Goal: Task Accomplishment & Management: Complete application form

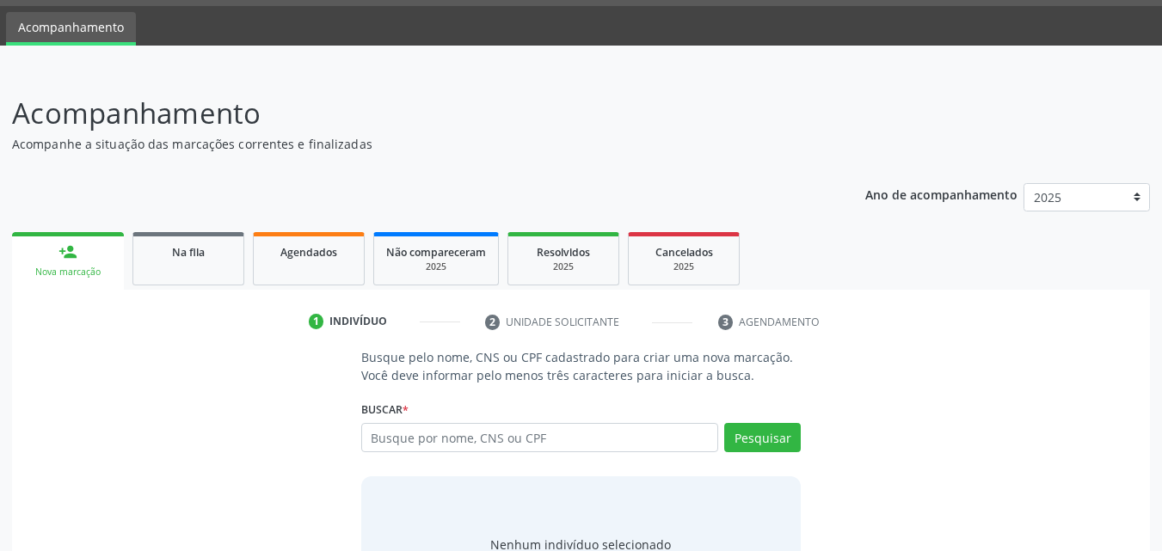
scroll to position [136, 0]
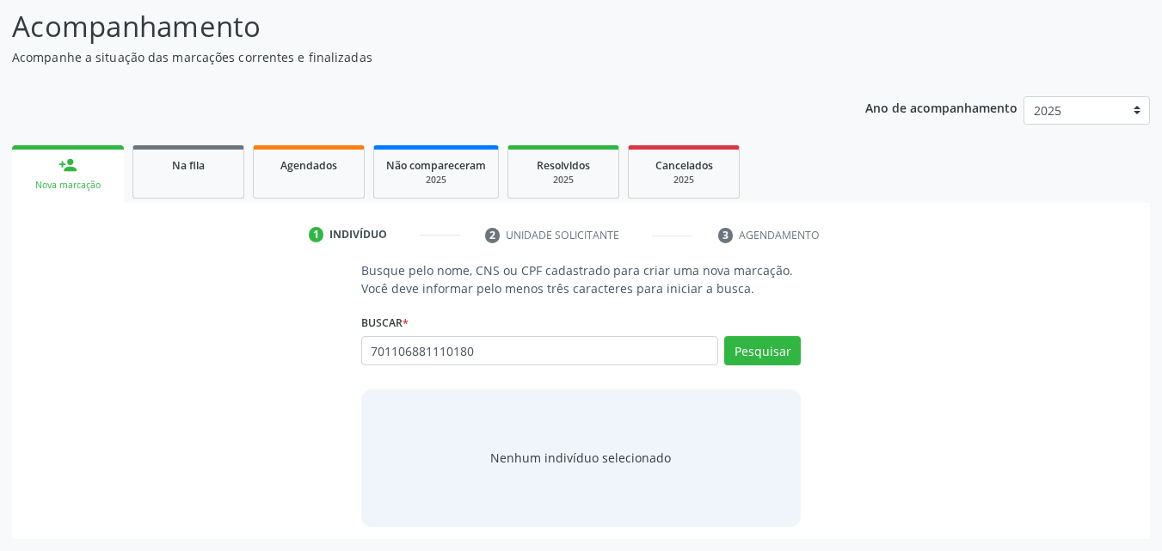
type input "701106881110180"
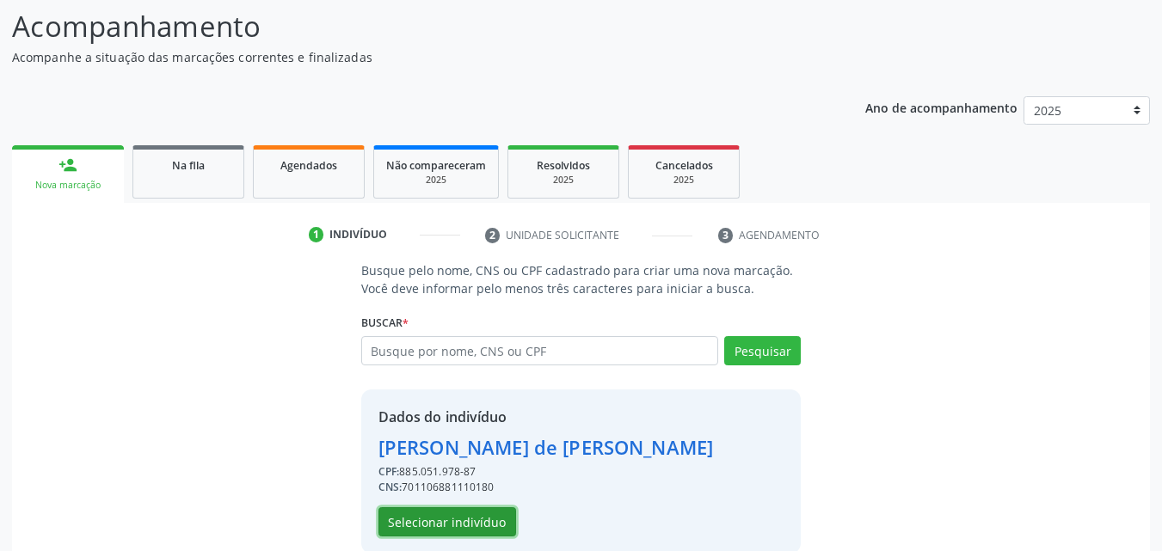
click at [482, 521] on button "Selecionar indivíduo" at bounding box center [447, 521] width 138 height 29
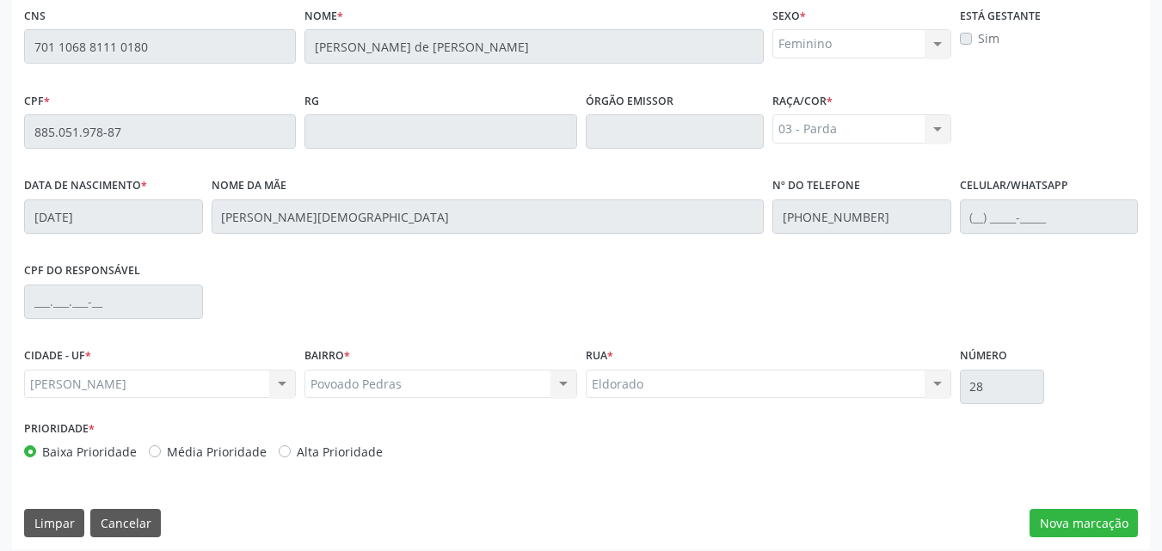
scroll to position [455, 0]
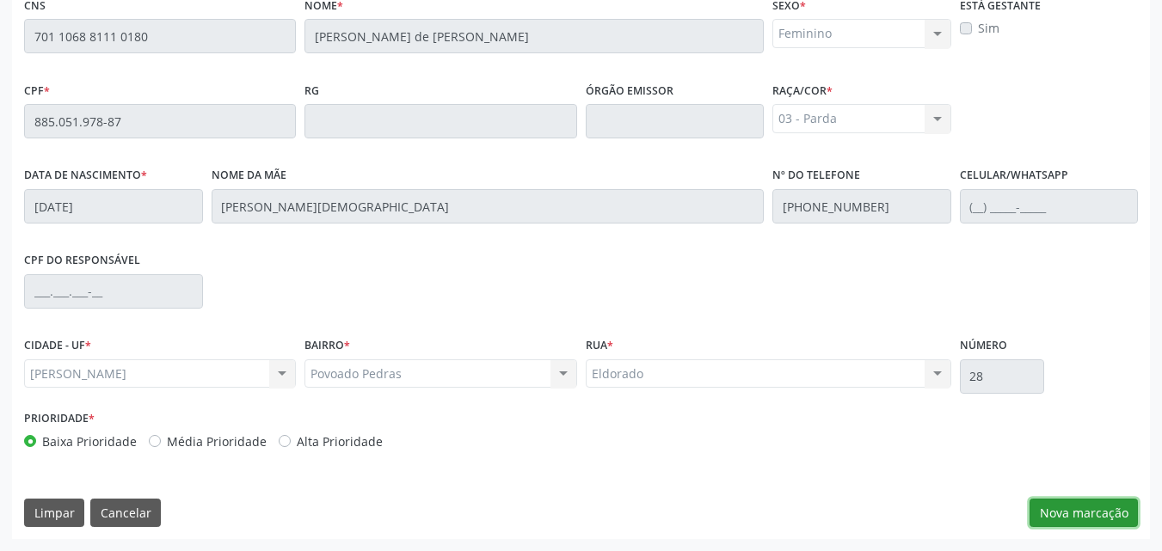
click at [1063, 510] on button "Nova marcação" at bounding box center [1083, 513] width 108 height 29
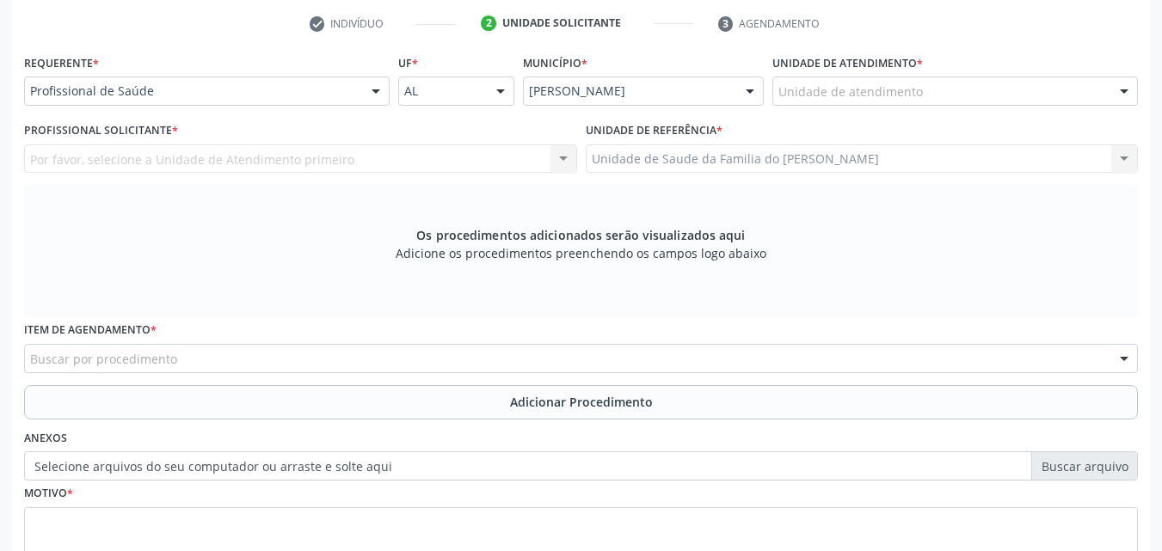
scroll to position [344, 0]
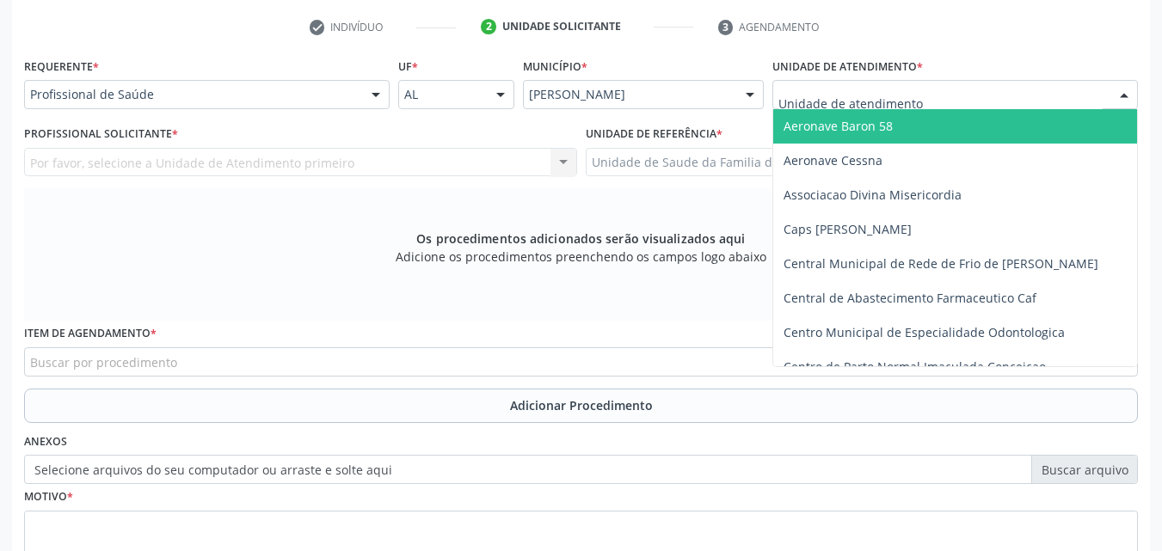
click at [1039, 101] on div at bounding box center [954, 94] width 365 height 29
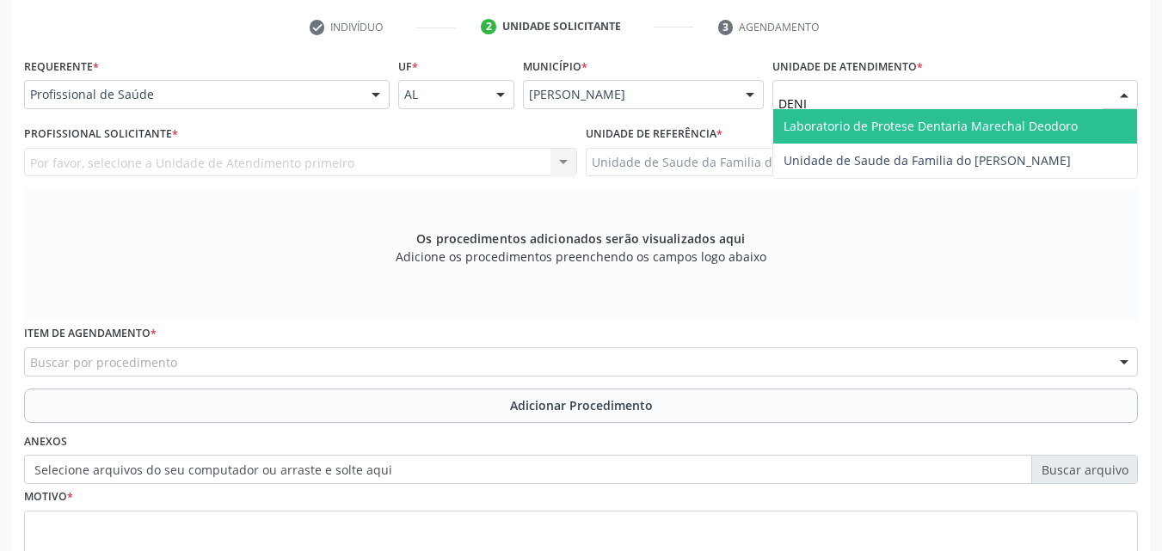
type input "[PERSON_NAME]"
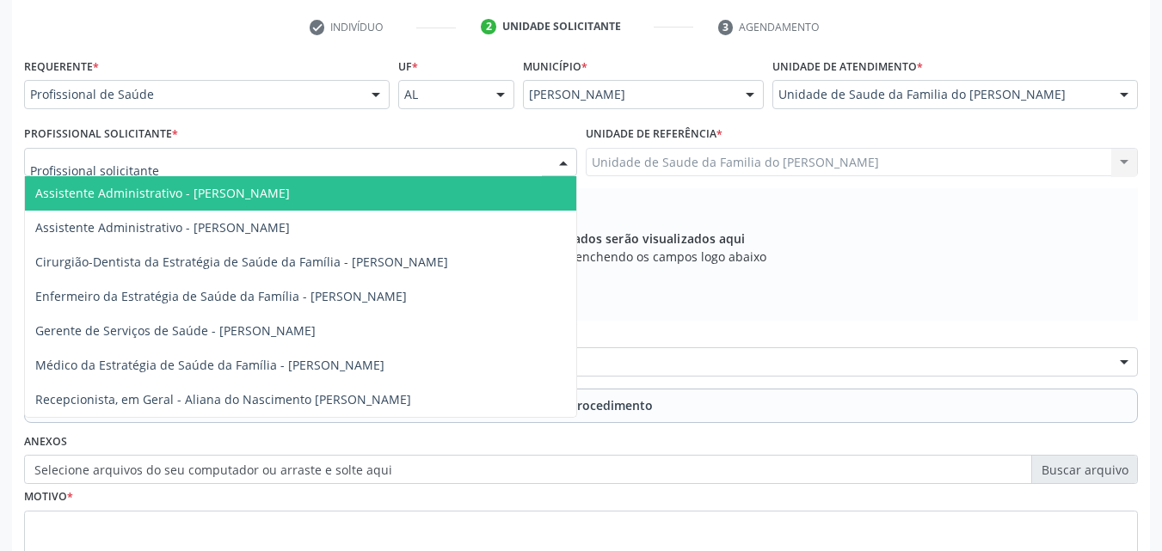
click at [469, 155] on div at bounding box center [300, 162] width 553 height 29
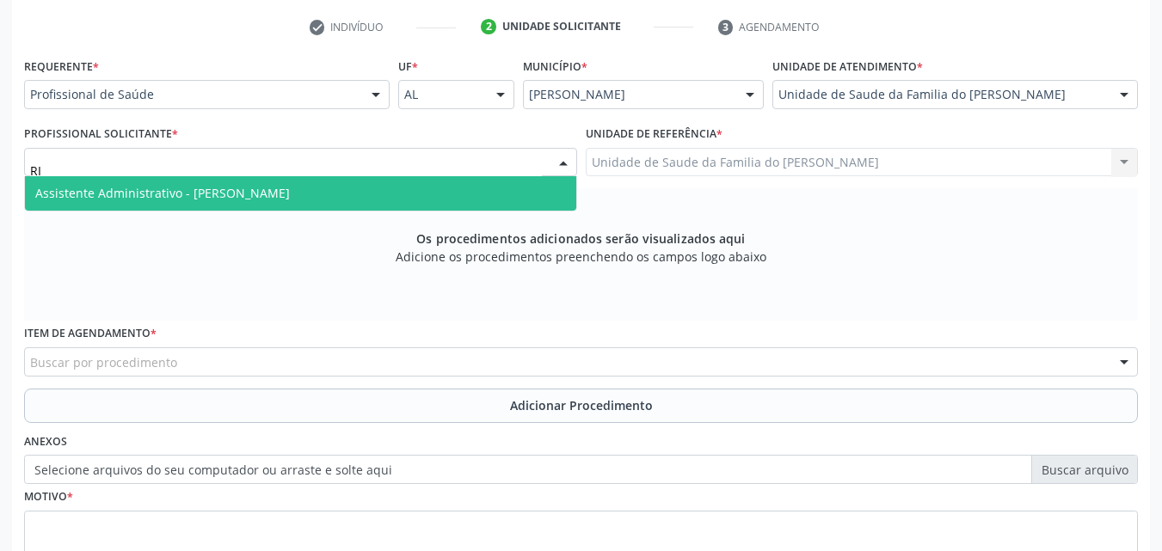
type input "R"
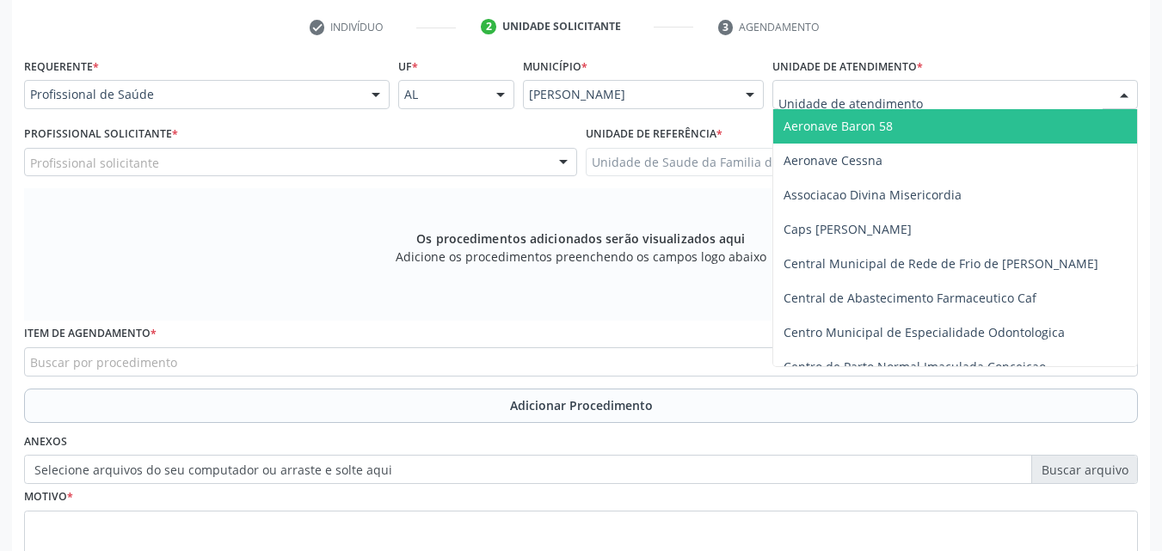
click at [777, 95] on div at bounding box center [954, 94] width 365 height 29
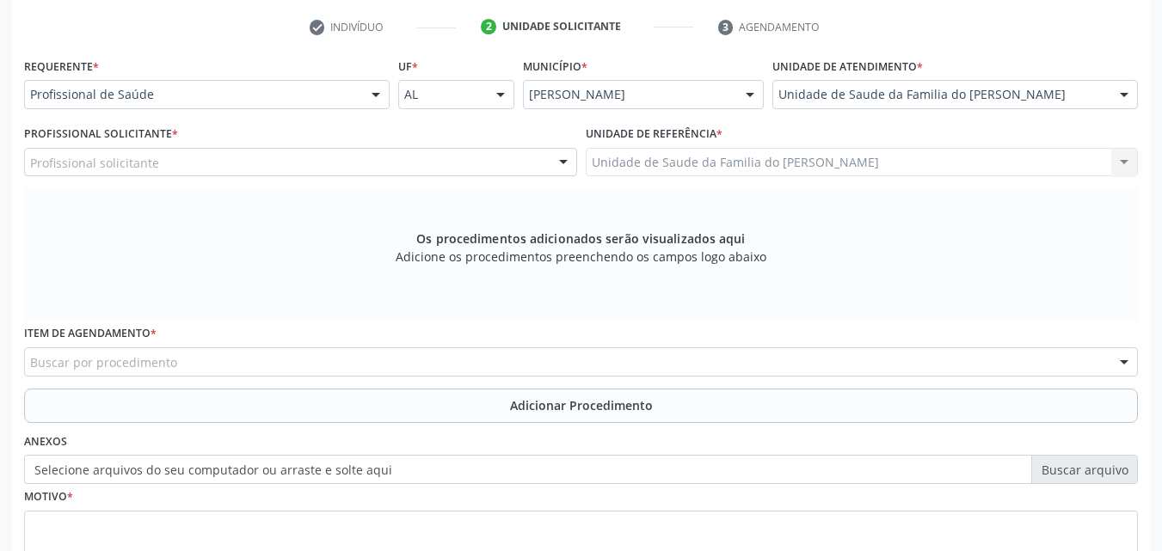
click at [935, 44] on div "check Indivíduo 2 Unidade solicitante 3 Agendamento Essa busca está integrada c…" at bounding box center [580, 345] width 1137 height 664
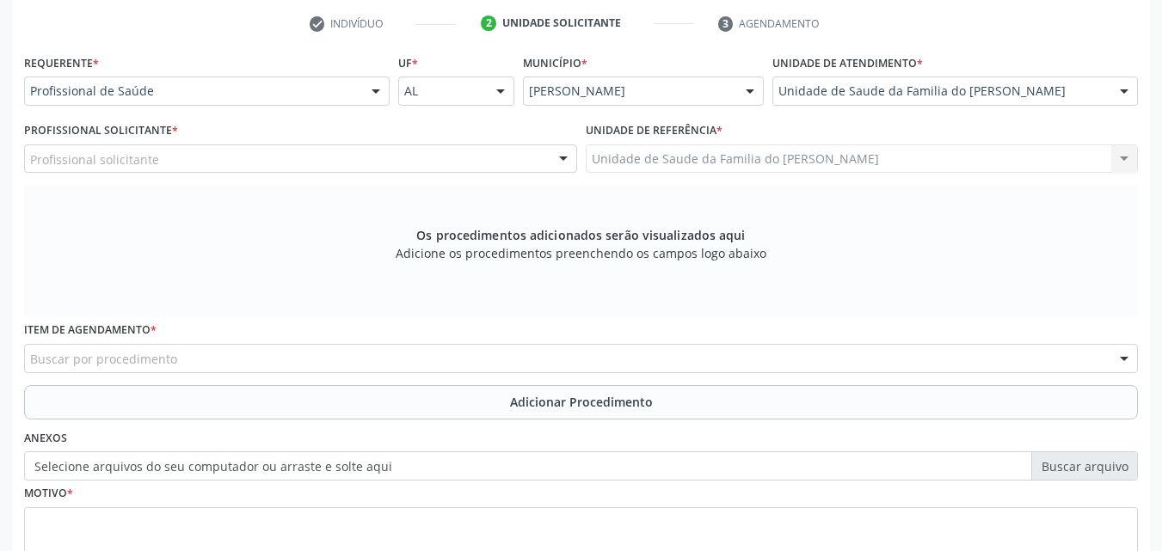
scroll to position [346, 0]
click at [788, 236] on div "Os procedimentos adicionados serão visualizados aqui Adicione os procedimentos …" at bounding box center [580, 253] width 1113 height 132
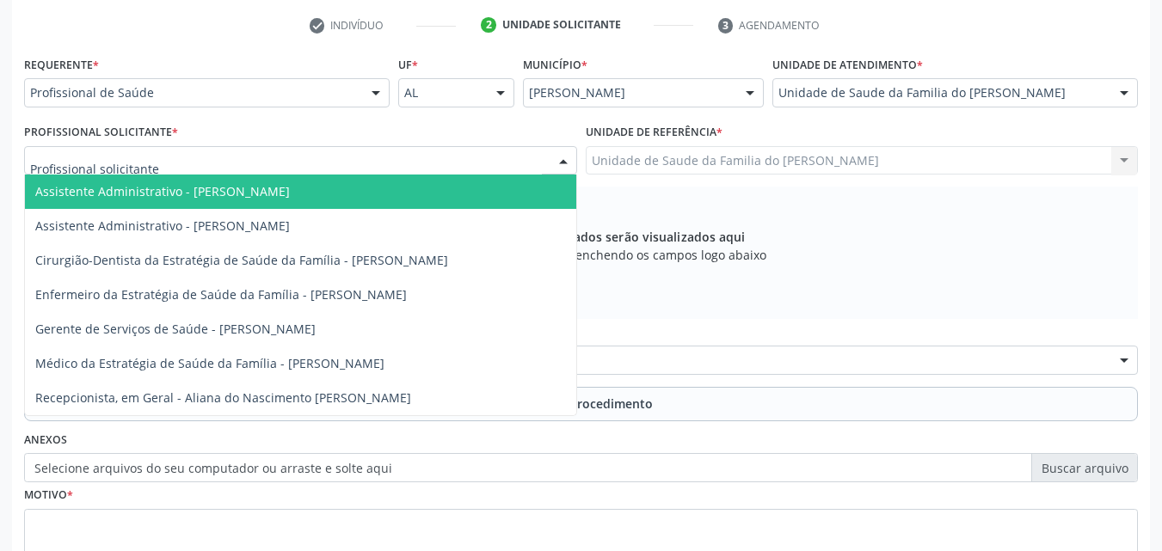
click at [513, 162] on div at bounding box center [300, 160] width 553 height 29
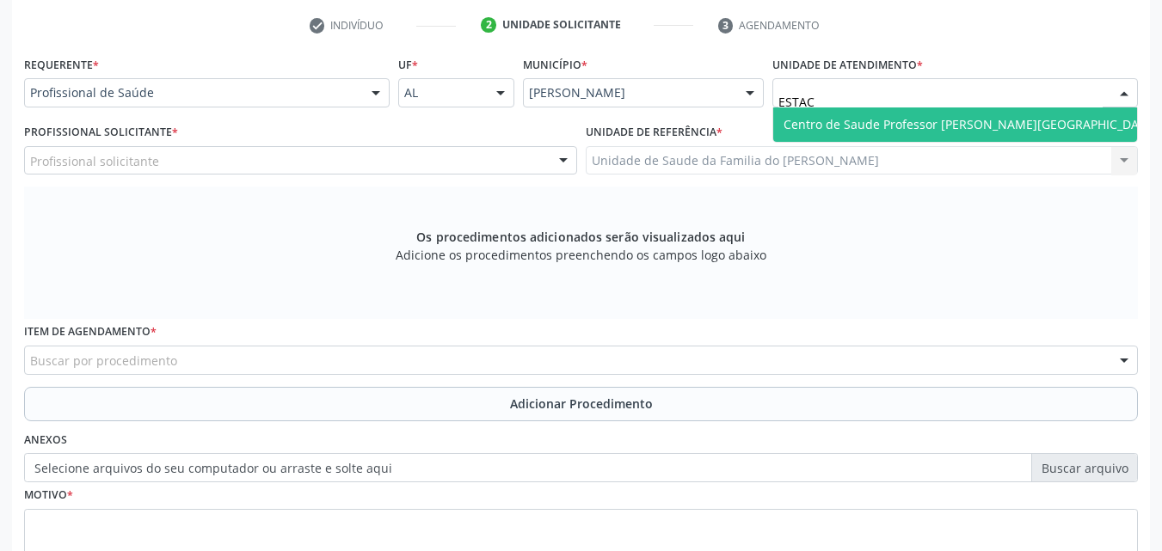
type input "ESTACI"
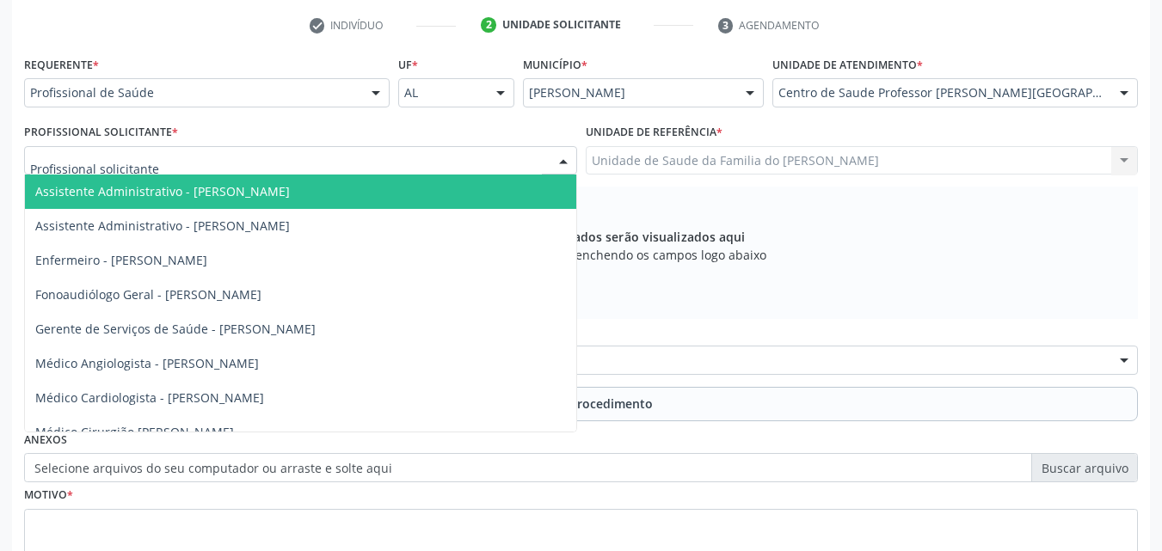
click at [405, 165] on div at bounding box center [300, 160] width 553 height 29
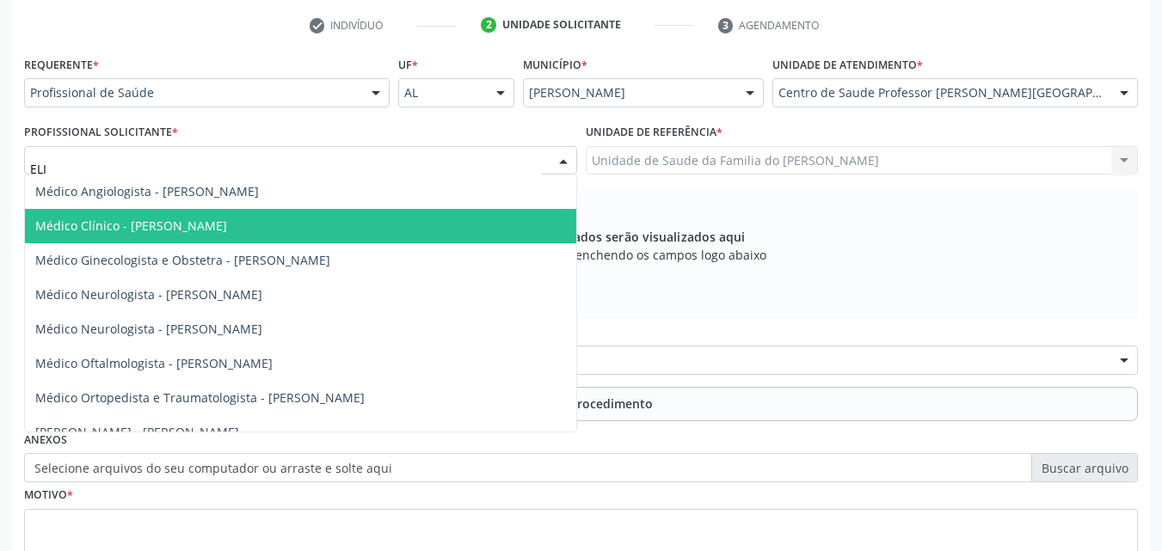
type input "[PERSON_NAME]"
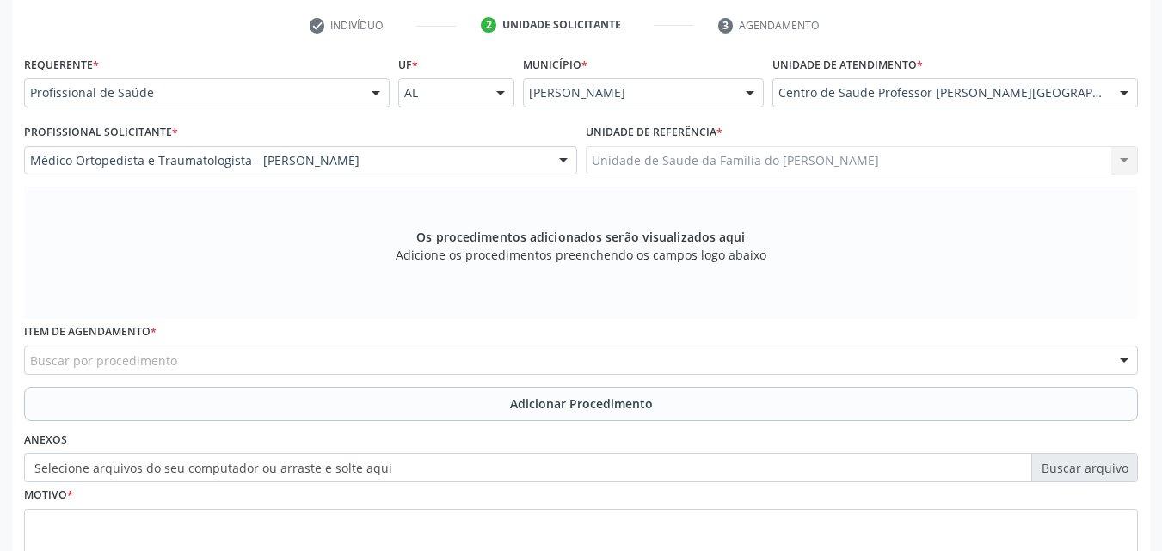
click at [337, 362] on div "Buscar por procedimento" at bounding box center [580, 360] width 1113 height 29
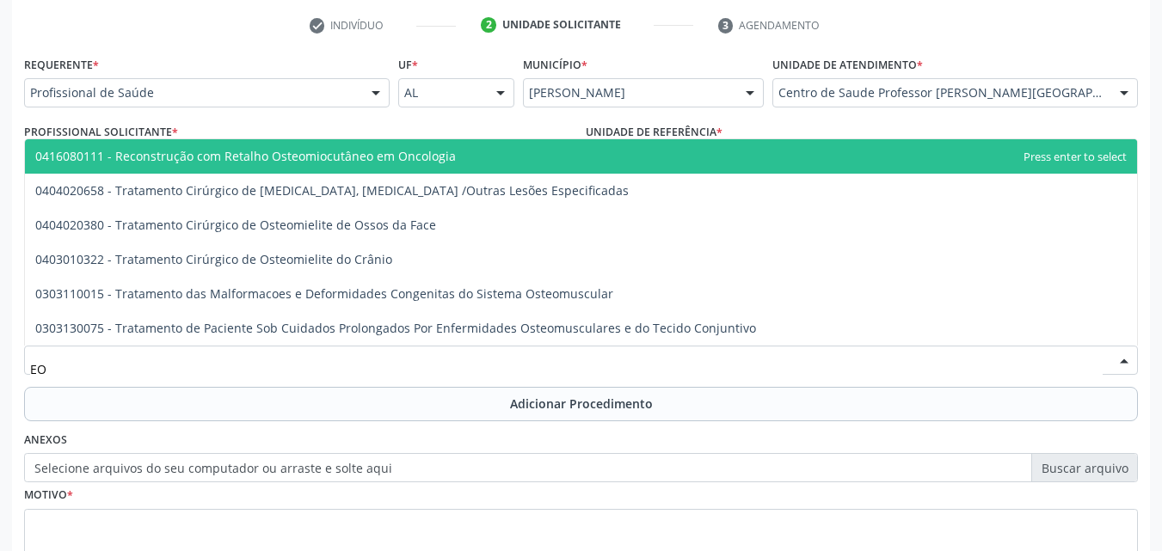
type input "E"
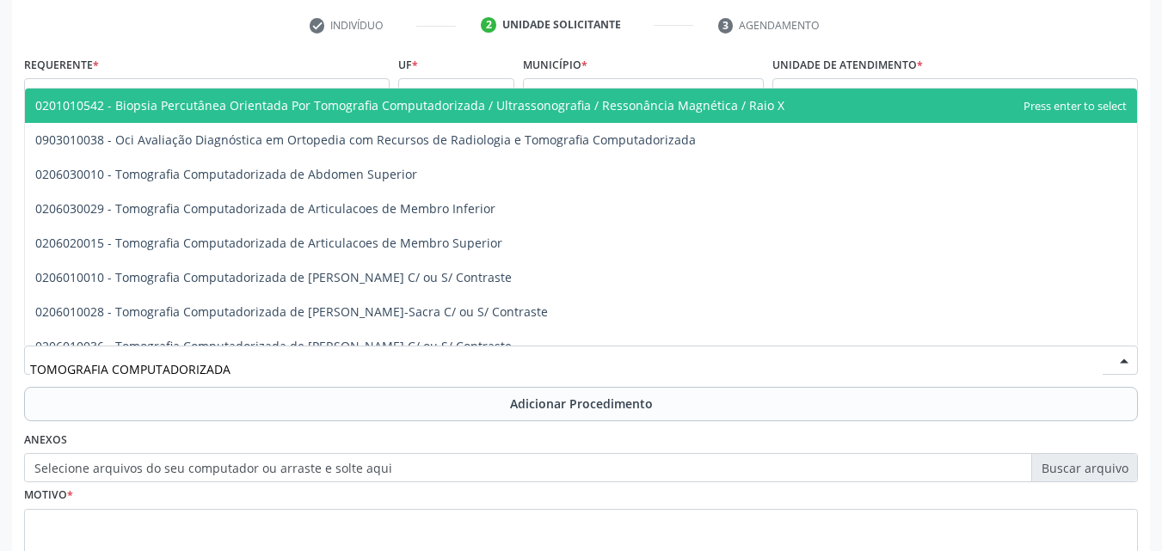
type input "TOMOGRAFIA COMPUTADORIZADA D"
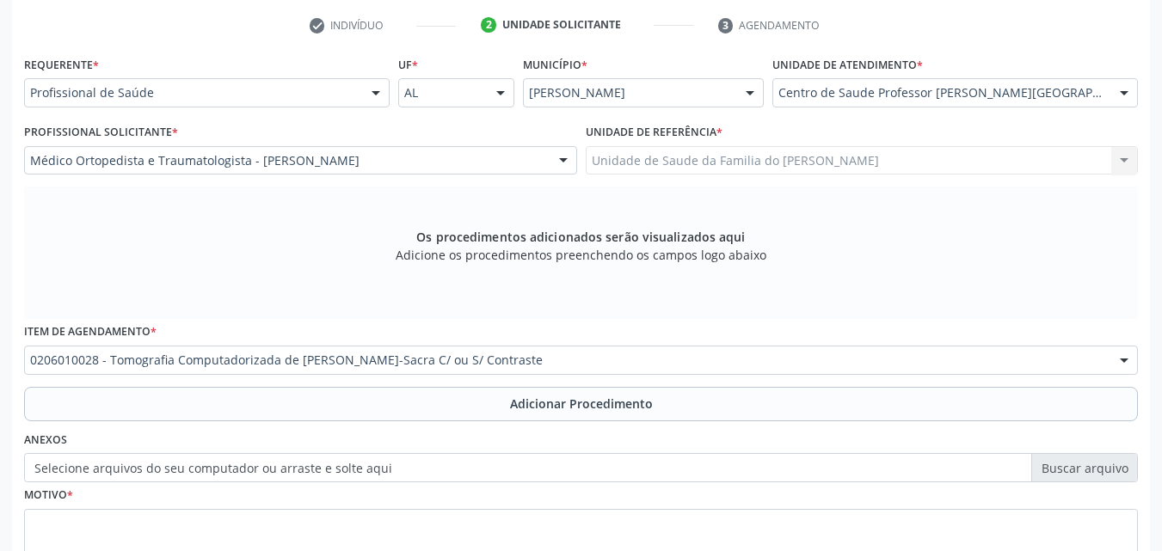
scroll to position [0, 0]
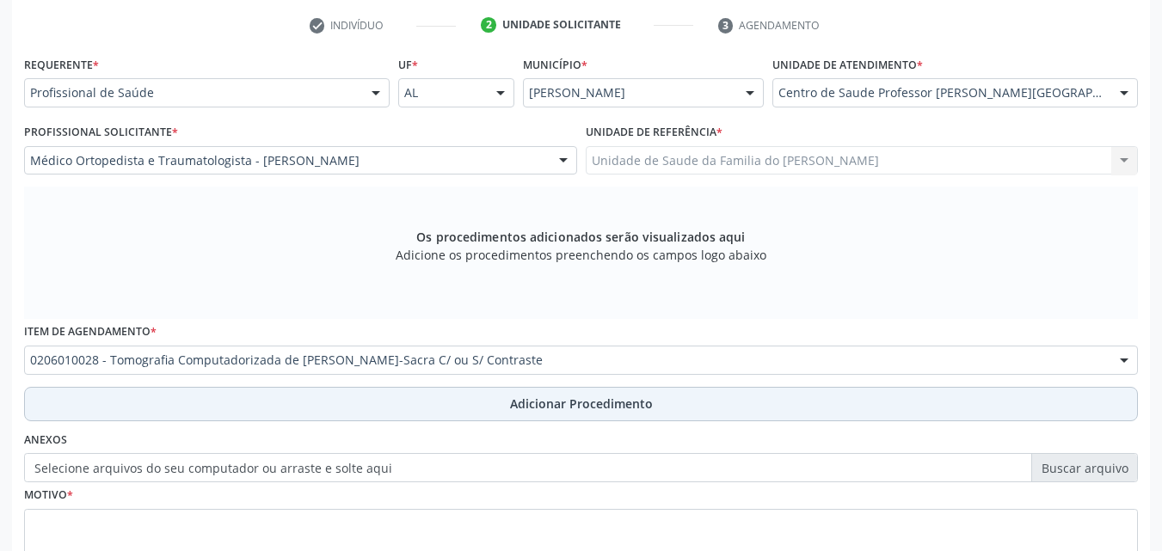
click at [274, 397] on button "Adicionar Procedimento" at bounding box center [580, 404] width 1113 height 34
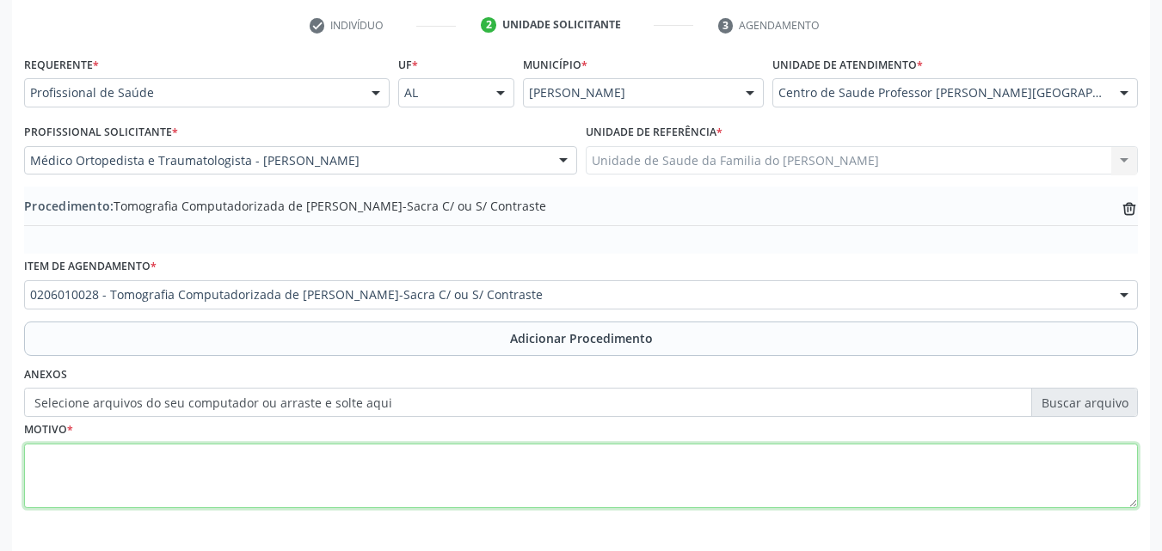
click at [879, 485] on textarea at bounding box center [580, 476] width 1113 height 65
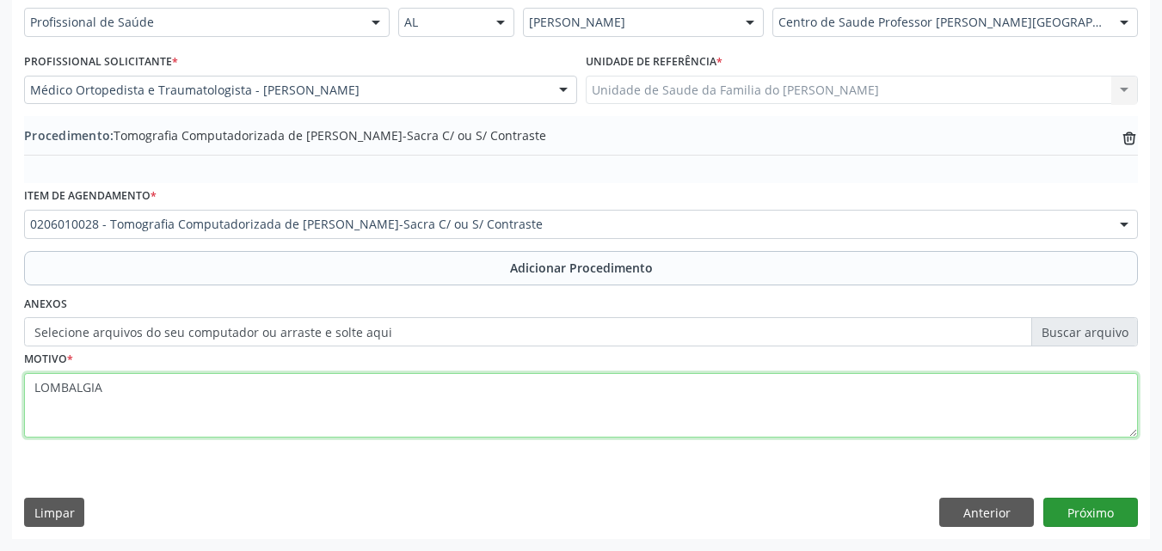
type textarea "LOMBALGIA"
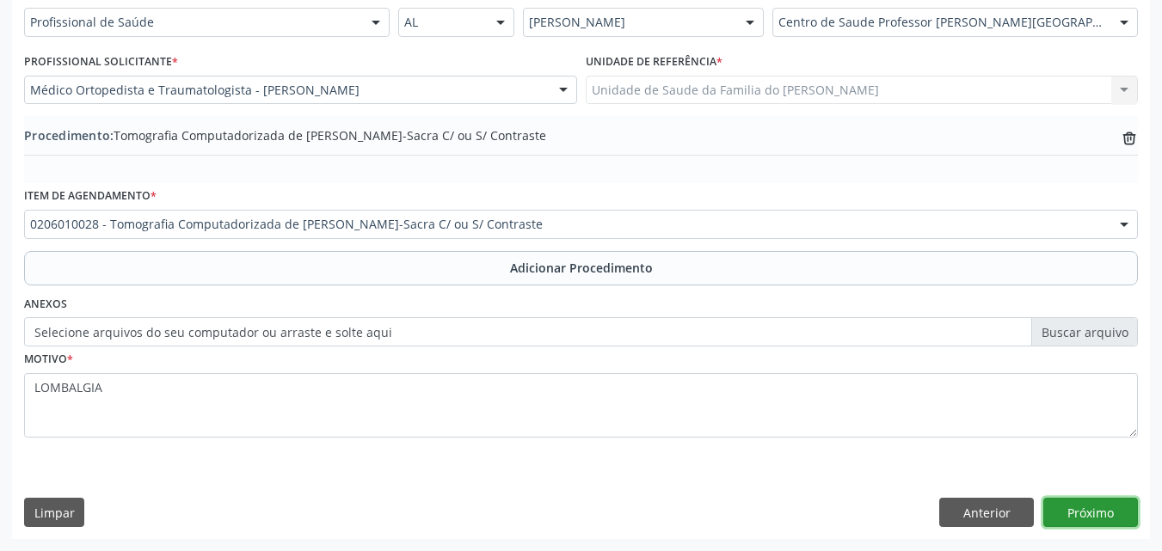
click at [1070, 507] on button "Próximo" at bounding box center [1090, 512] width 95 height 29
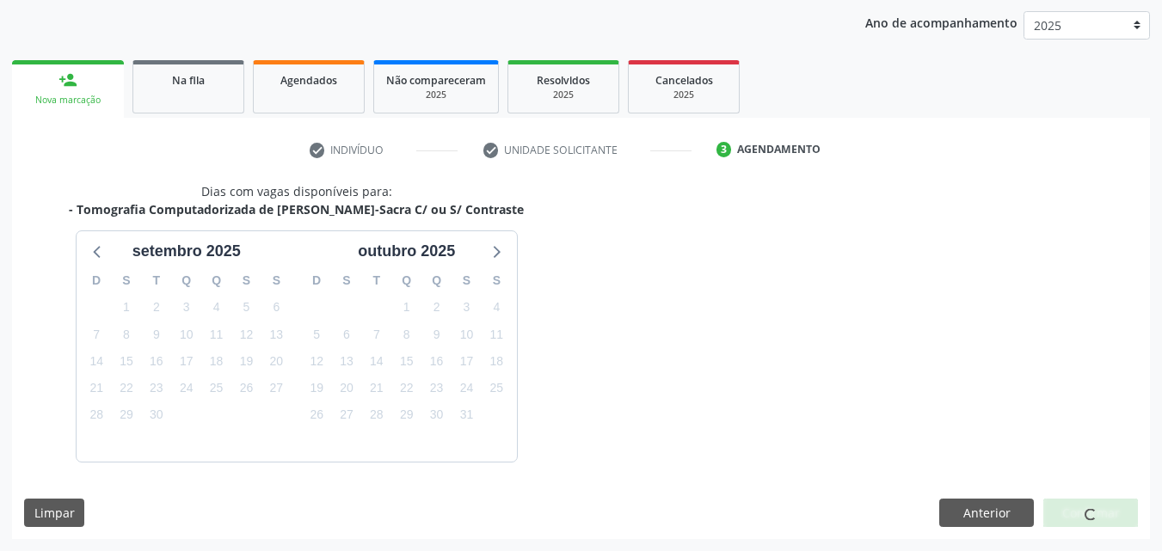
scroll to position [272, 0]
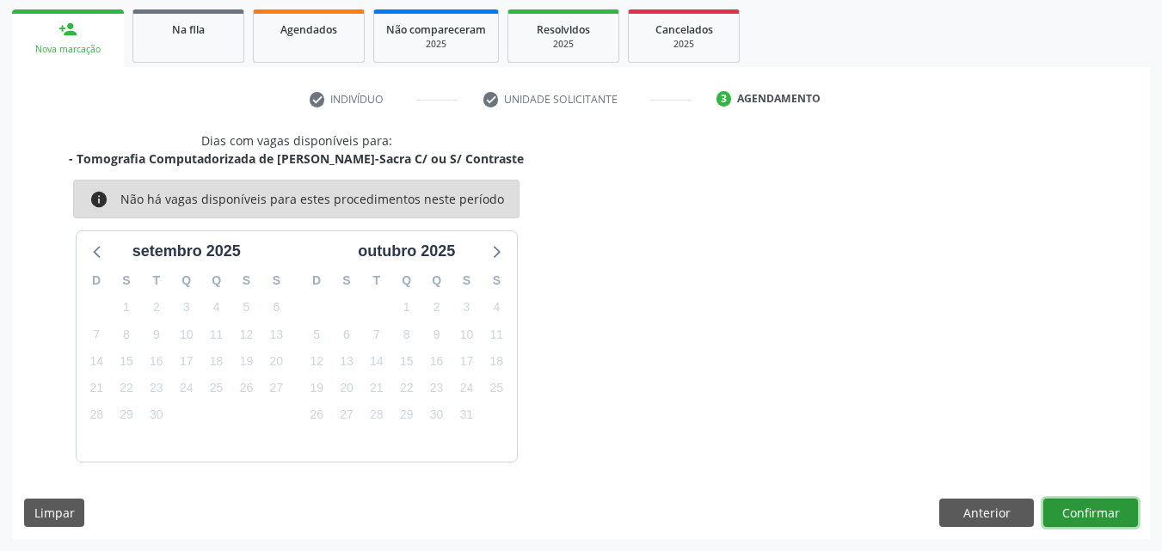
click at [1070, 507] on button "Confirmar" at bounding box center [1090, 513] width 95 height 29
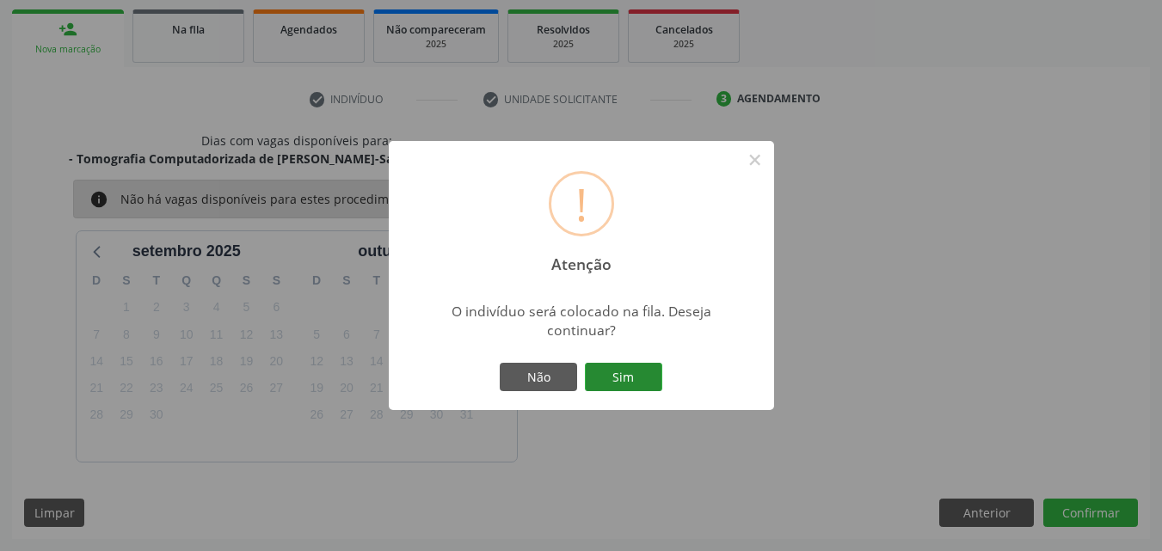
click at [620, 371] on button "Sim" at bounding box center [623, 377] width 77 height 29
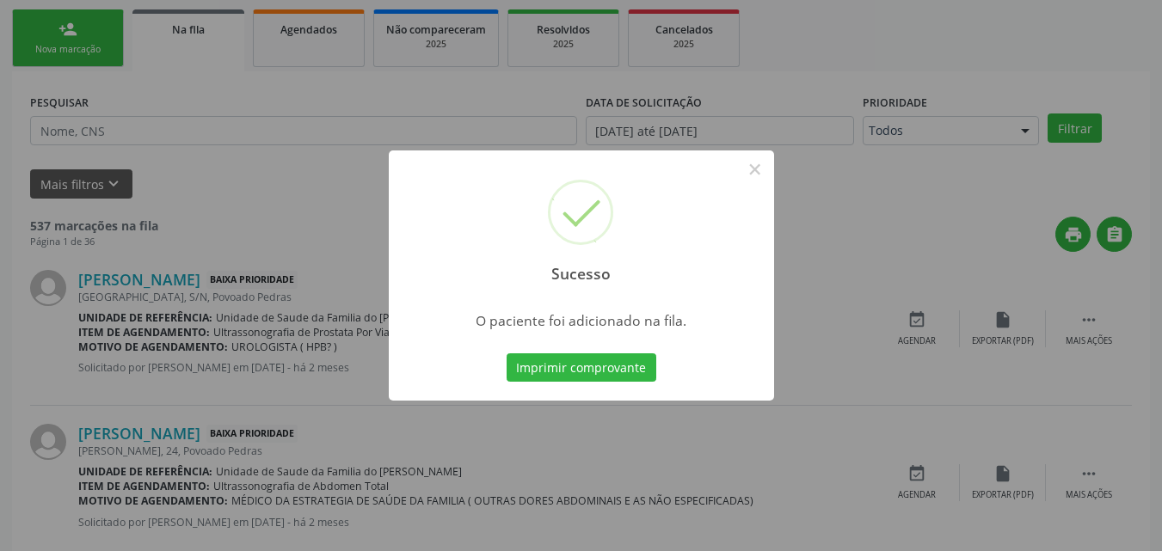
scroll to position [40, 0]
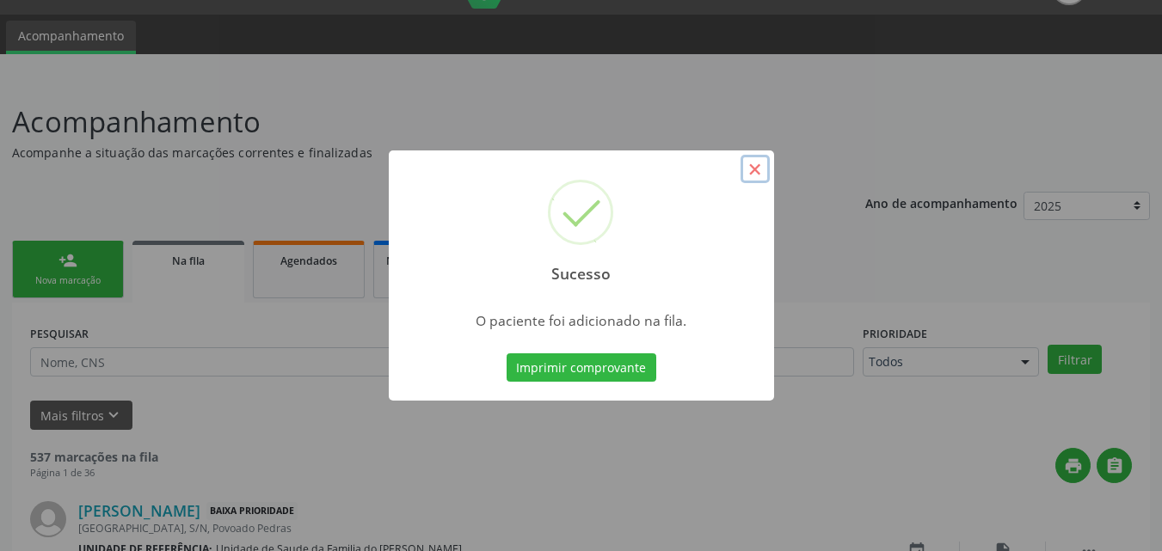
click at [754, 172] on button "×" at bounding box center [754, 169] width 29 height 29
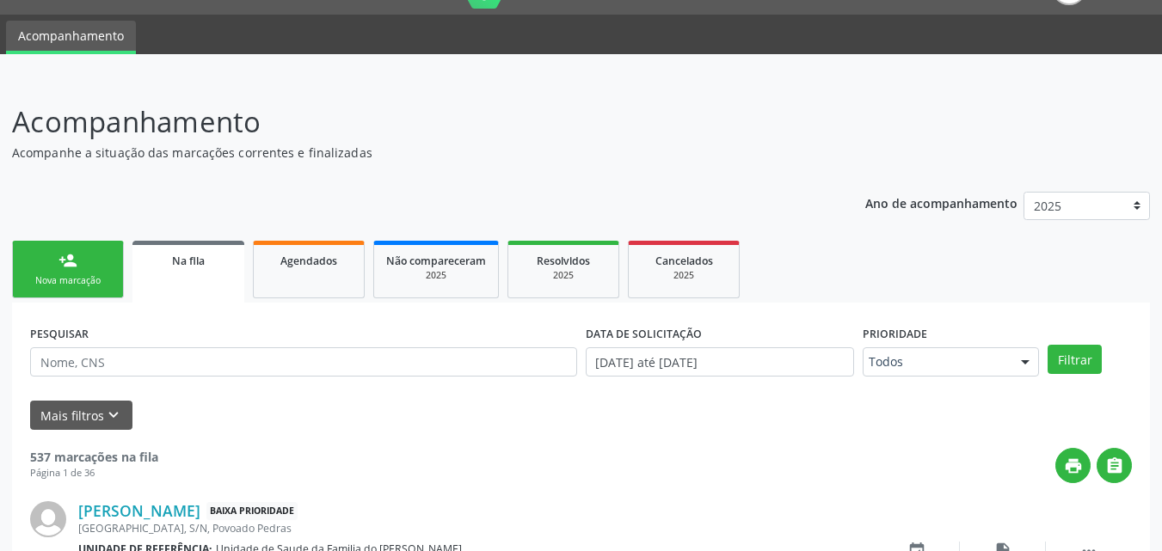
click at [90, 279] on div "Nova marcação" at bounding box center [68, 280] width 86 height 13
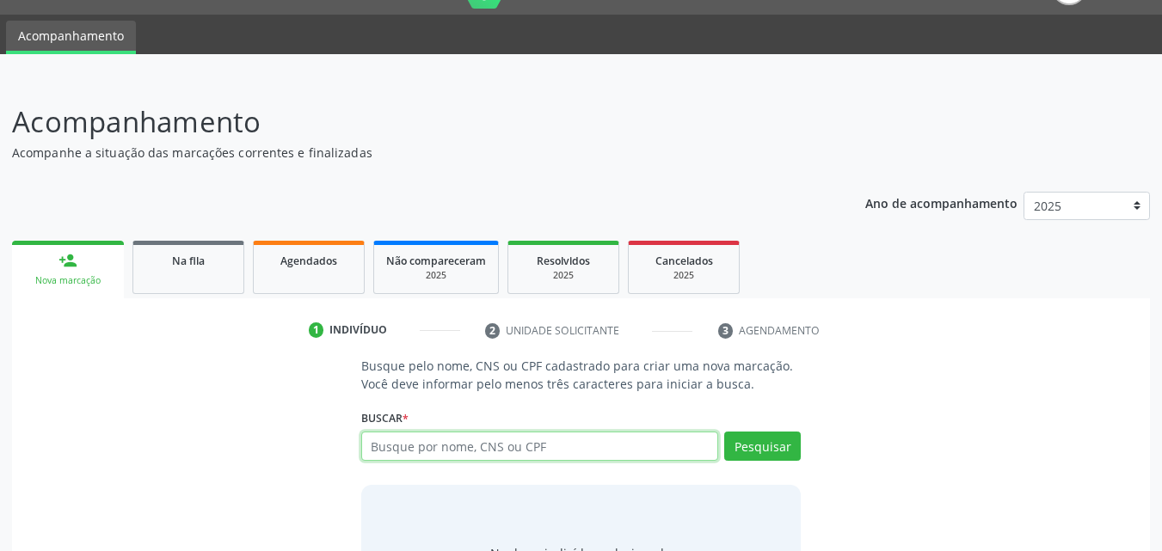
click at [522, 450] on input "text" at bounding box center [540, 446] width 358 height 29
type input "700507931578457"
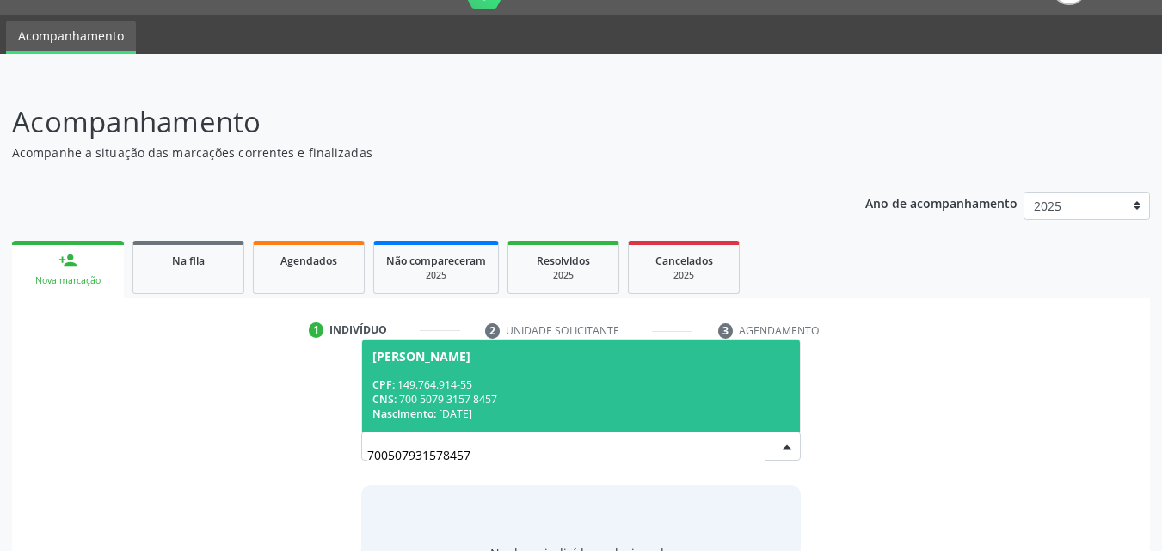
click at [602, 370] on span "[PERSON_NAME] CPF: 149.764.914-55 CNS: 700 5079 3157 8457 Nascimento: 16[DATE]" at bounding box center [581, 386] width 438 height 92
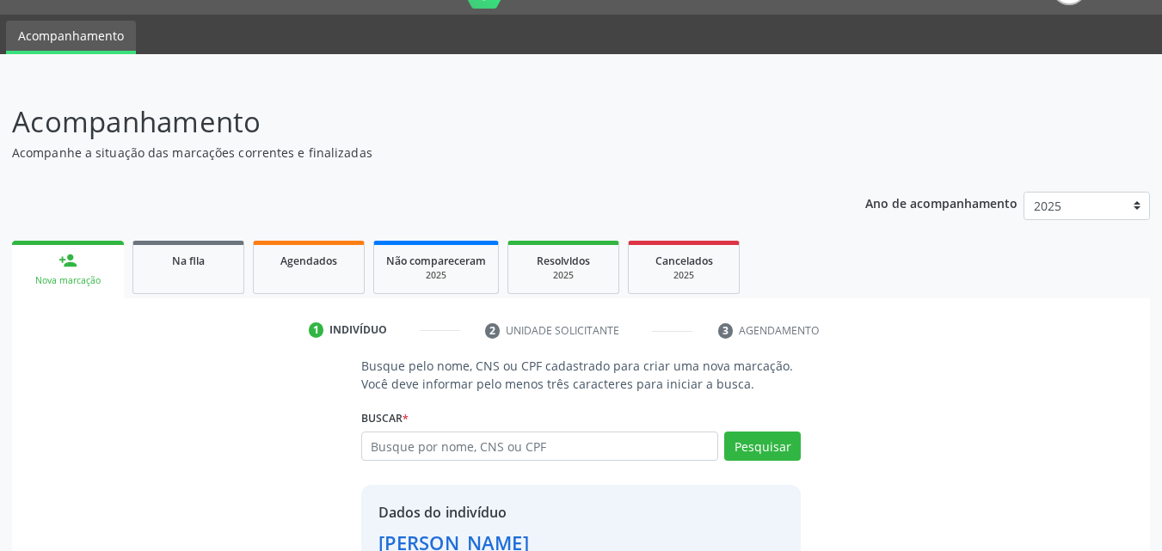
scroll to position [162, 0]
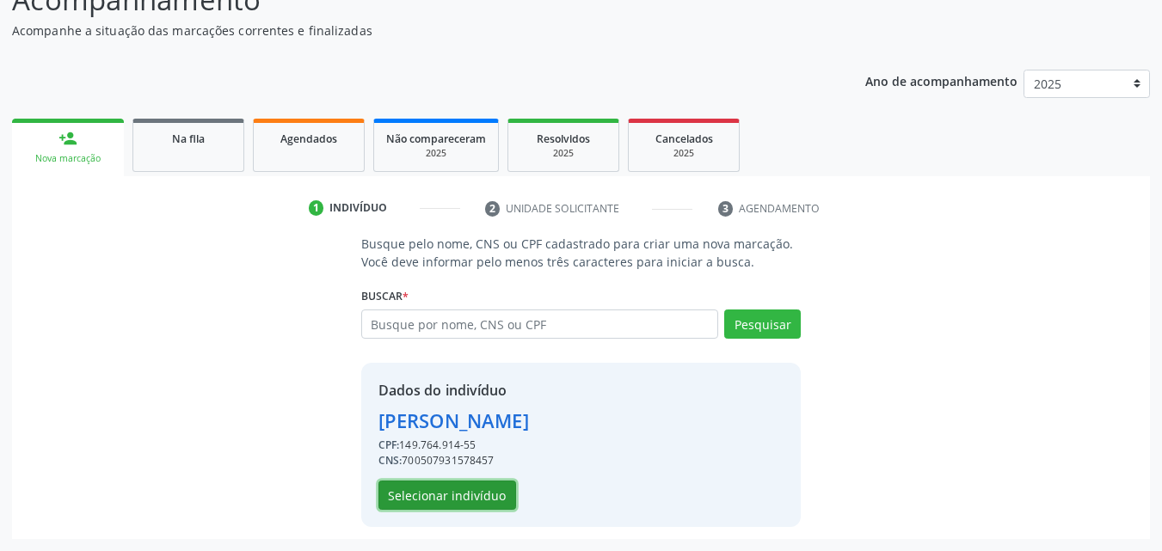
click at [411, 499] on button "Selecionar indivíduo" at bounding box center [447, 495] width 138 height 29
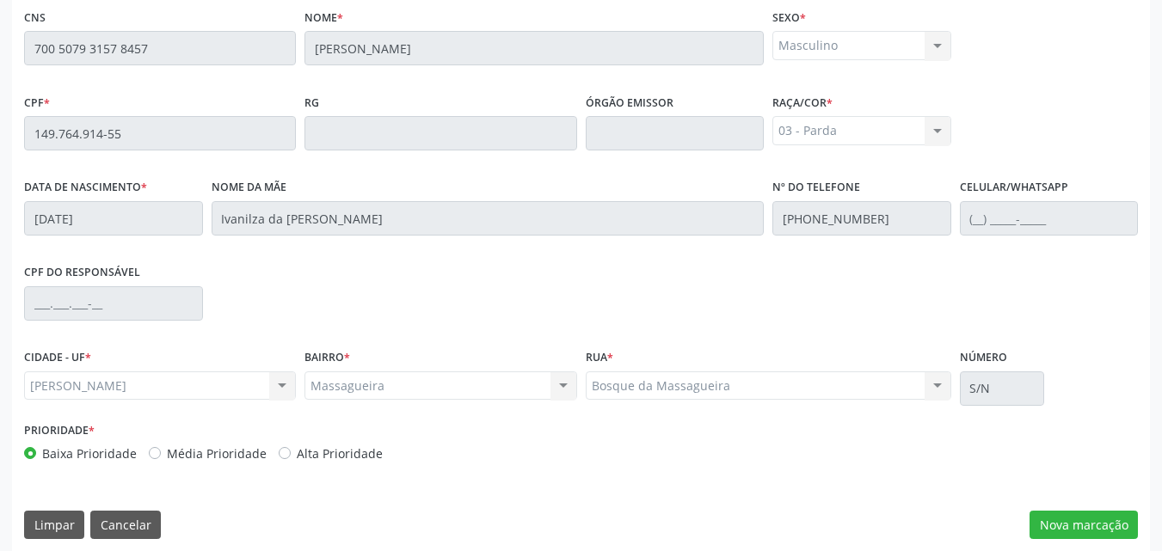
scroll to position [455, 0]
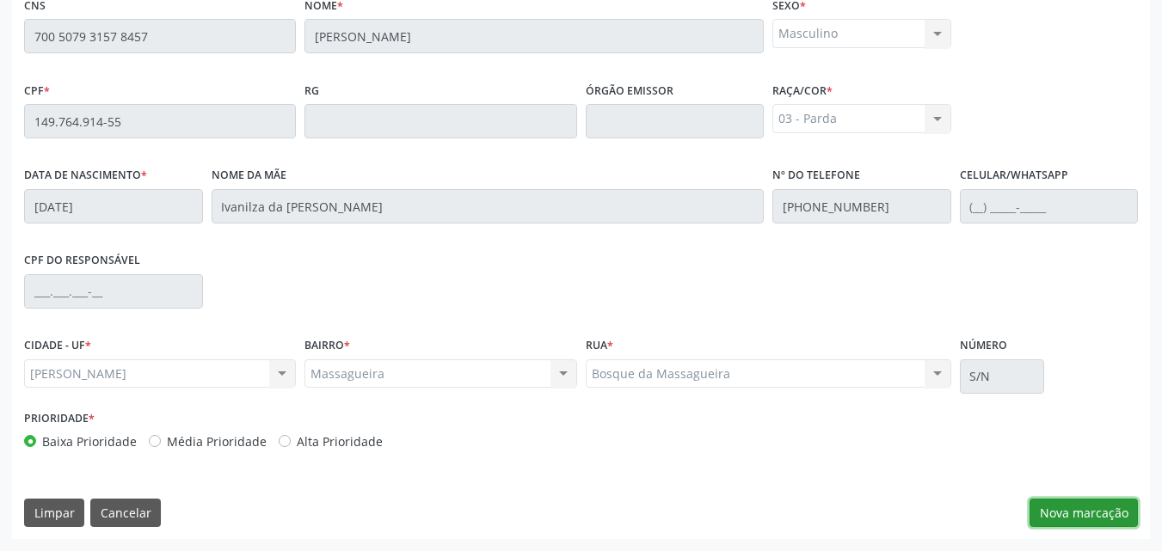
click at [1092, 520] on button "Nova marcação" at bounding box center [1083, 513] width 108 height 29
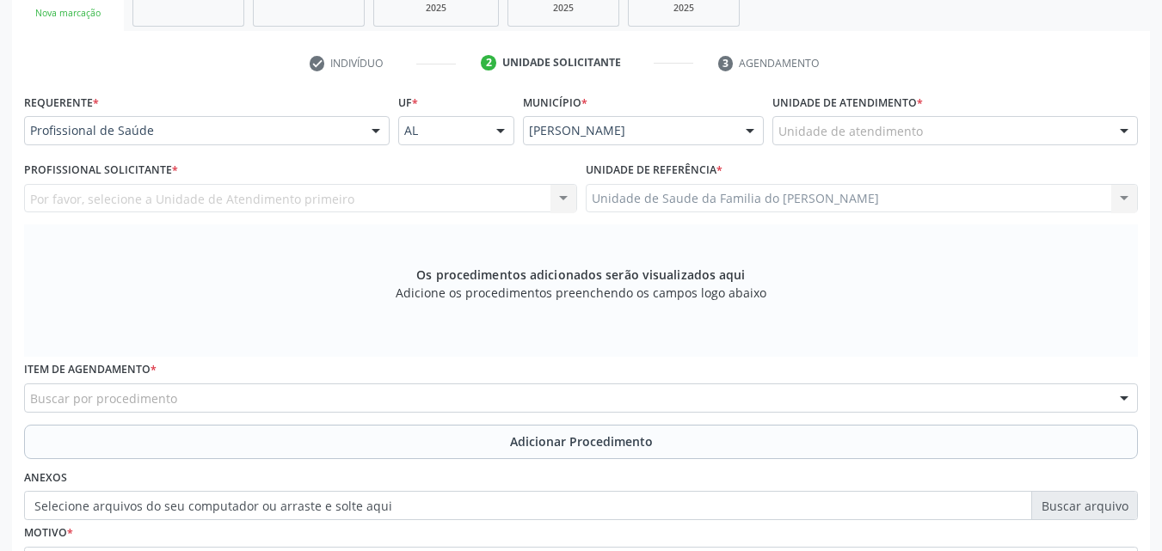
scroll to position [303, 0]
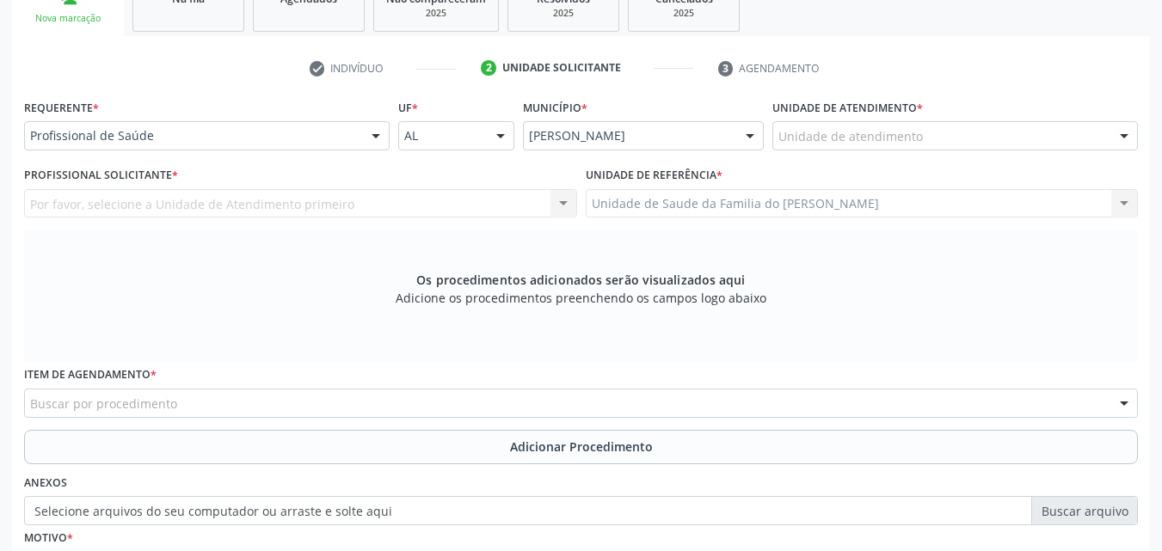
click at [926, 149] on div "Unidade de atendimento" at bounding box center [954, 135] width 365 height 29
type input "DENISO"
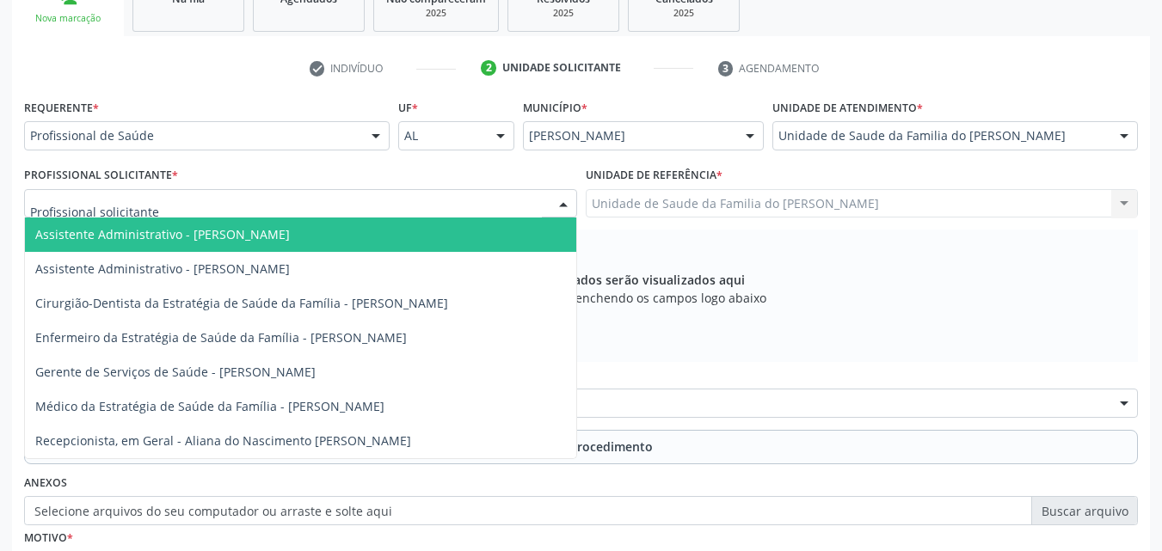
click at [425, 214] on div at bounding box center [300, 203] width 553 height 29
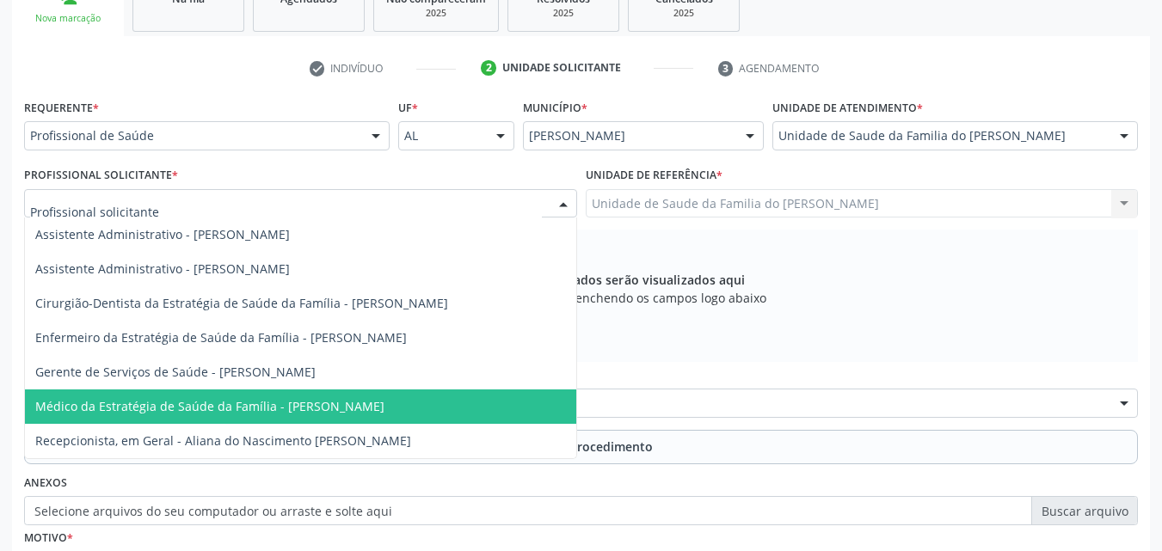
click at [365, 407] on span "Médico da Estratégia de Saúde da Família - [PERSON_NAME]" at bounding box center [209, 406] width 349 height 16
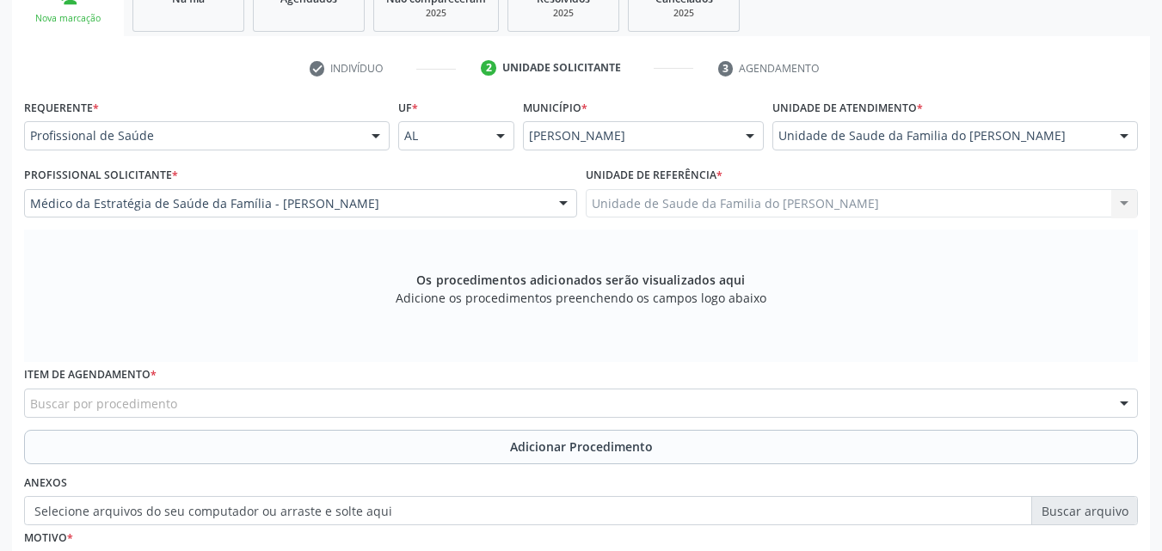
click at [365, 407] on div "Buscar por procedimento" at bounding box center [580, 403] width 1113 height 29
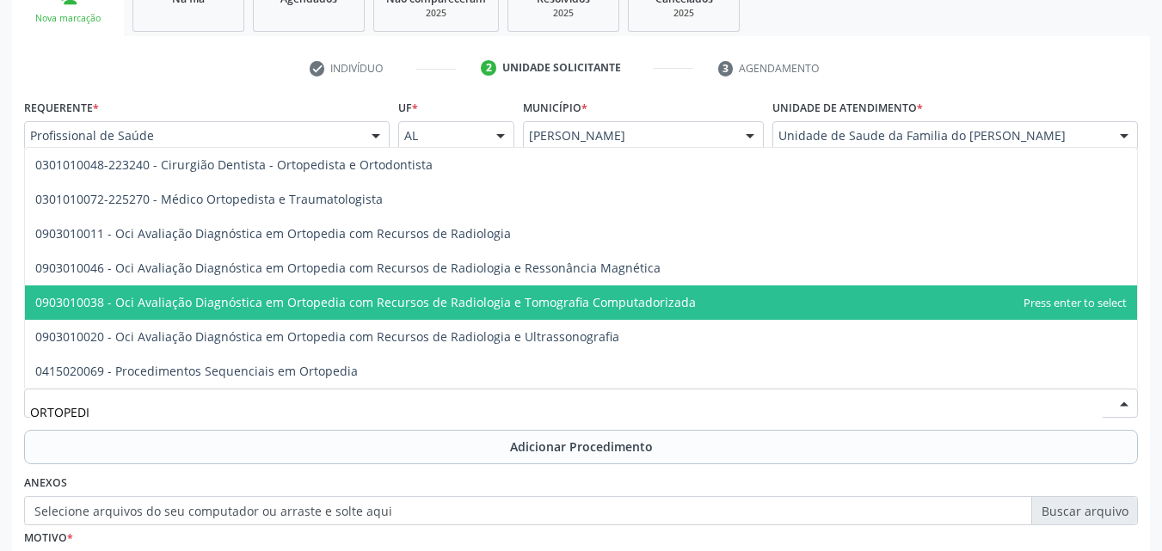
type input "ORTOPEDIS"
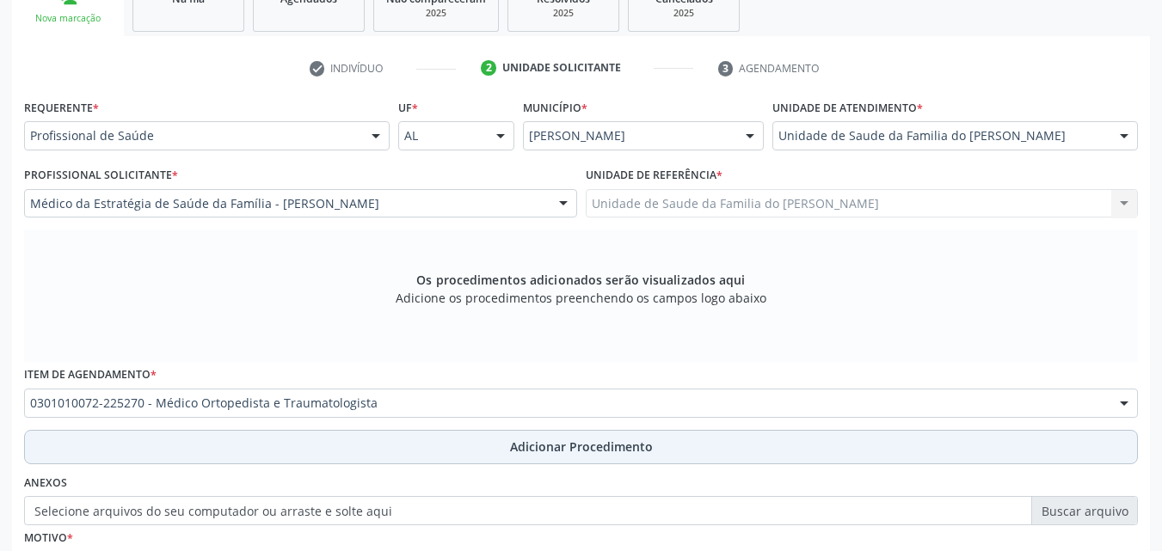
click at [483, 441] on button "Adicionar Procedimento" at bounding box center [580, 447] width 1113 height 34
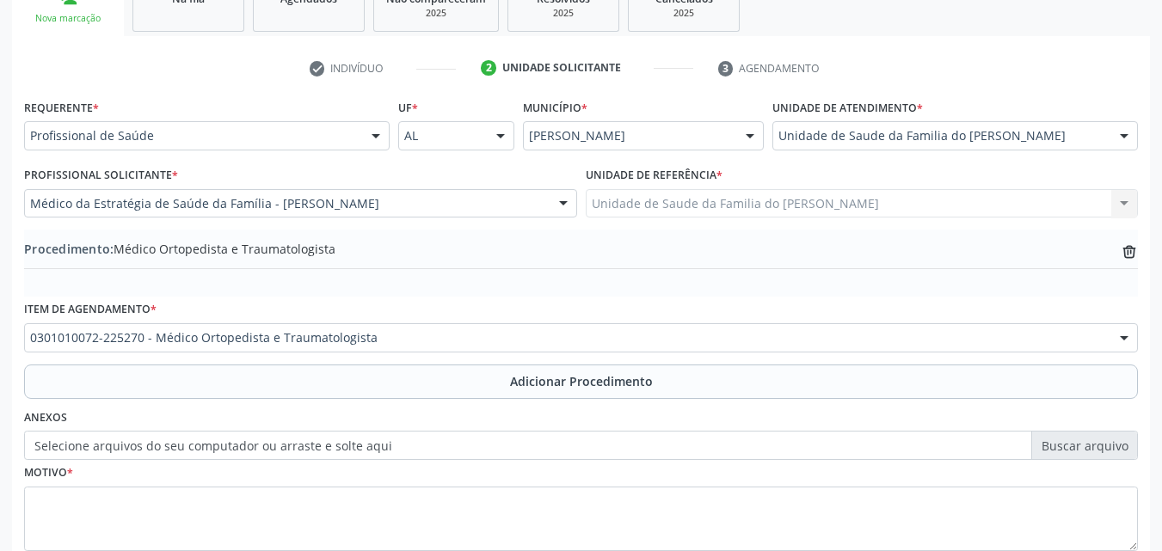
scroll to position [416, 0]
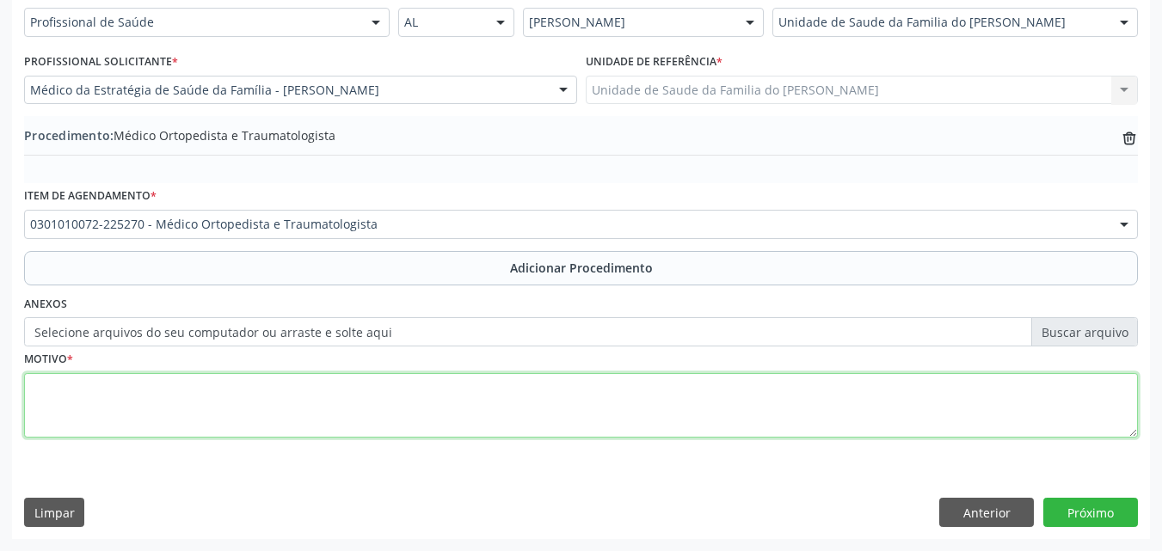
click at [860, 402] on textarea at bounding box center [580, 405] width 1113 height 65
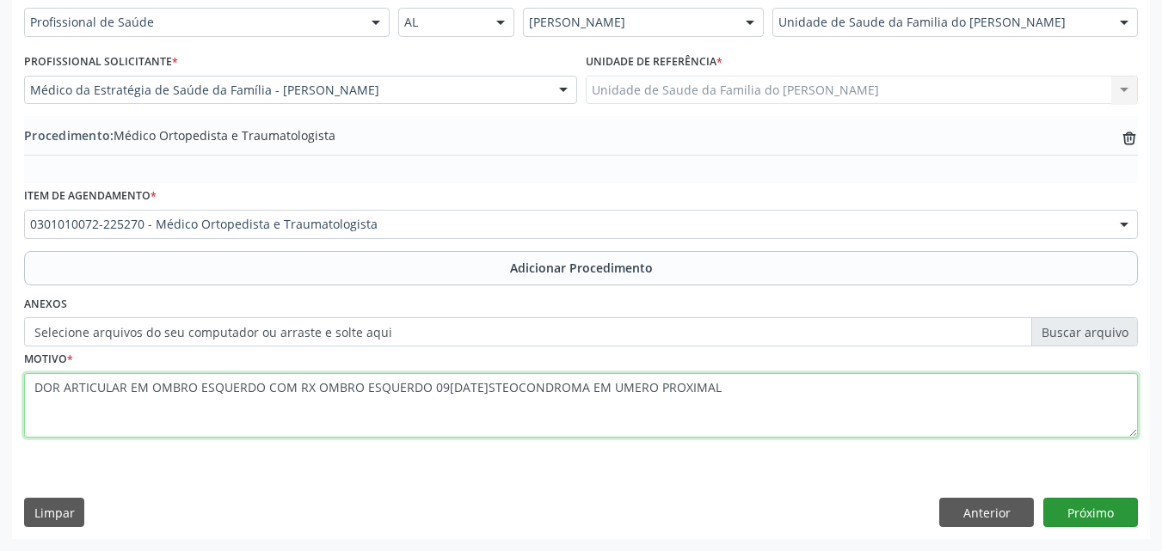
type textarea "DOR ARTICULAR EM OMBRO ESQUERDO COM RX OMBRO ESQUERDO 09[DATE]STEOCONDROMA EM U…"
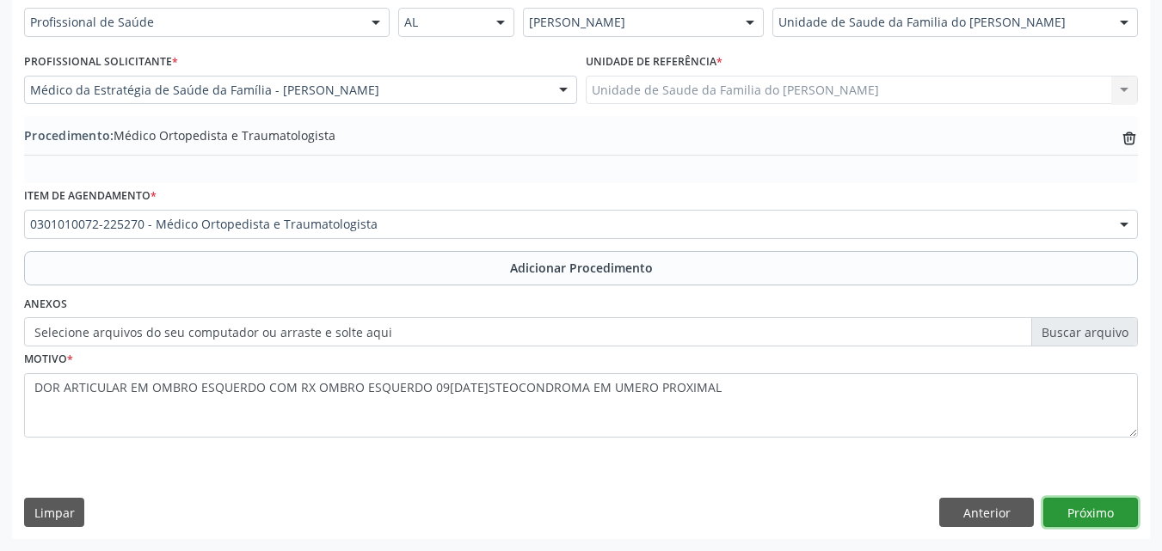
click at [1084, 507] on button "Próximo" at bounding box center [1090, 512] width 95 height 29
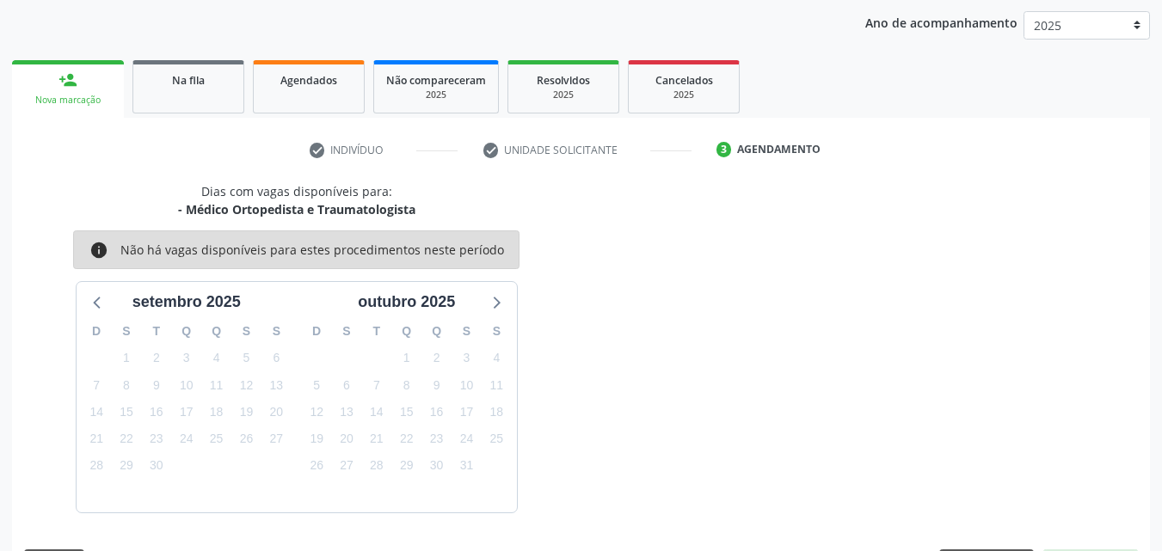
scroll to position [272, 0]
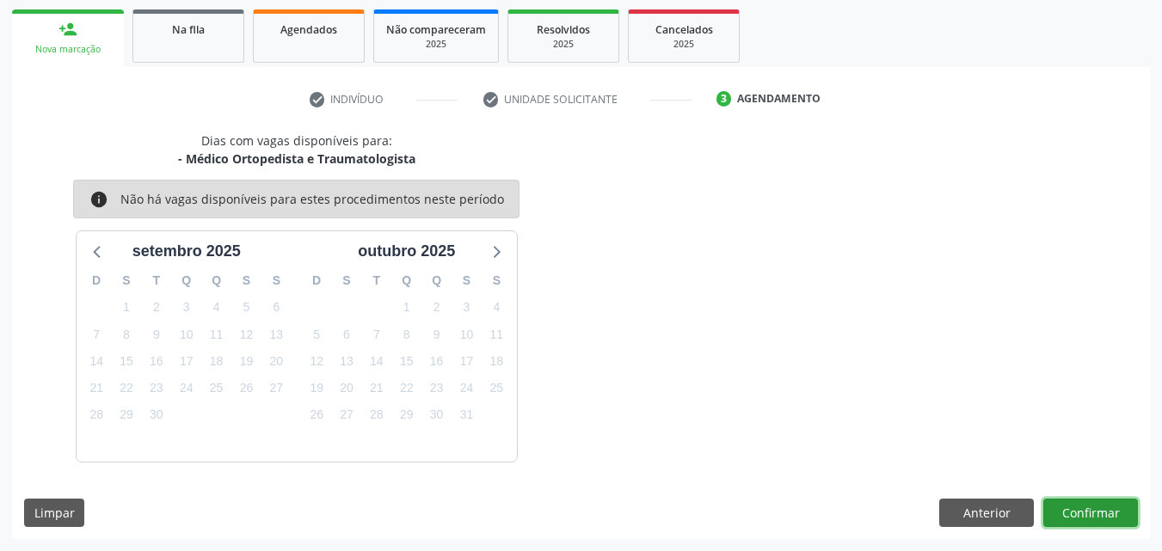
click at [1084, 507] on button "Confirmar" at bounding box center [1090, 513] width 95 height 29
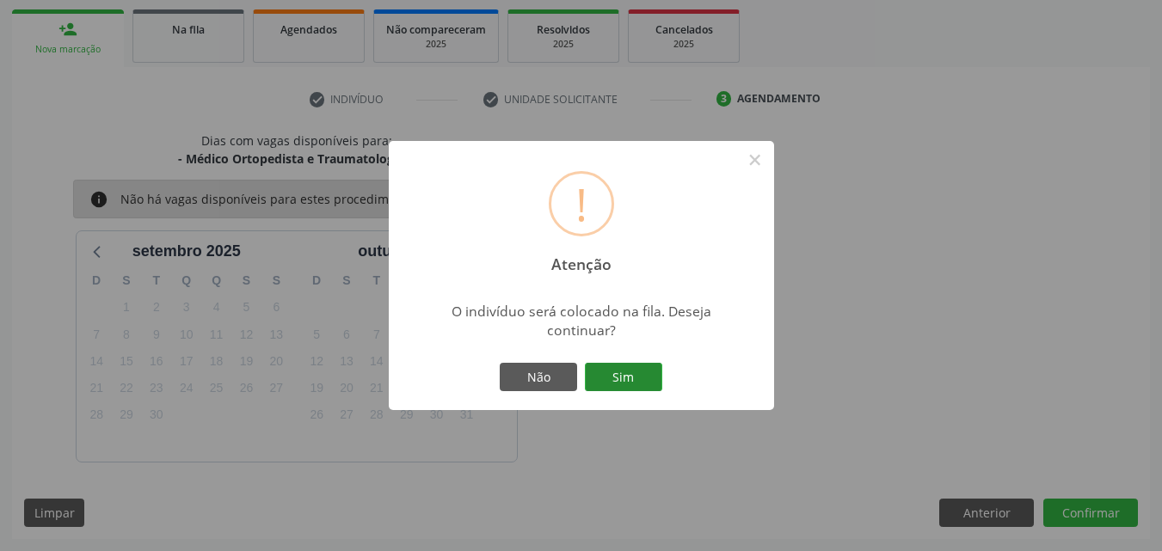
click at [649, 388] on button "Sim" at bounding box center [623, 377] width 77 height 29
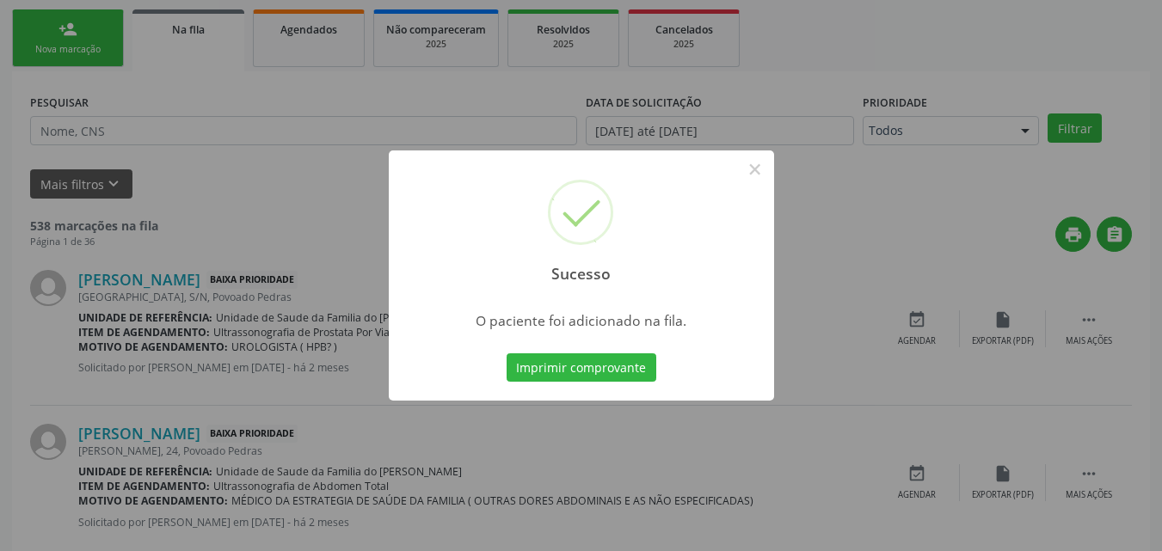
scroll to position [40, 0]
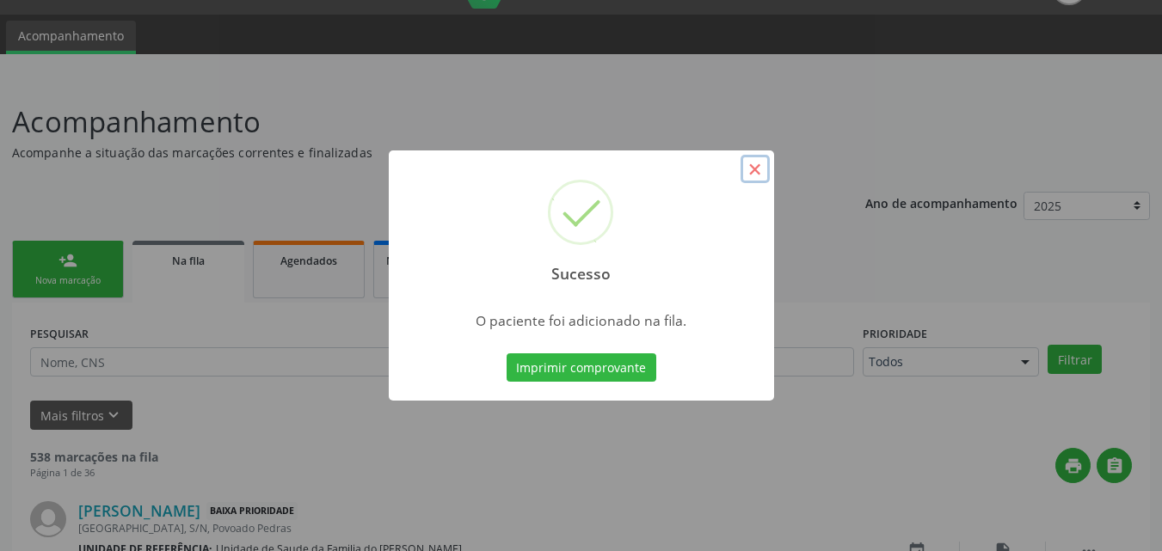
click at [751, 174] on button "×" at bounding box center [754, 169] width 29 height 29
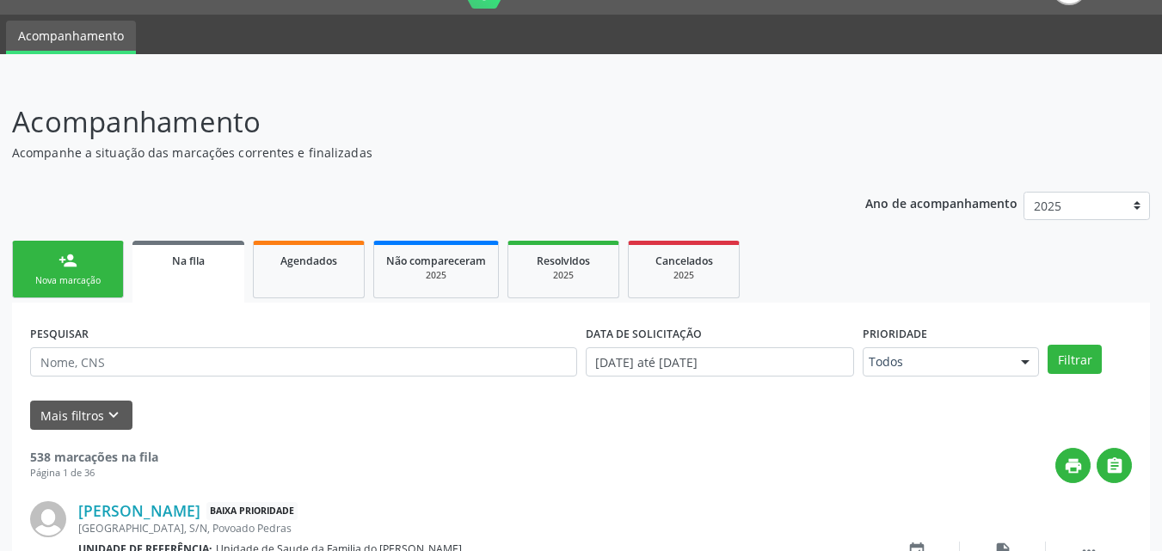
click at [84, 263] on link "person_add Nova marcação" at bounding box center [68, 270] width 112 height 58
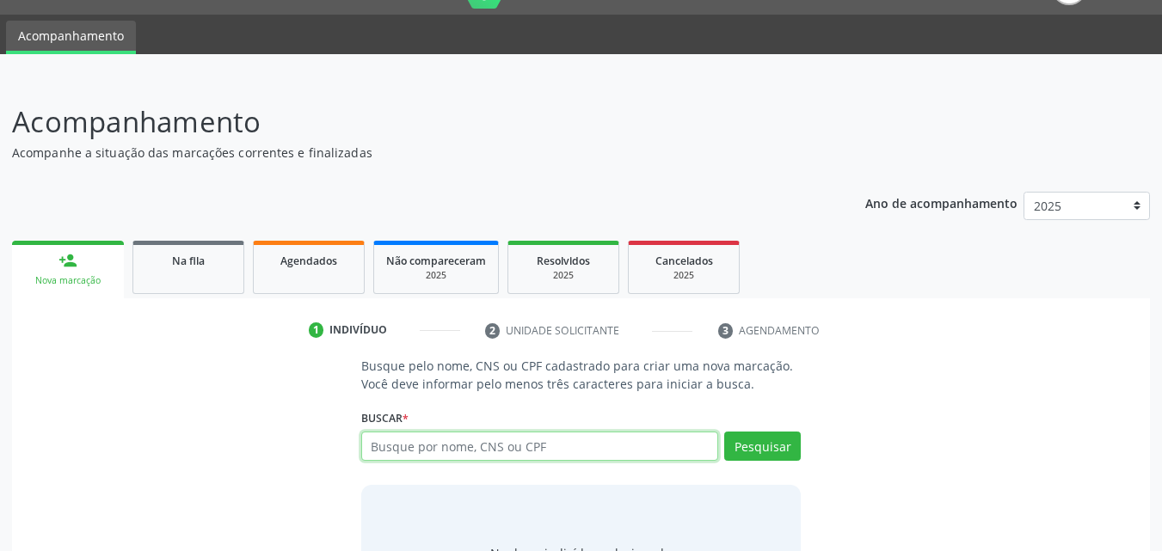
click at [381, 455] on input "text" at bounding box center [540, 446] width 358 height 29
type input "704006896617567"
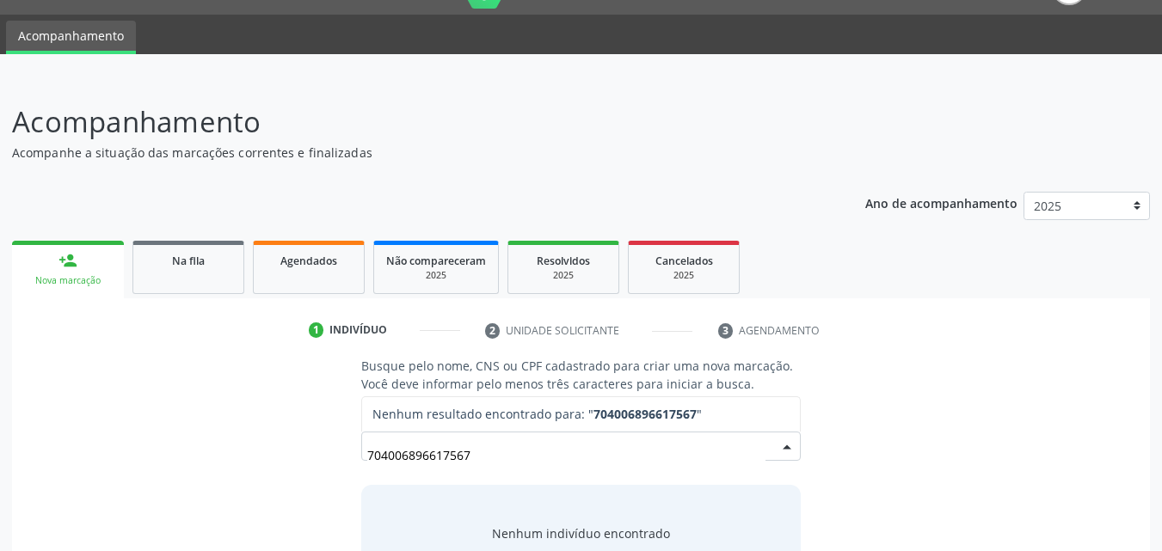
scroll to position [136, 0]
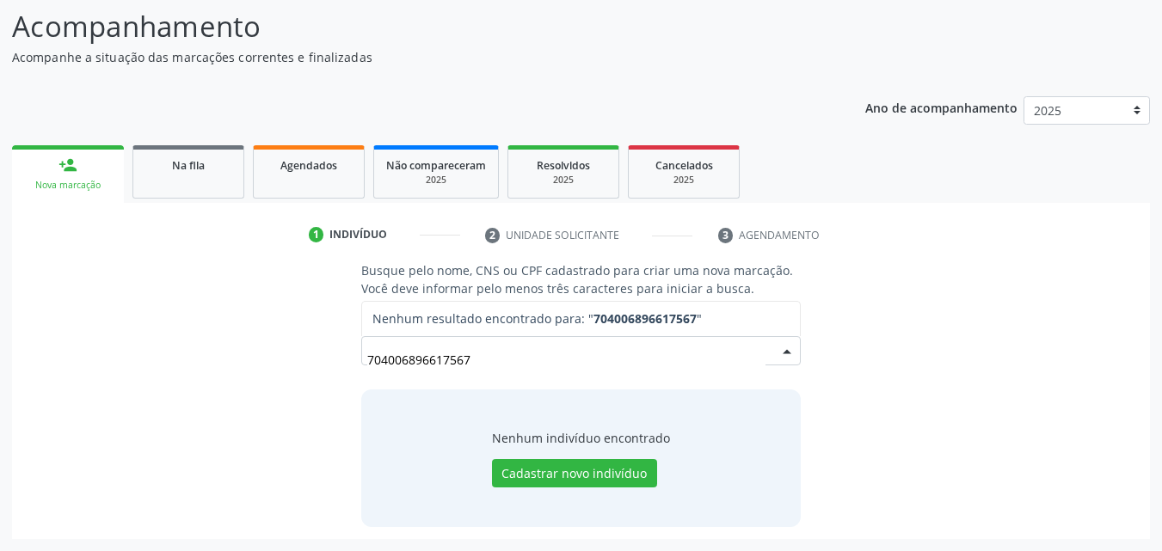
click at [383, 357] on input "704006896617567" at bounding box center [566, 359] width 399 height 34
click at [415, 357] on input "704006896617567" at bounding box center [566, 359] width 399 height 34
click at [441, 361] on input "704006896617567" at bounding box center [566, 359] width 399 height 34
click at [507, 366] on input "704006896617567" at bounding box center [566, 359] width 399 height 34
click at [598, 374] on input "704006896617567" at bounding box center [566, 359] width 399 height 34
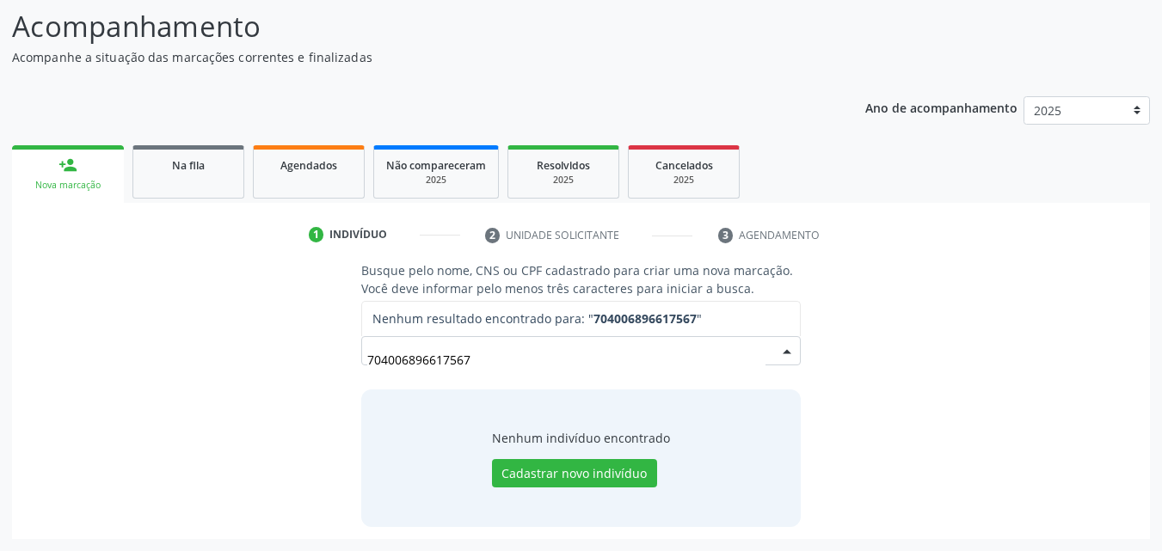
click at [598, 374] on input "704006896617567" at bounding box center [566, 359] width 399 height 34
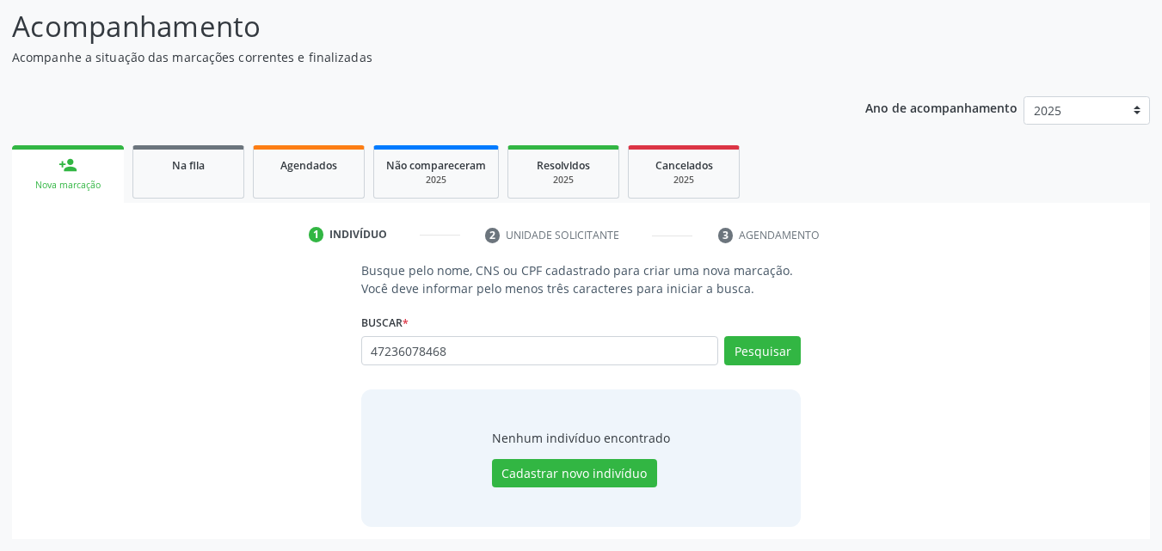
type input "47236078468"
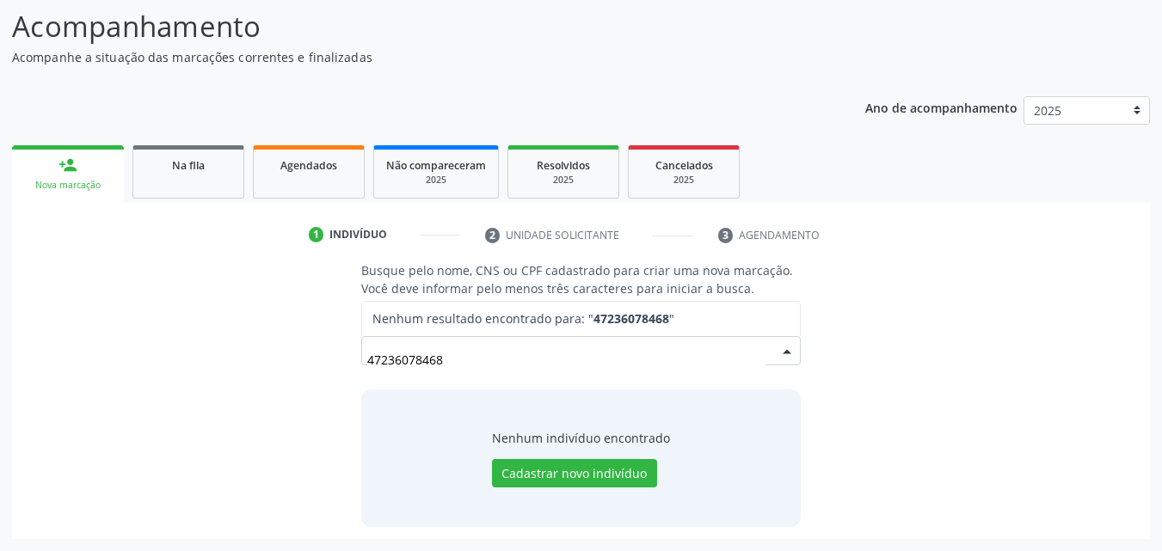
drag, startPoint x: 460, startPoint y: 353, endPoint x: 342, endPoint y: 349, distance: 117.9
click at [342, 349] on div "Busque pelo nome, CNS ou CPF cadastrado para criar uma nova marcação. Você deve…" at bounding box center [580, 393] width 1113 height 265
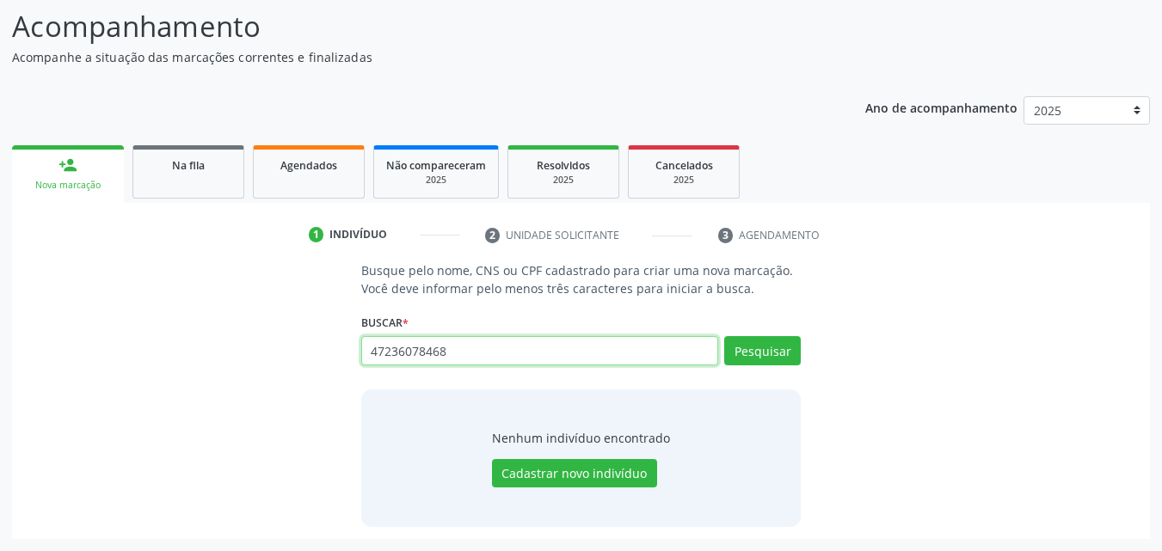
click at [485, 352] on input "47236078468" at bounding box center [540, 350] width 358 height 29
click at [744, 347] on button "Pesquisar" at bounding box center [762, 350] width 77 height 29
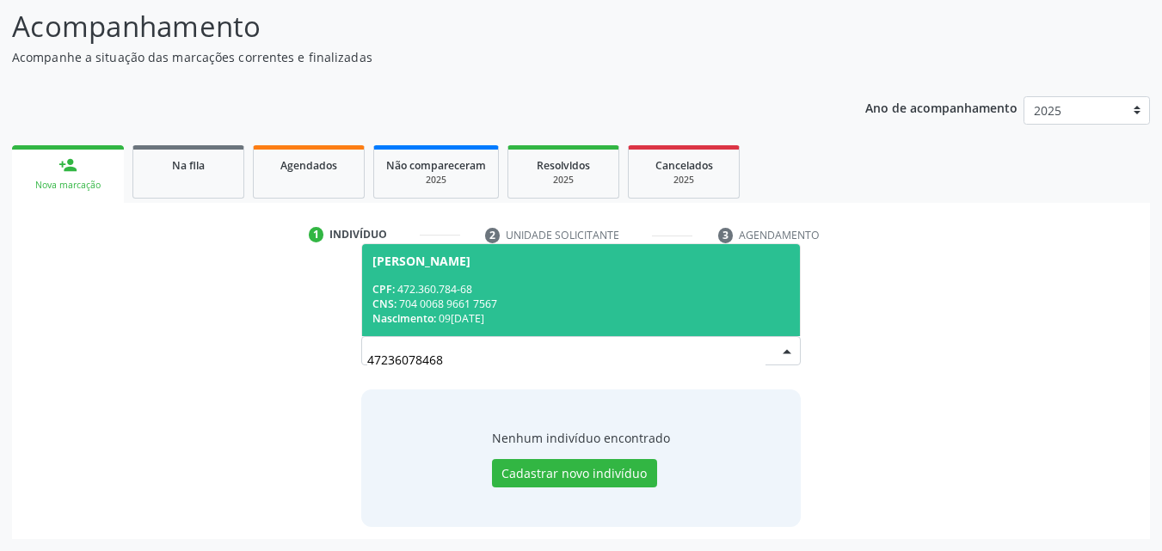
click at [754, 278] on span "[PERSON_NAME] CPF: 472.360.784-68 CNS: 704 0068 9661 7567 Nascimento: [DATE]" at bounding box center [581, 290] width 438 height 92
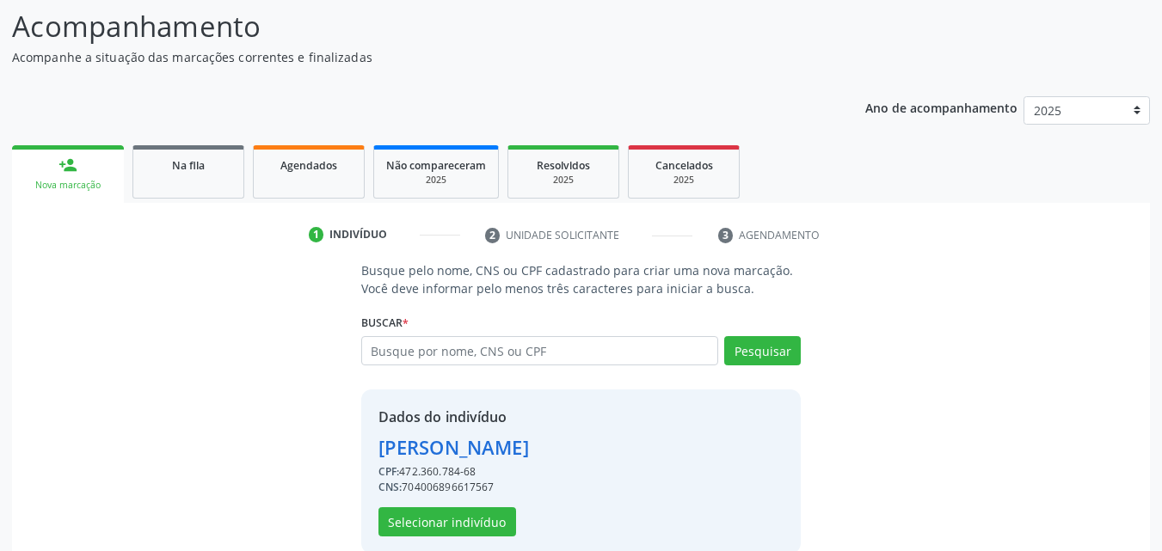
scroll to position [162, 0]
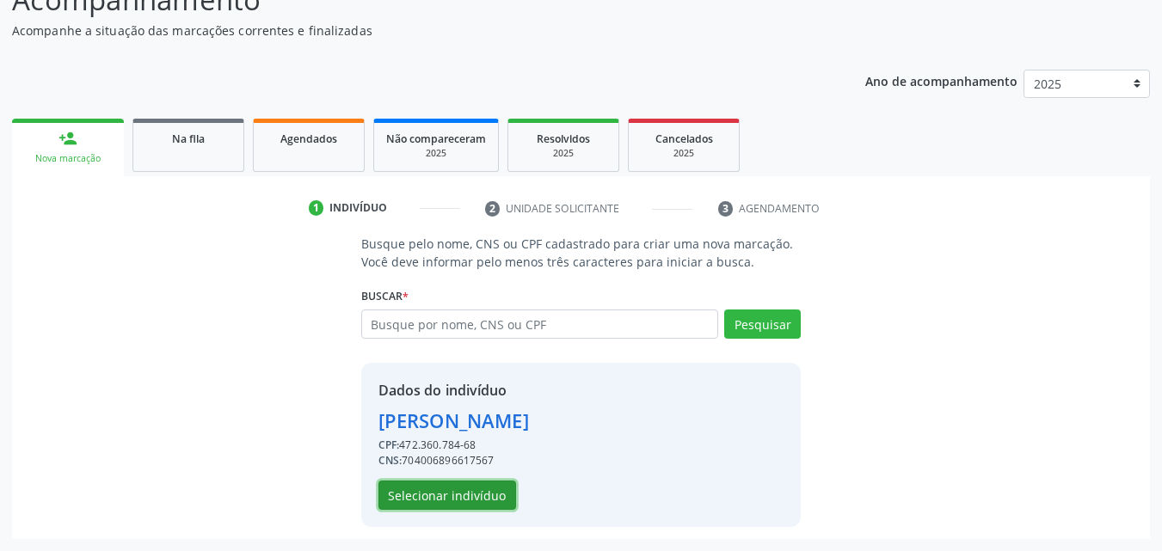
click at [444, 493] on button "Selecionar indivíduo" at bounding box center [447, 495] width 138 height 29
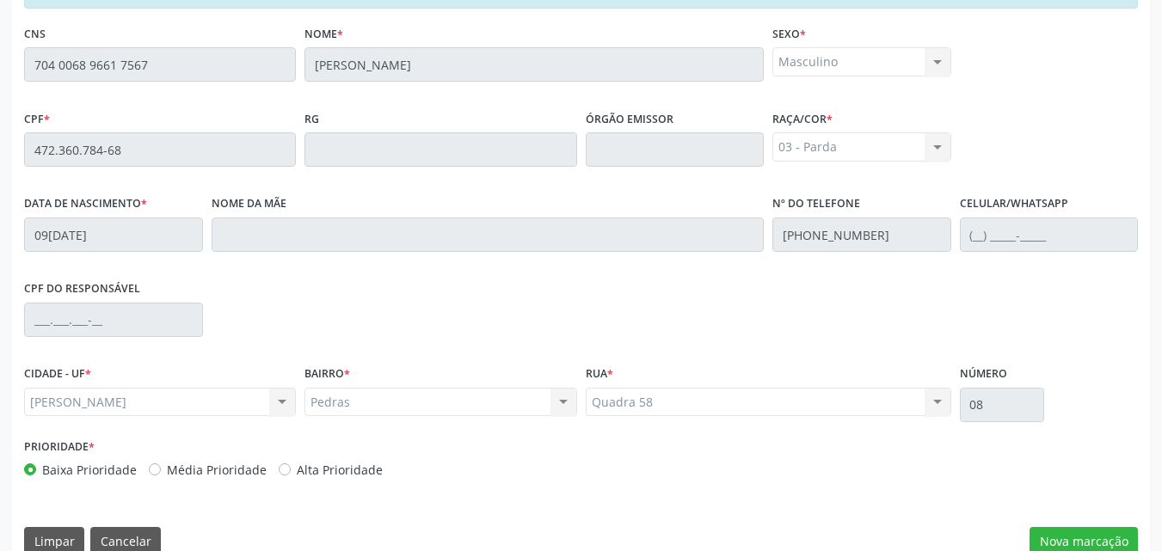
scroll to position [455, 0]
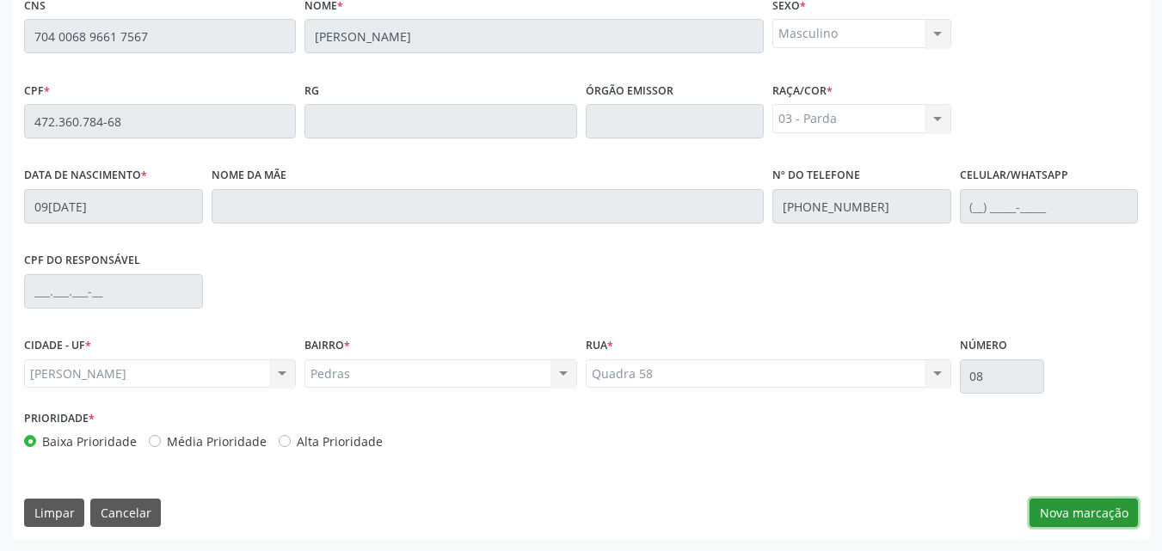
click at [1082, 520] on button "Nova marcação" at bounding box center [1083, 513] width 108 height 29
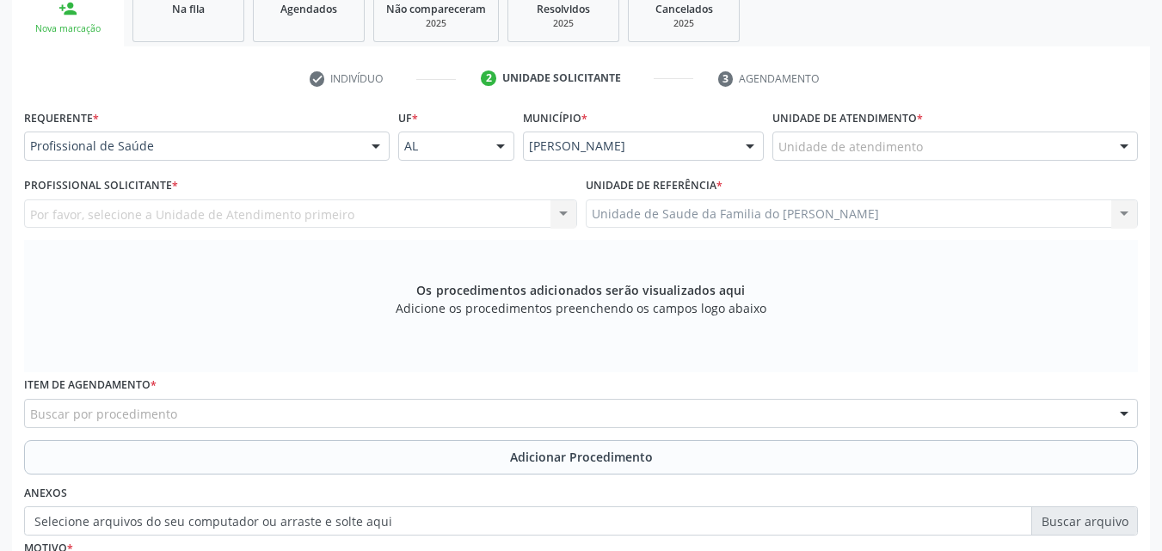
scroll to position [275, 0]
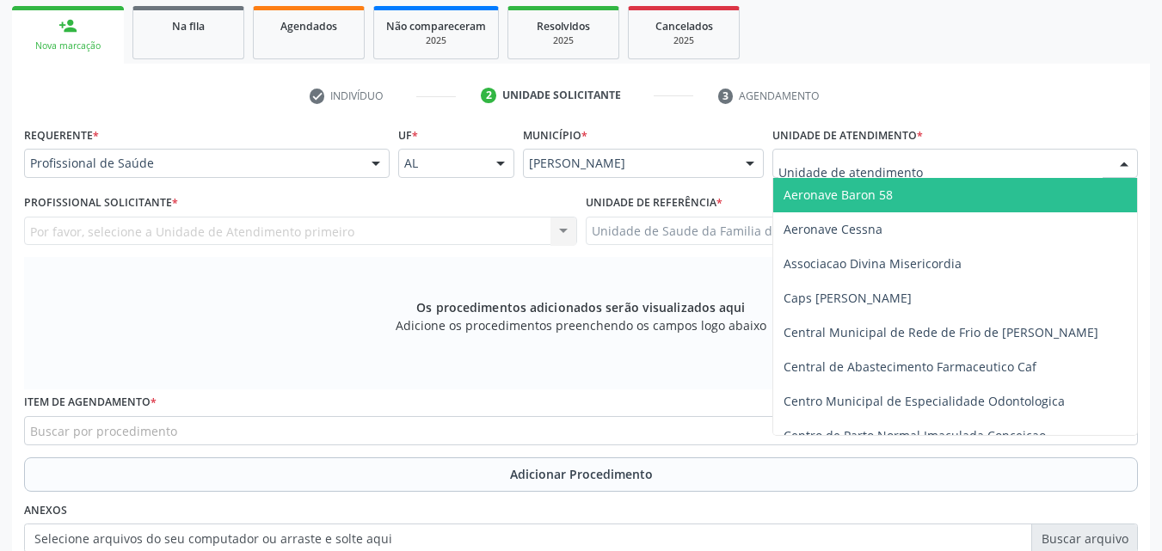
click at [998, 155] on div at bounding box center [954, 163] width 365 height 29
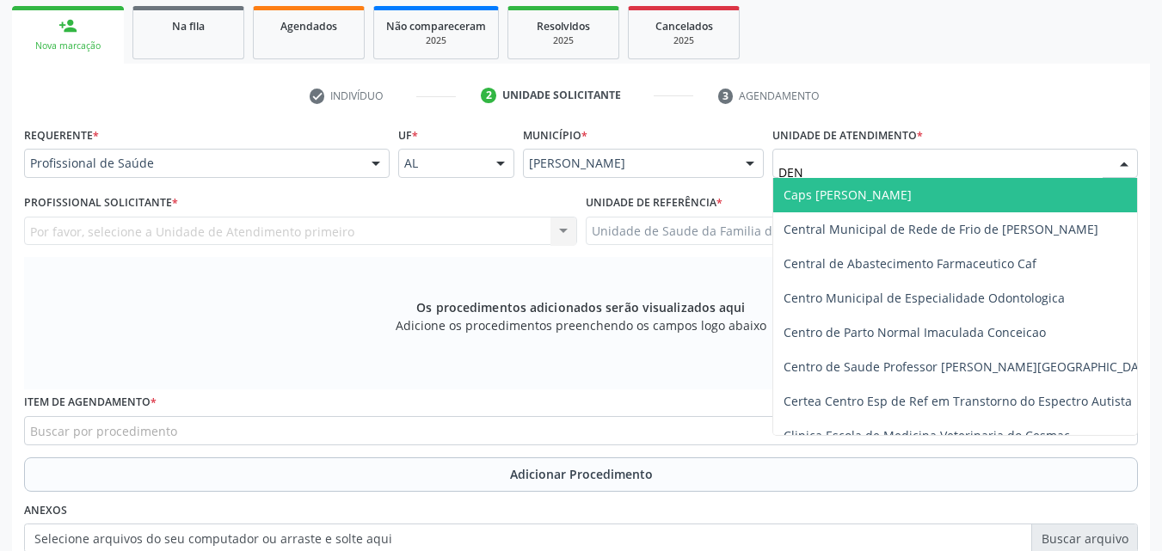
type input "DENI"
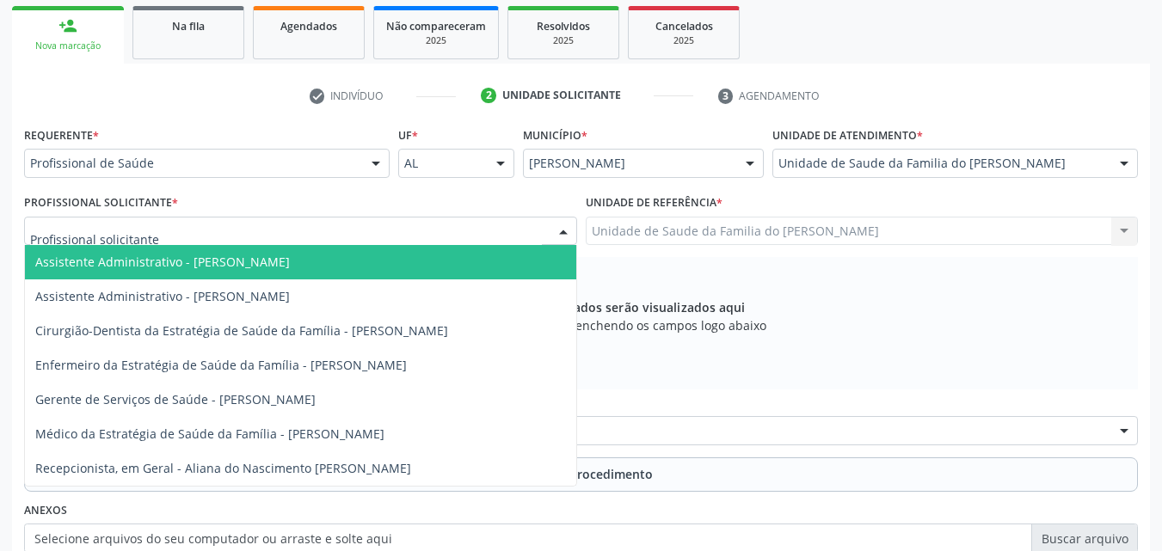
click at [476, 240] on div at bounding box center [300, 231] width 553 height 29
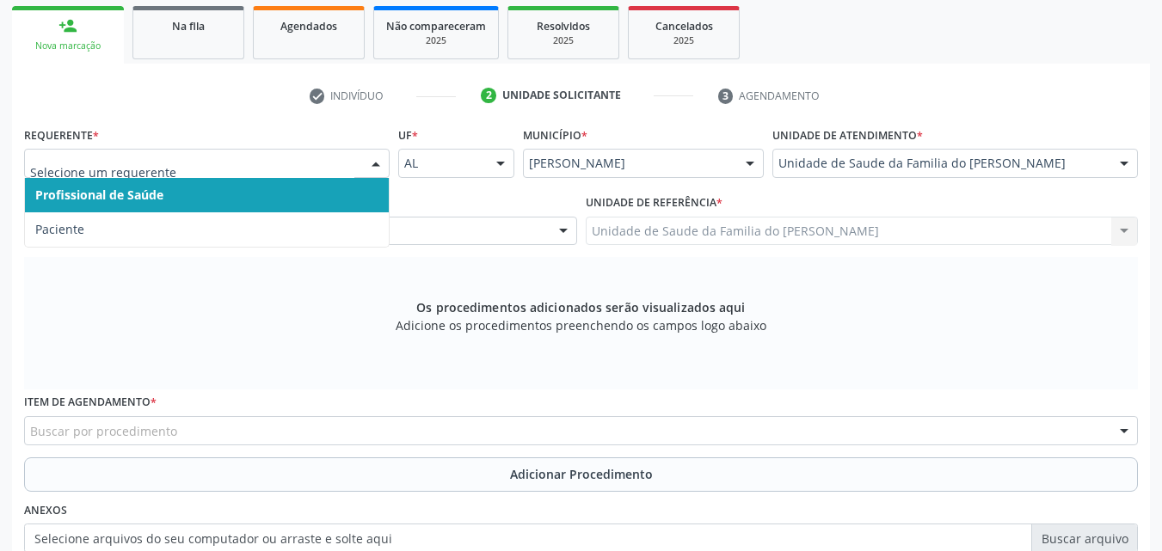
click at [367, 162] on div at bounding box center [376, 164] width 26 height 29
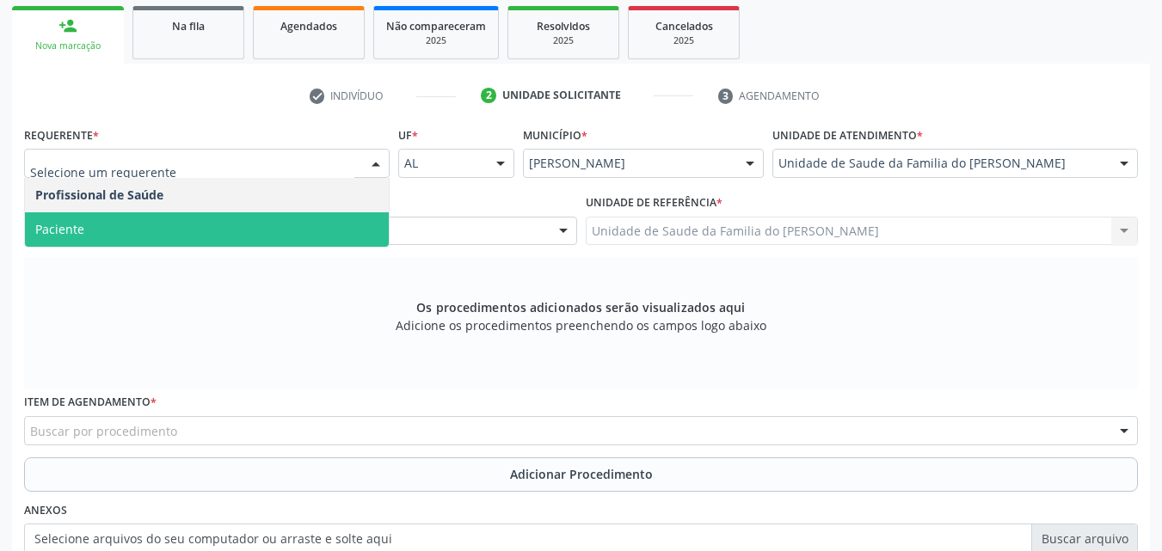
click at [291, 225] on span "Paciente" at bounding box center [207, 229] width 364 height 34
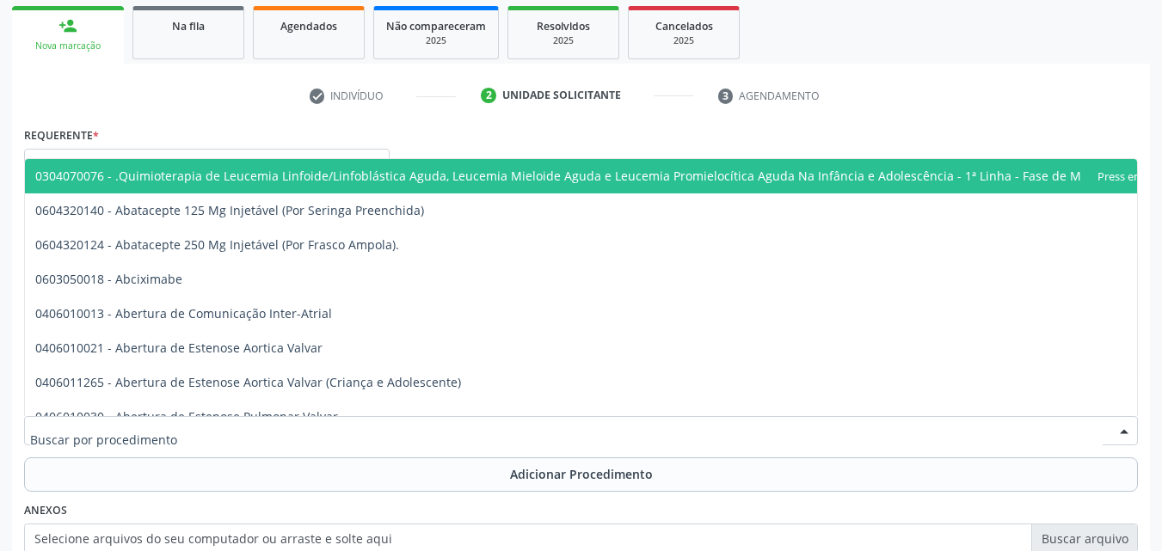
click at [286, 428] on div at bounding box center [580, 430] width 1113 height 29
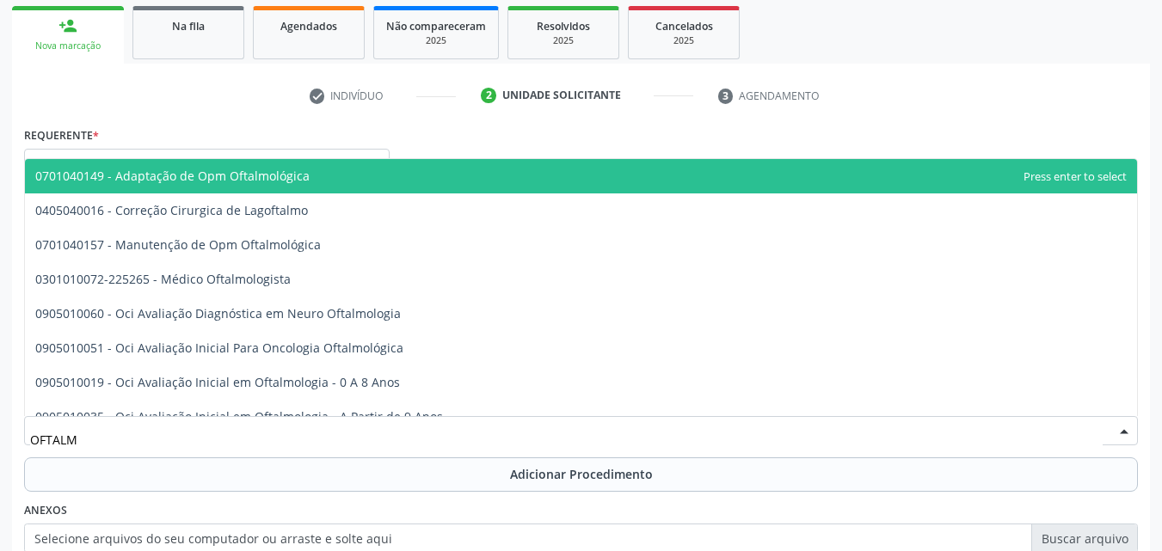
type input "OFTALMO"
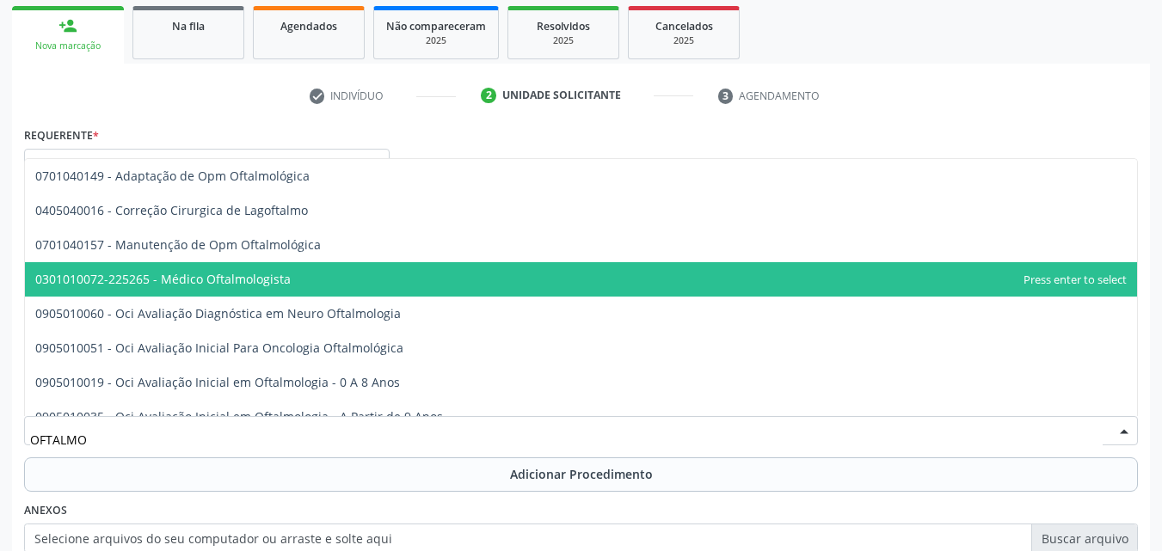
click at [254, 286] on span "0301010072-225265 - Médico Oftalmologista" at bounding box center [162, 279] width 255 height 16
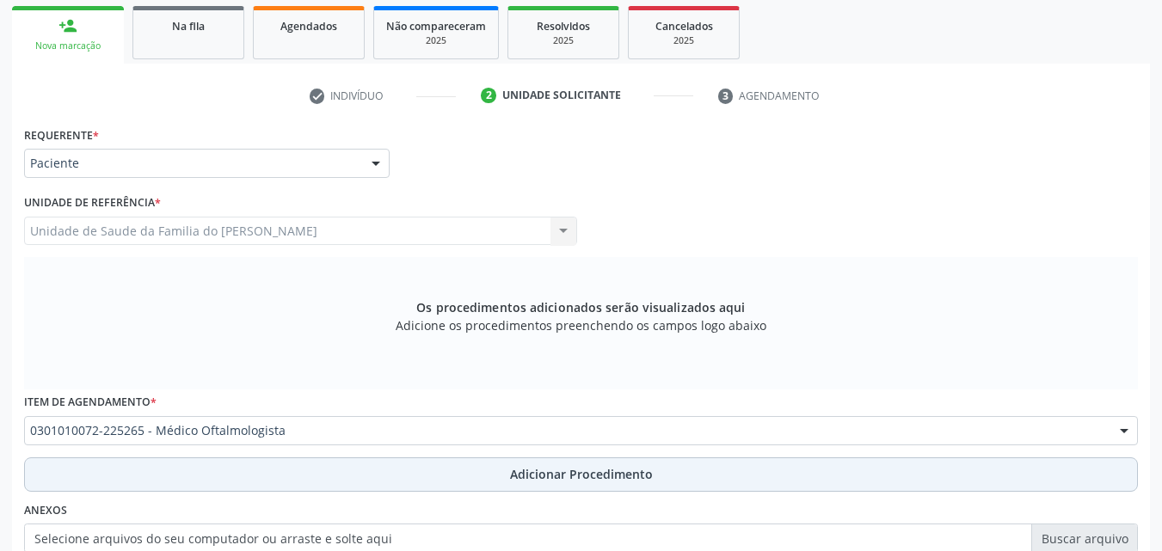
click at [257, 473] on button "Adicionar Procedimento" at bounding box center [580, 474] width 1113 height 34
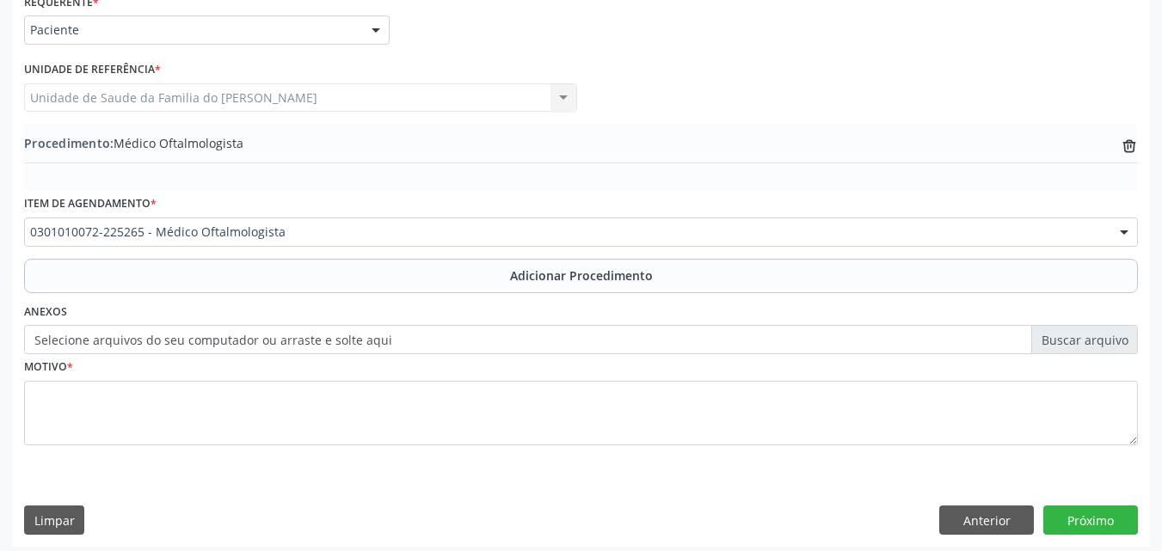
scroll to position [416, 0]
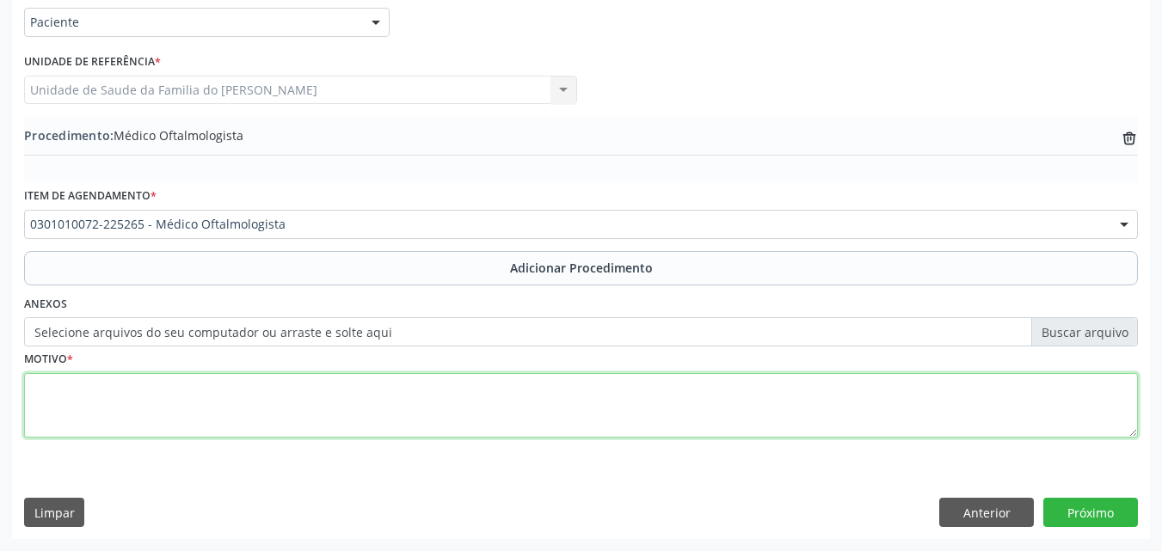
click at [640, 408] on textarea at bounding box center [580, 405] width 1113 height 65
type textarea "O"
type textarea "CONSULTA OCULAR. OLHOS AVERMELHADOS"
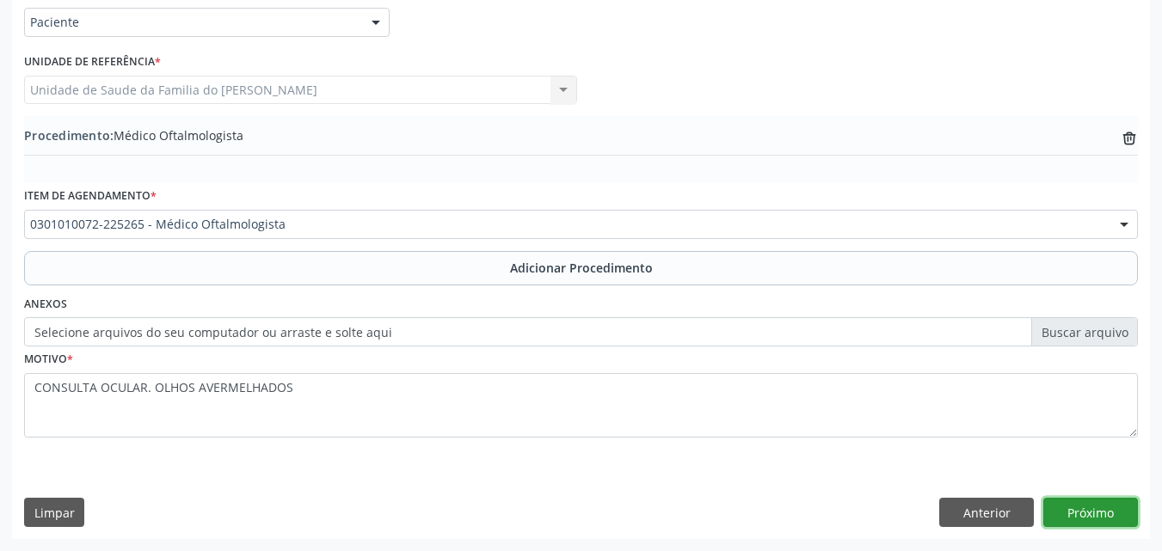
click at [1086, 520] on button "Próximo" at bounding box center [1090, 512] width 95 height 29
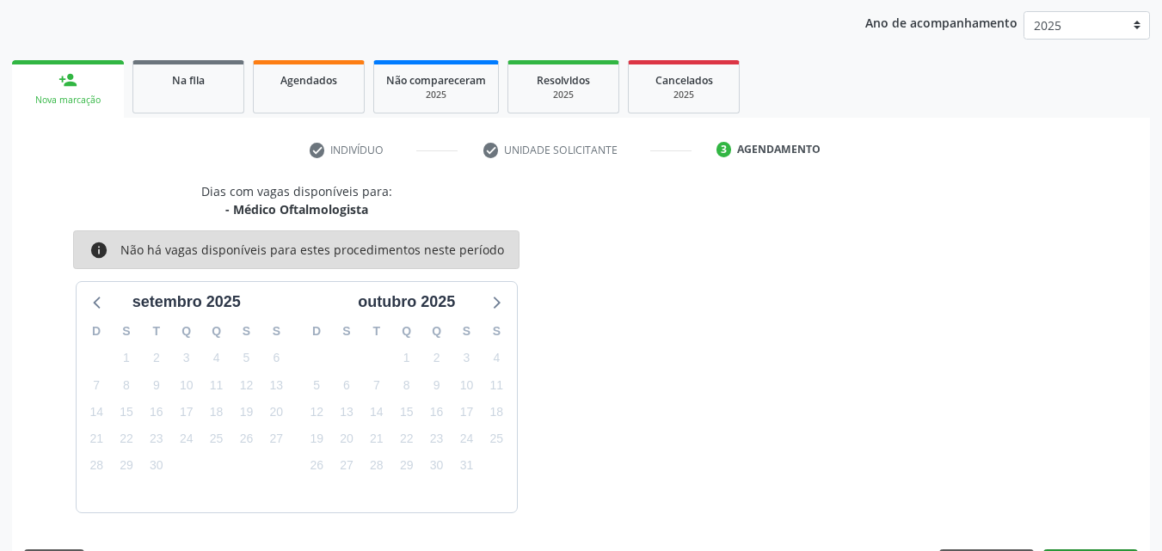
scroll to position [272, 0]
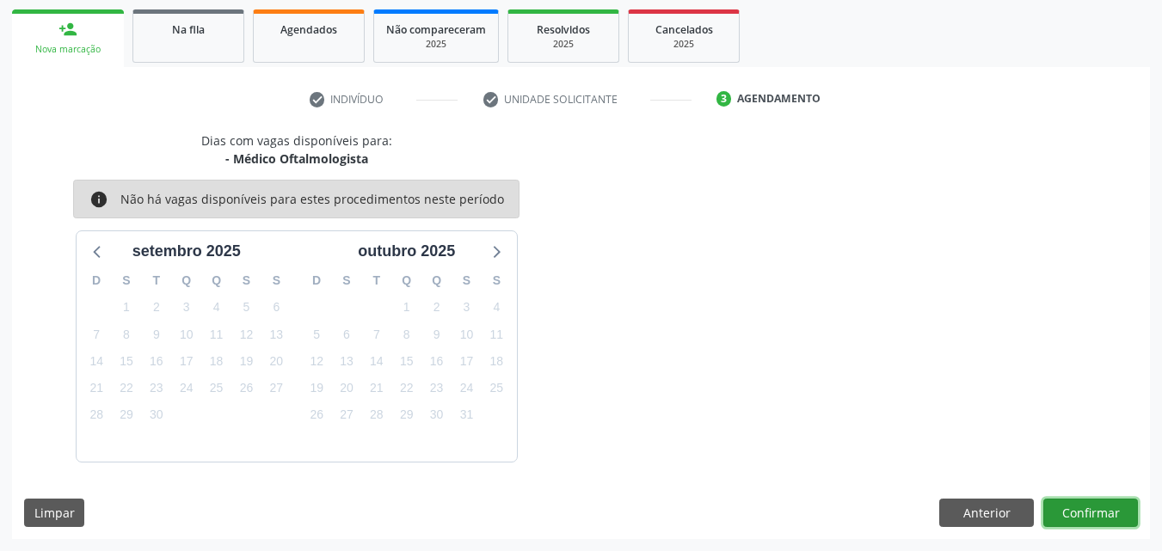
click at [1097, 507] on button "Confirmar" at bounding box center [1090, 513] width 95 height 29
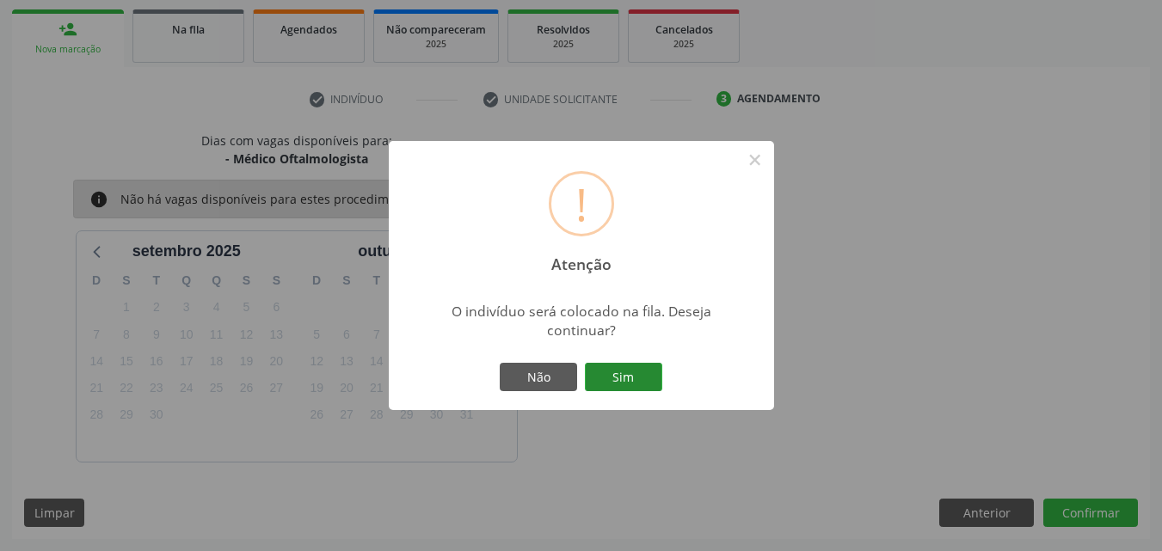
click at [644, 369] on button "Sim" at bounding box center [623, 377] width 77 height 29
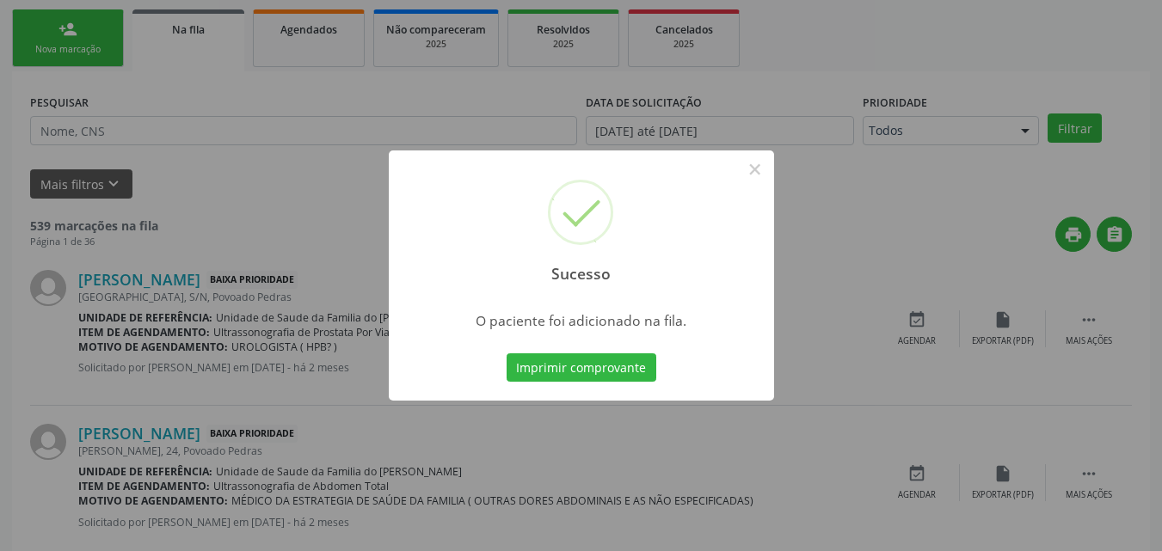
scroll to position [40, 0]
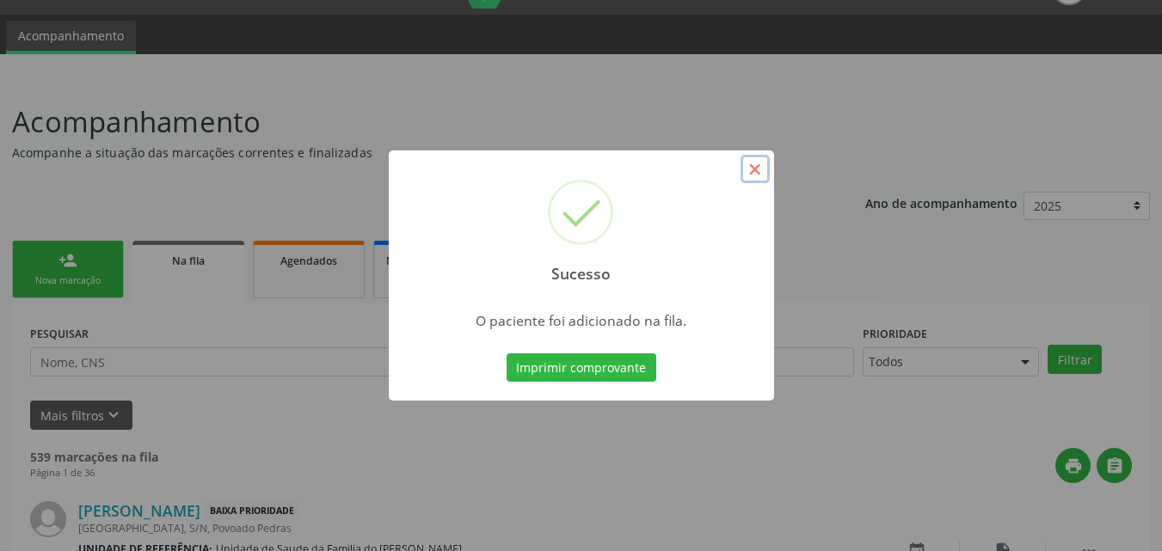
click at [762, 172] on button "×" at bounding box center [754, 169] width 29 height 29
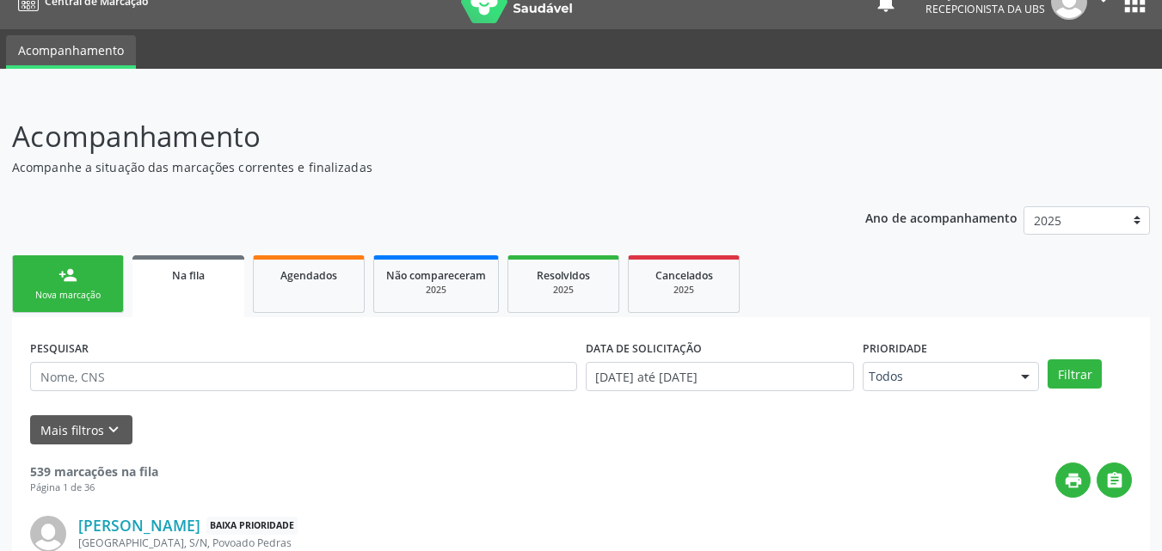
scroll to position [21, 0]
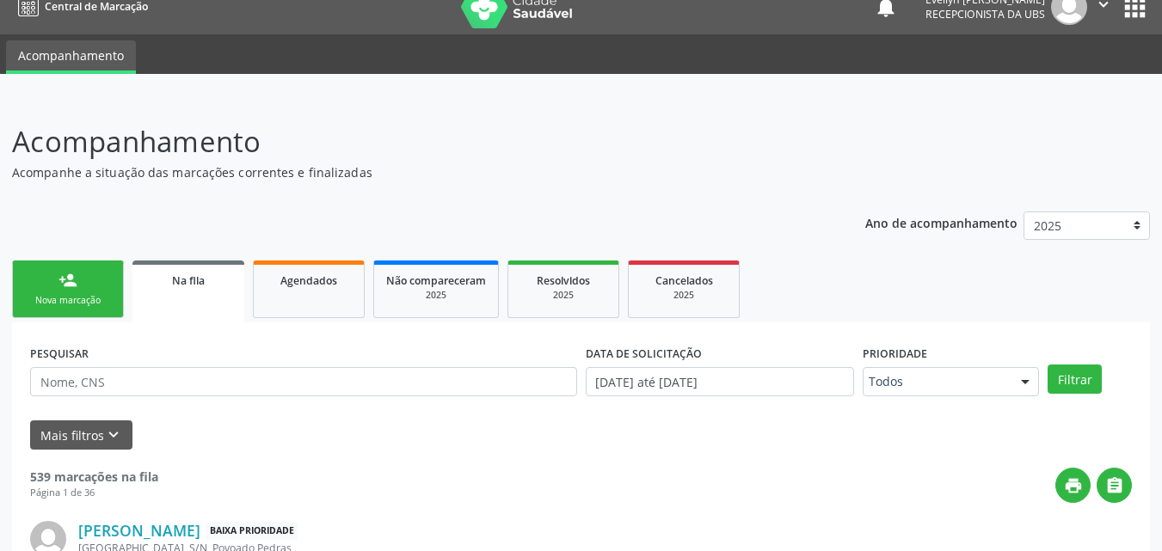
click at [95, 291] on link "person_add Nova marcação" at bounding box center [68, 290] width 112 height 58
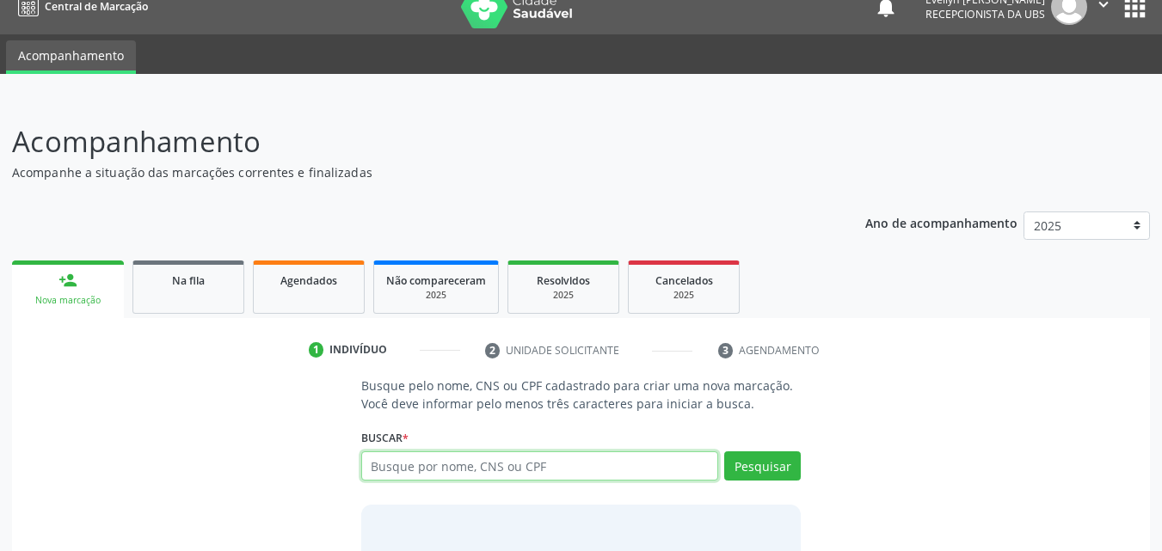
click at [458, 471] on input "text" at bounding box center [540, 465] width 358 height 29
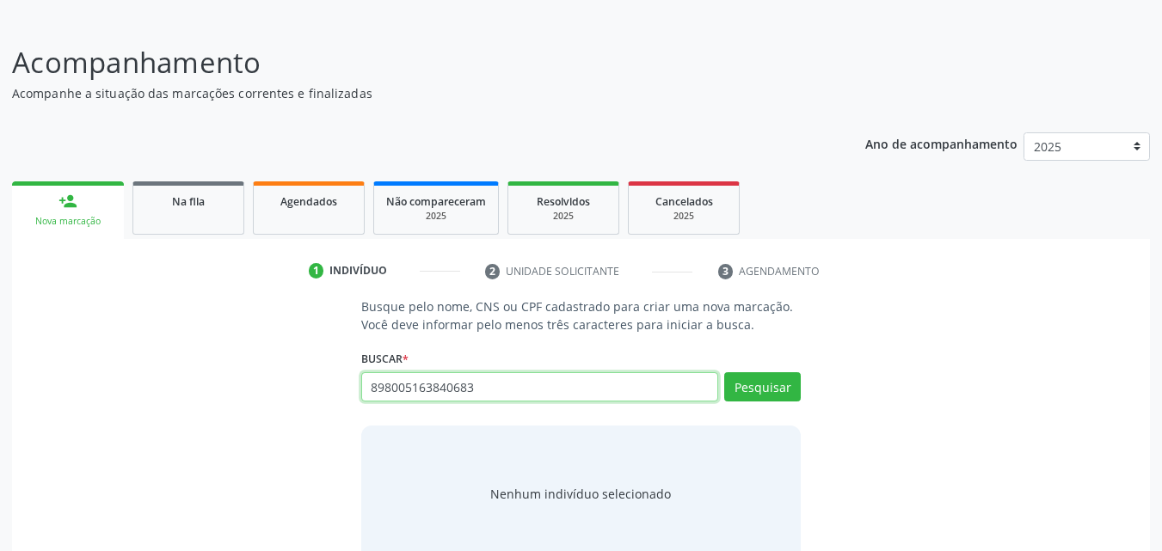
scroll to position [136, 0]
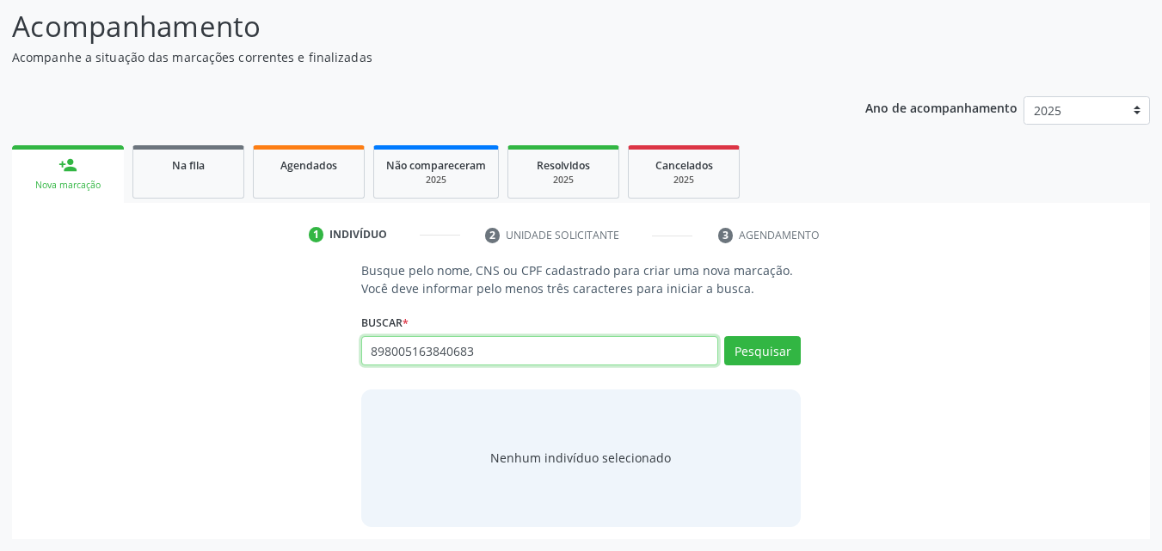
type input "898005163840683"
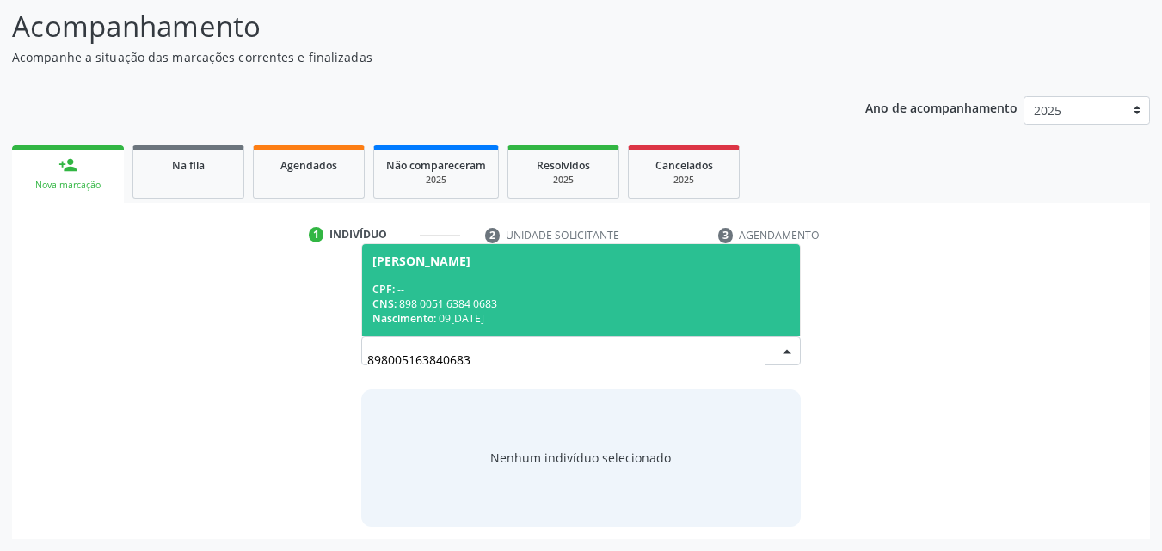
click at [552, 297] on div "CNS: 898 0051 6384 0683" at bounding box center [581, 304] width 418 height 15
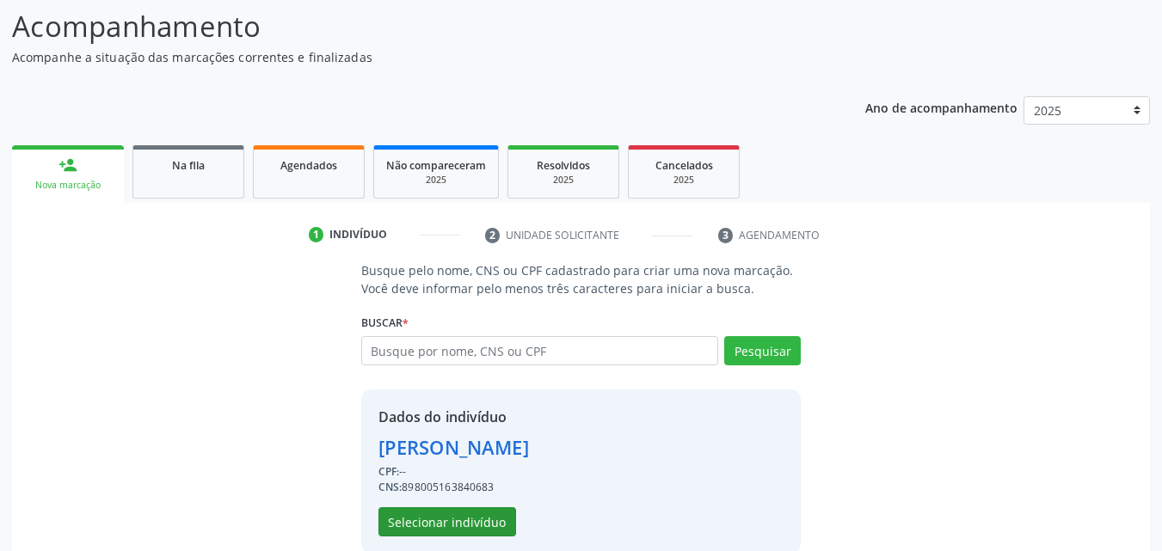
click at [475, 534] on div "Dados do indivíduo [PERSON_NAME] CPF: -- CNS: 898005163840683 Selecionar indiví…" at bounding box center [581, 471] width 440 height 164
click at [475, 534] on button "Selecionar indivíduo" at bounding box center [447, 521] width 138 height 29
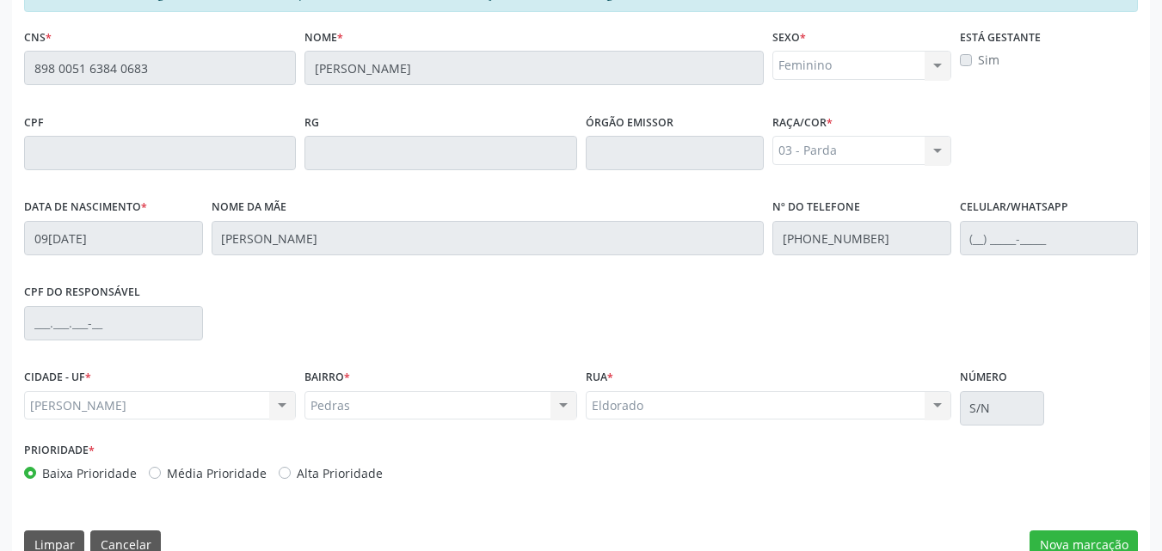
scroll to position [455, 0]
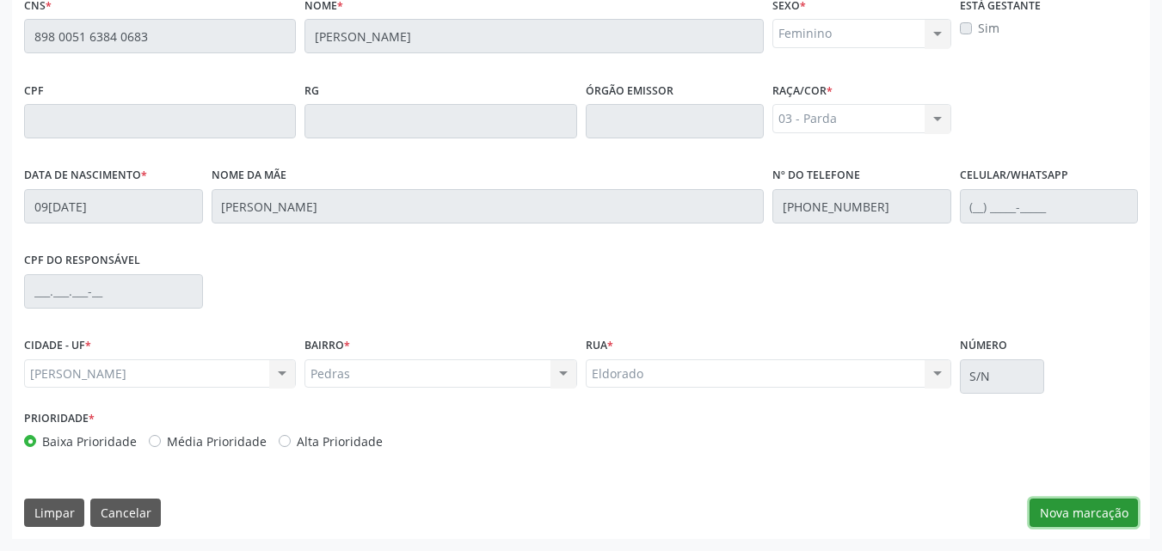
click at [1077, 512] on button "Nova marcação" at bounding box center [1083, 513] width 108 height 29
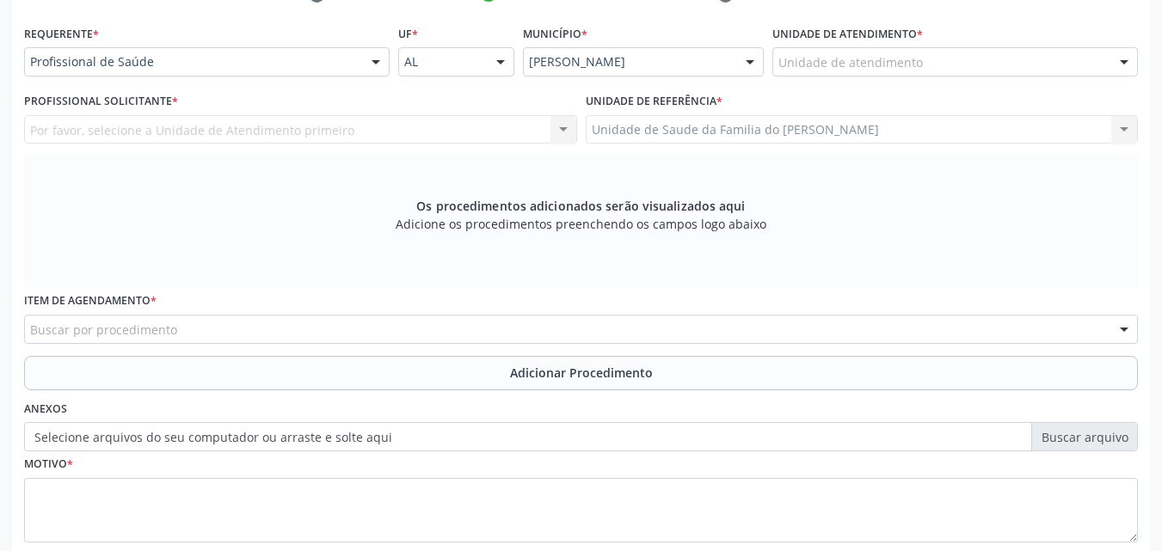
scroll to position [371, 0]
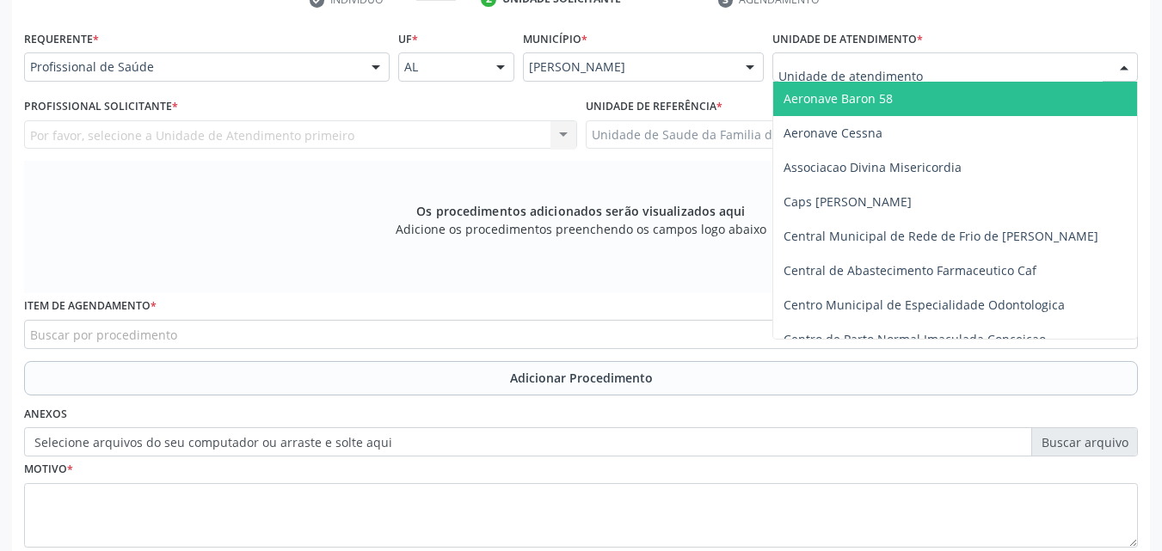
click at [945, 53] on div at bounding box center [954, 66] width 365 height 29
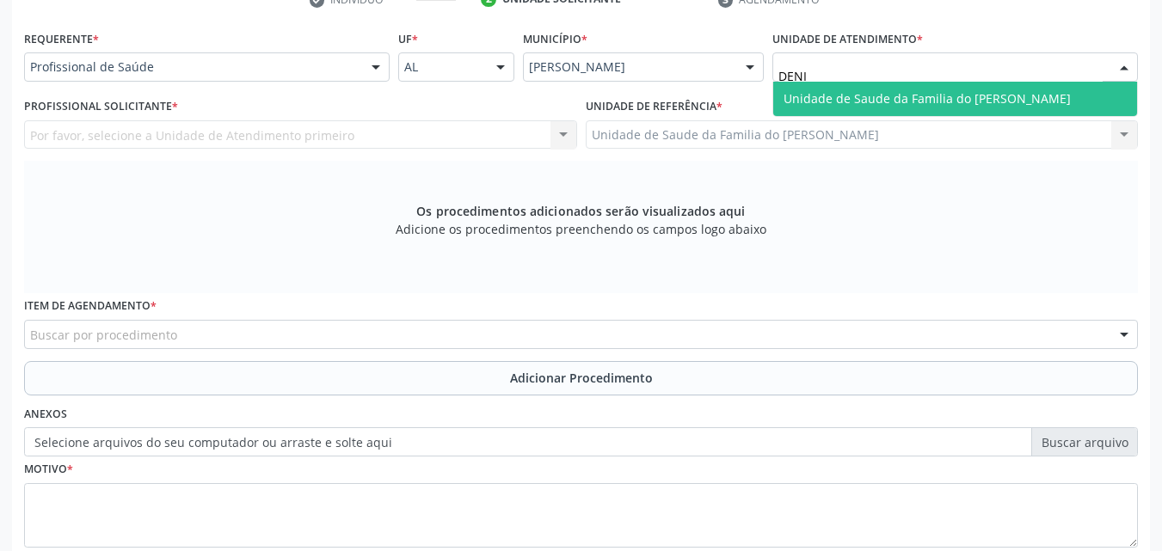
type input "[PERSON_NAME]"
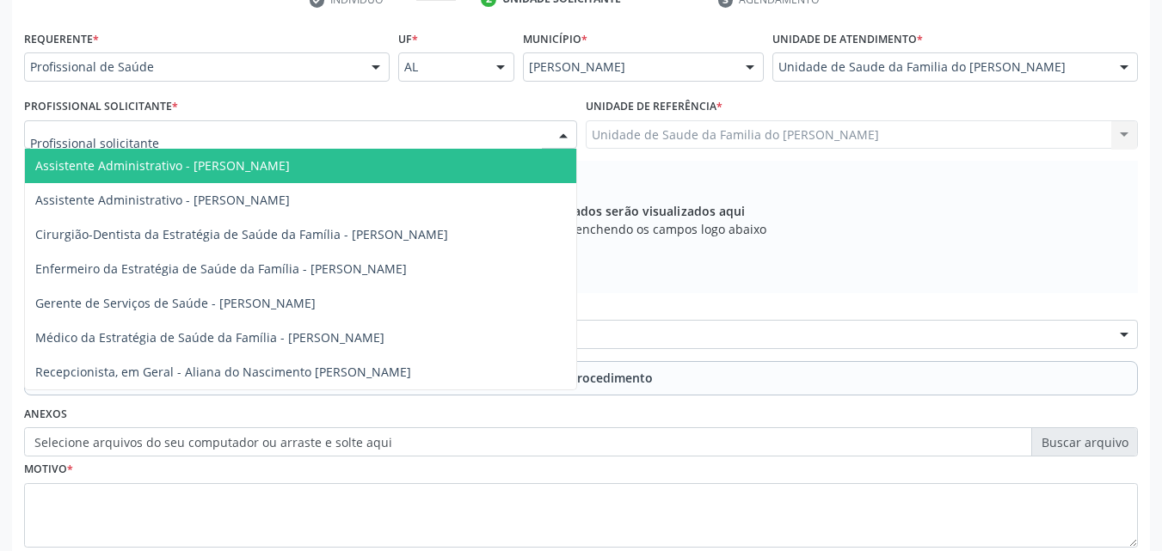
click at [390, 146] on div at bounding box center [300, 134] width 553 height 29
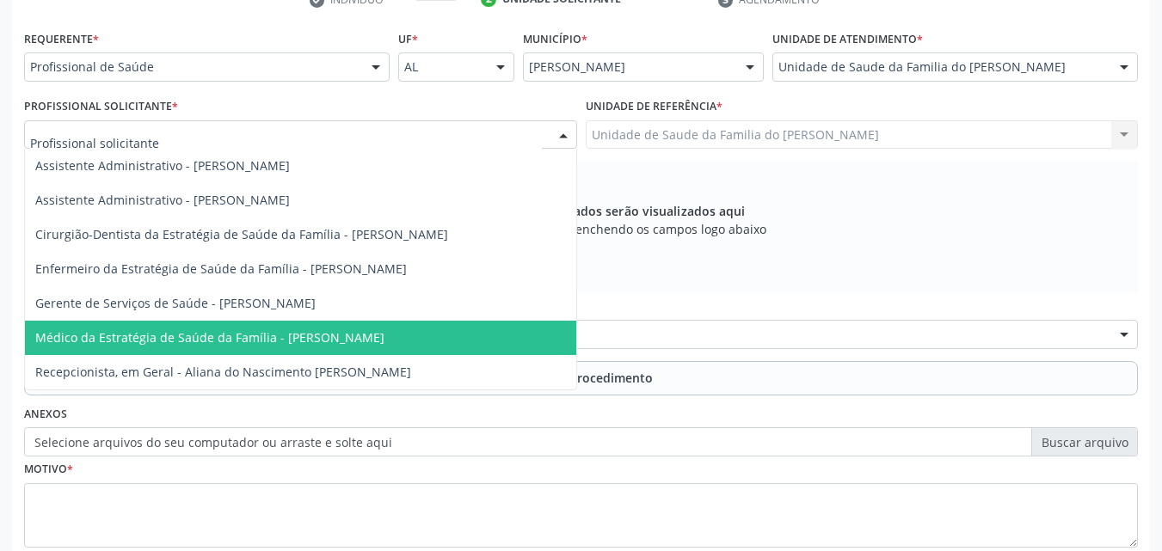
click at [360, 331] on span "Médico da Estratégia de Saúde da Família - [PERSON_NAME]" at bounding box center [209, 337] width 349 height 16
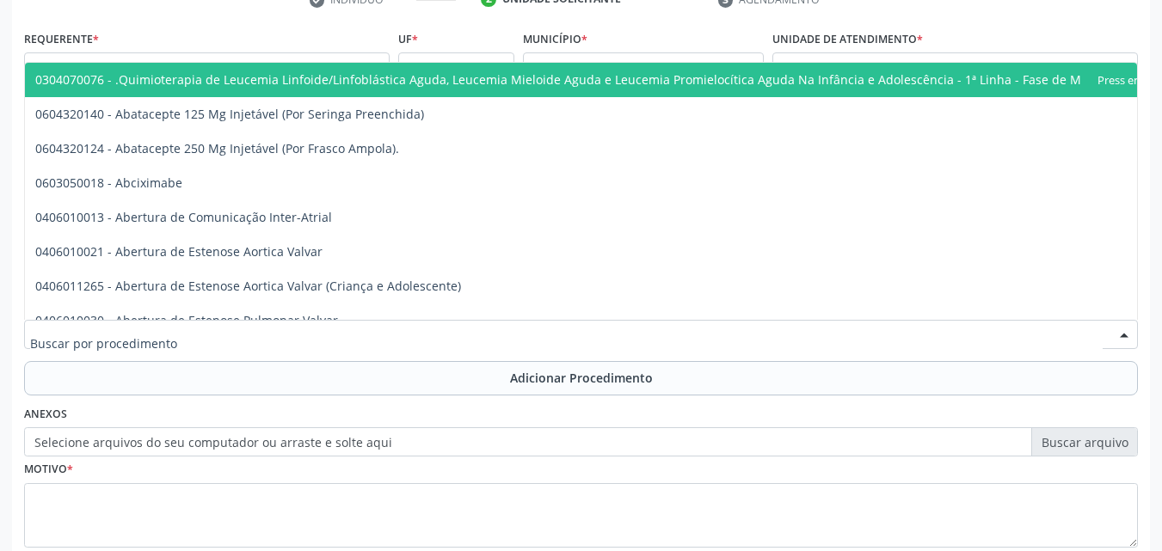
click at [373, 327] on div at bounding box center [580, 334] width 1113 height 29
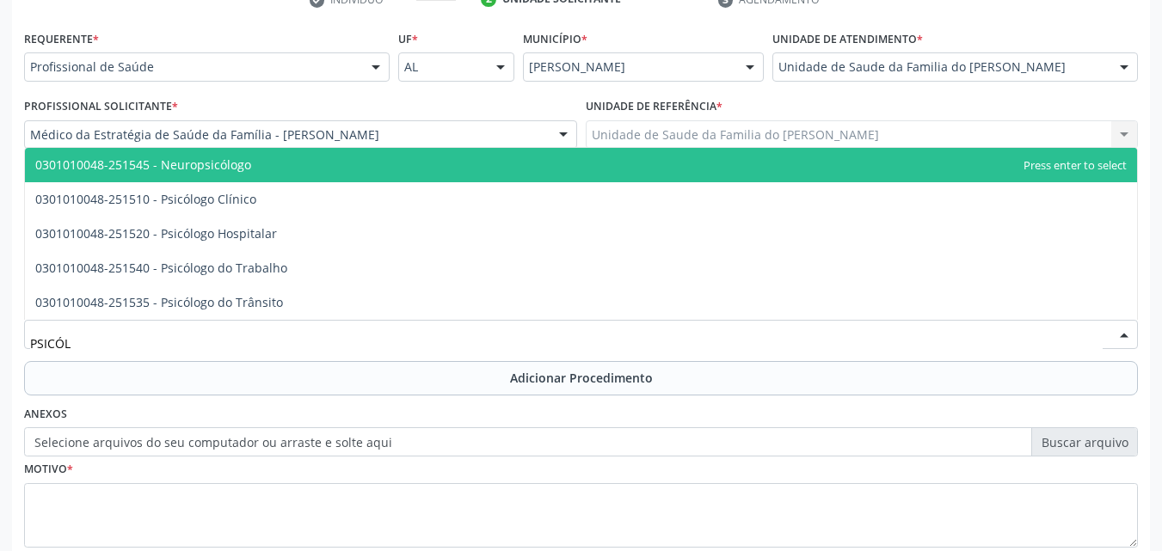
type input "PSICÓLO"
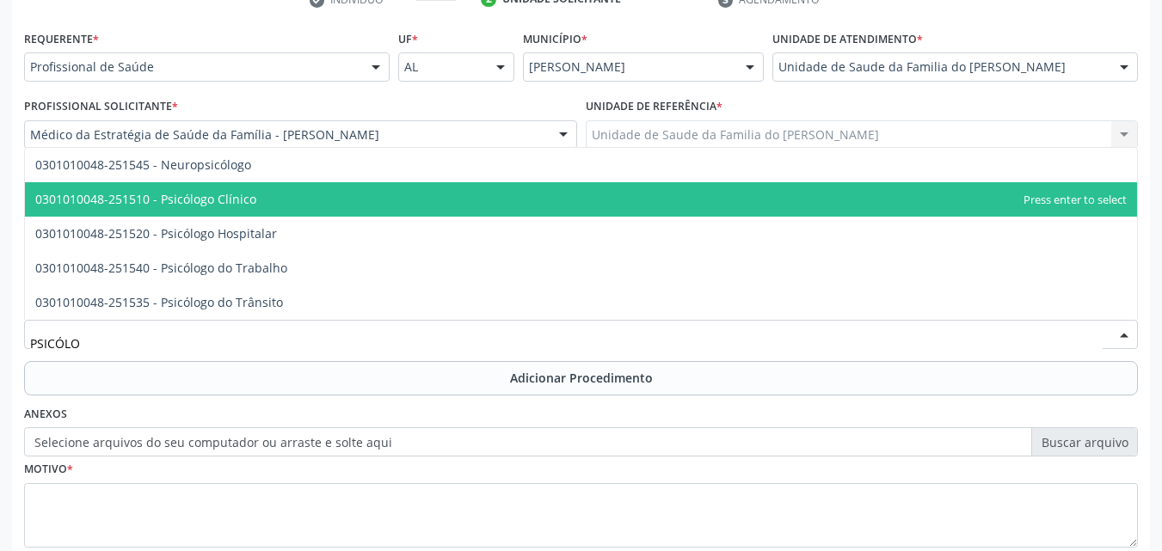
click at [371, 197] on span "0301010048-251510 - Psicólogo Clínico" at bounding box center [581, 199] width 1112 height 34
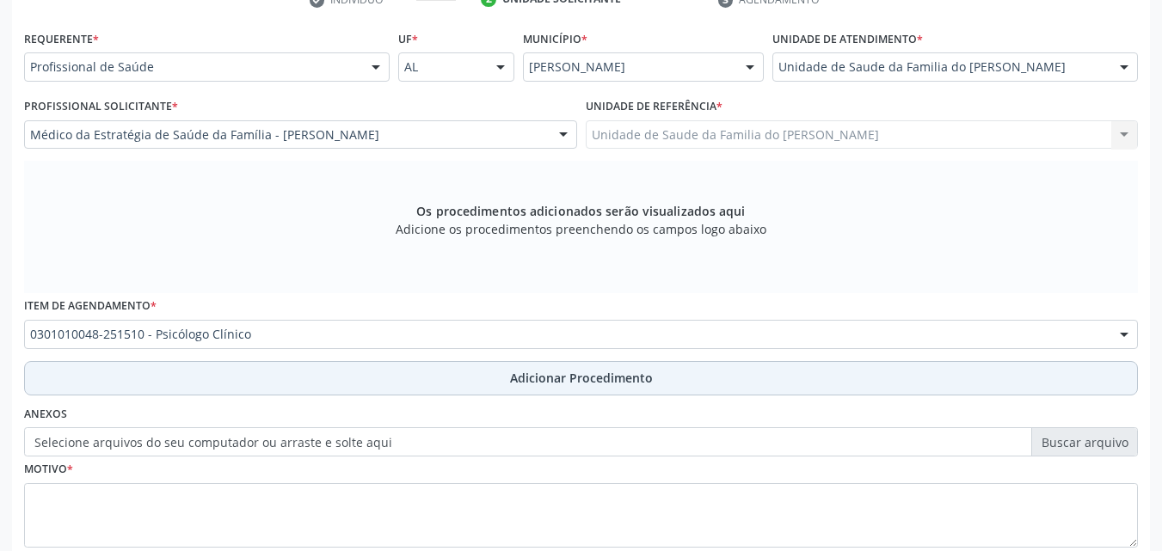
click at [328, 374] on button "Adicionar Procedimento" at bounding box center [580, 378] width 1113 height 34
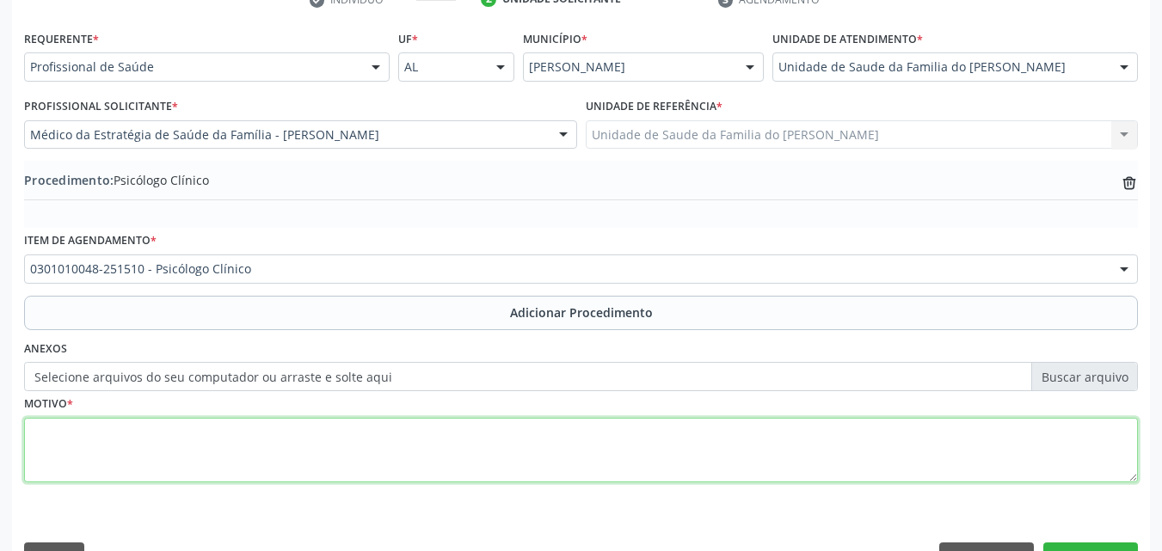
click at [299, 457] on textarea at bounding box center [580, 450] width 1113 height 65
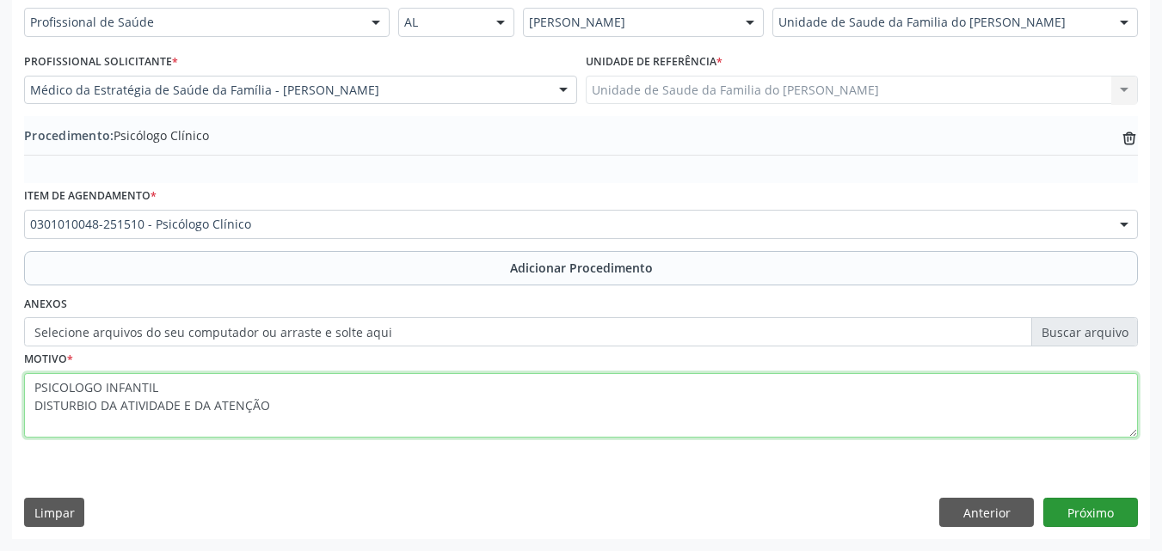
type textarea "PSICOLOGO INFANTIL DISTURBIO DA ATIVIDADE E DA ATENÇÃO"
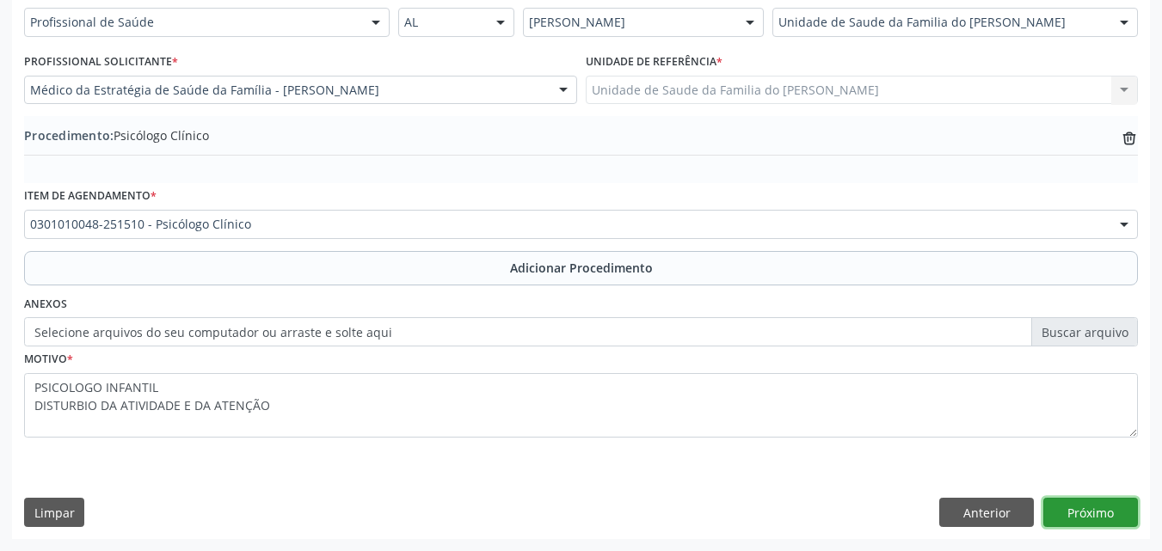
click at [1084, 510] on button "Próximo" at bounding box center [1090, 512] width 95 height 29
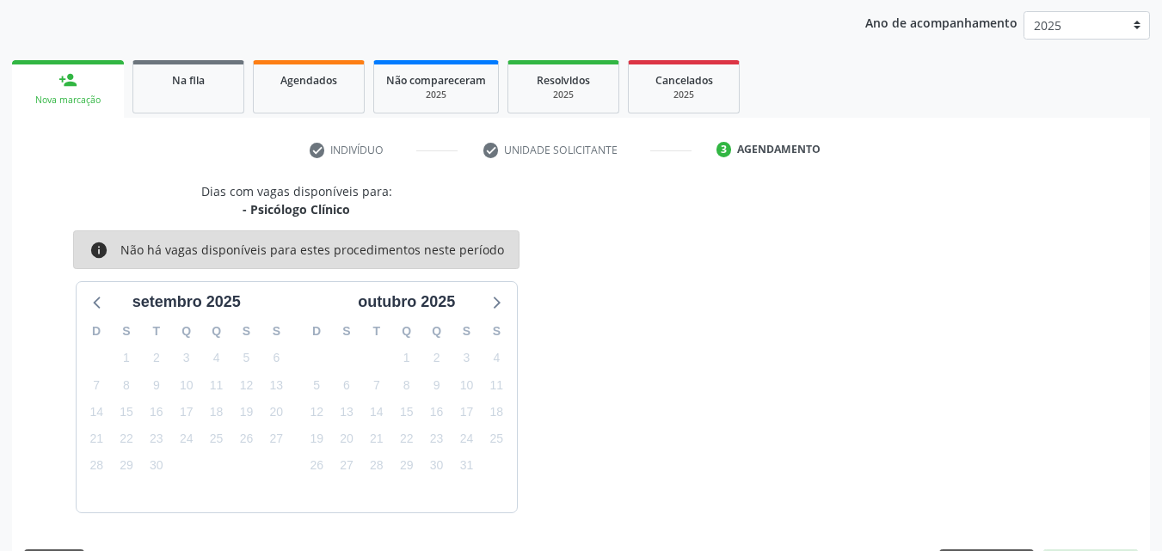
scroll to position [272, 0]
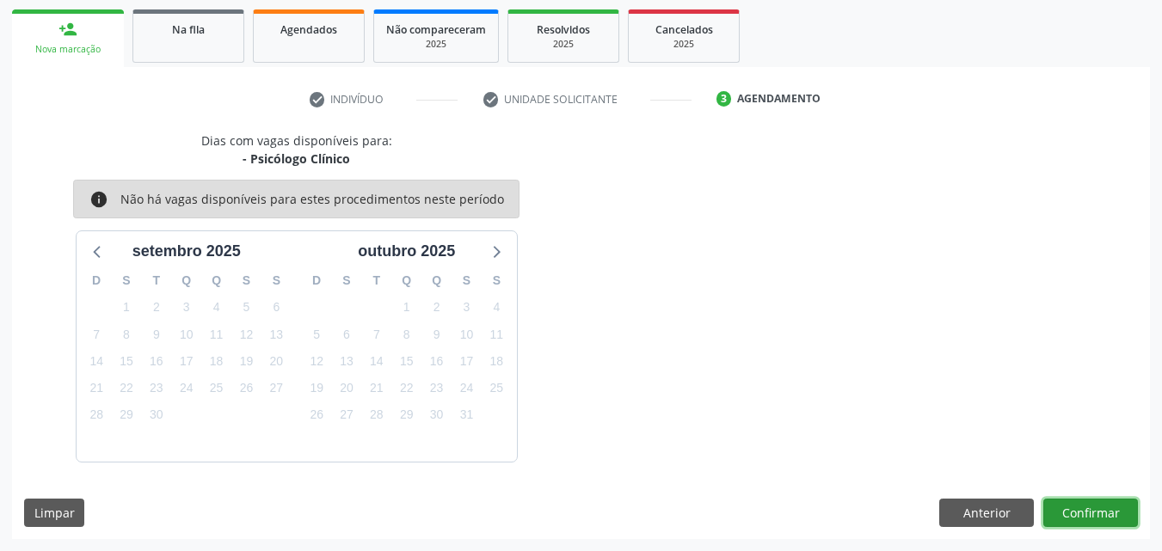
click at [1078, 511] on button "Confirmar" at bounding box center [1090, 513] width 95 height 29
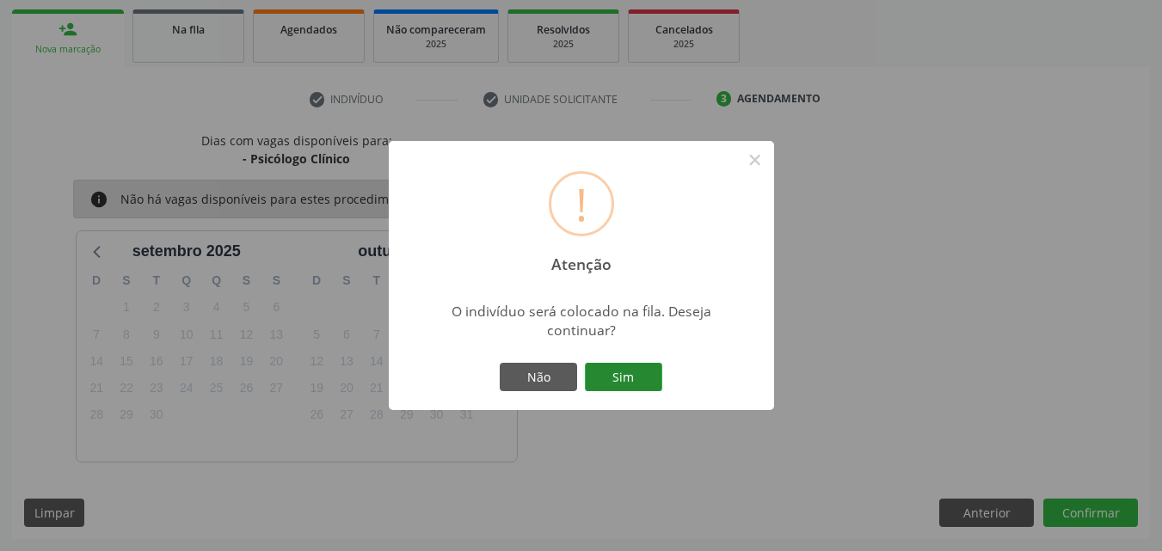
click at [627, 383] on button "Sim" at bounding box center [623, 377] width 77 height 29
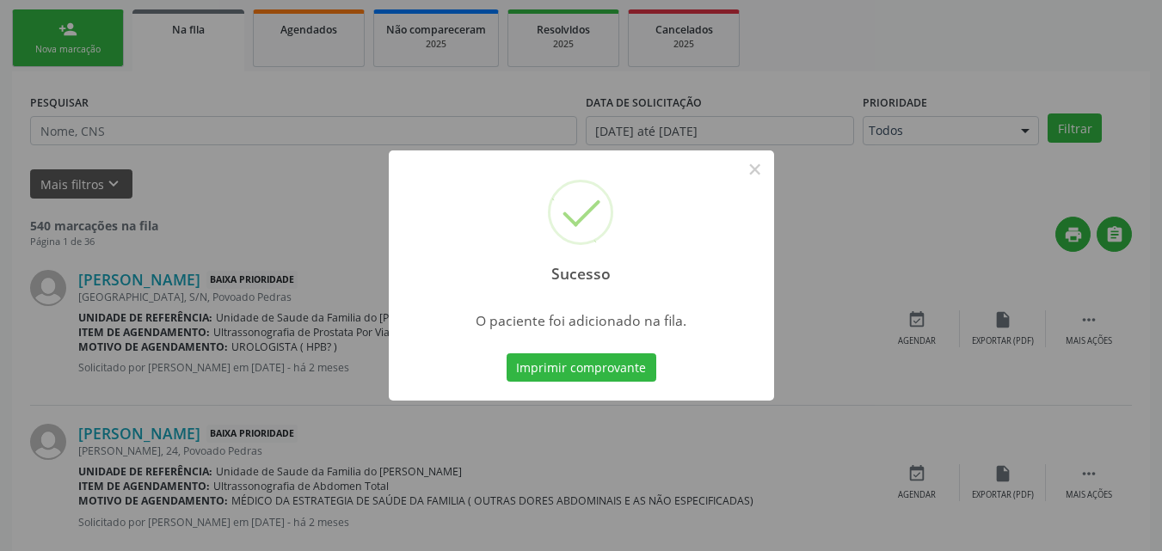
scroll to position [40, 0]
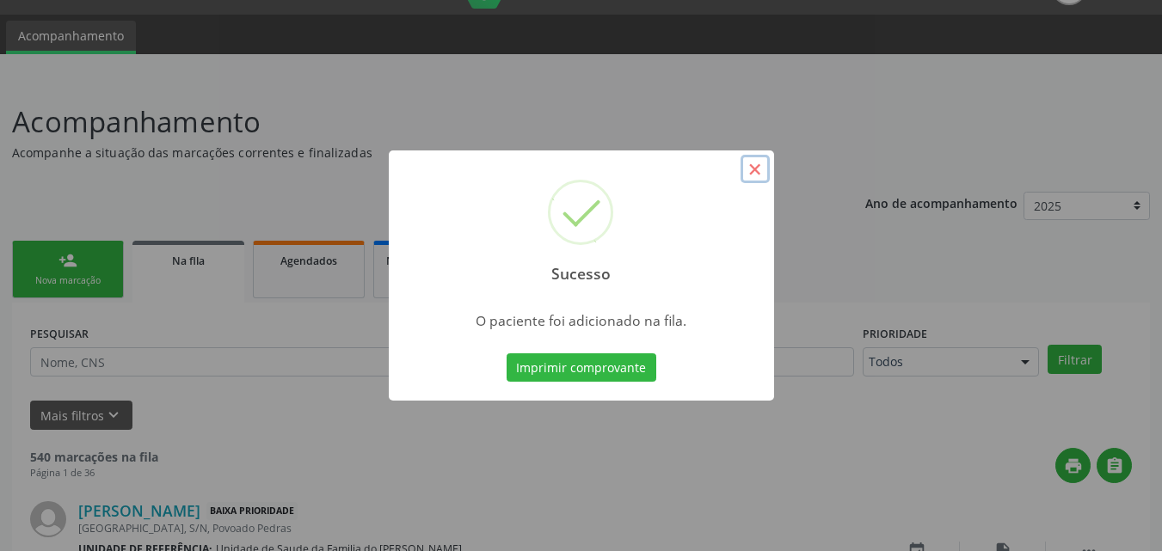
click at [754, 167] on button "×" at bounding box center [754, 169] width 29 height 29
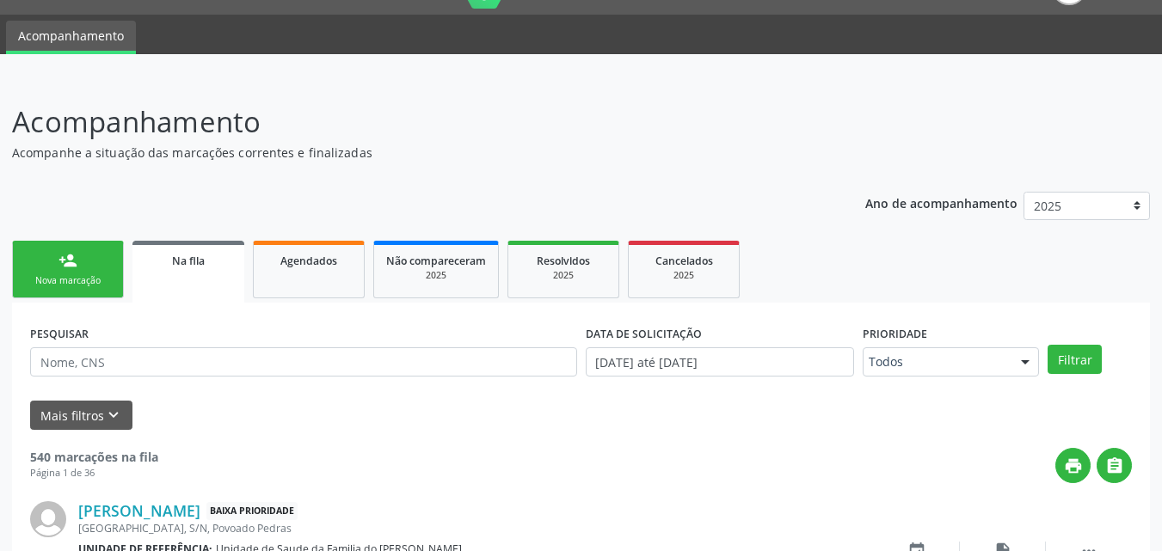
click at [97, 254] on link "person_add Nova marcação" at bounding box center [68, 270] width 112 height 58
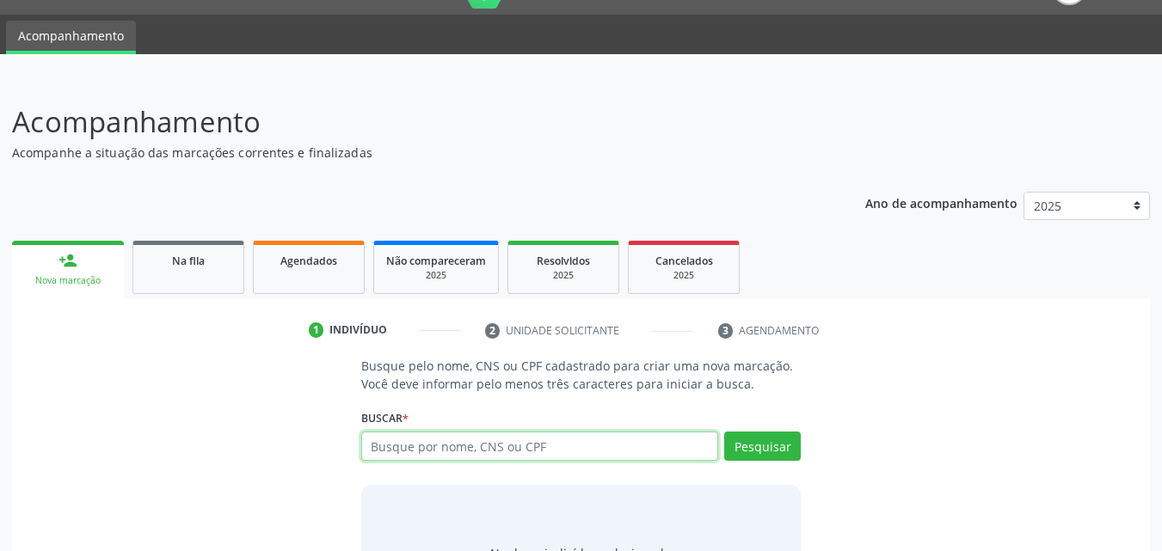
click at [481, 445] on input "text" at bounding box center [540, 446] width 358 height 29
type input "898005163840683"
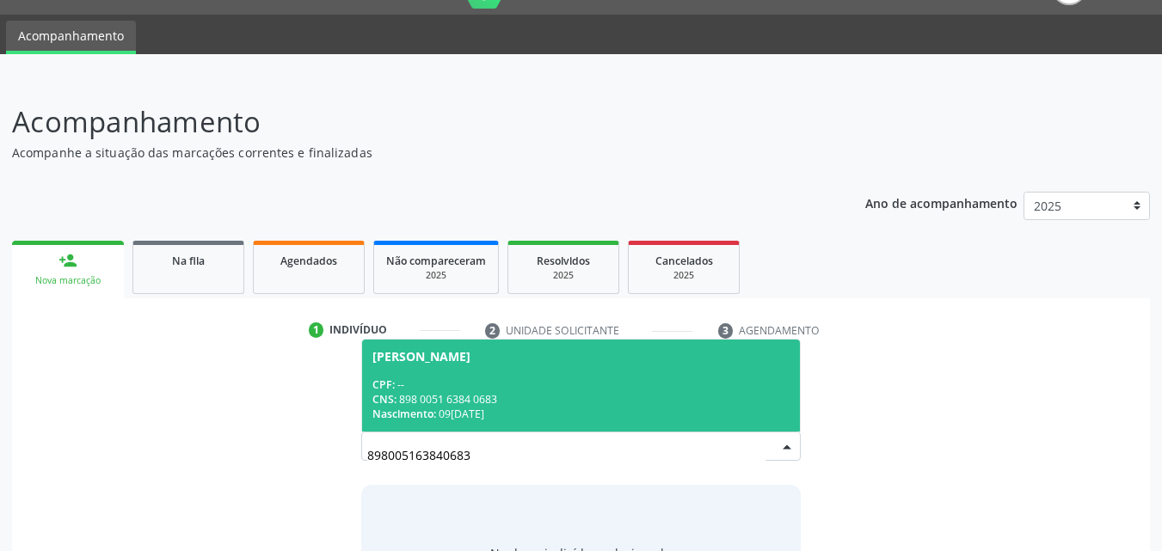
click at [525, 375] on span "[PERSON_NAME] CPF: -- CNS: 898 0051 6384 0683 Nascimento: 09[DATE]" at bounding box center [581, 386] width 438 height 92
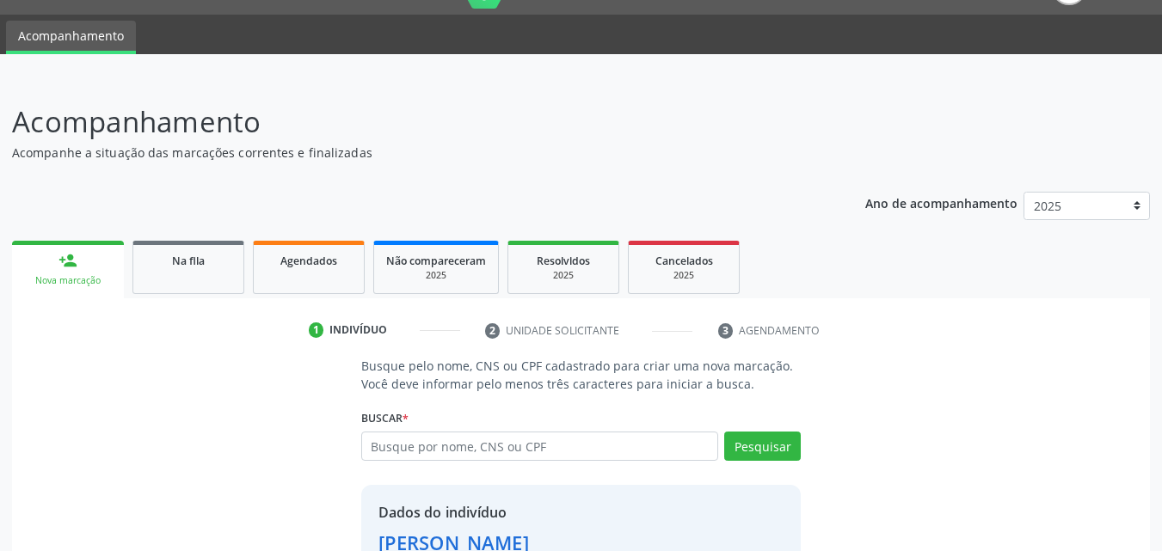
scroll to position [162, 0]
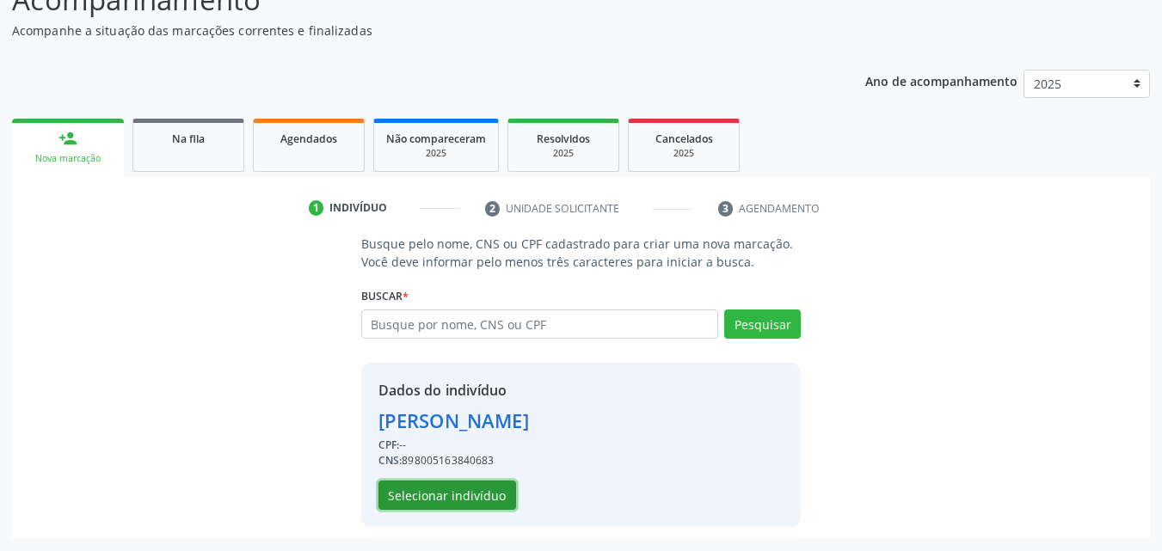
click at [477, 503] on button "Selecionar indivíduo" at bounding box center [447, 495] width 138 height 29
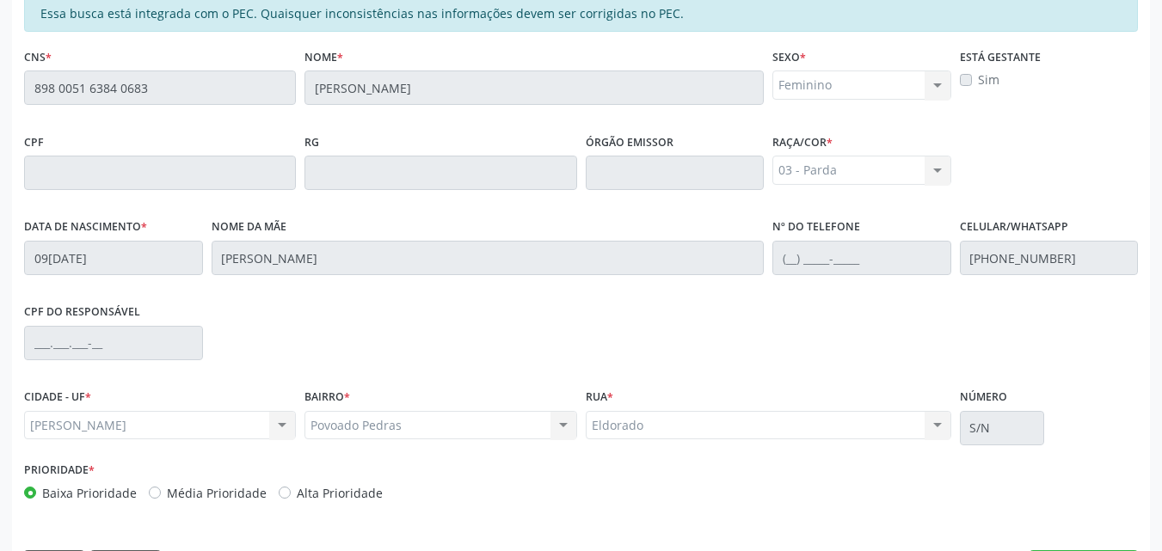
scroll to position [455, 0]
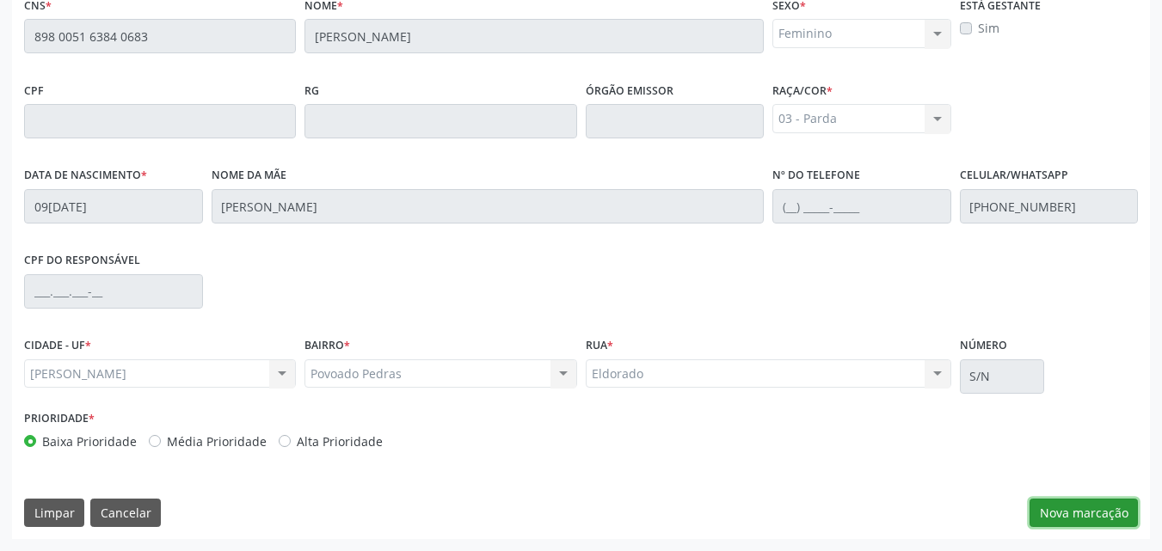
click at [1067, 504] on button "Nova marcação" at bounding box center [1083, 513] width 108 height 29
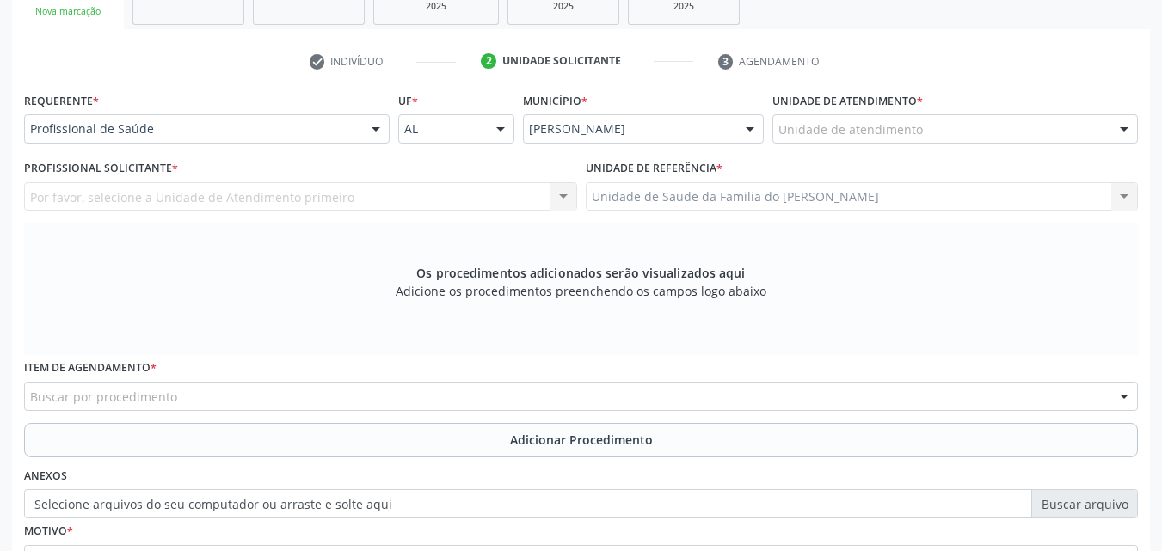
scroll to position [280, 0]
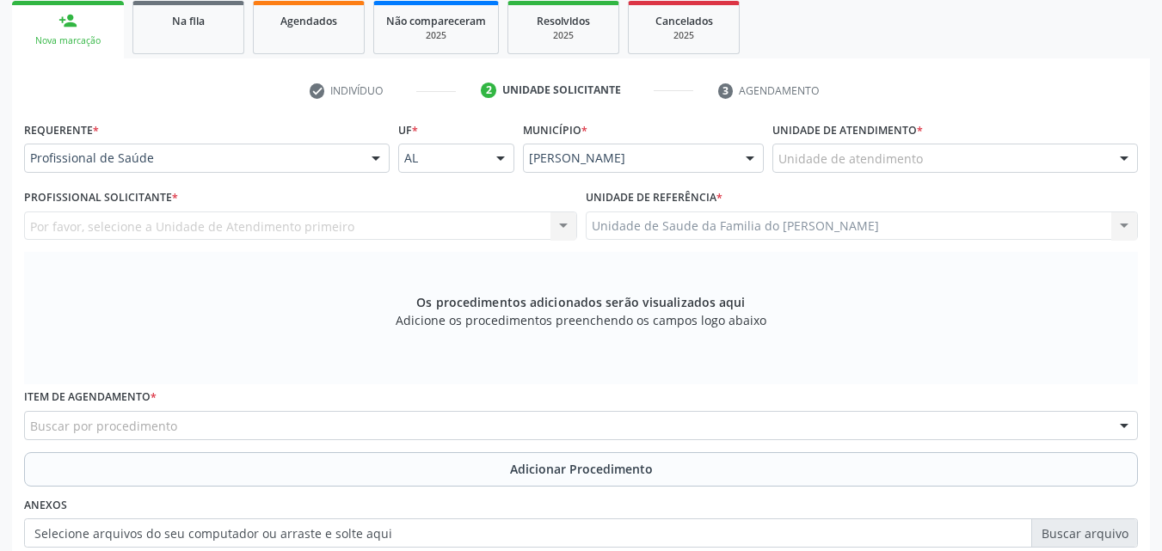
click at [940, 162] on div "Unidade de atendimento" at bounding box center [954, 158] width 365 height 29
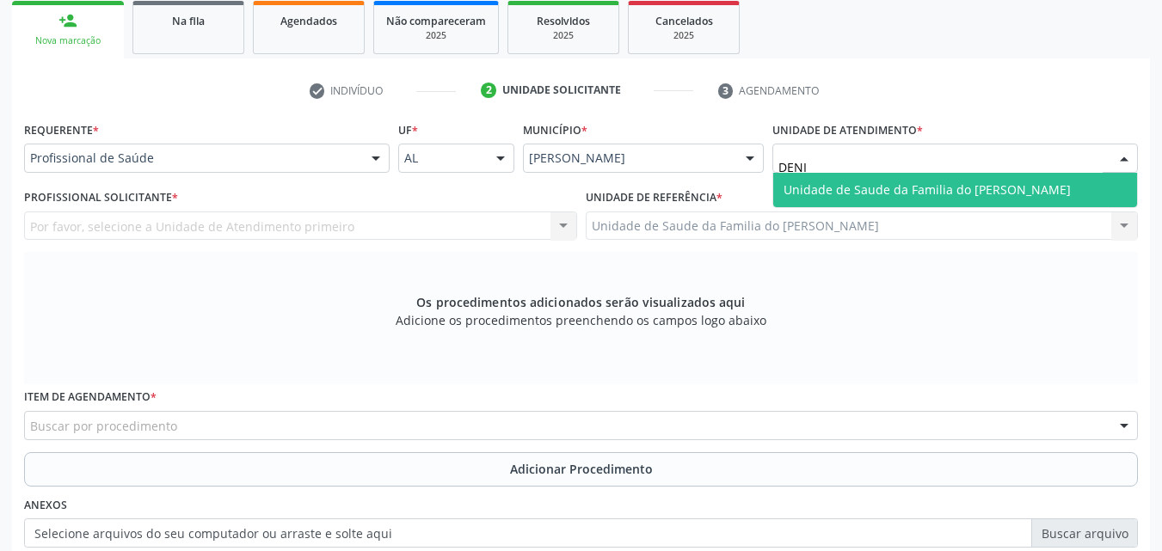
type input "[PERSON_NAME]"
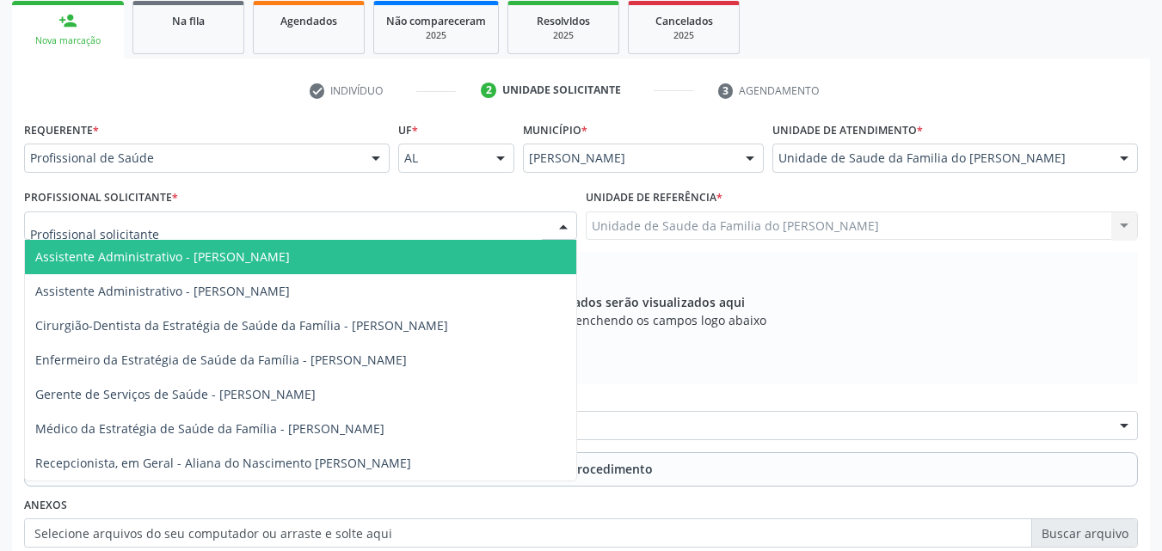
click at [476, 221] on div at bounding box center [300, 226] width 553 height 29
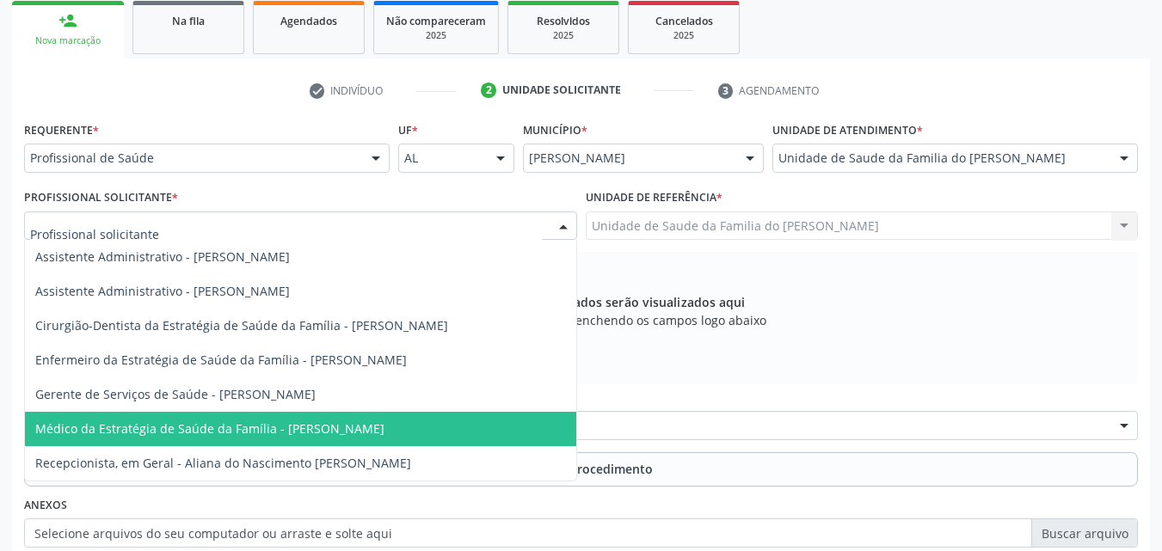
click at [373, 432] on span "Médico da Estratégia de Saúde da Família - [PERSON_NAME]" at bounding box center [209, 428] width 349 height 16
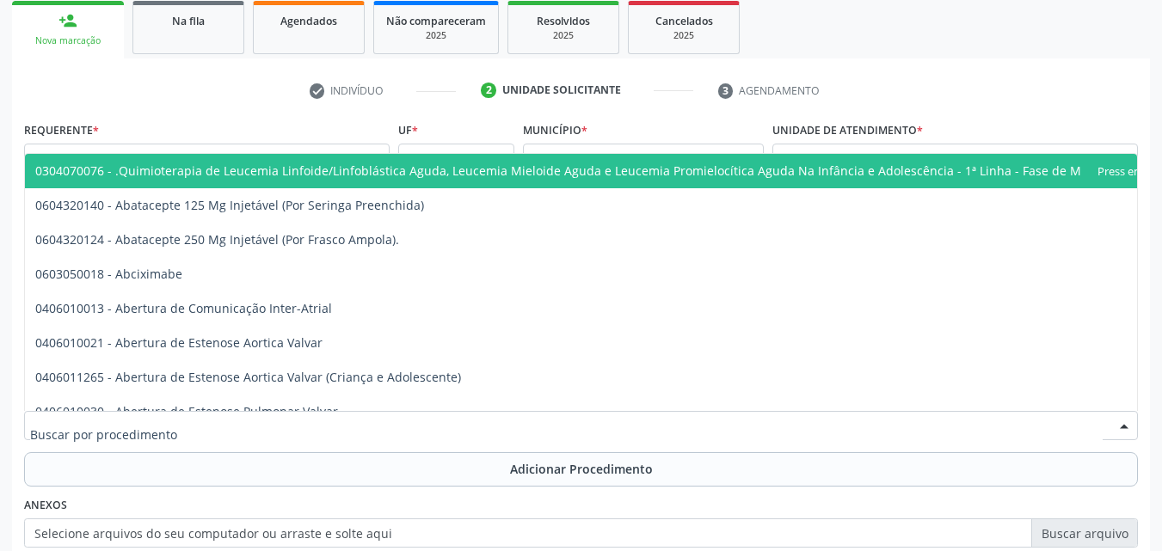
click at [373, 432] on div at bounding box center [580, 425] width 1113 height 29
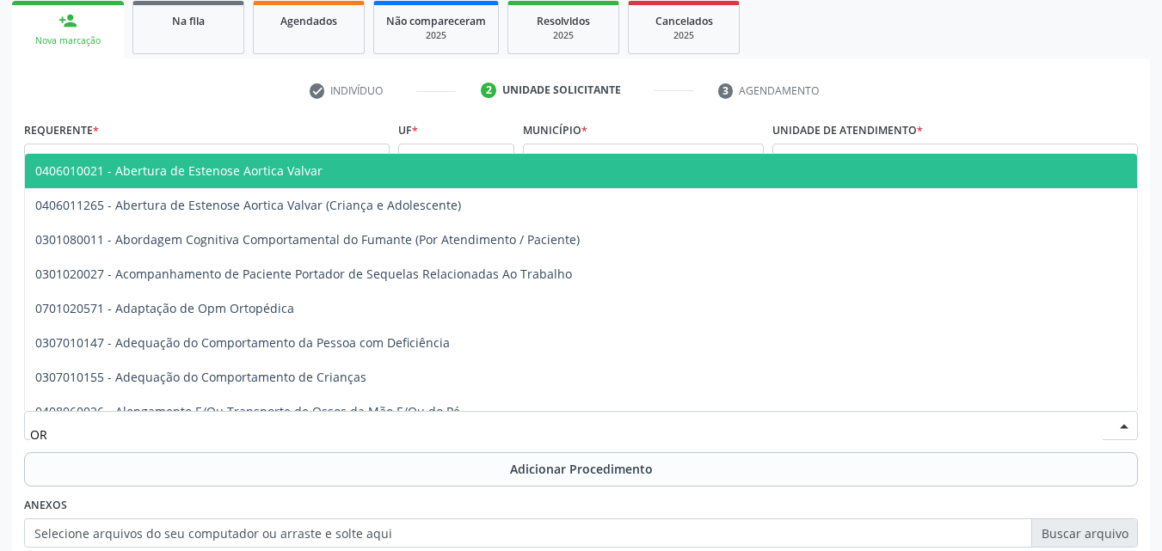
type input "O"
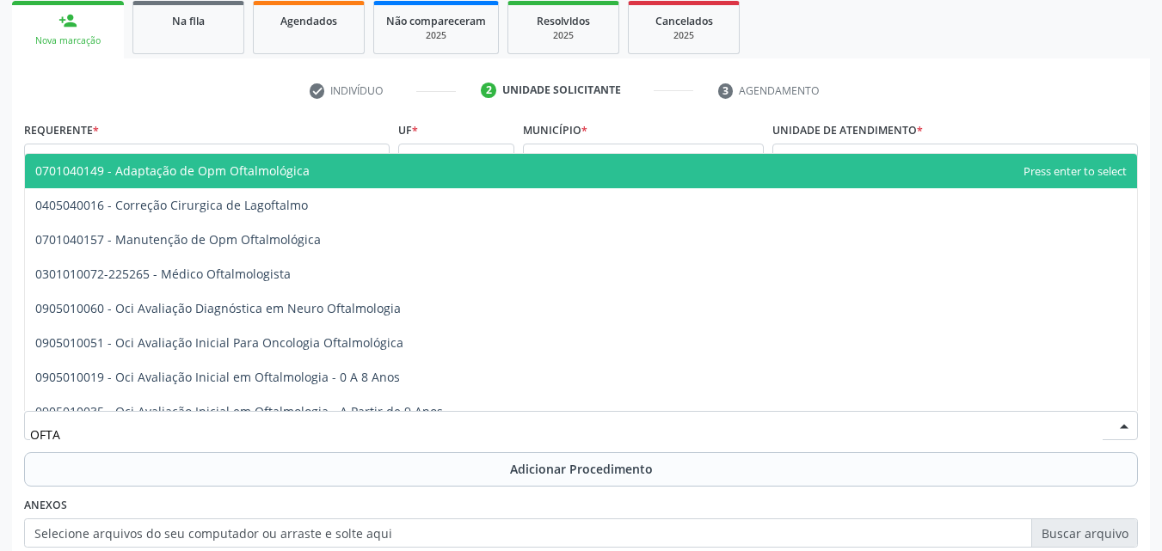
type input "OFTAL"
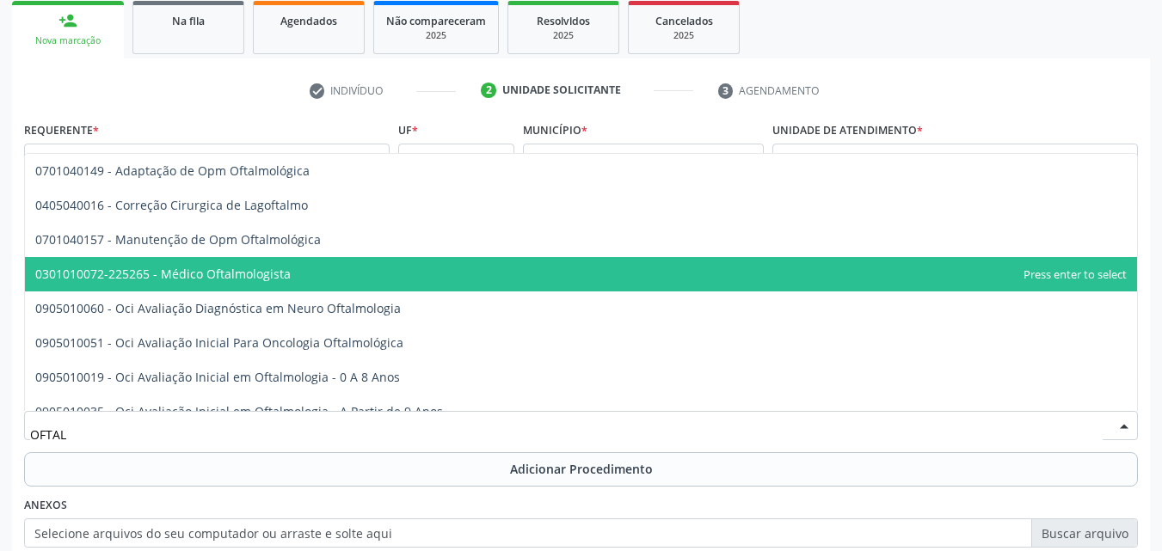
click at [320, 275] on span "0301010072-225265 - Médico Oftalmologista" at bounding box center [581, 274] width 1112 height 34
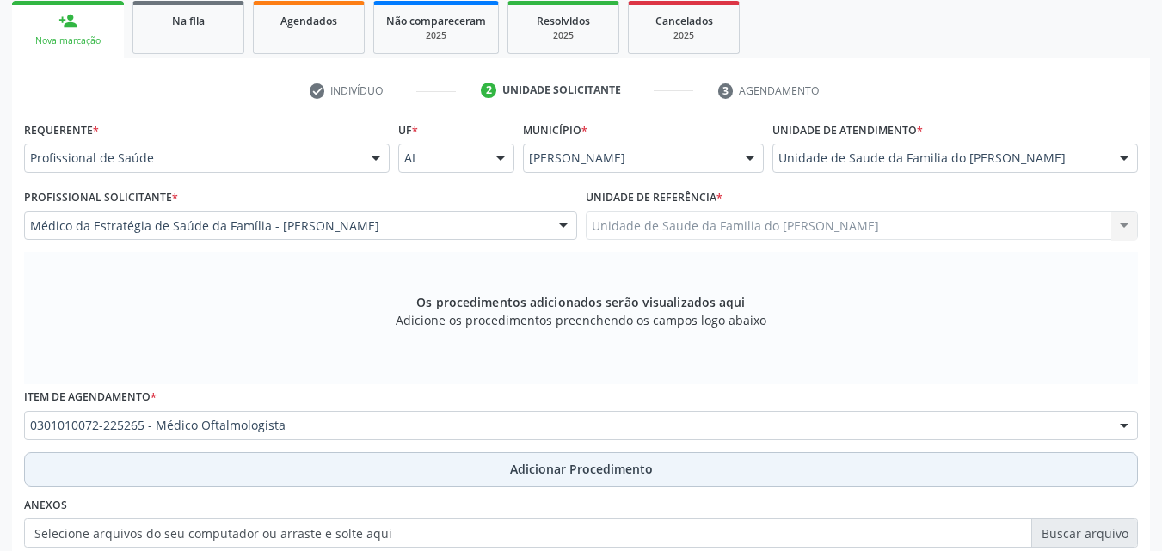
click at [312, 467] on button "Adicionar Procedimento" at bounding box center [580, 469] width 1113 height 34
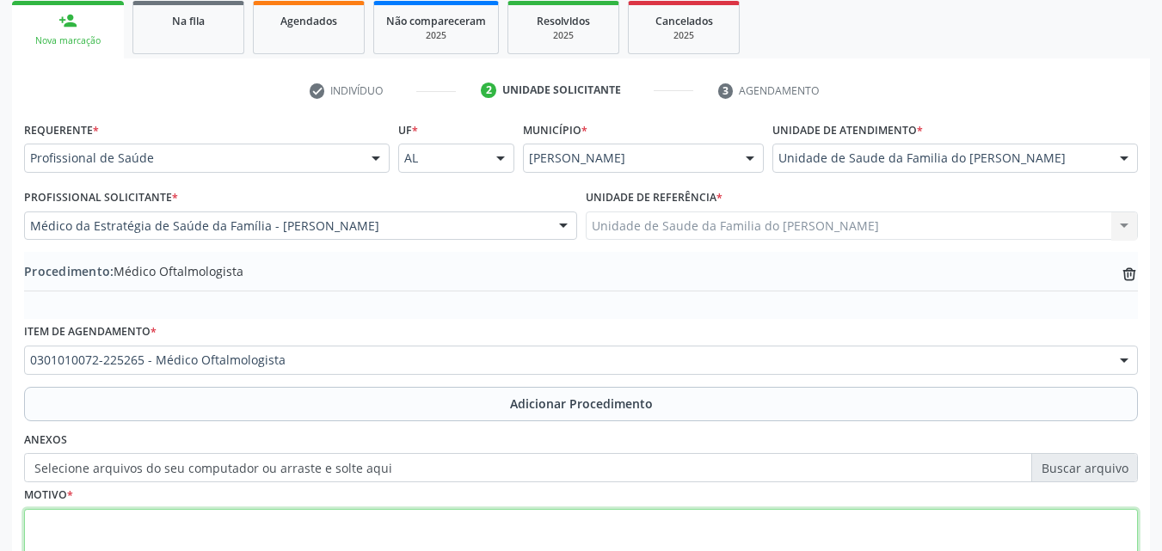
click at [304, 518] on textarea at bounding box center [580, 541] width 1113 height 65
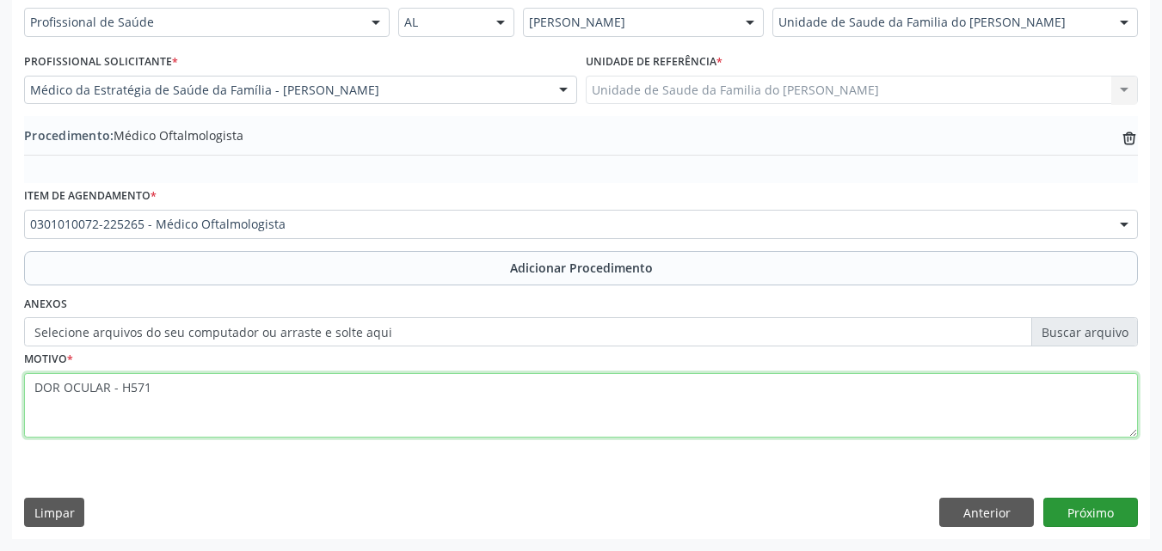
type textarea "DOR OCULAR - H571"
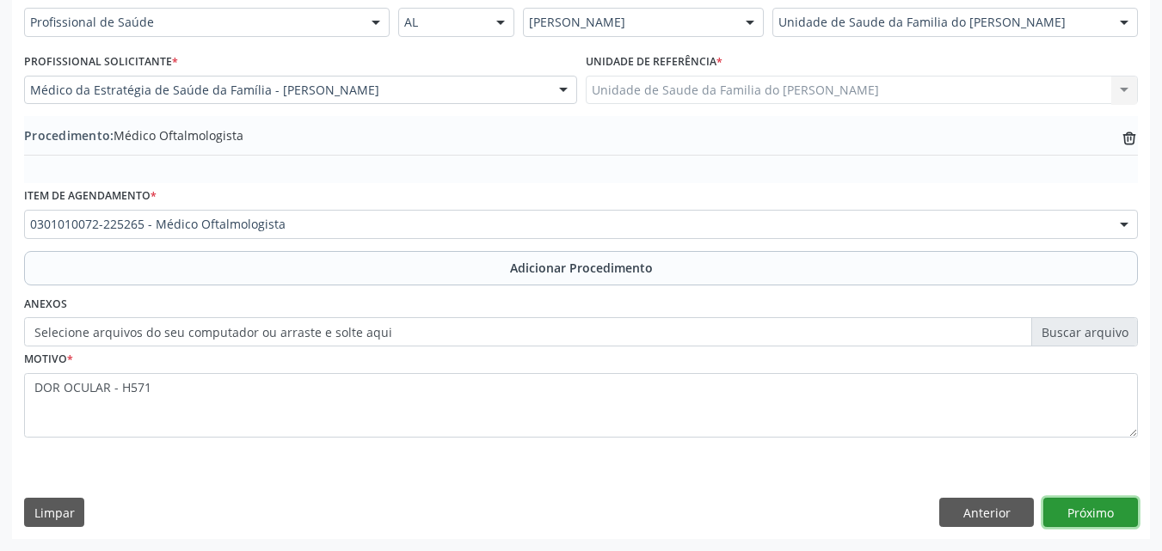
click at [1106, 515] on button "Próximo" at bounding box center [1090, 512] width 95 height 29
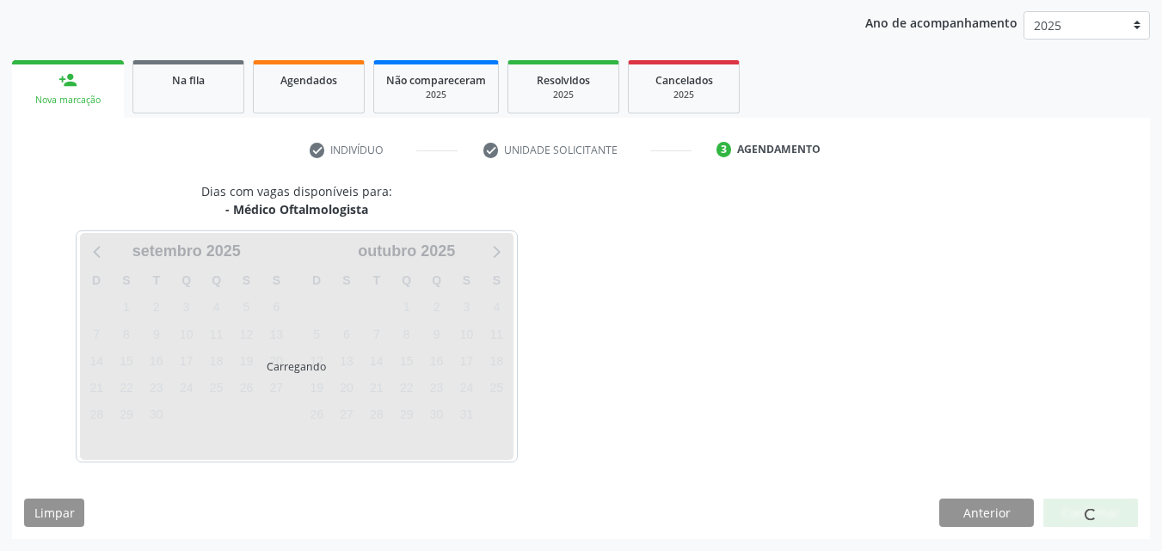
scroll to position [272, 0]
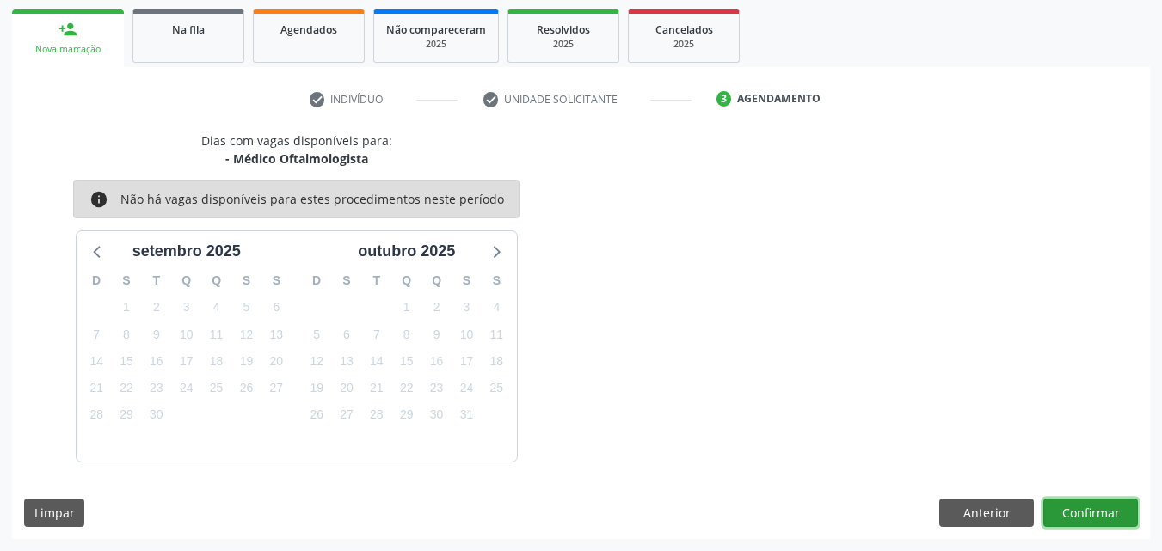
click at [1107, 512] on button "Confirmar" at bounding box center [1090, 513] width 95 height 29
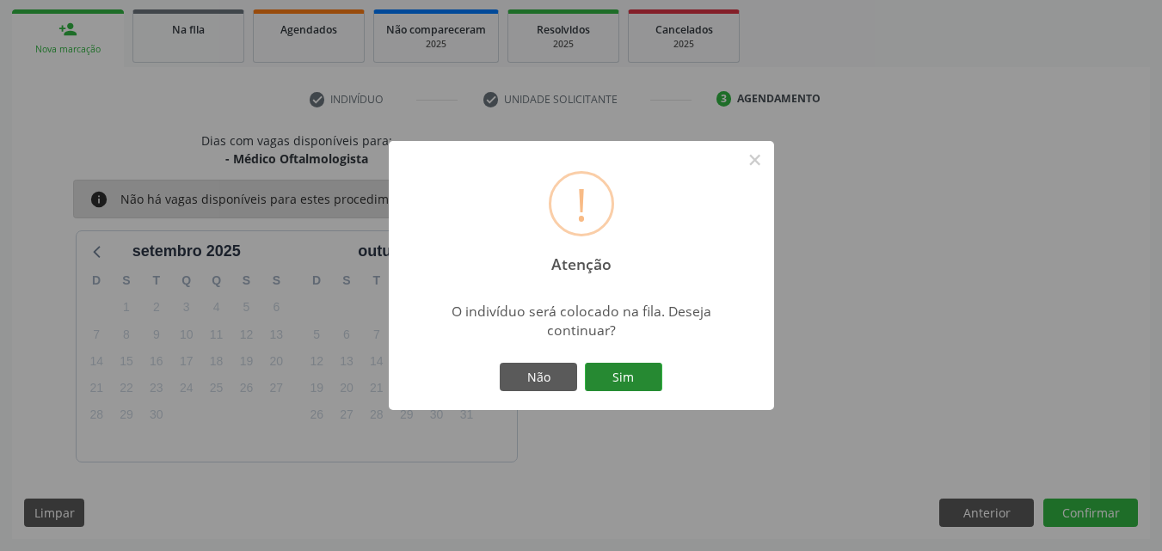
click at [626, 371] on button "Sim" at bounding box center [623, 377] width 77 height 29
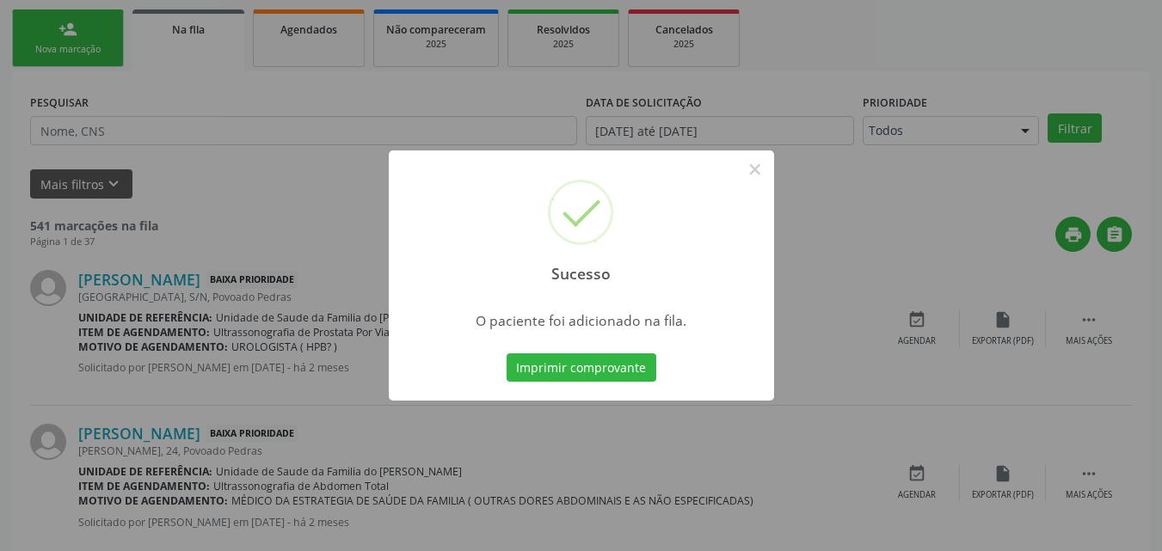
scroll to position [40, 0]
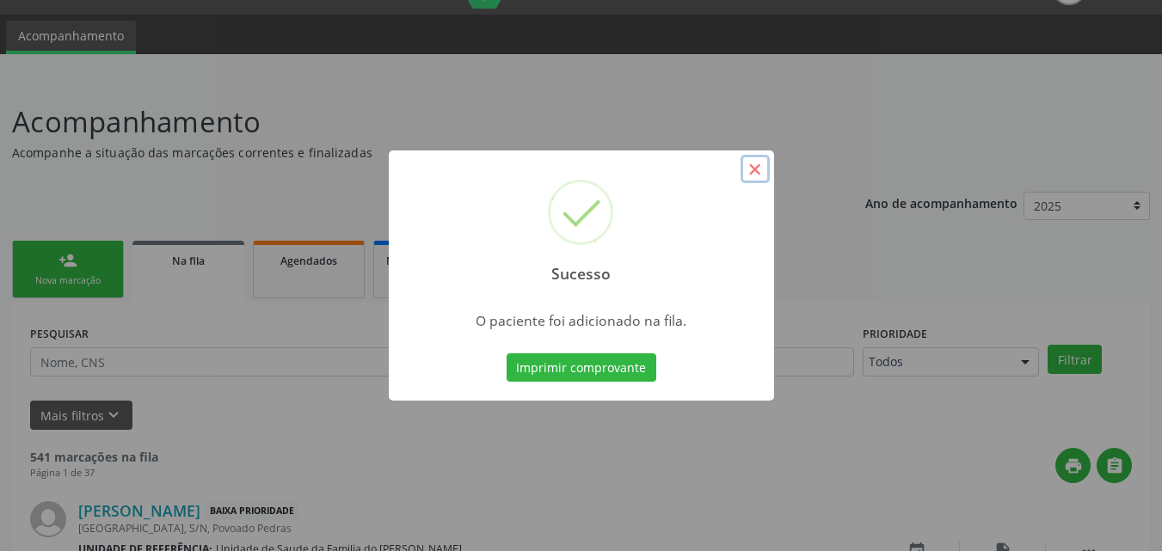
click at [751, 178] on button "×" at bounding box center [754, 169] width 29 height 29
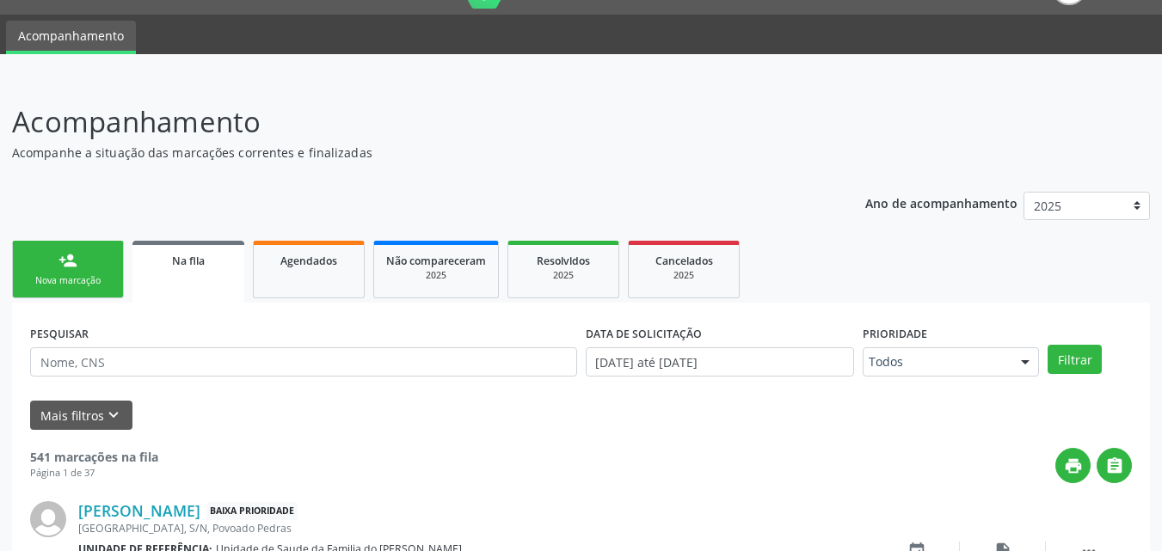
click at [71, 285] on div "Nova marcação" at bounding box center [68, 280] width 86 height 13
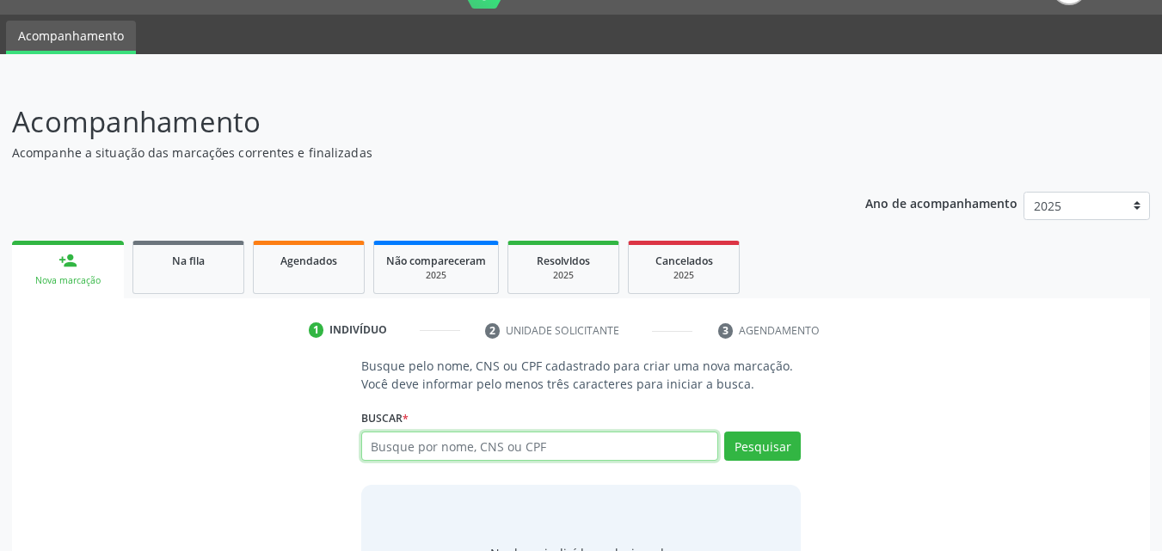
click at [451, 454] on input "text" at bounding box center [540, 446] width 358 height 29
type input "706803255457420"
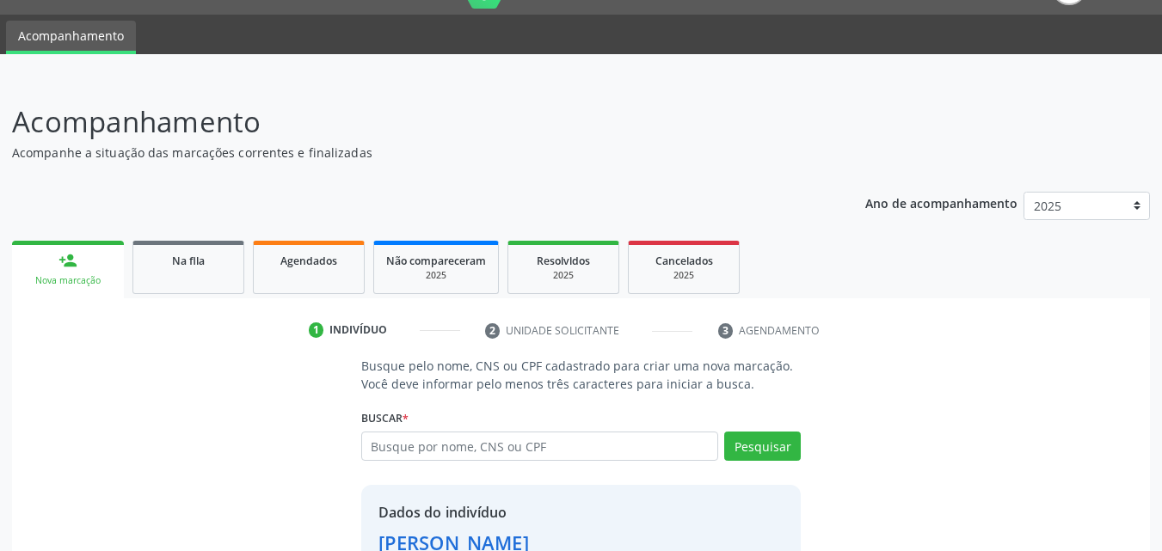
scroll to position [162, 0]
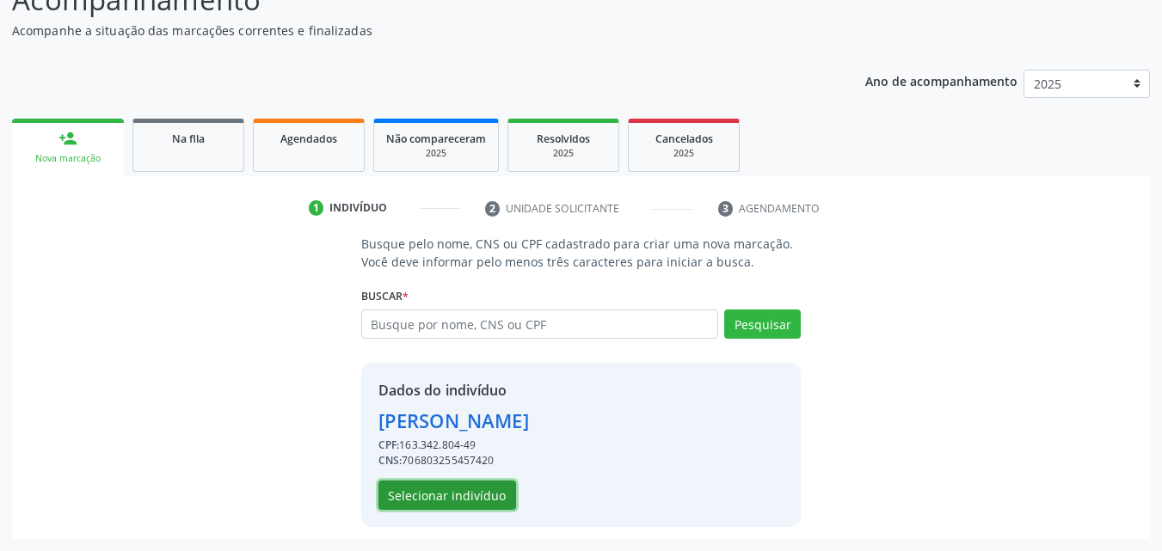
click at [455, 509] on button "Selecionar indivíduo" at bounding box center [447, 495] width 138 height 29
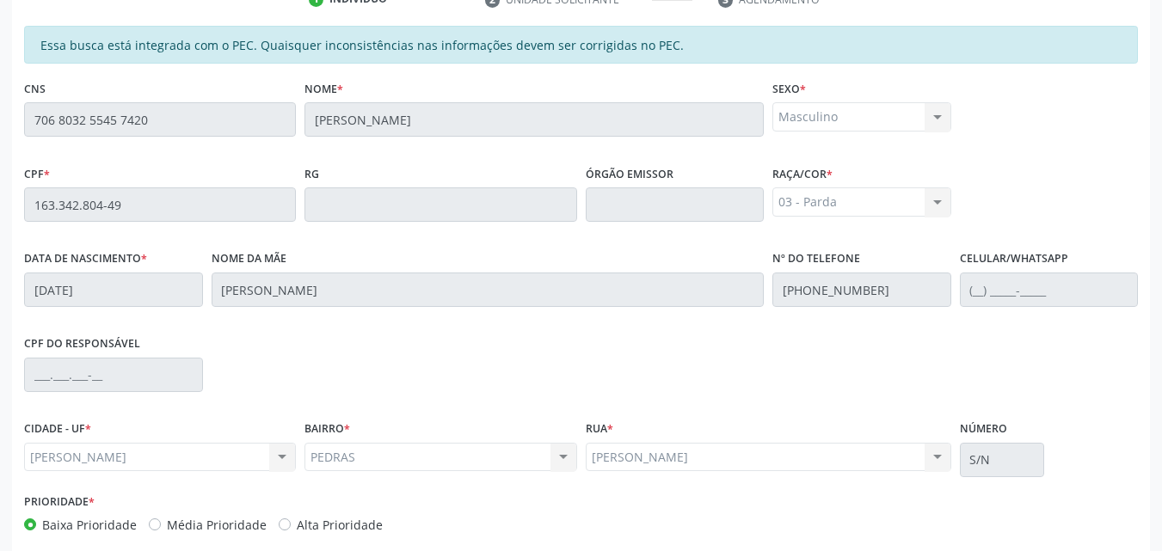
scroll to position [455, 0]
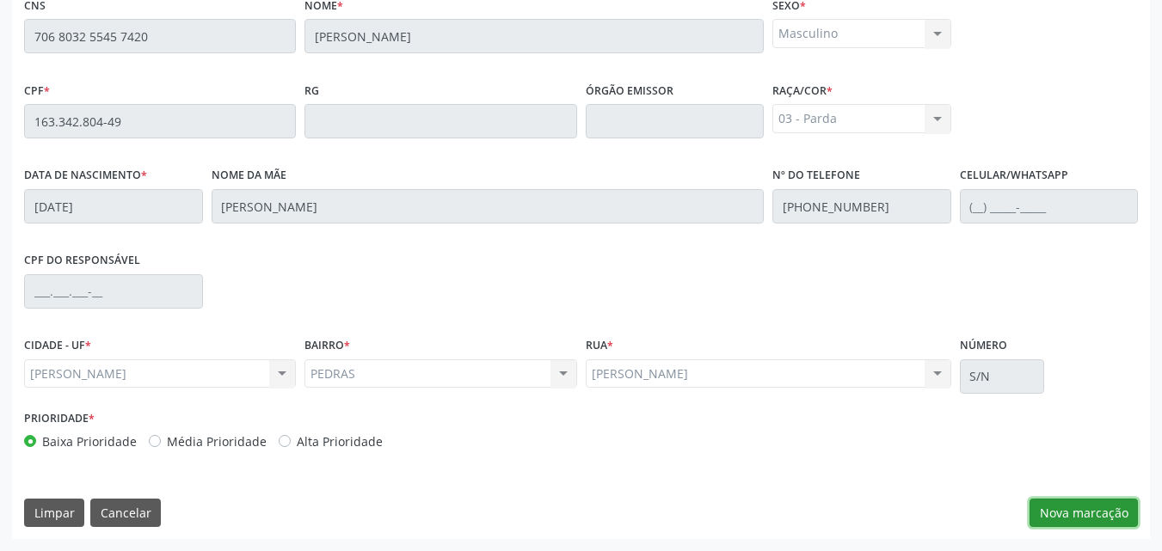
click at [1071, 510] on button "Nova marcação" at bounding box center [1083, 513] width 108 height 29
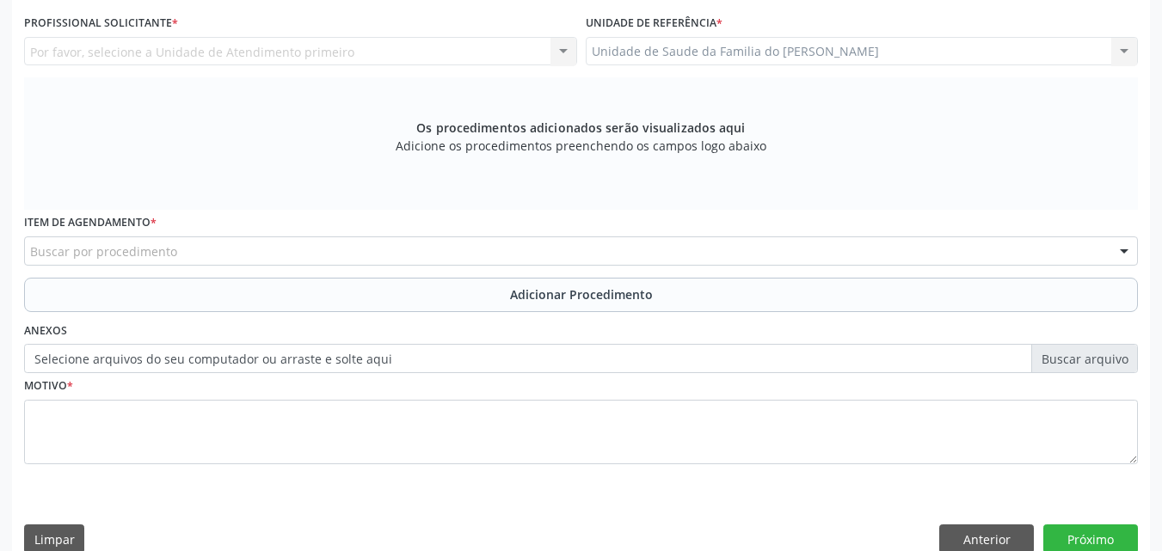
scroll to position [353, 0]
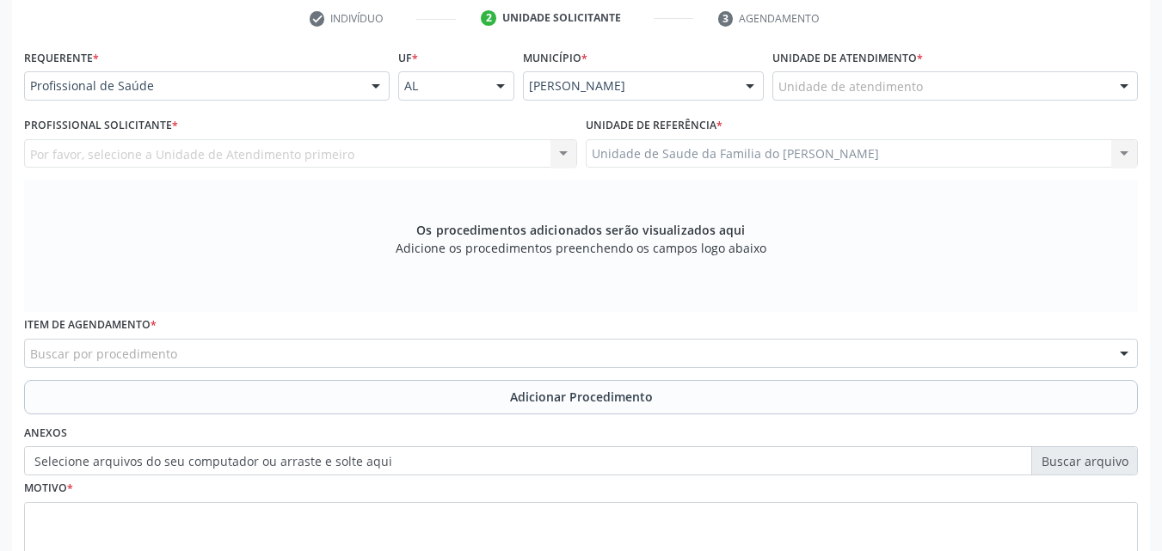
click at [972, 87] on div "Unidade de atendimento" at bounding box center [954, 85] width 365 height 29
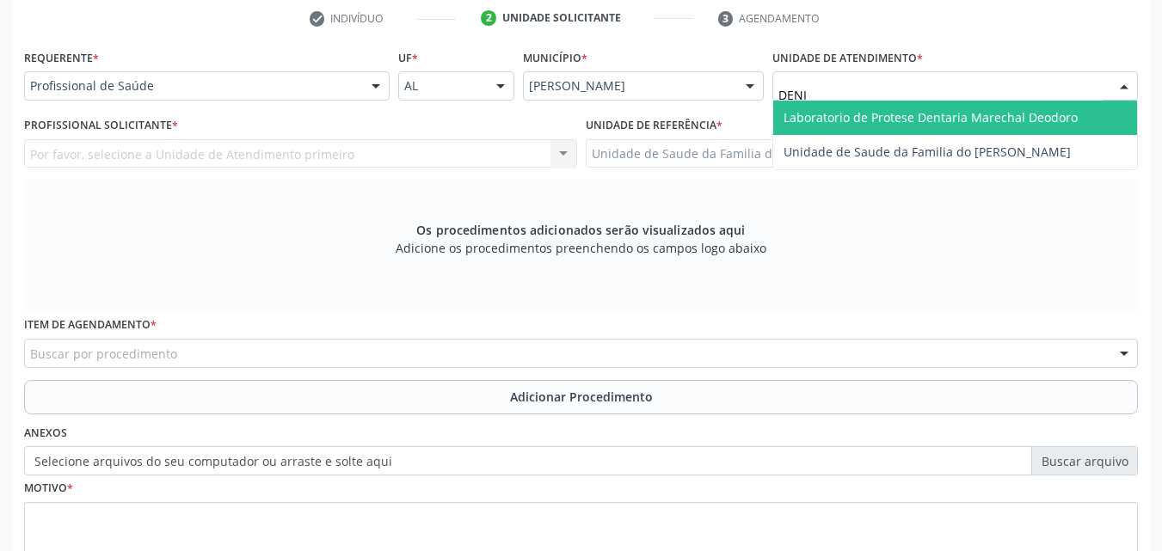
type input "[PERSON_NAME]"
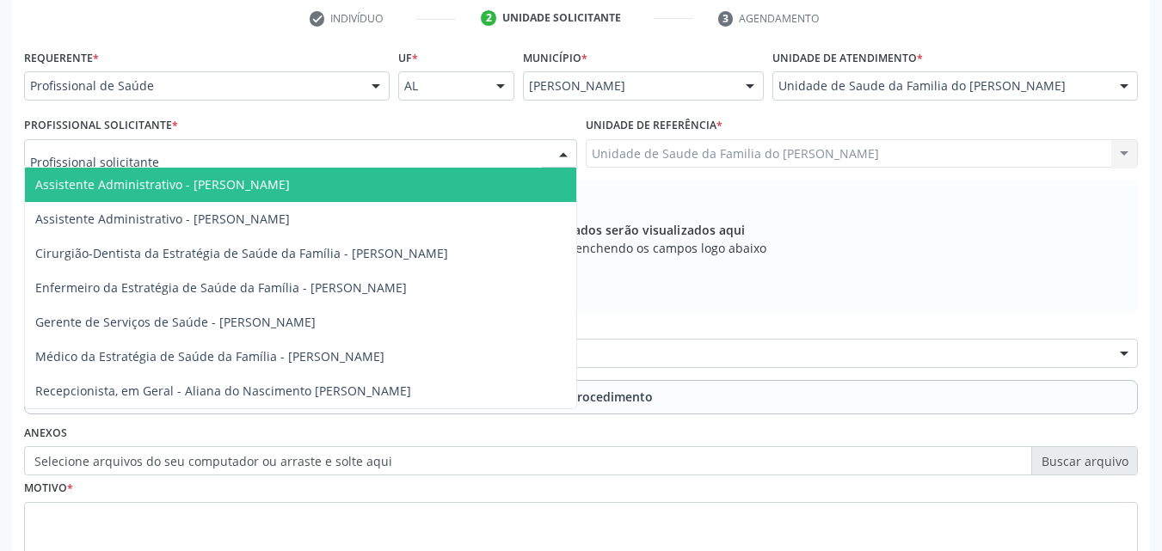
click at [393, 145] on div at bounding box center [300, 153] width 553 height 29
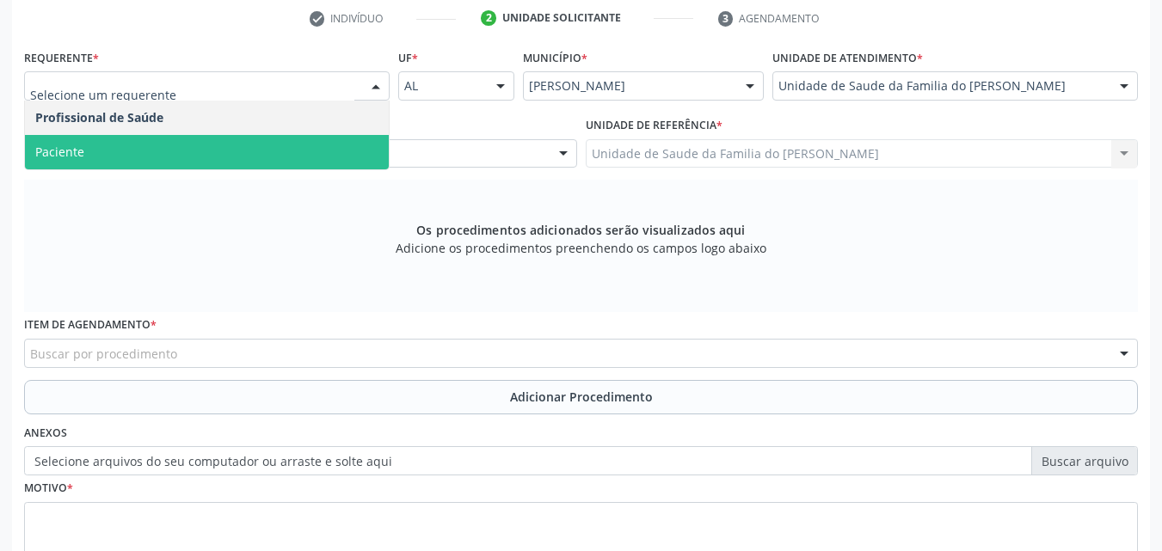
click at [134, 149] on span "Paciente" at bounding box center [207, 152] width 364 height 34
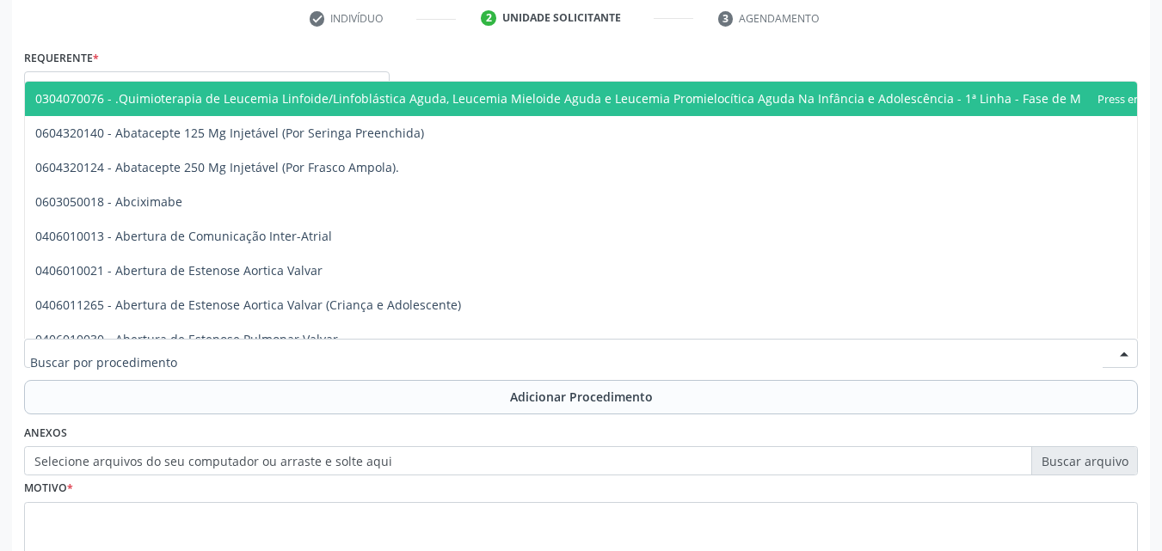
click at [128, 363] on div at bounding box center [580, 353] width 1113 height 29
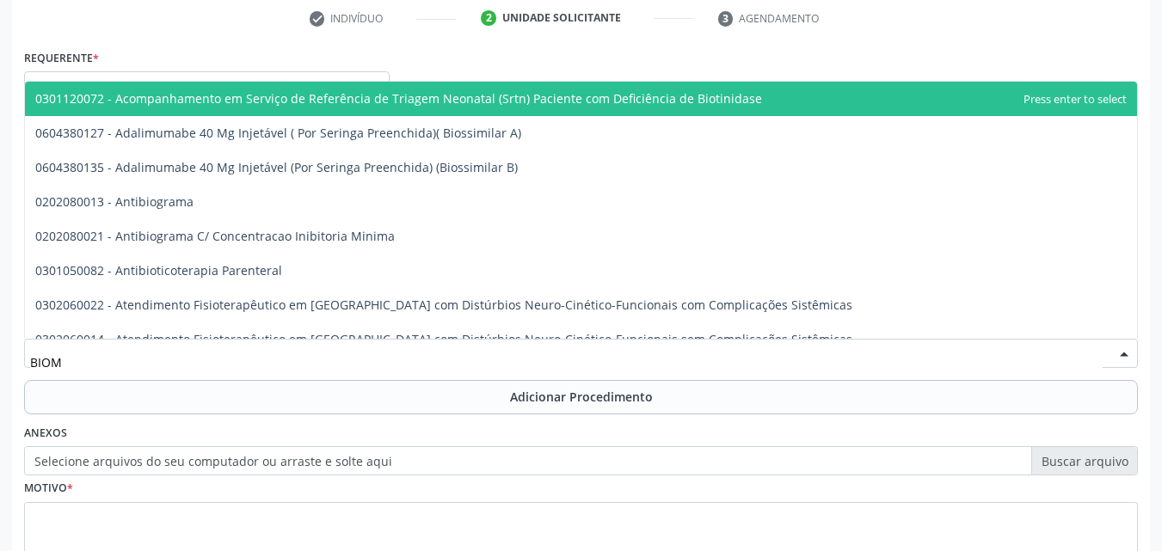
type input "BIOME"
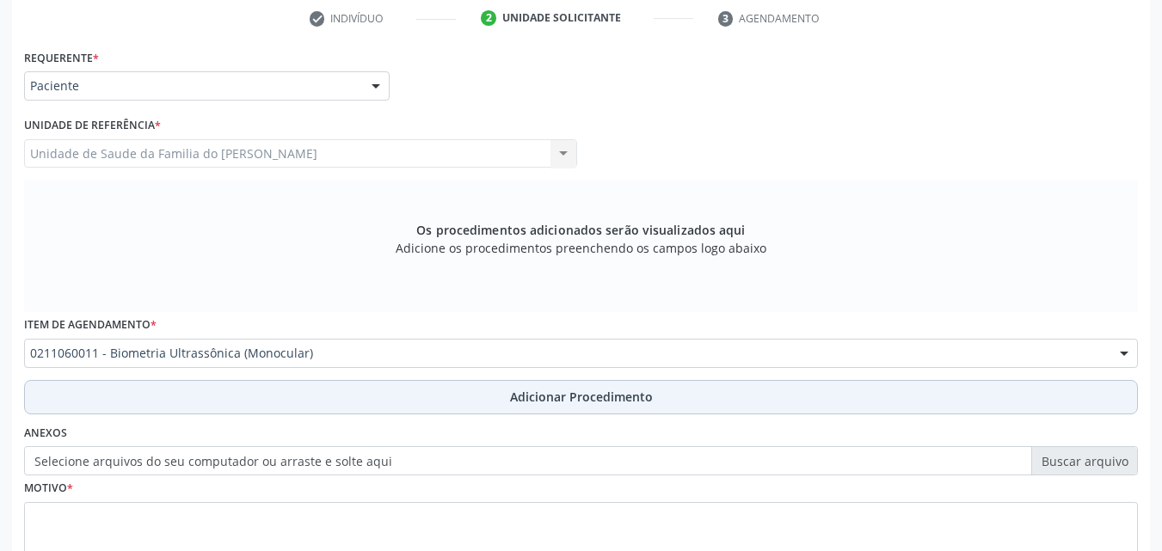
click at [124, 396] on button "Adicionar Procedimento" at bounding box center [580, 397] width 1113 height 34
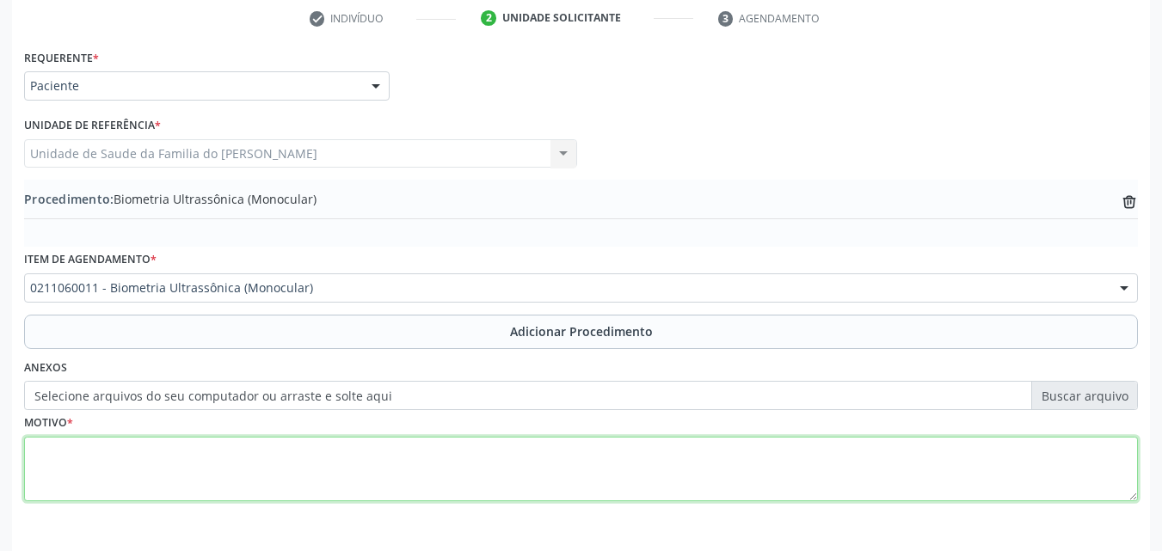
click at [138, 479] on textarea at bounding box center [580, 469] width 1113 height 65
type textarea "N"
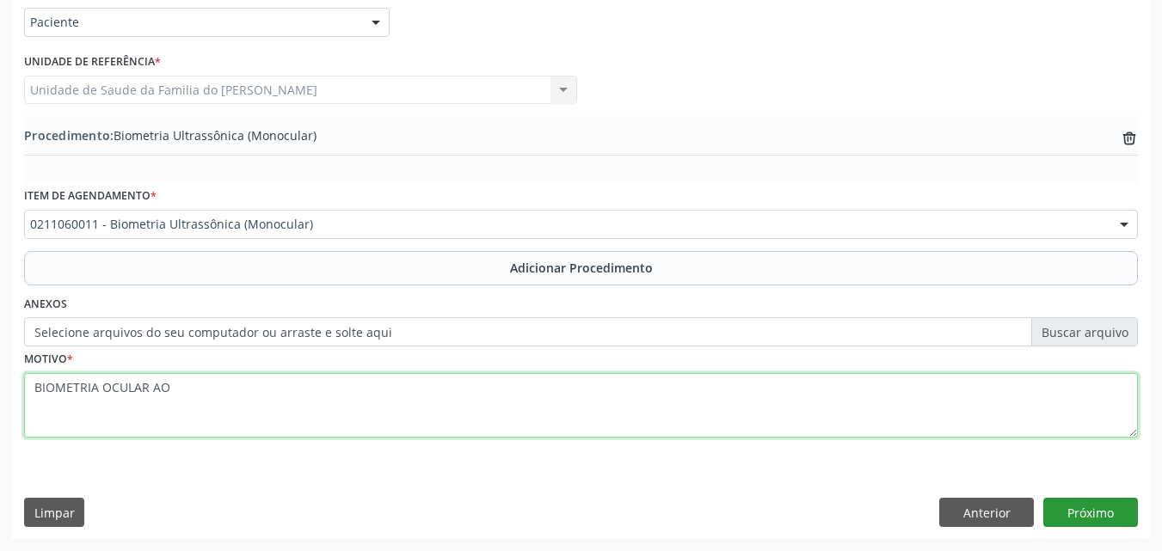
type textarea "BIOMETRIA OCULAR AO"
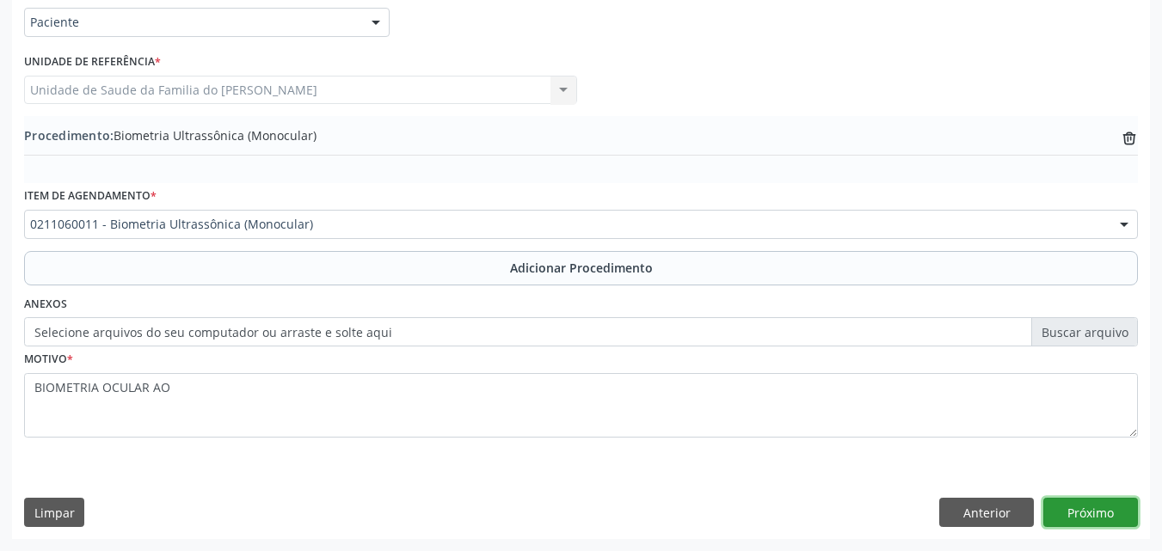
click at [1091, 504] on button "Próximo" at bounding box center [1090, 512] width 95 height 29
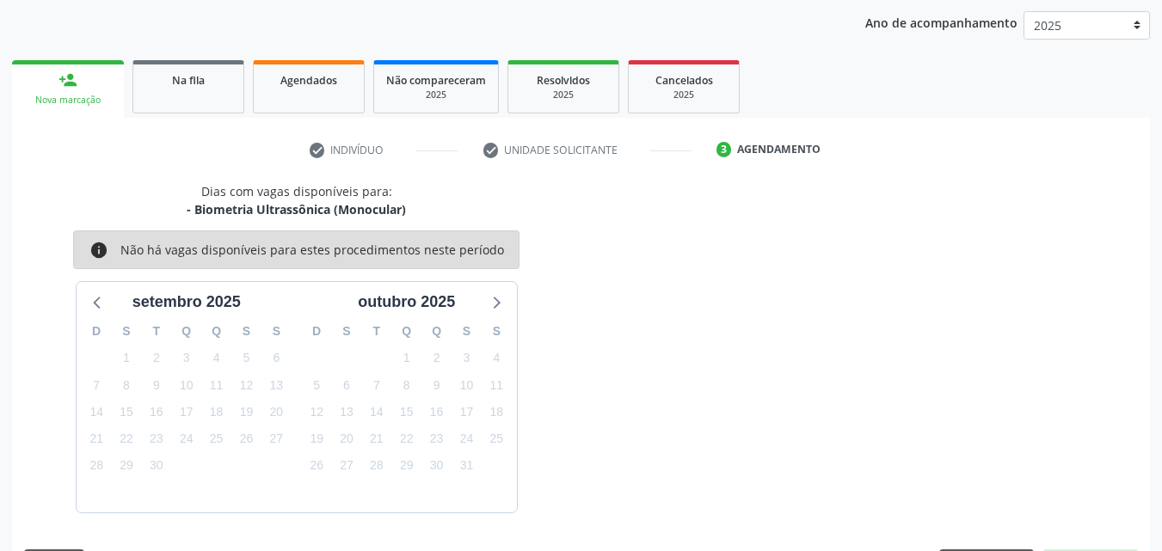
scroll to position [272, 0]
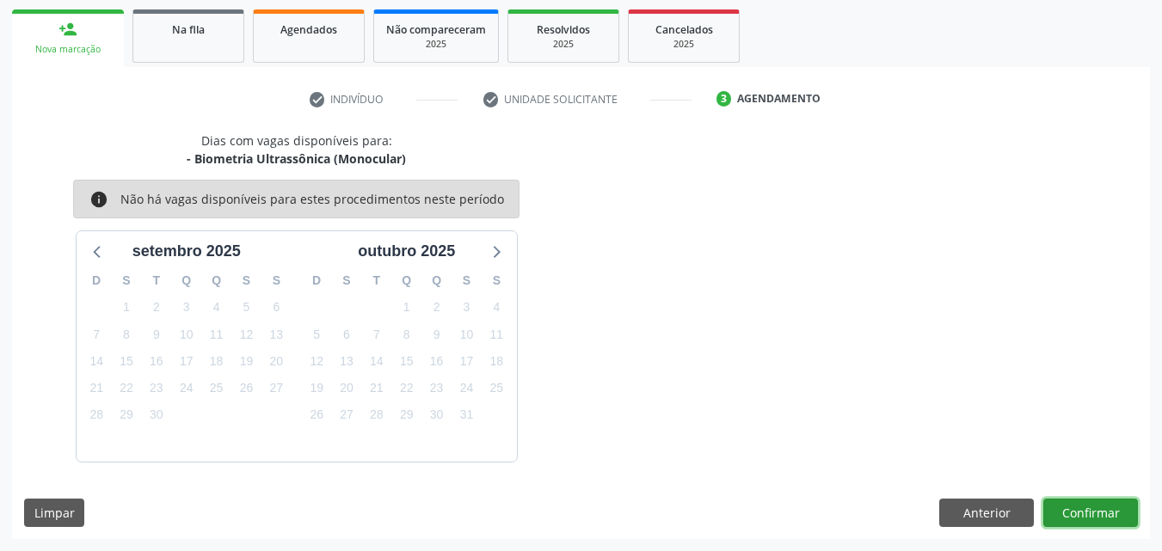
click at [1102, 514] on button "Confirmar" at bounding box center [1090, 513] width 95 height 29
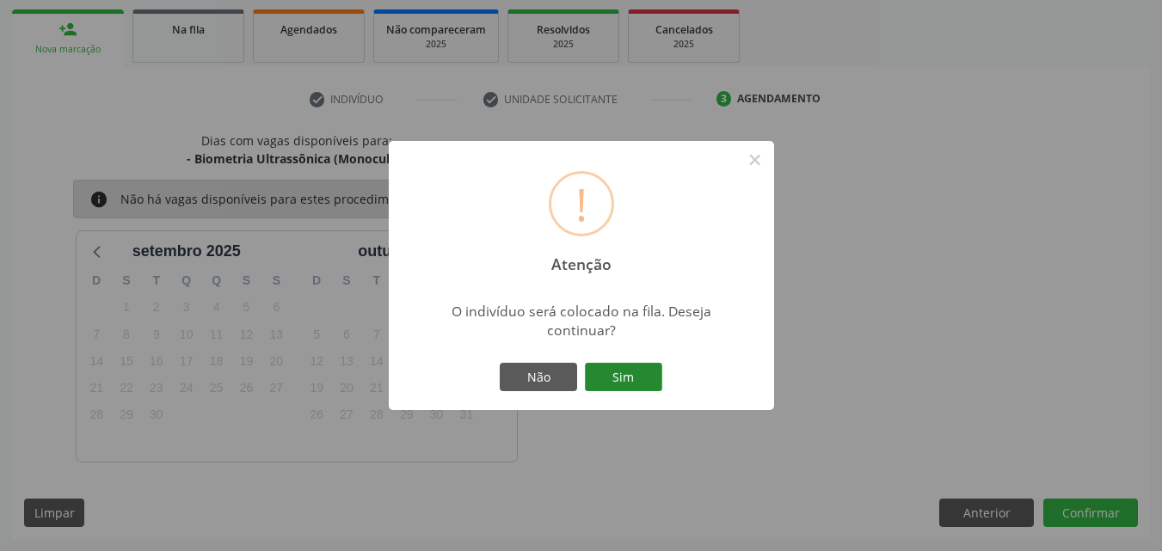
click at [619, 376] on button "Sim" at bounding box center [623, 377] width 77 height 29
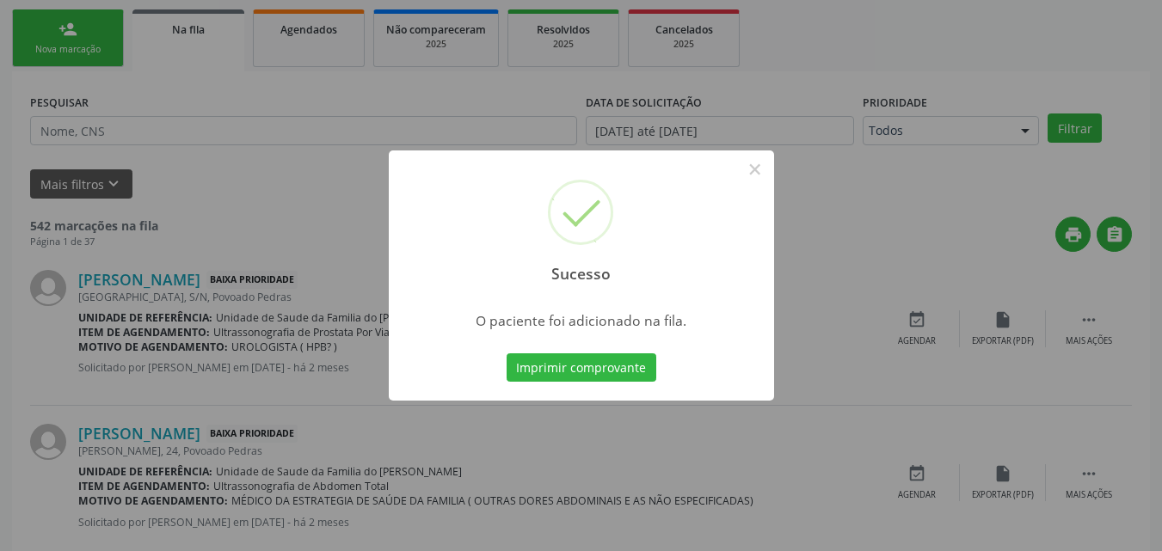
scroll to position [40, 0]
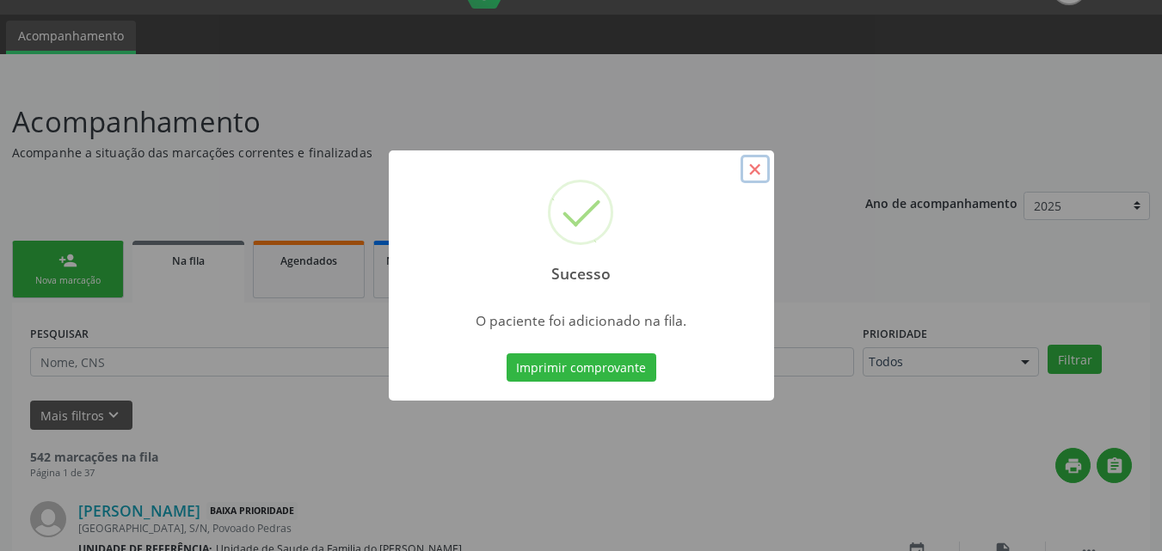
click at [755, 175] on button "×" at bounding box center [754, 169] width 29 height 29
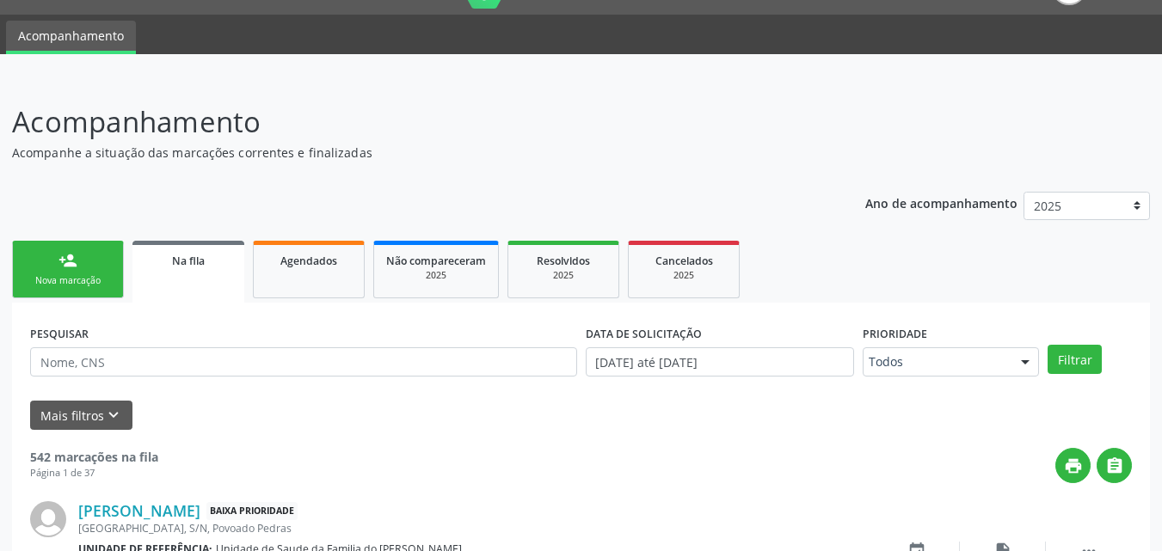
click at [113, 260] on link "person_add Nova marcação" at bounding box center [68, 270] width 112 height 58
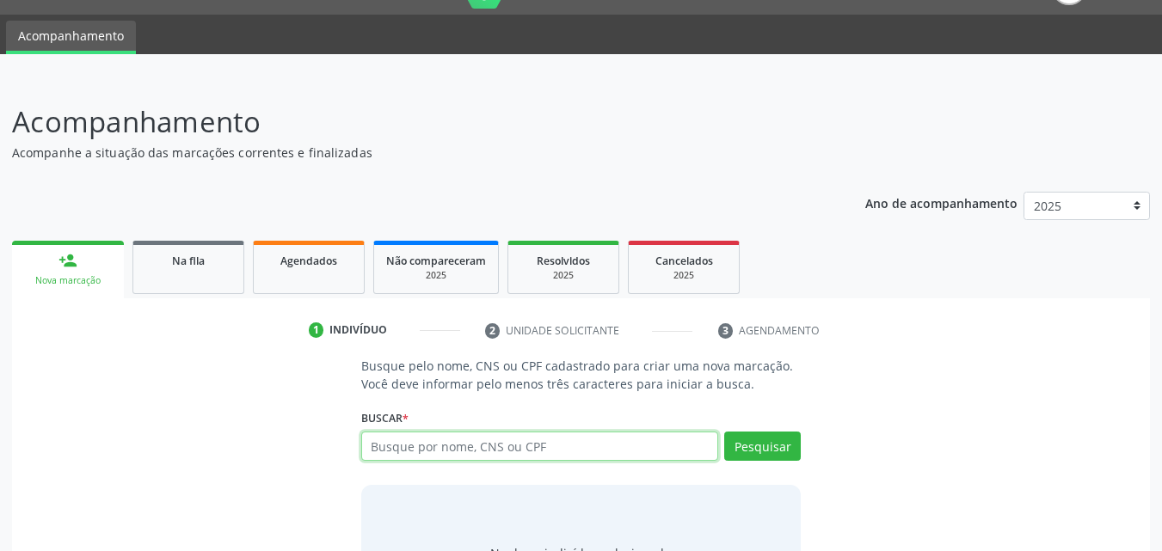
click at [414, 440] on input "text" at bounding box center [540, 446] width 358 height 29
type input "706803255457420"
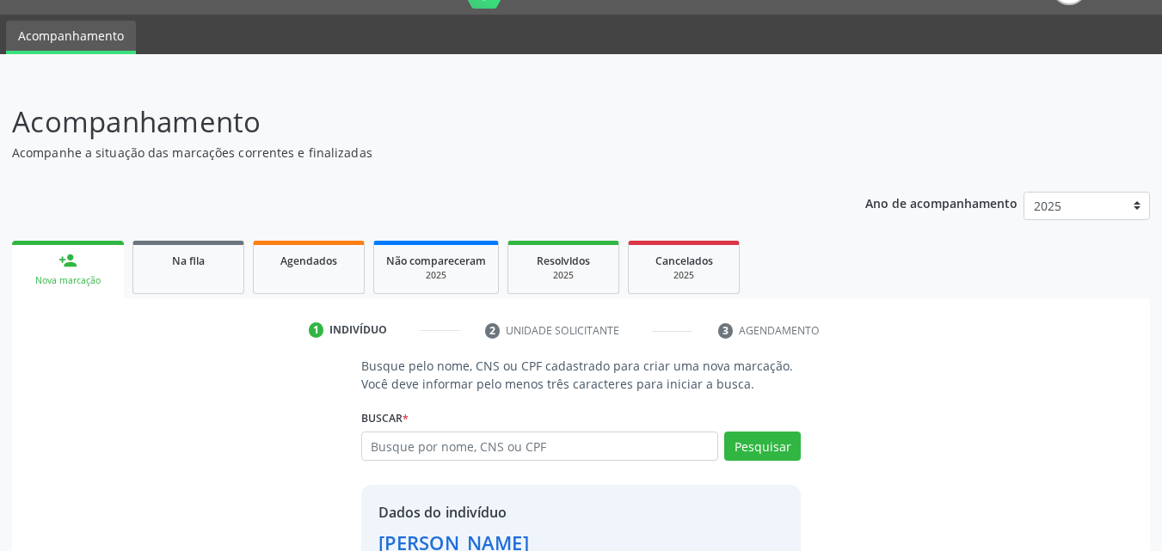
scroll to position [162, 0]
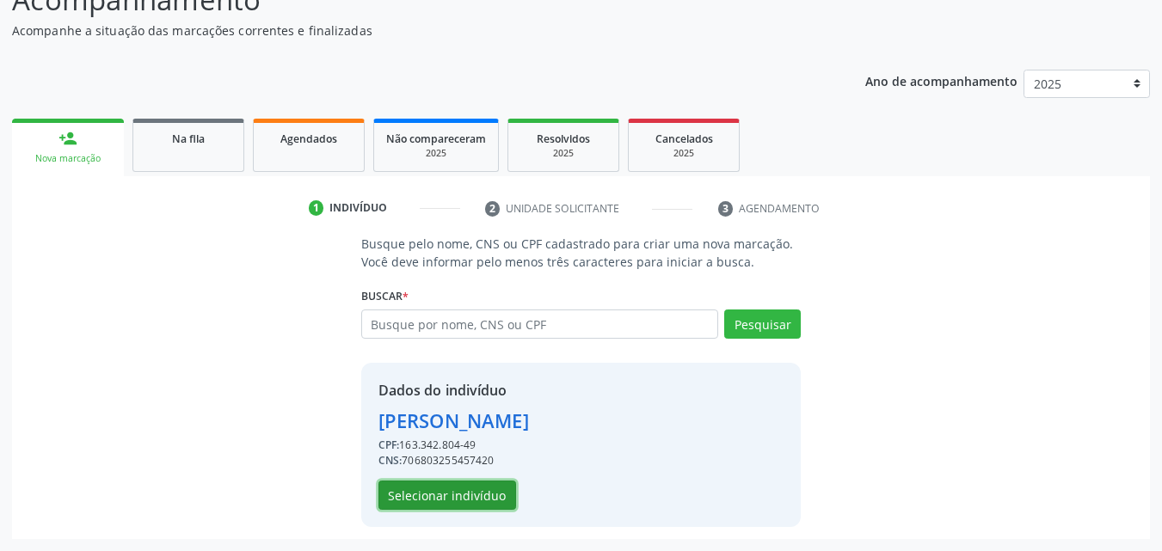
click at [484, 498] on button "Selecionar indivíduo" at bounding box center [447, 495] width 138 height 29
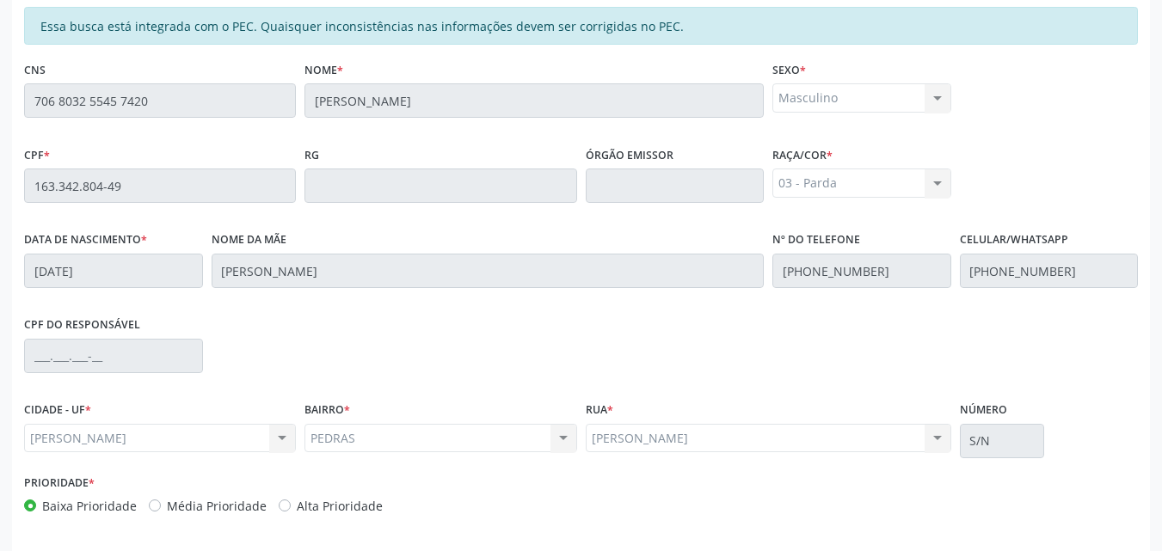
scroll to position [455, 0]
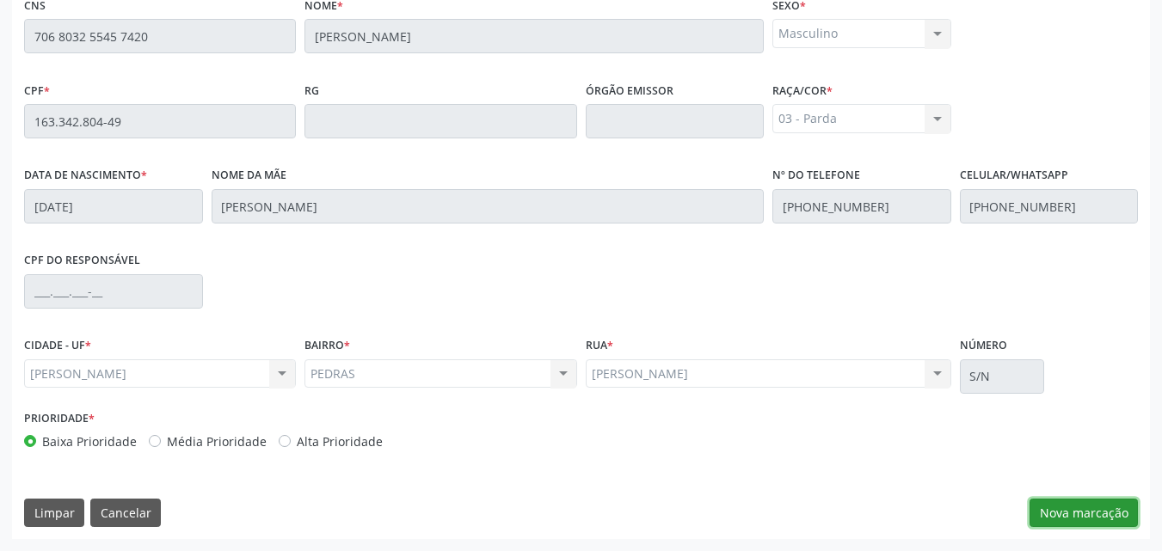
click at [1075, 520] on button "Nova marcação" at bounding box center [1083, 513] width 108 height 29
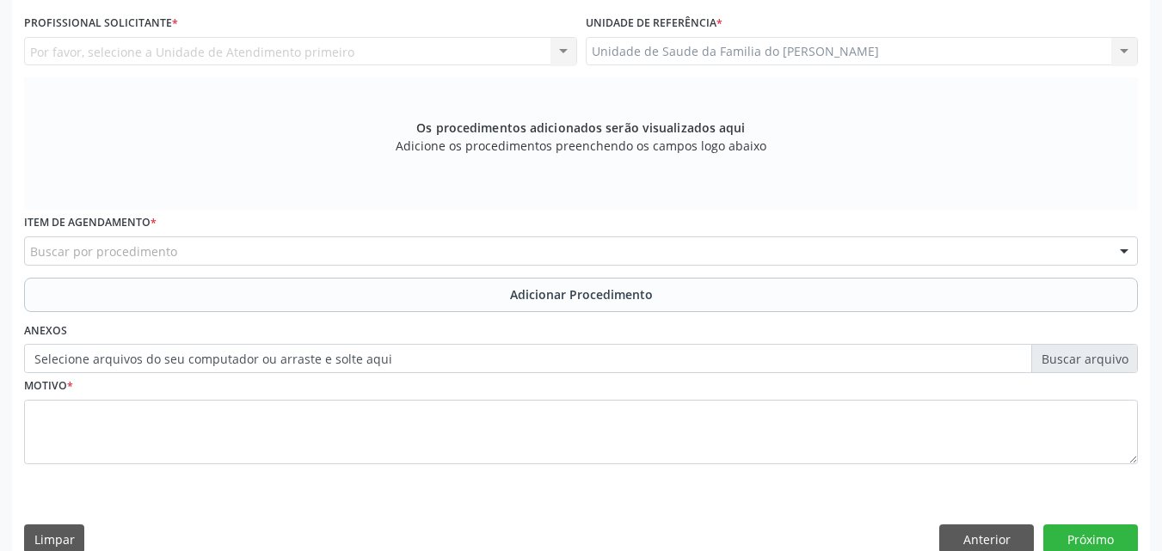
scroll to position [304, 0]
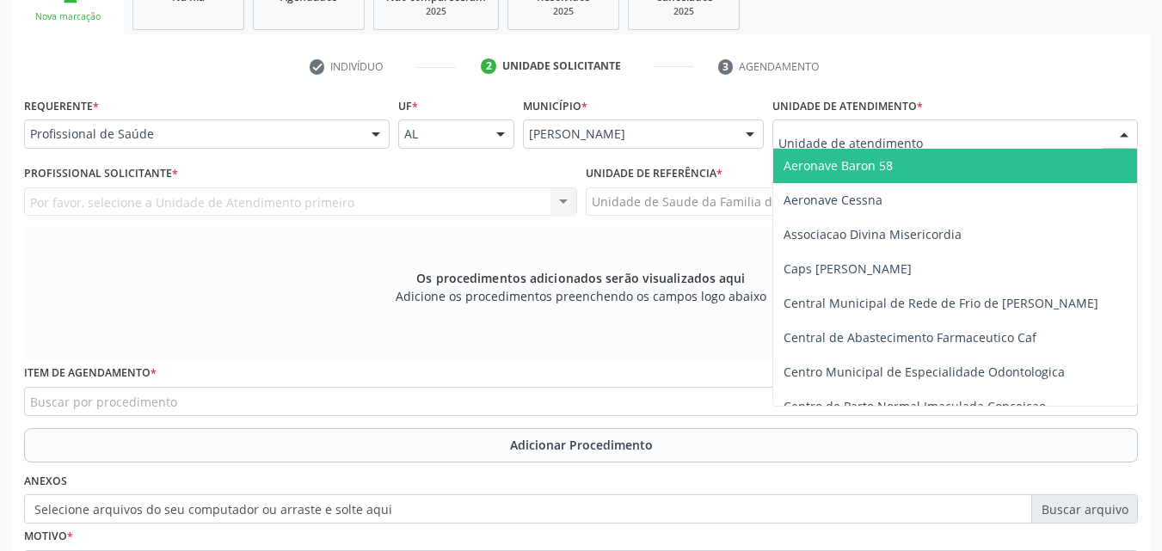
click at [994, 138] on div at bounding box center [954, 134] width 365 height 29
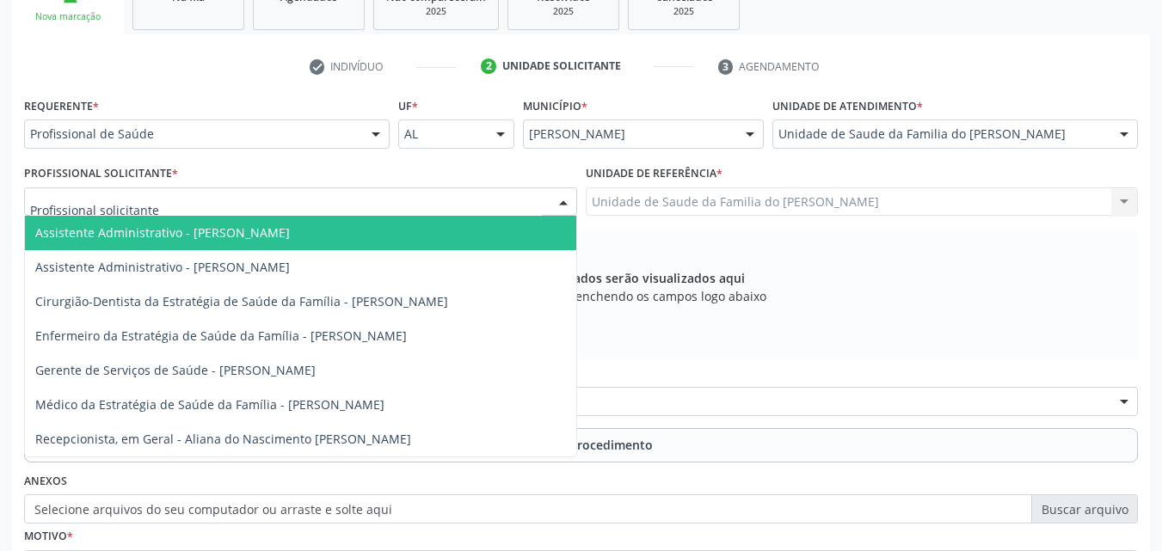
click at [361, 203] on div at bounding box center [300, 201] width 553 height 29
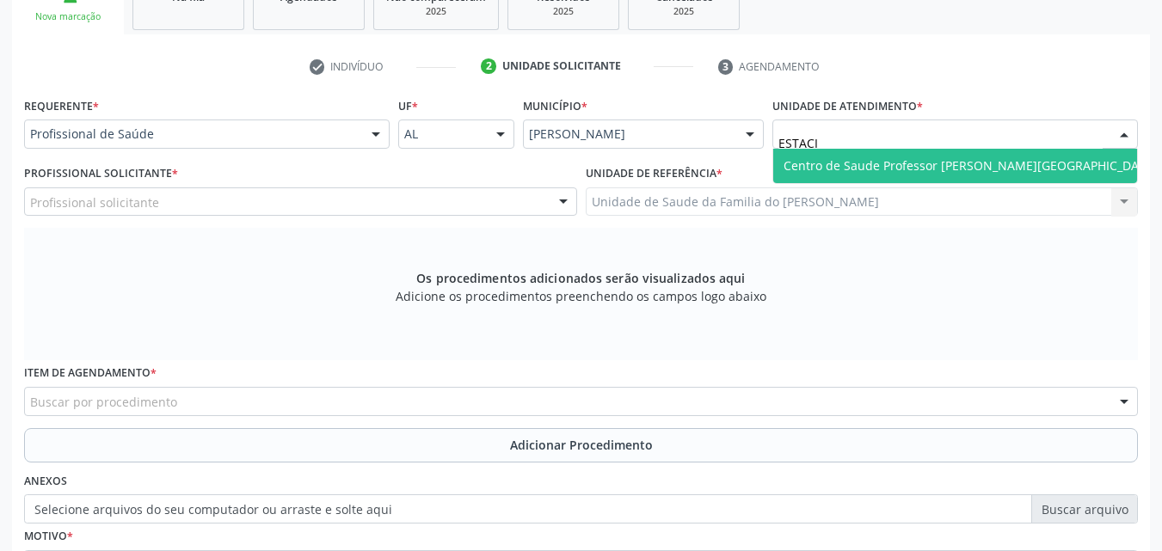
type input "ESTACIO"
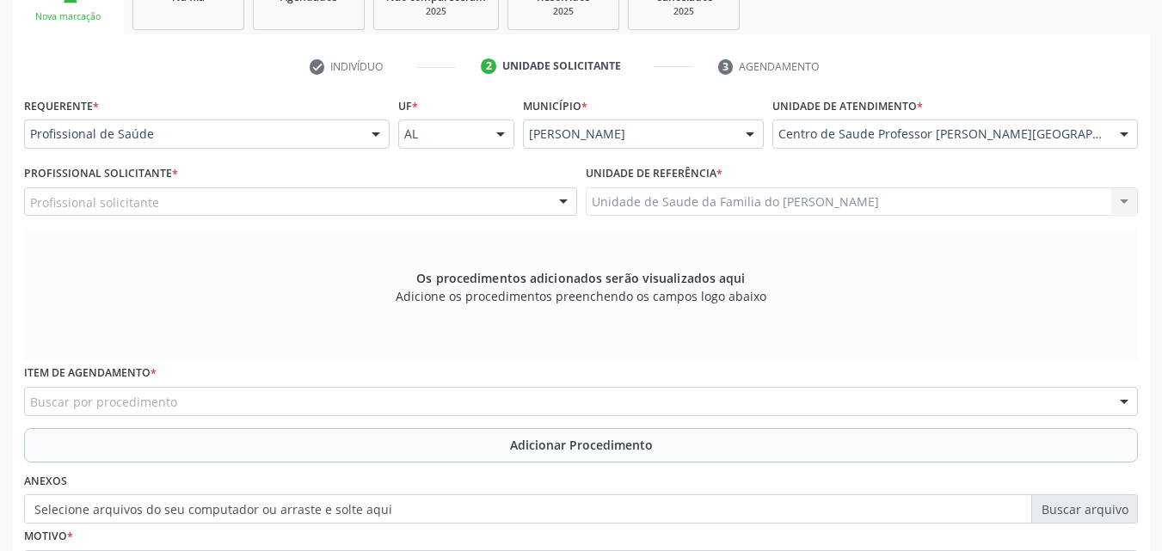
click at [506, 197] on div "Profissional solicitante" at bounding box center [300, 201] width 553 height 29
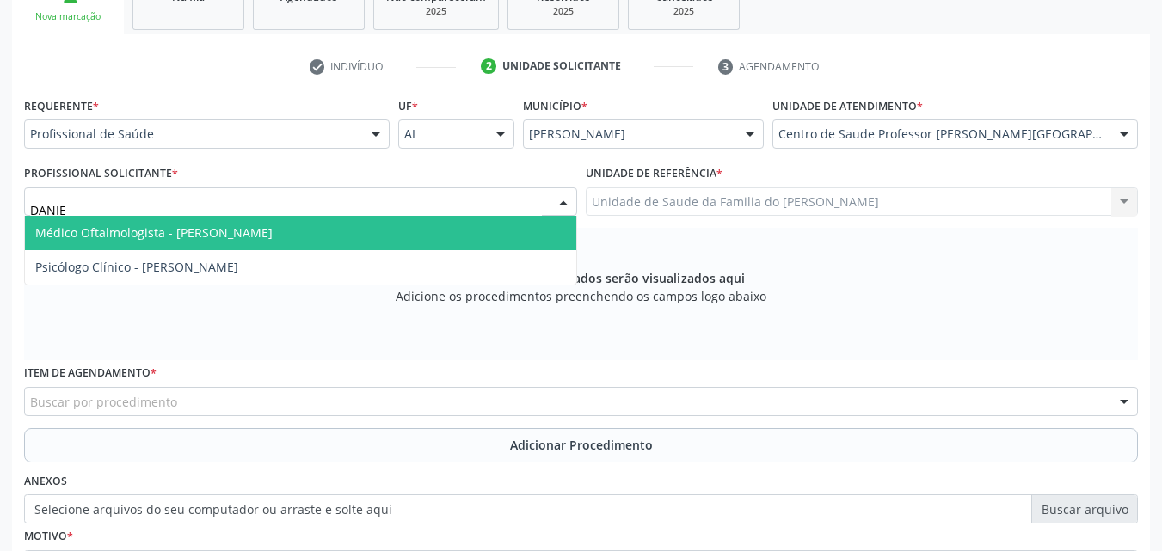
type input "[PERSON_NAME]"
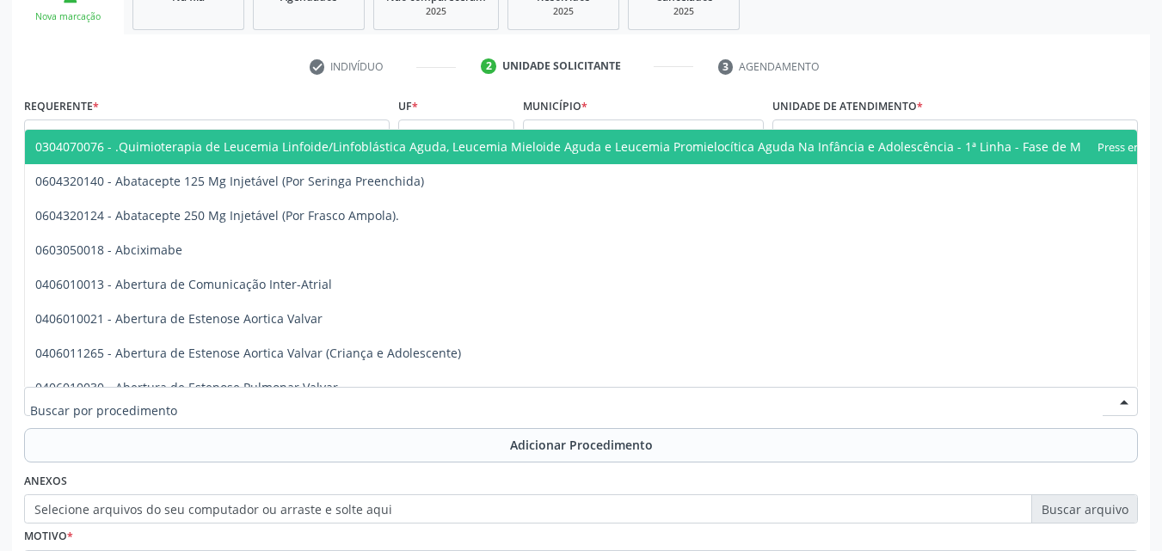
click at [413, 402] on div at bounding box center [580, 401] width 1113 height 29
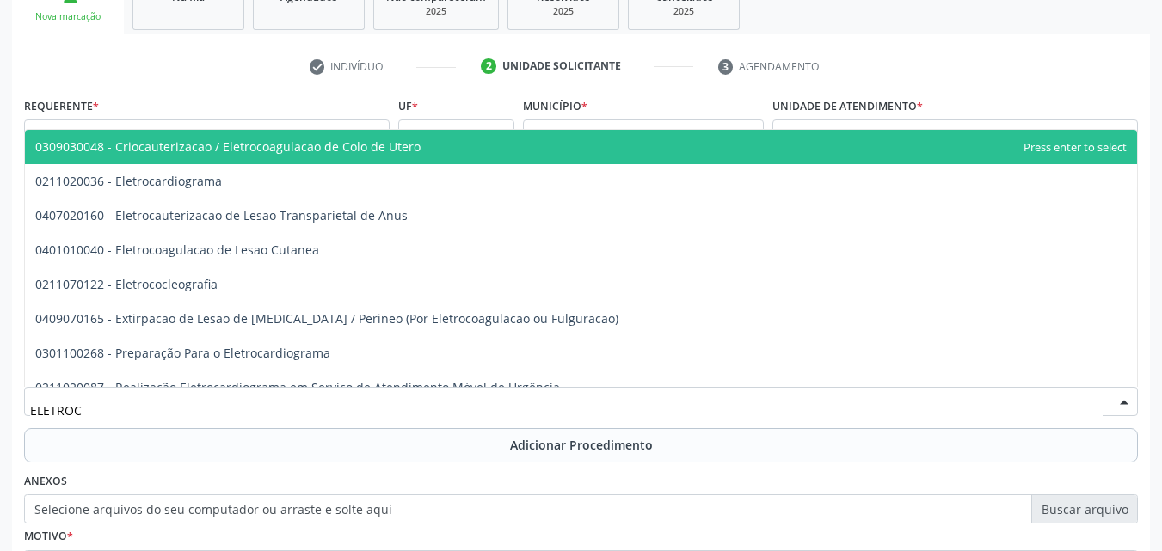
type input "ELETROCA"
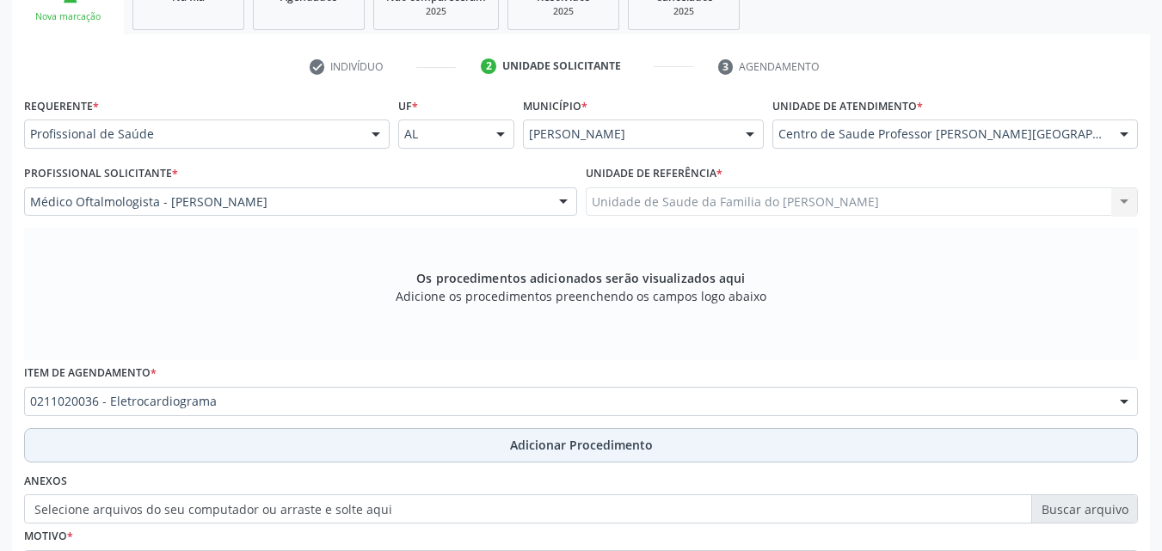
click at [406, 457] on button "Adicionar Procedimento" at bounding box center [580, 445] width 1113 height 34
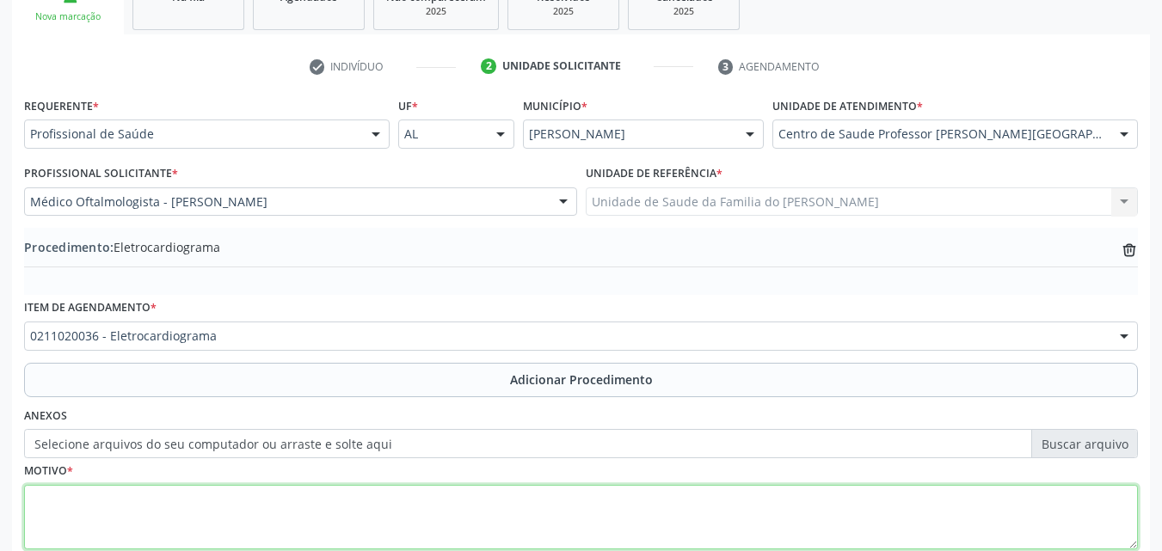
click at [397, 491] on textarea at bounding box center [580, 517] width 1113 height 65
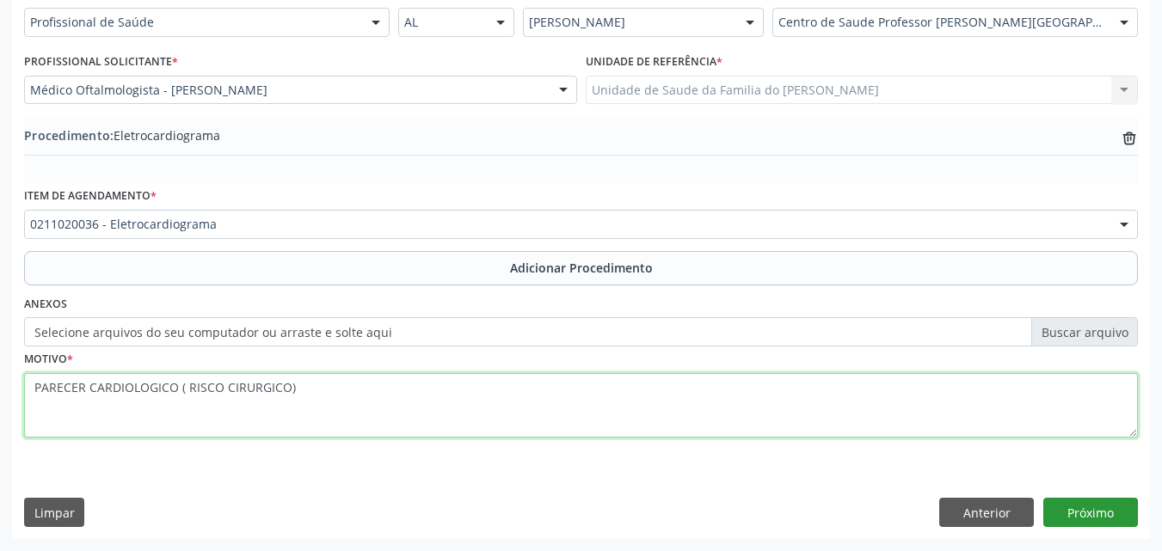
type textarea "PARECER CARDIOLOGICO ( RISCO CIRURGICO)"
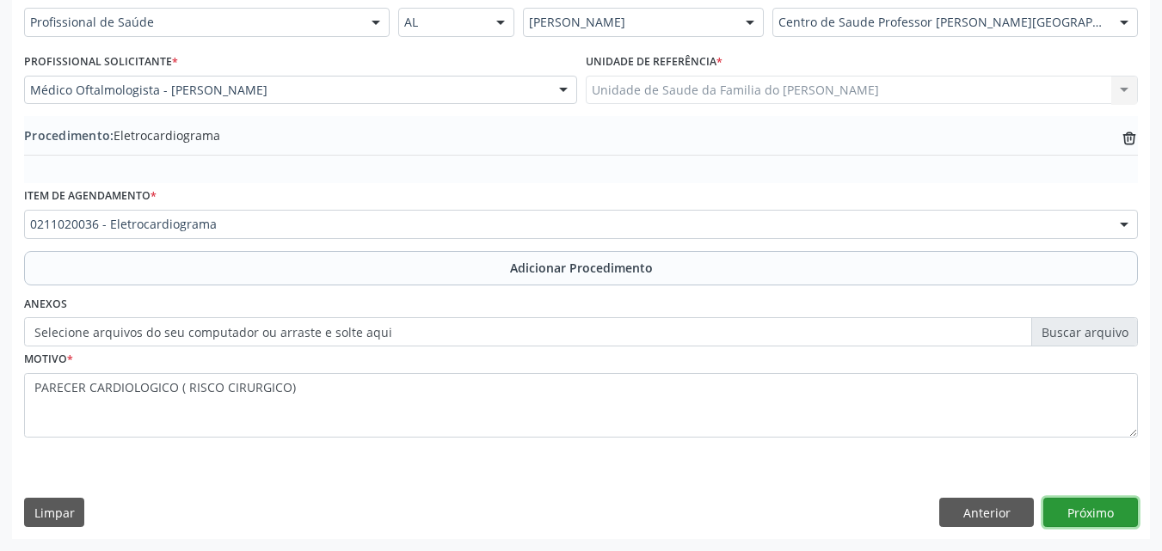
click at [1121, 511] on button "Próximo" at bounding box center [1090, 512] width 95 height 29
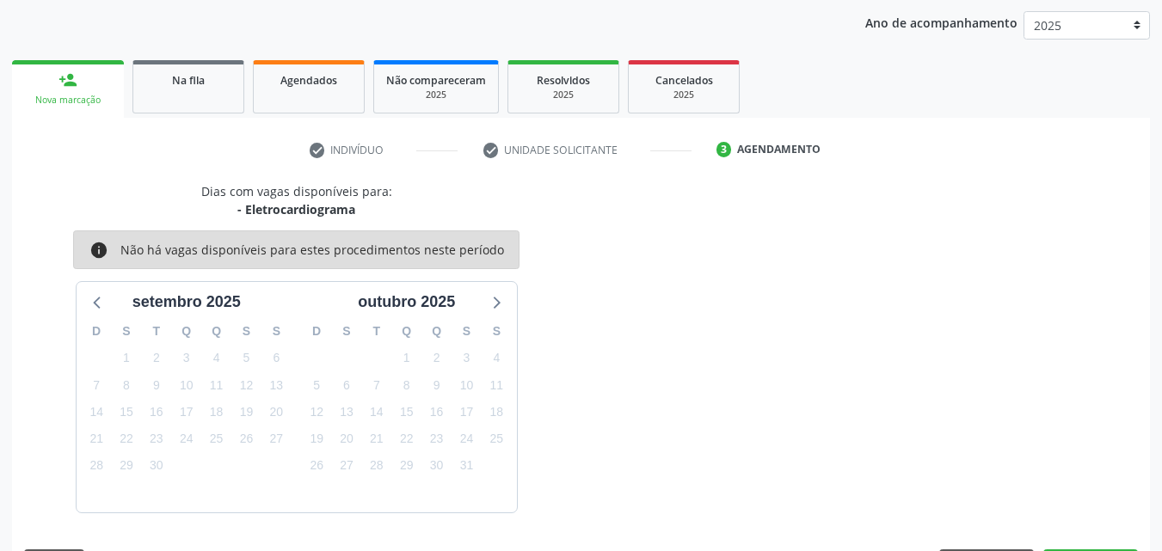
scroll to position [272, 0]
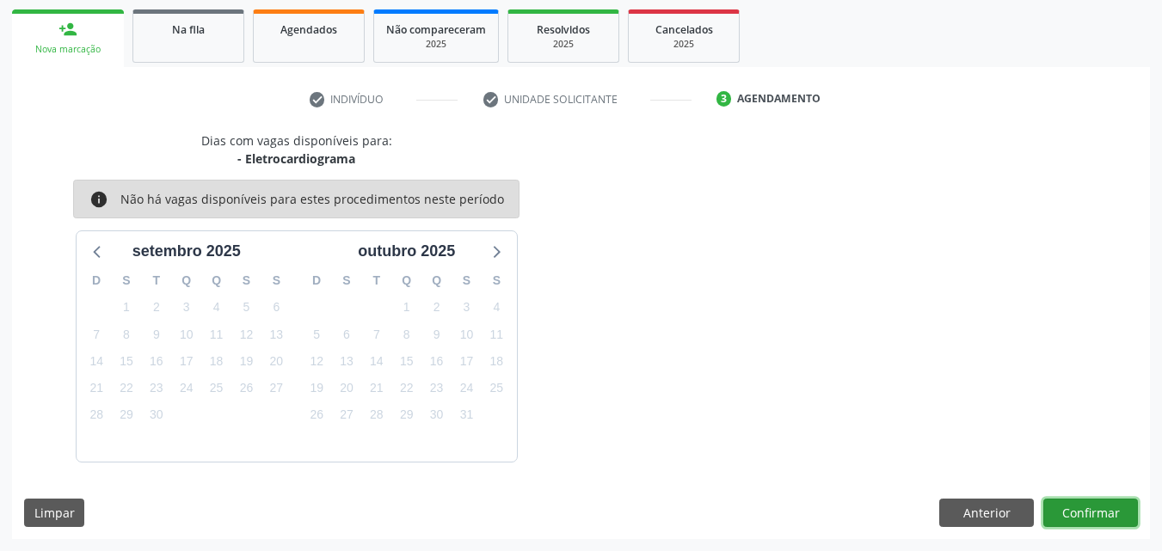
click at [1097, 513] on button "Confirmar" at bounding box center [1090, 513] width 95 height 29
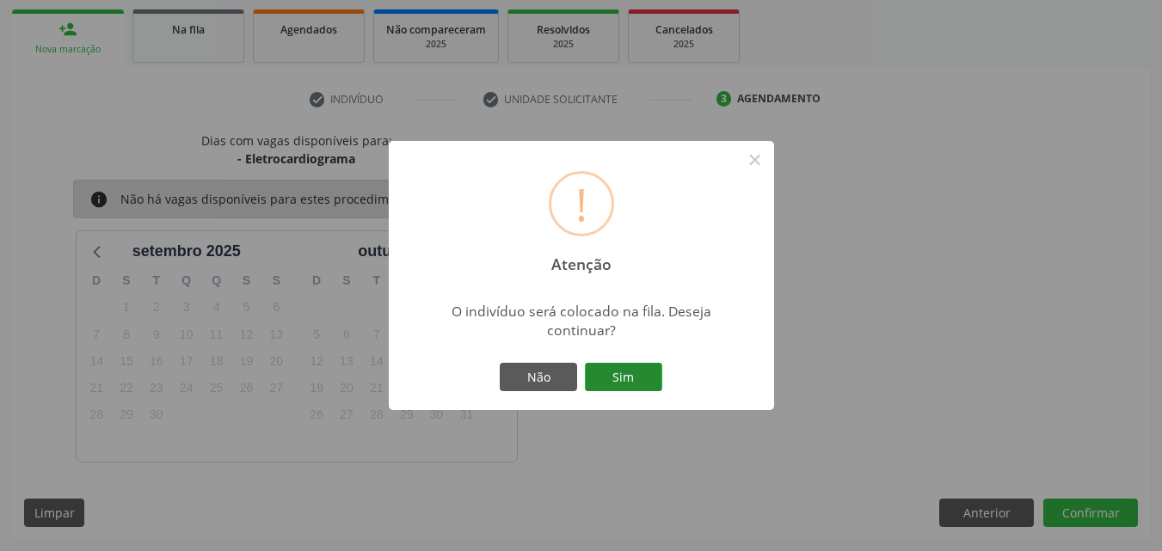
click at [588, 364] on button "Sim" at bounding box center [623, 377] width 77 height 29
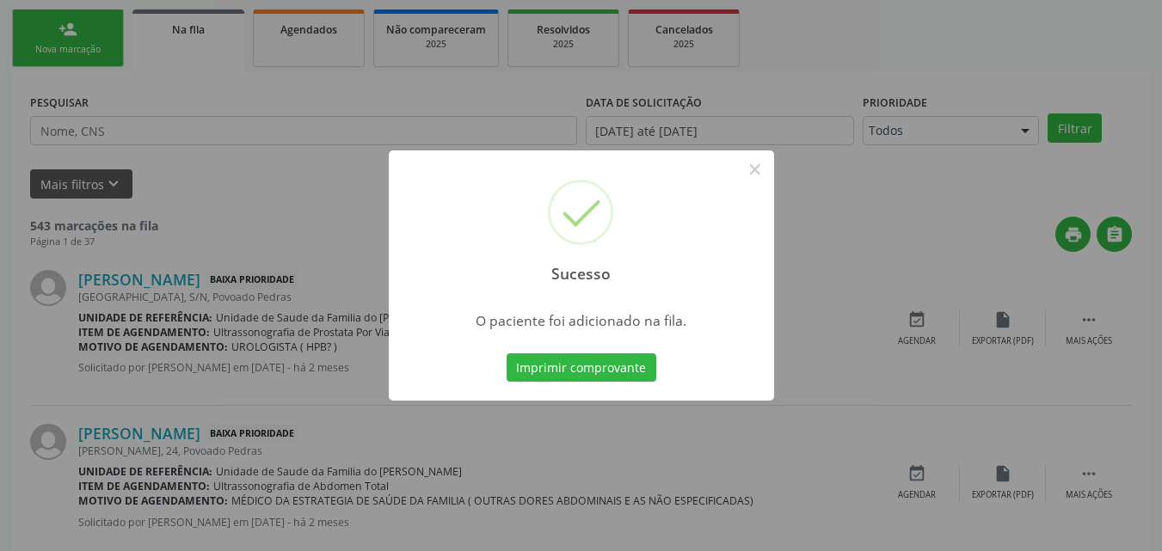
scroll to position [40, 0]
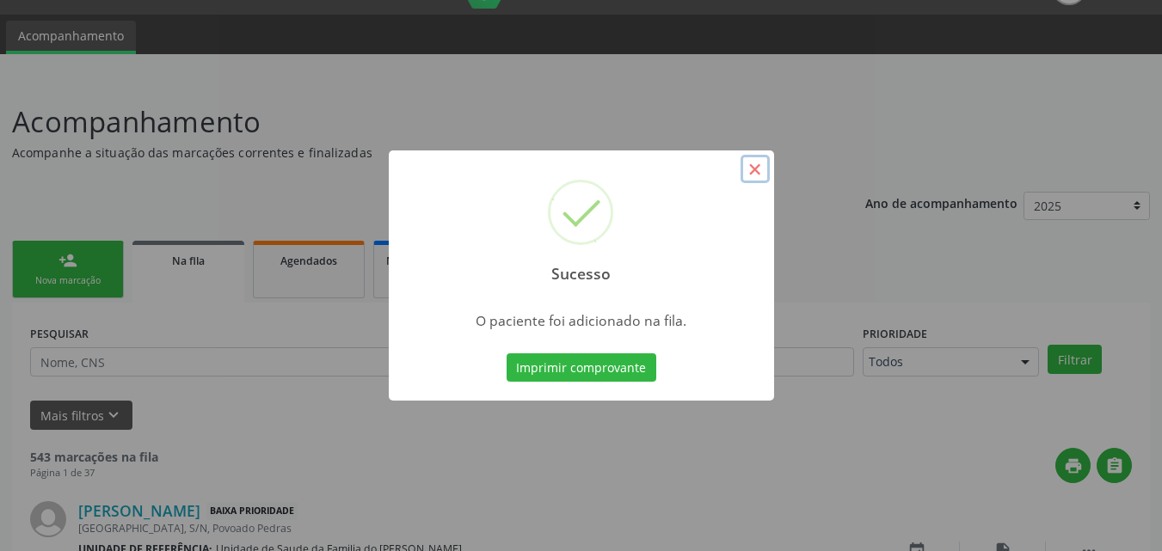
click at [766, 169] on button "×" at bounding box center [754, 169] width 29 height 29
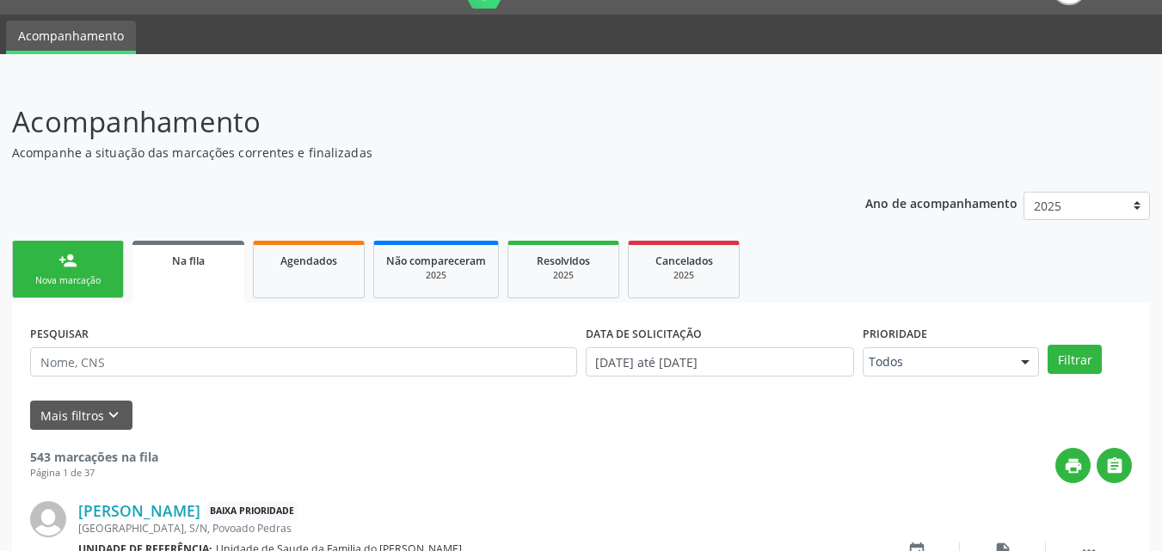
click at [107, 262] on link "person_add Nova marcação" at bounding box center [68, 270] width 112 height 58
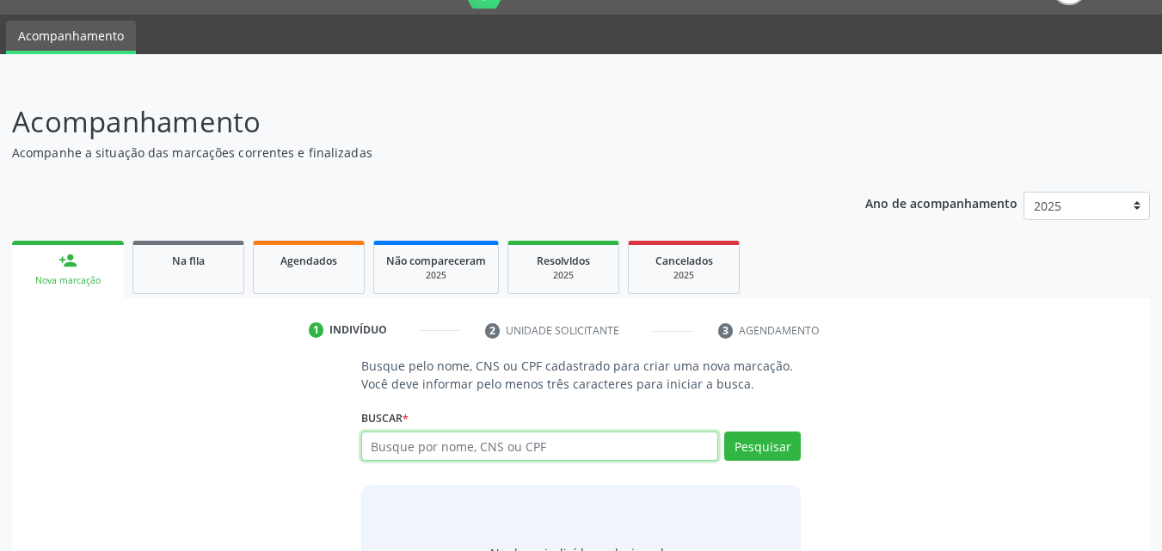
click at [410, 453] on input "text" at bounding box center [540, 446] width 358 height 29
type input "14197108427"
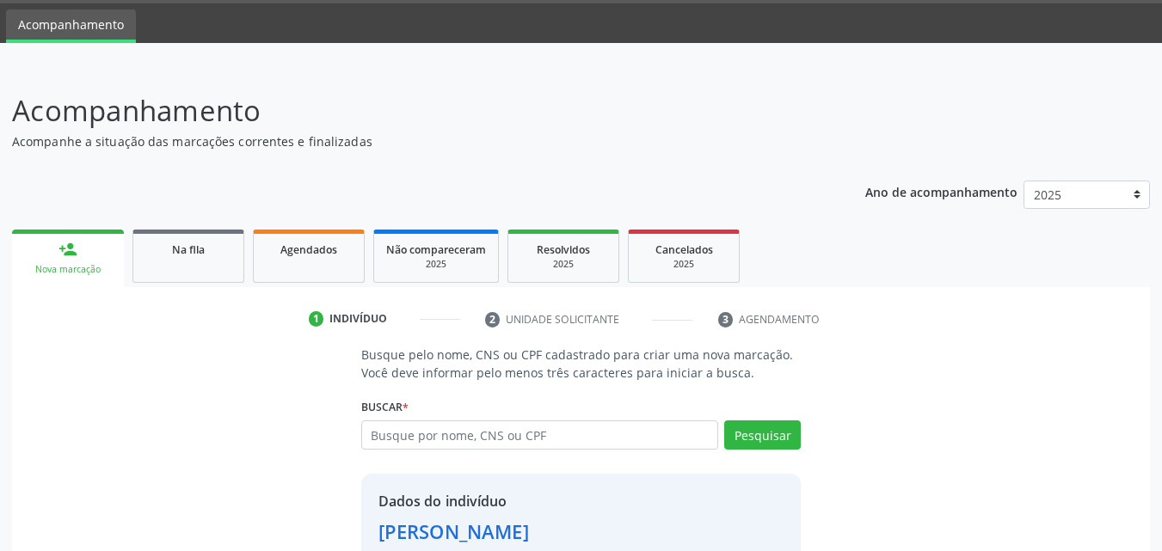
scroll to position [162, 0]
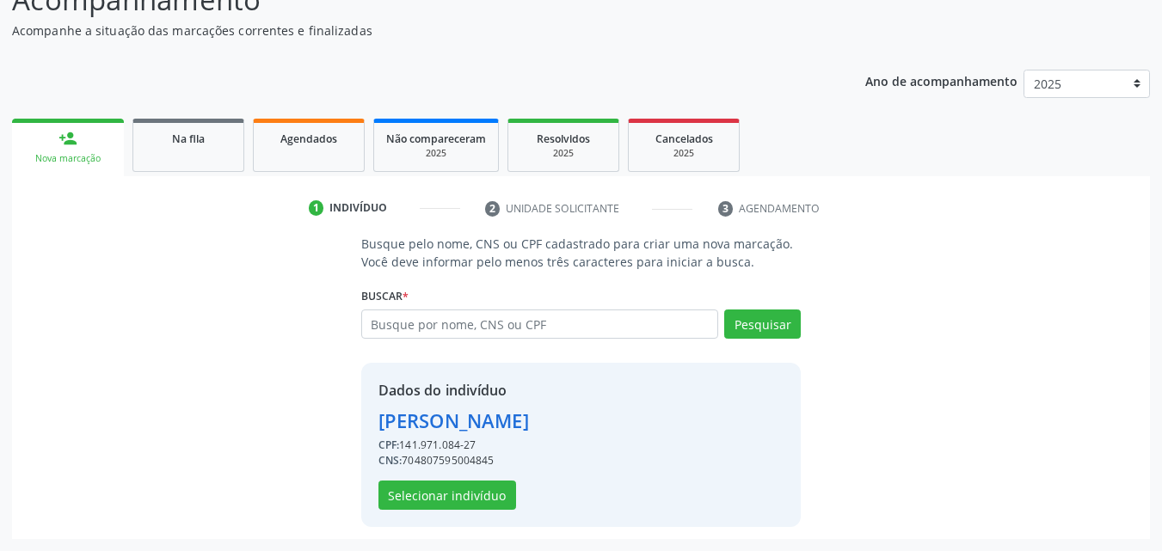
click at [426, 478] on div "Dados do indivíduo [PERSON_NAME] CPF: 141.971.084-27 CNS: 704807595004845 Selec…" at bounding box center [453, 445] width 150 height 130
click at [430, 486] on button "Selecionar indivíduo" at bounding box center [447, 495] width 138 height 29
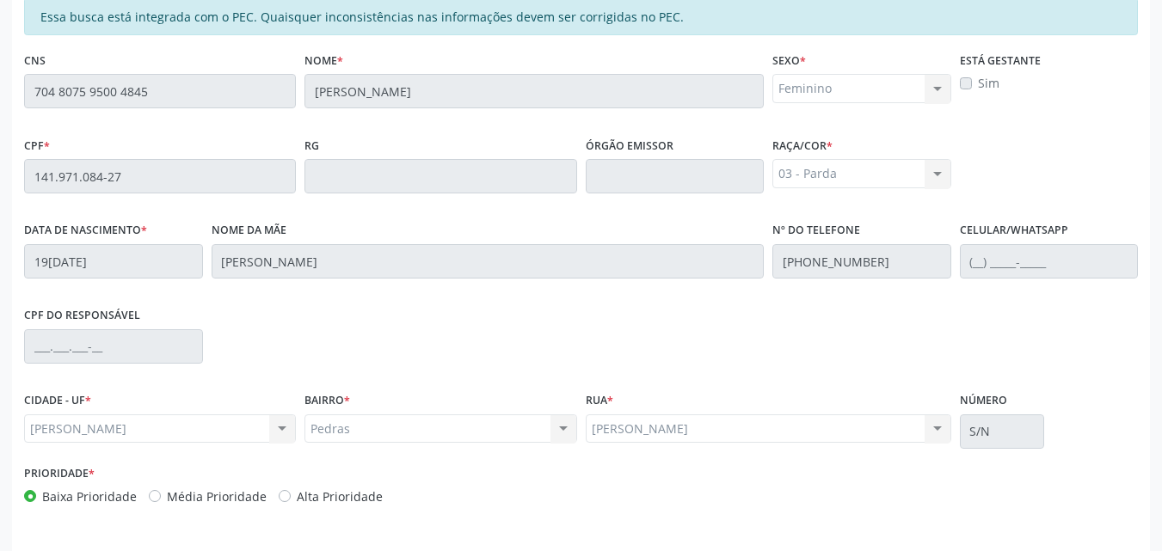
scroll to position [416, 0]
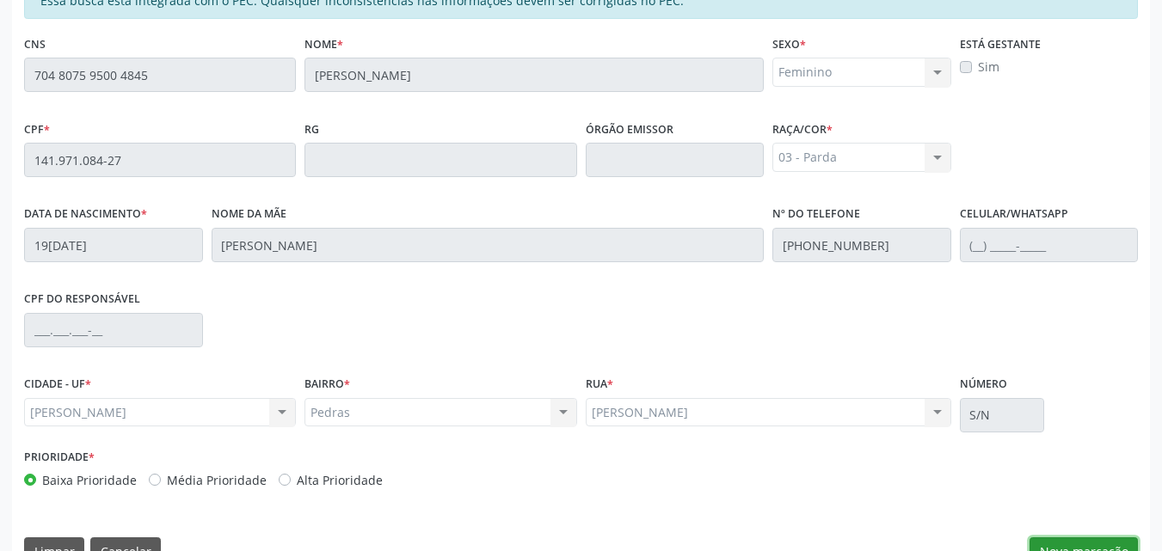
click at [1057, 538] on button "Nova marcação" at bounding box center [1083, 551] width 108 height 29
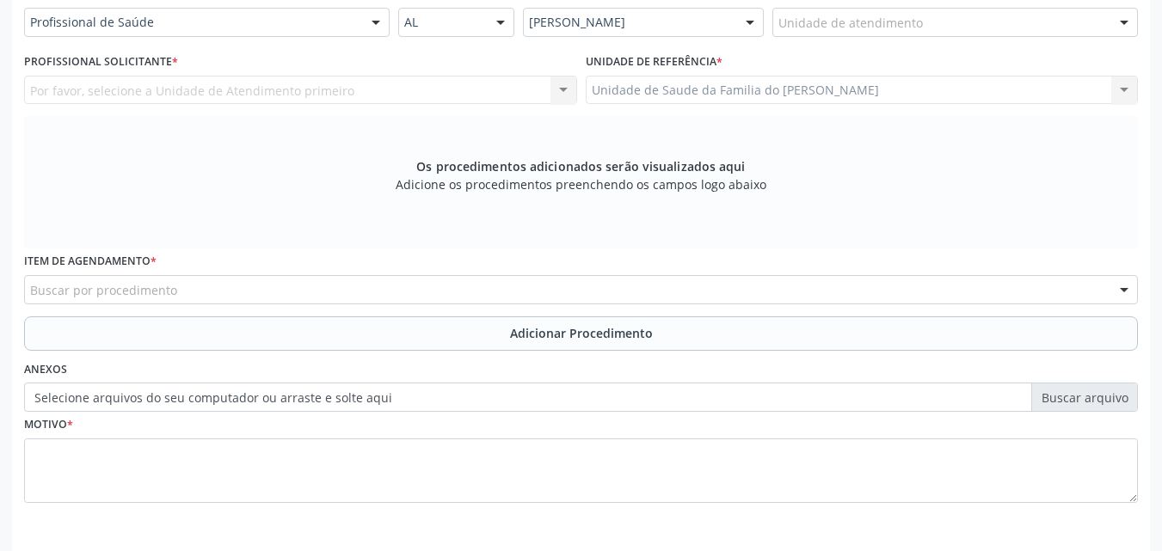
scroll to position [304, 0]
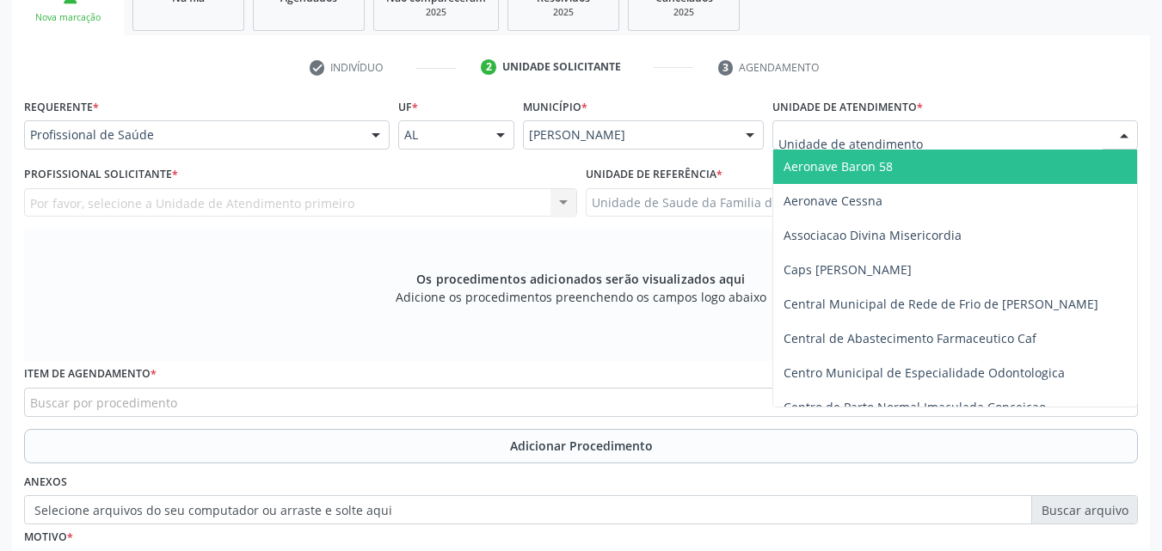
click at [1027, 142] on div at bounding box center [954, 134] width 365 height 29
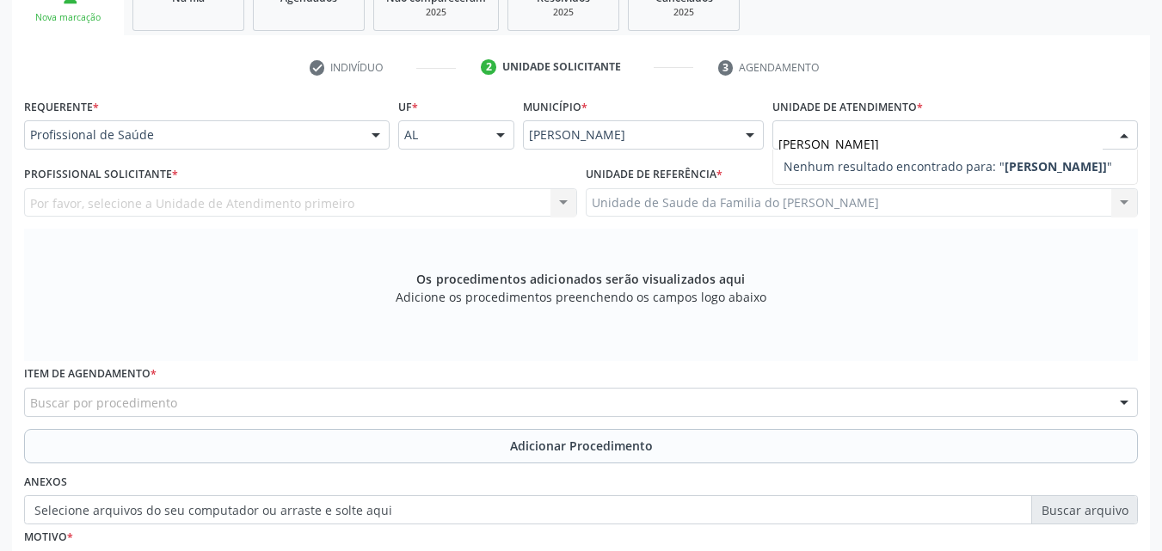
type input "[PERSON_NAME]"
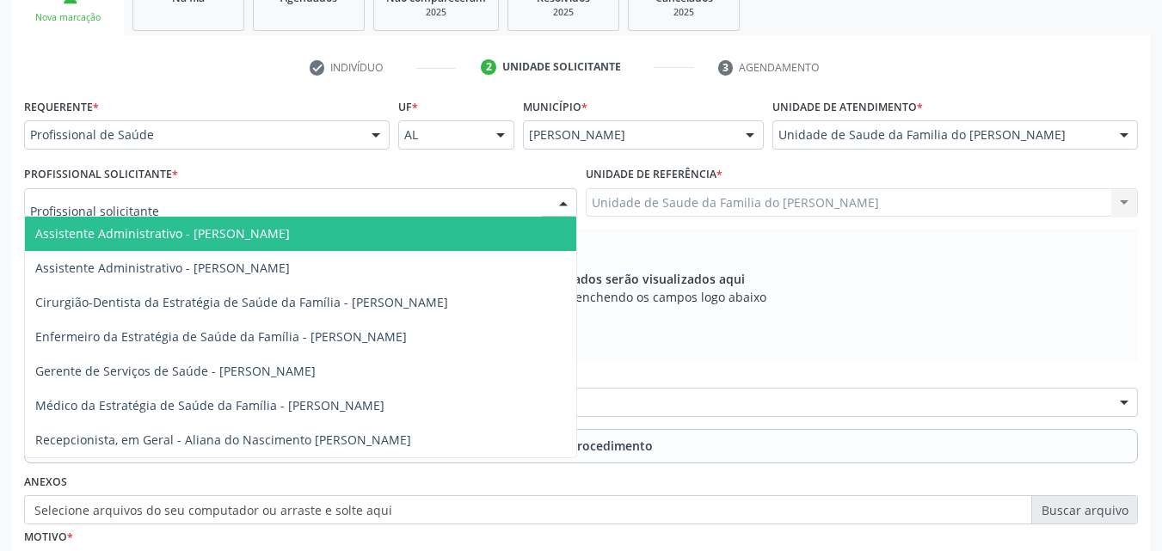
click at [358, 208] on div at bounding box center [300, 202] width 553 height 29
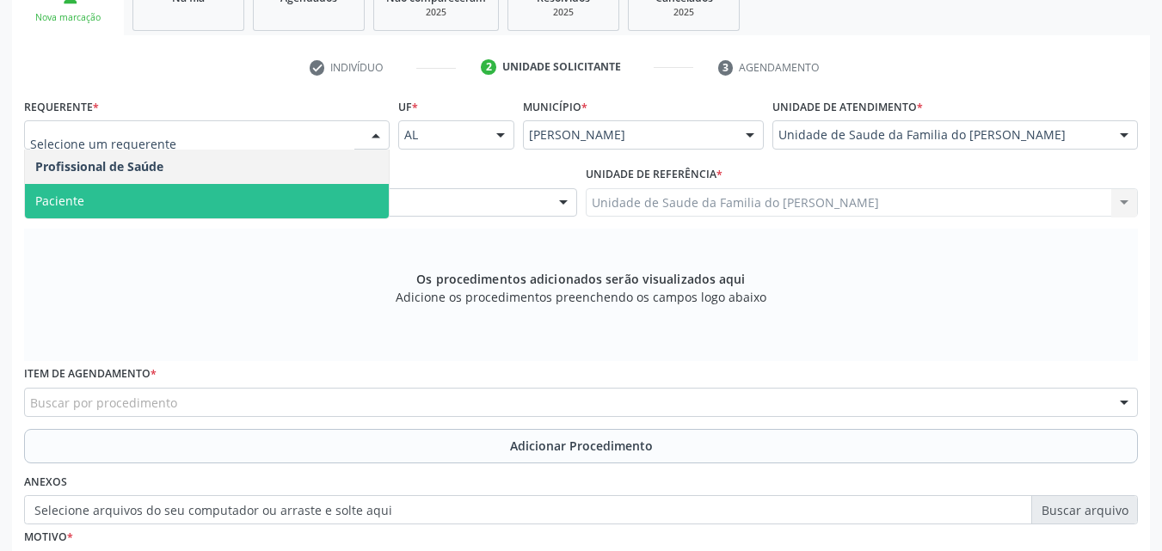
drag, startPoint x: 312, startPoint y: 132, endPoint x: 286, endPoint y: 197, distance: 69.5
click at [286, 197] on span "Paciente" at bounding box center [207, 201] width 364 height 34
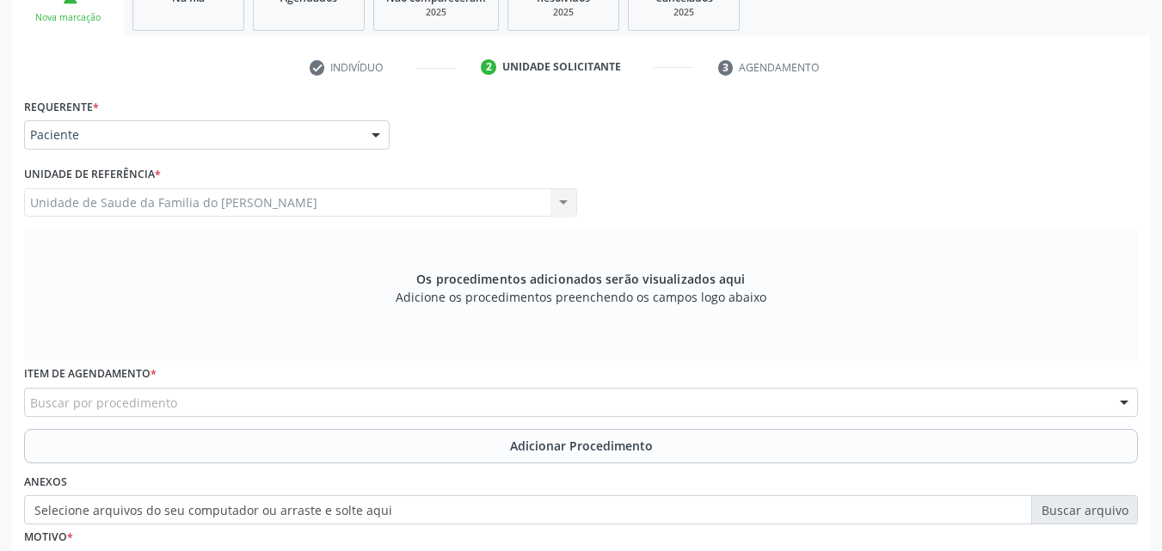
click at [241, 408] on div "Buscar por procedimento" at bounding box center [580, 402] width 1113 height 29
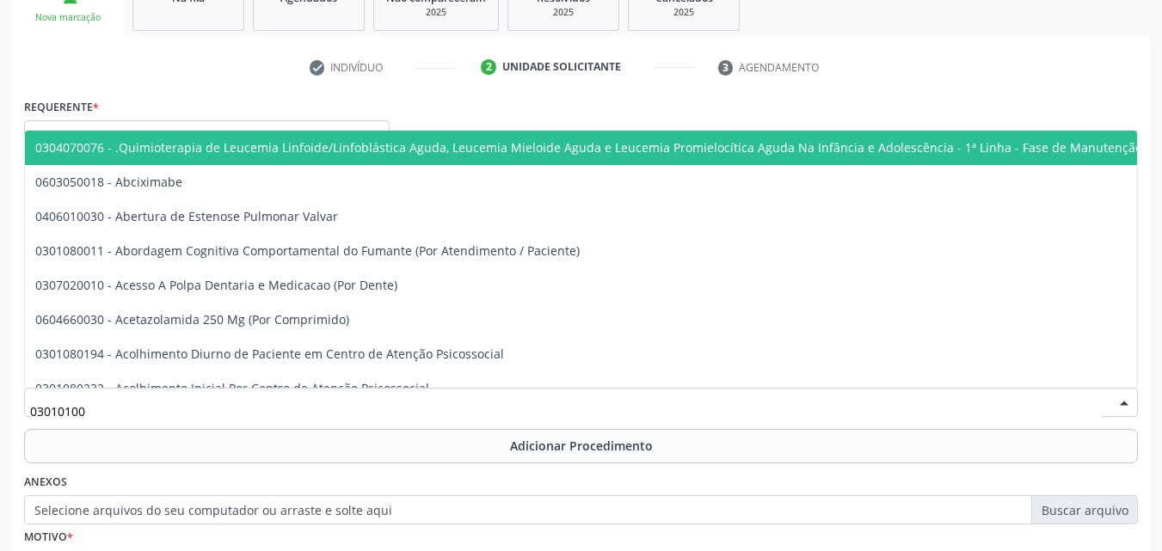
type input "030101004"
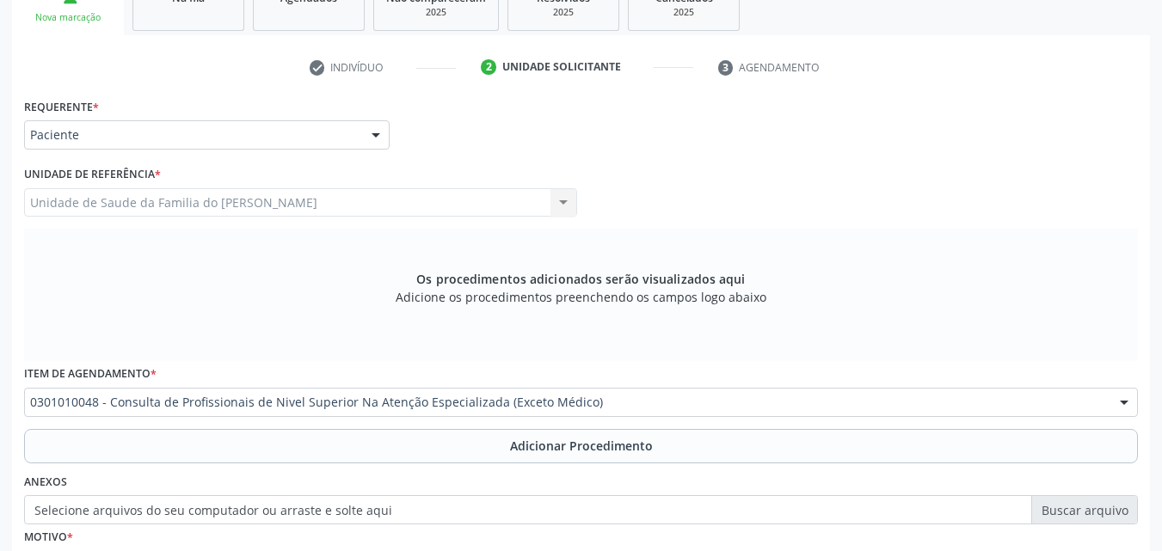
scroll to position [0, 0]
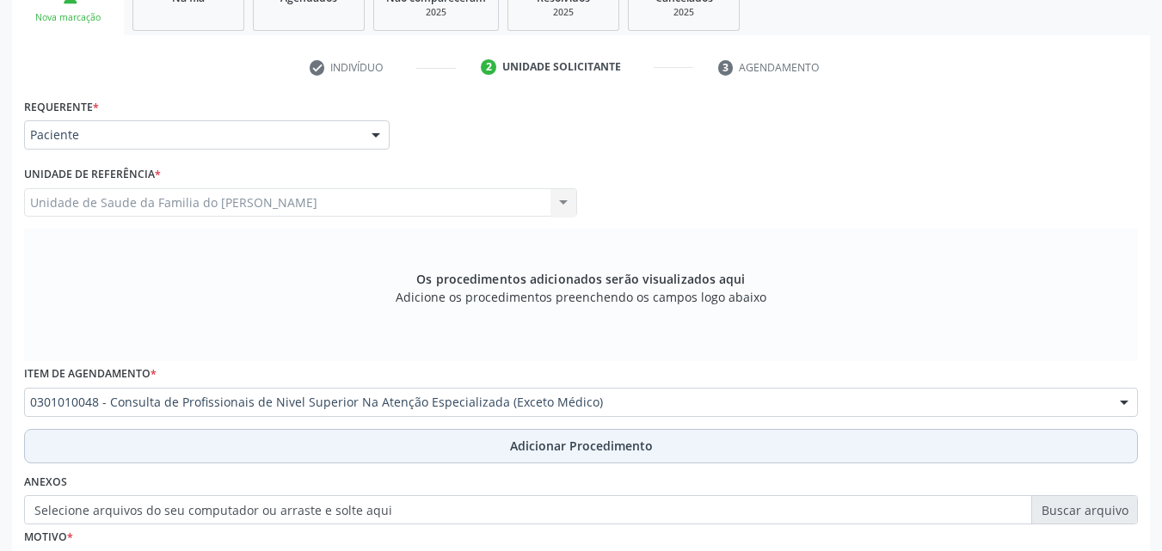
click at [144, 443] on button "Adicionar Procedimento" at bounding box center [580, 446] width 1113 height 34
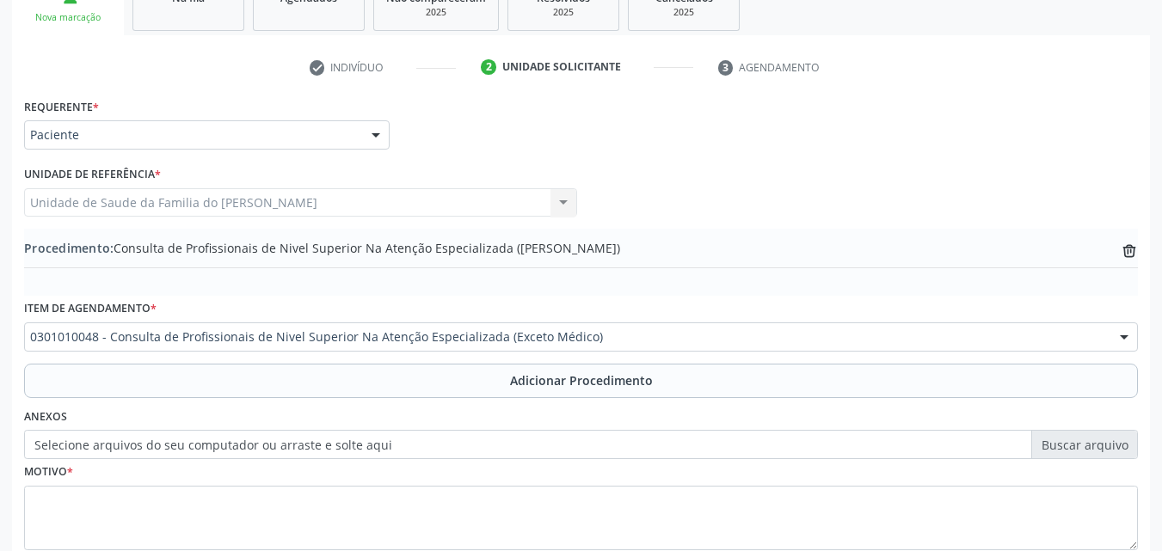
click at [143, 483] on div "Motivo *" at bounding box center [580, 504] width 1113 height 91
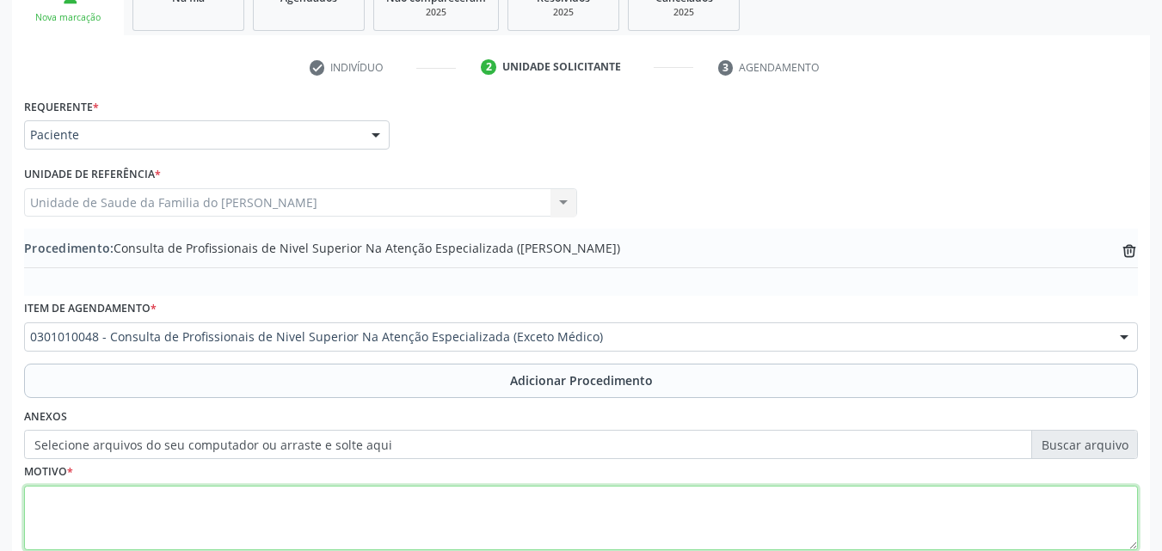
click at [136, 496] on textarea at bounding box center [580, 518] width 1113 height 65
type textarea "R"
click at [136, 496] on textarea "ODONTOLOGIA" at bounding box center [580, 518] width 1113 height 65
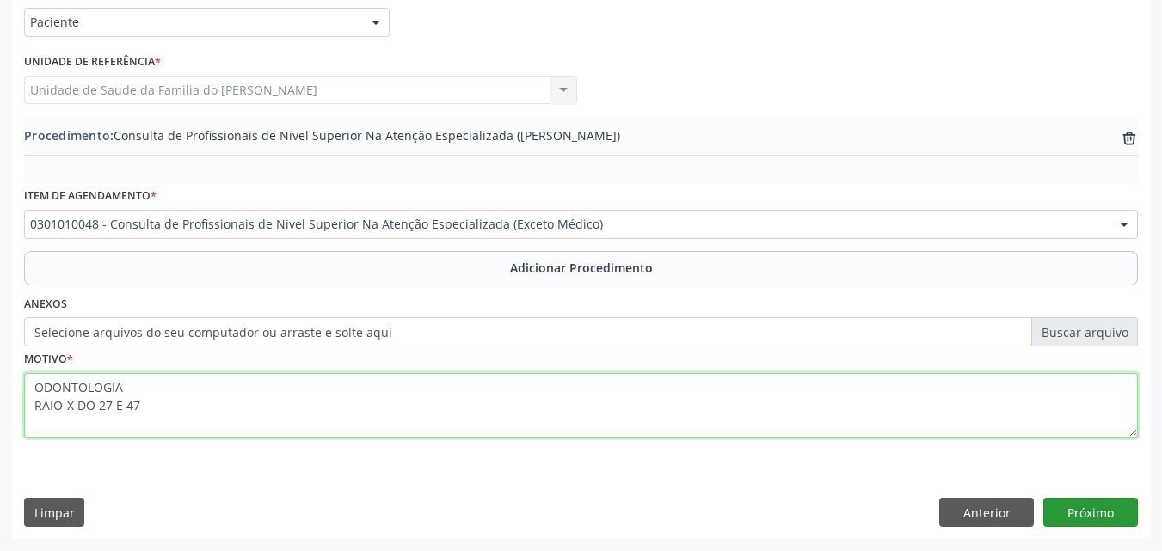
type textarea "ODONTOLOGIA RAIO-X DO 27 E 47"
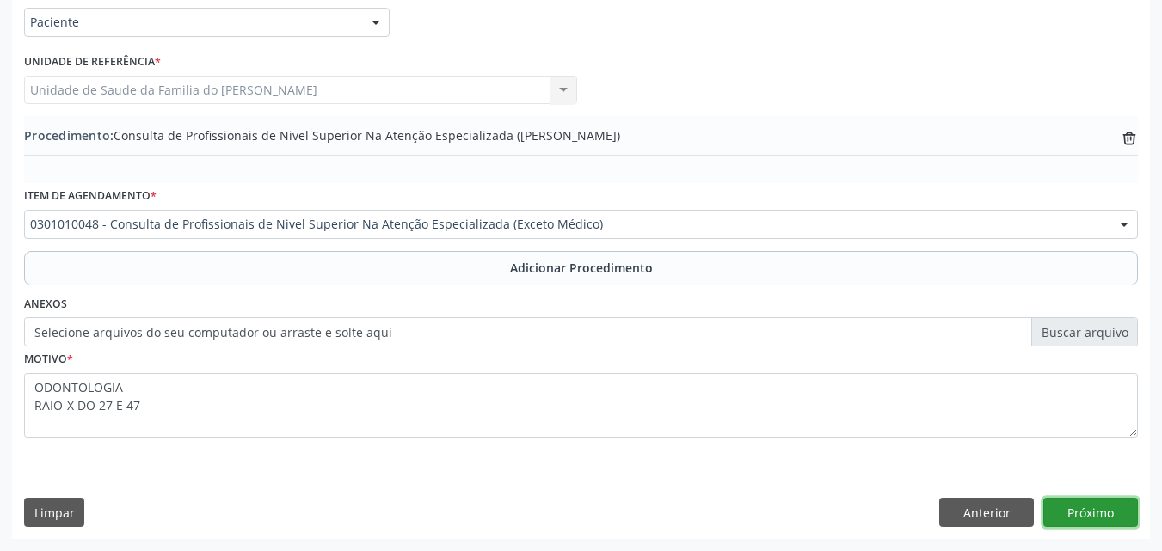
click at [1107, 526] on button "Próximo" at bounding box center [1090, 512] width 95 height 29
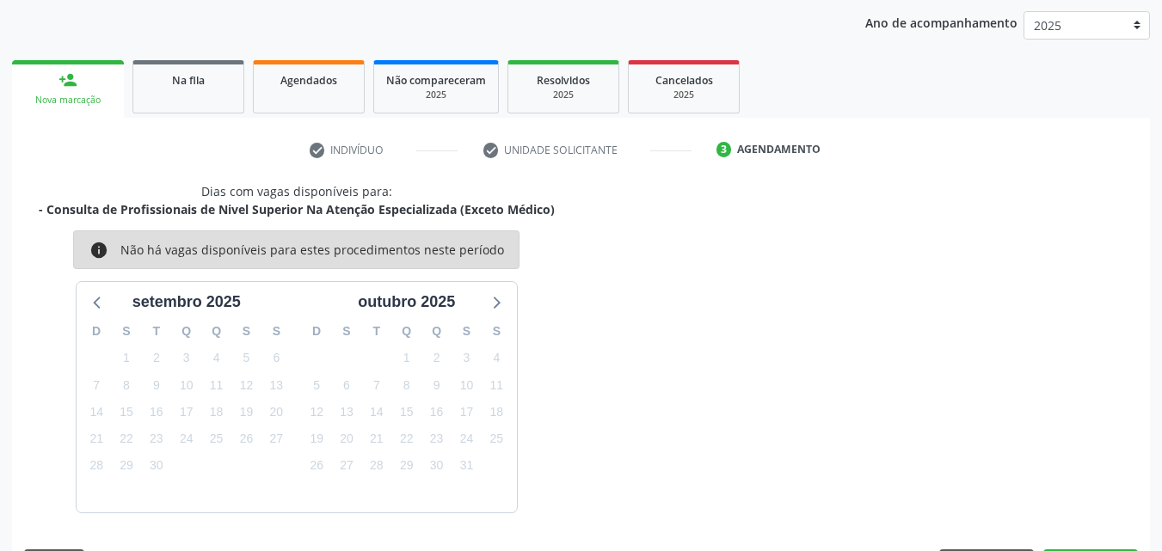
scroll to position [272, 0]
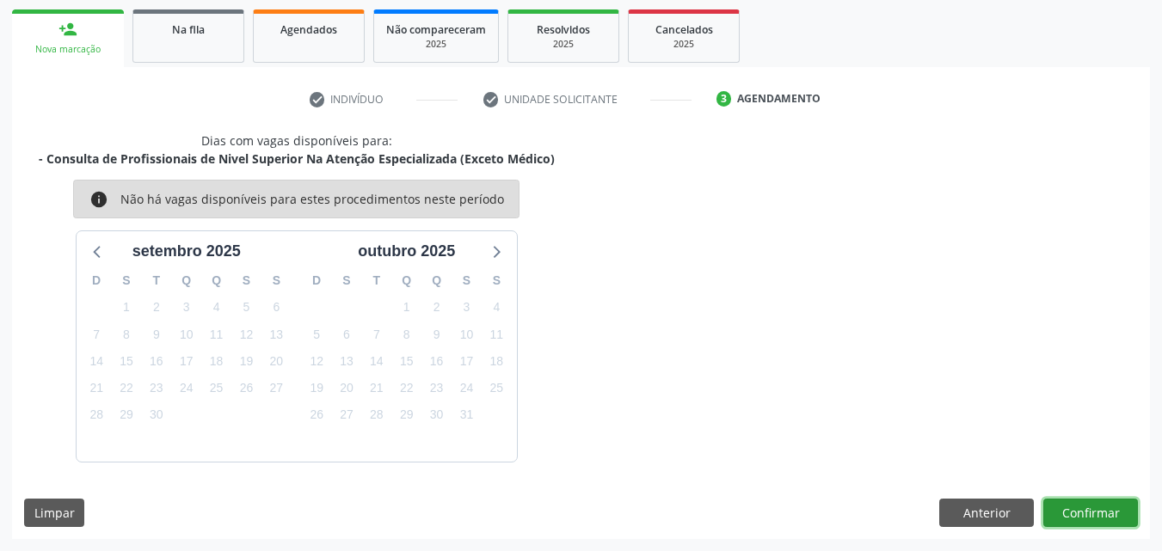
click at [1109, 507] on button "Confirmar" at bounding box center [1090, 513] width 95 height 29
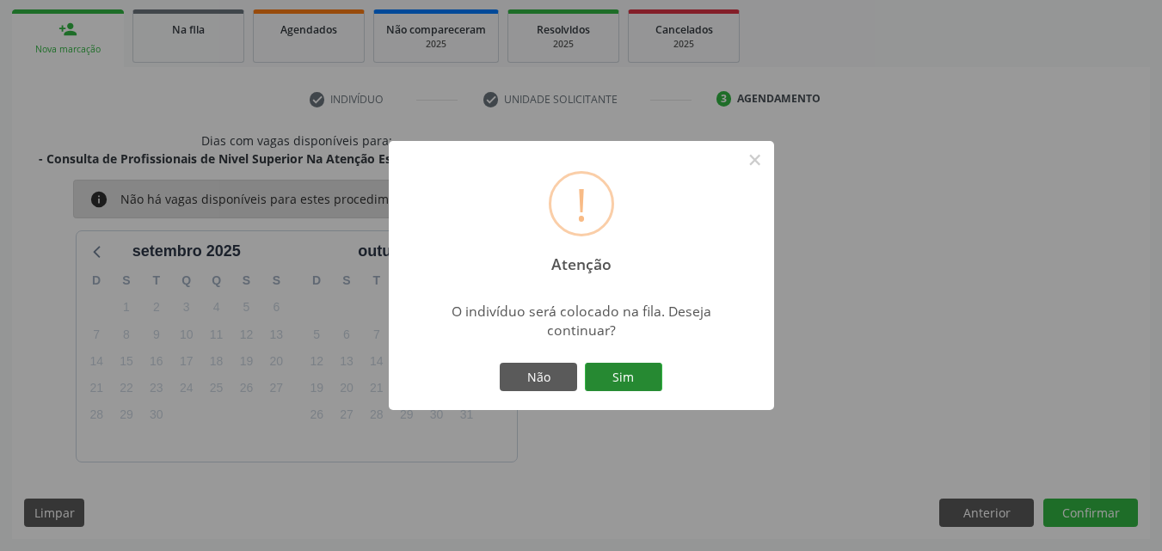
click at [635, 370] on button "Sim" at bounding box center [623, 377] width 77 height 29
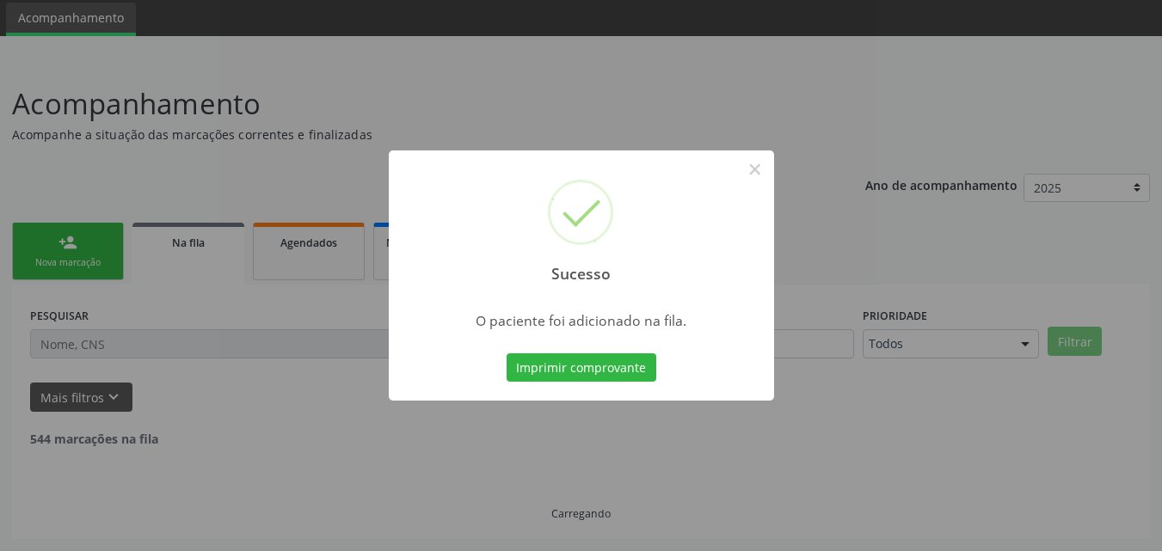
scroll to position [40, 0]
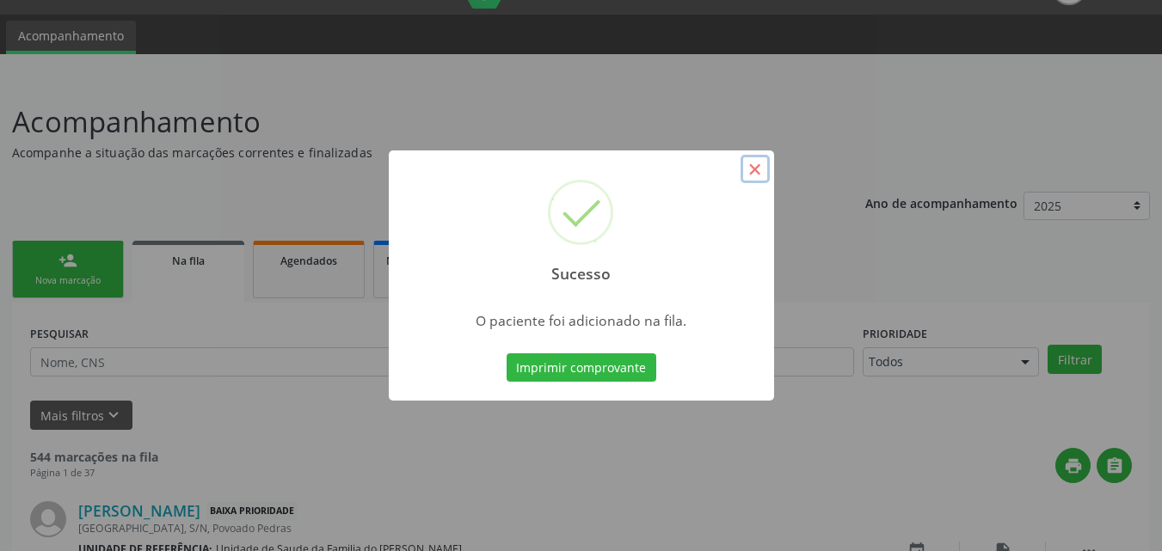
click at [758, 175] on button "×" at bounding box center [754, 169] width 29 height 29
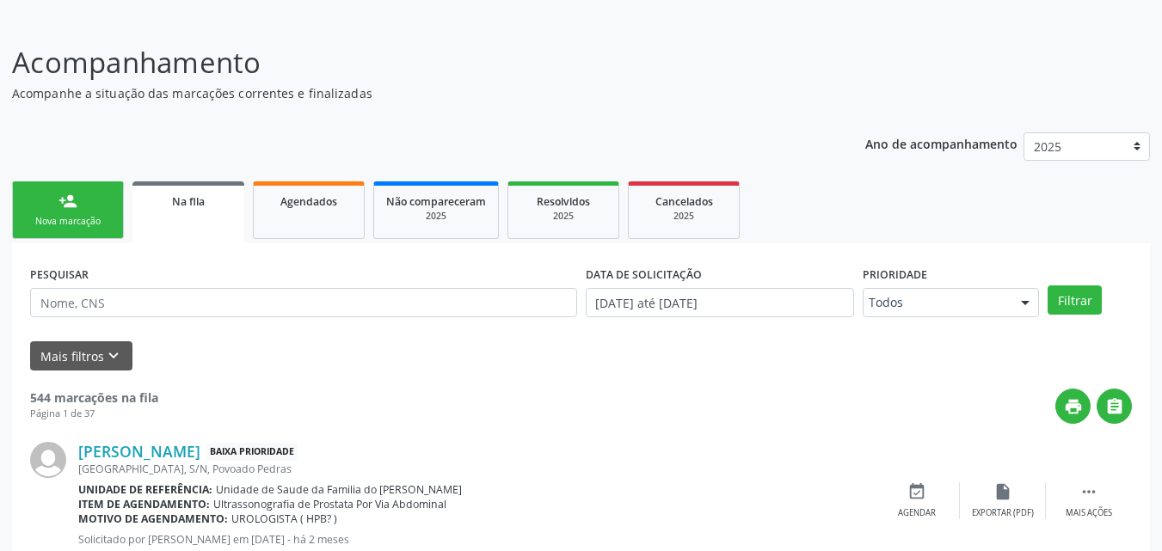
scroll to position [85, 0]
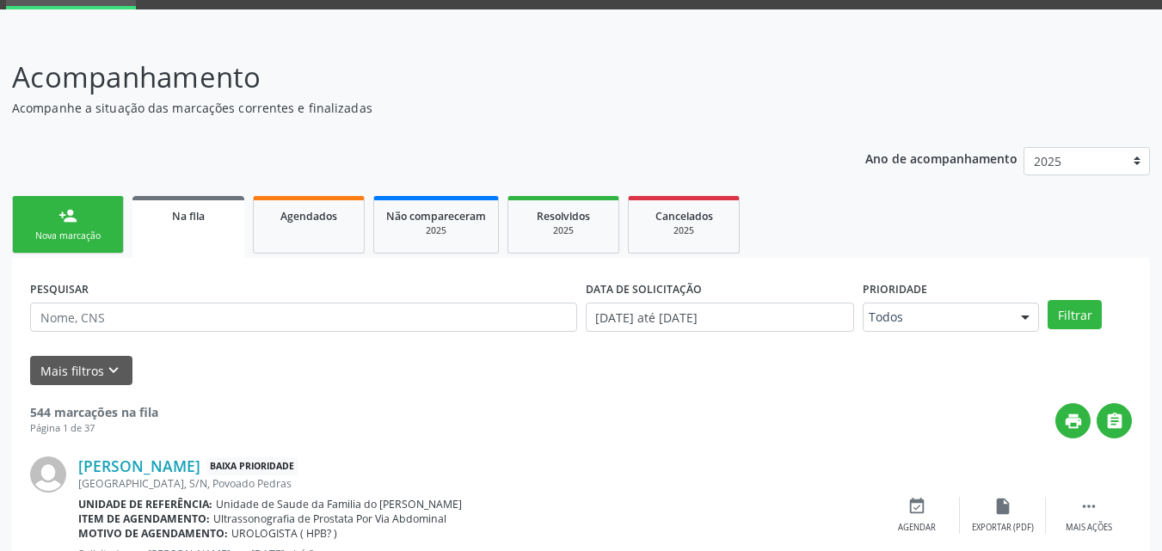
click at [79, 209] on link "person_add Nova marcação" at bounding box center [68, 225] width 112 height 58
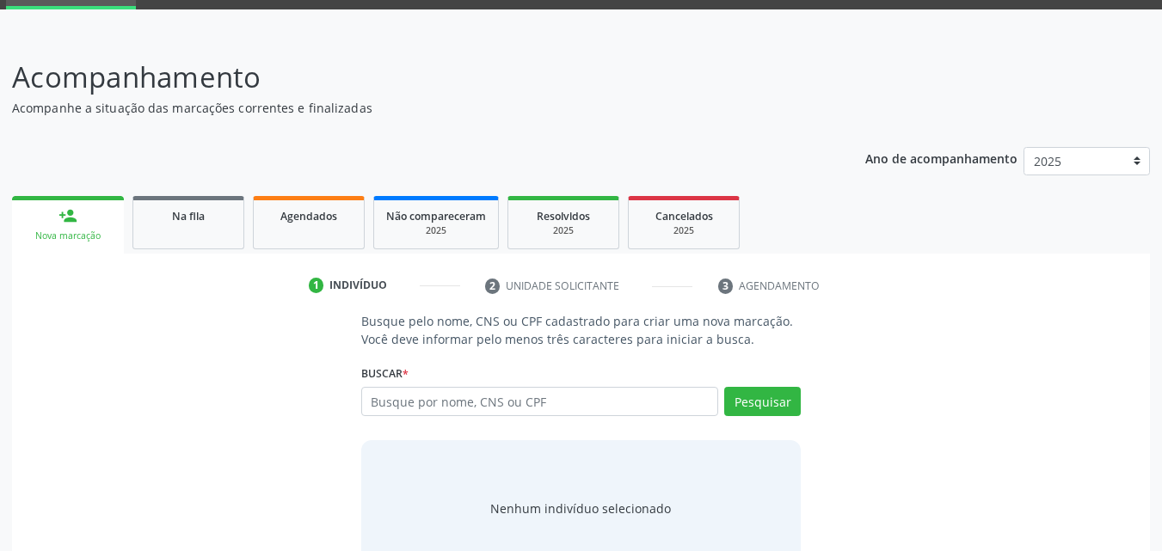
click at [456, 417] on div "Busque por nome, CNS ou CPF Nenhum resultado encontrado para: " " Digite nome, …" at bounding box center [581, 407] width 440 height 41
click at [464, 402] on input "text" at bounding box center [540, 401] width 358 height 29
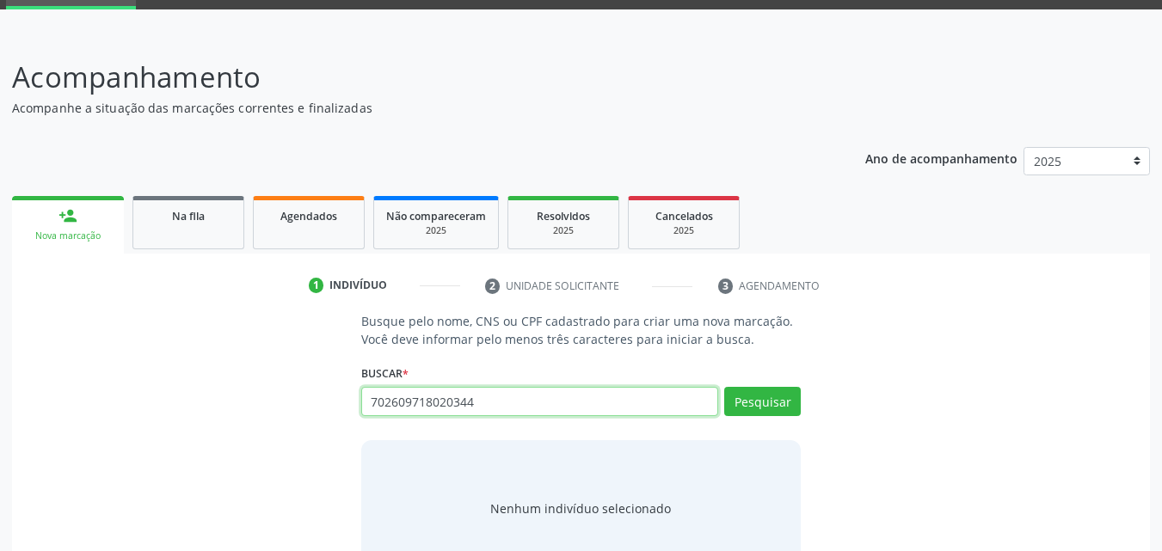
type input "702609718020344"
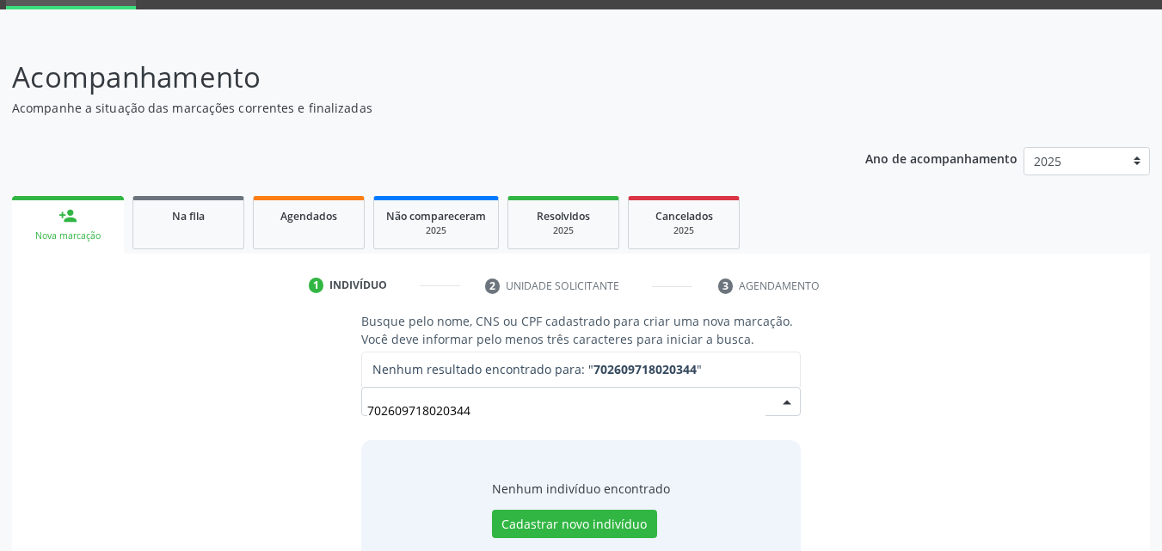
click at [389, 410] on input "702609718020344" at bounding box center [566, 410] width 399 height 34
click at [410, 411] on input "702609718020344" at bounding box center [566, 410] width 399 height 34
click at [414, 412] on input "702609718020344" at bounding box center [566, 410] width 399 height 34
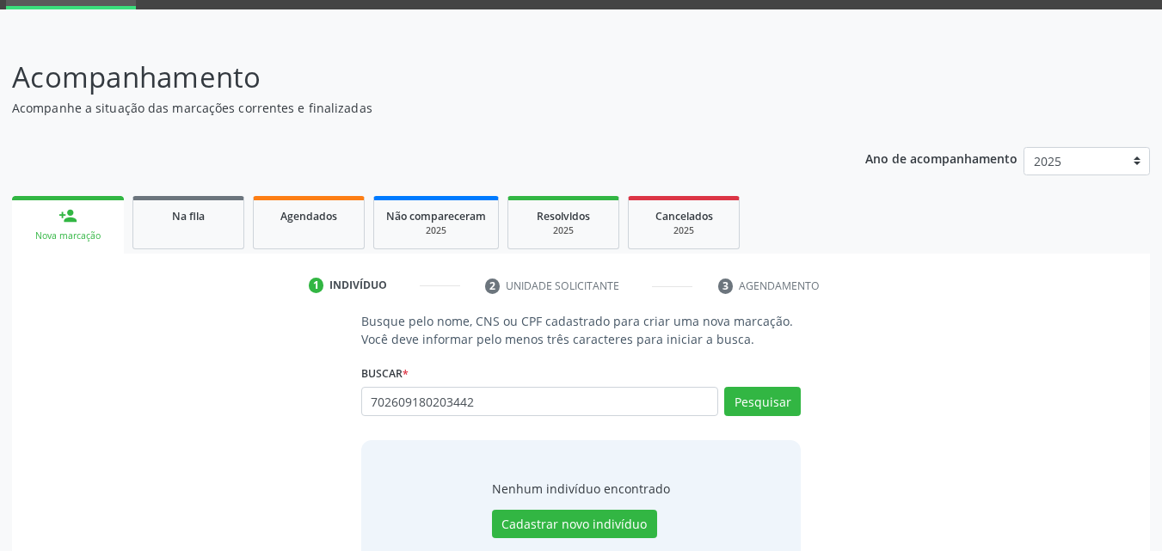
type input "702609180203442"
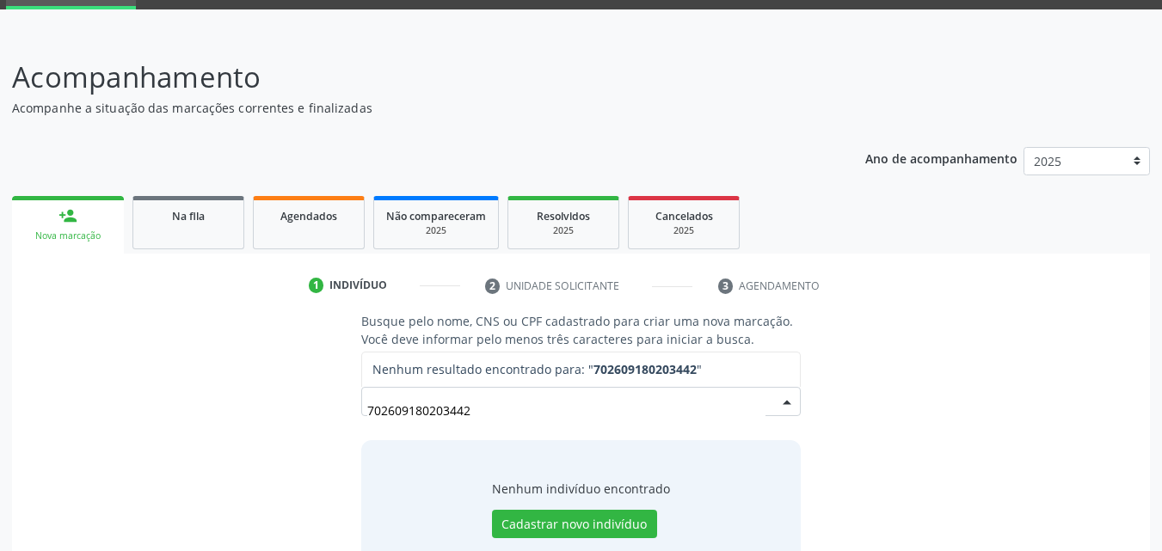
drag, startPoint x: 475, startPoint y: 404, endPoint x: 416, endPoint y: 402, distance: 58.5
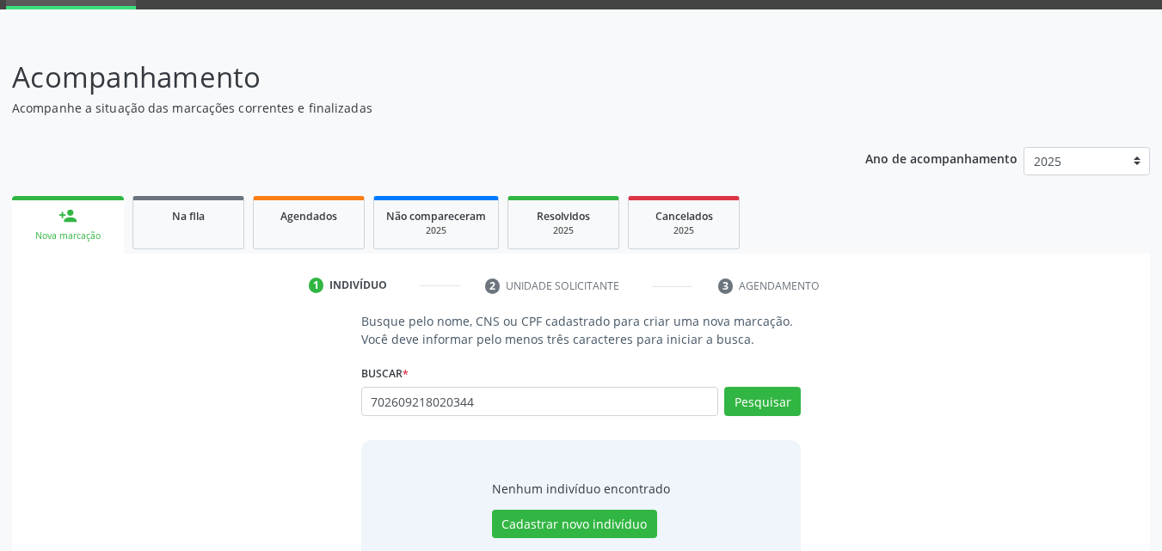
type input "702609218020344"
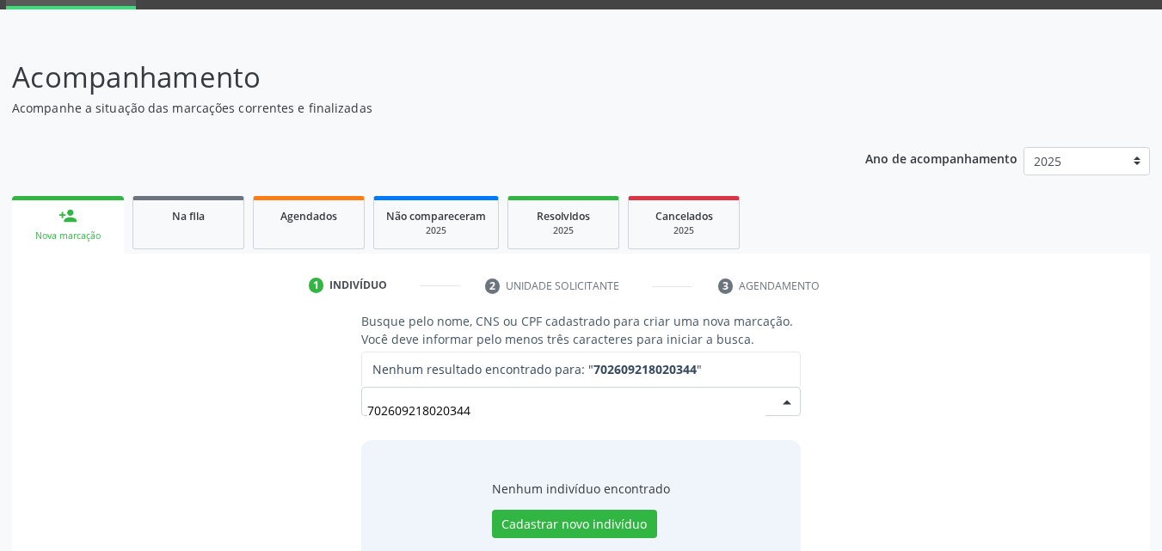
drag, startPoint x: 497, startPoint y: 399, endPoint x: 296, endPoint y: 394, distance: 201.3
click at [296, 394] on div "Busque pelo nome, CNS ou CPF cadastrado para criar uma nova marcação. Você deve…" at bounding box center [580, 444] width 1113 height 265
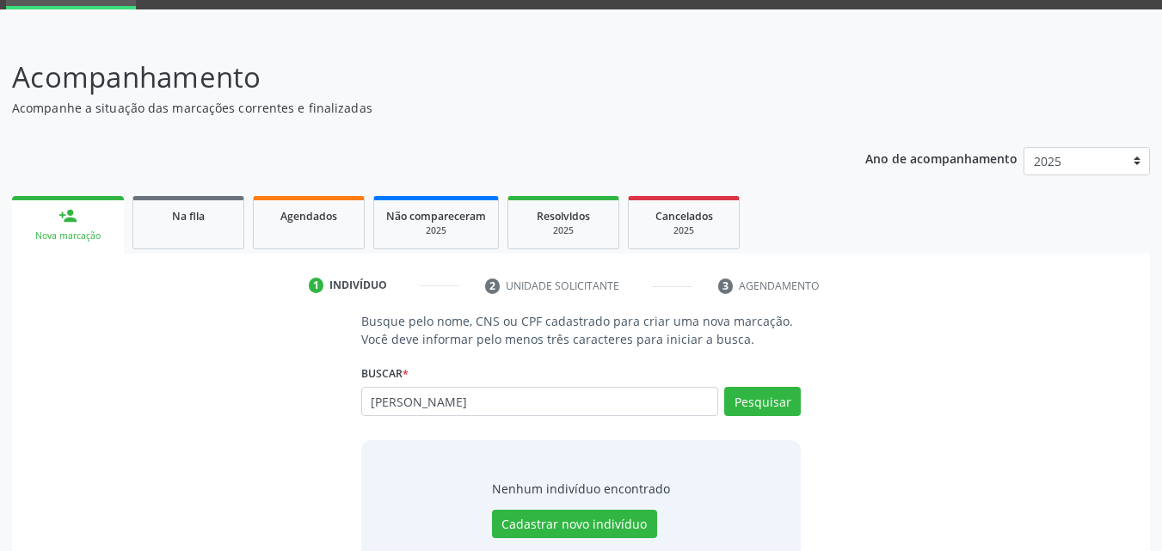
type input "[PERSON_NAME]"
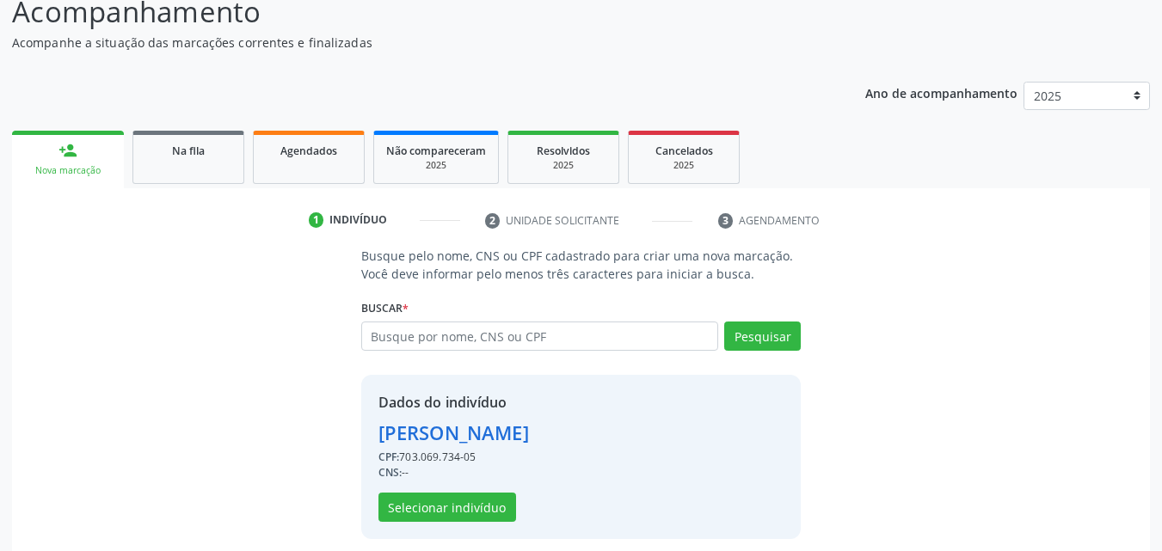
scroll to position [153, 0]
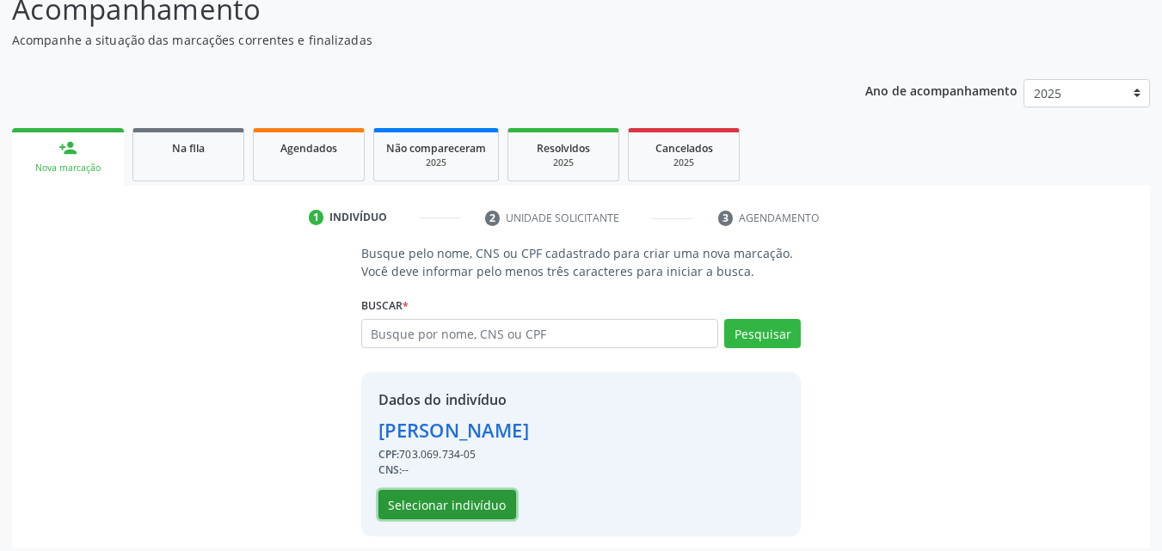
click at [496, 511] on button "Selecionar indivíduo" at bounding box center [447, 504] width 138 height 29
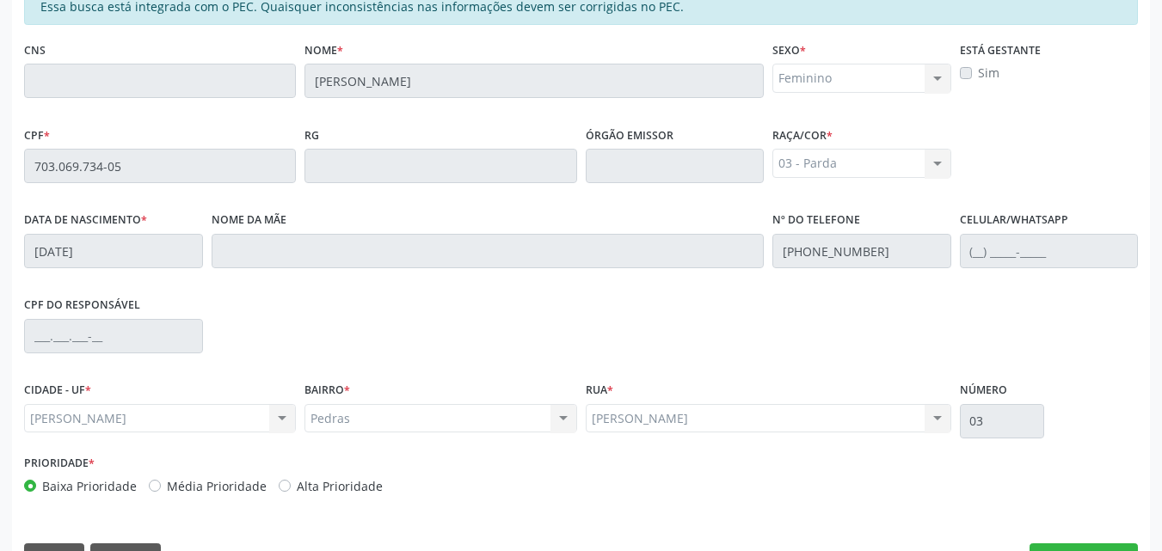
scroll to position [449, 0]
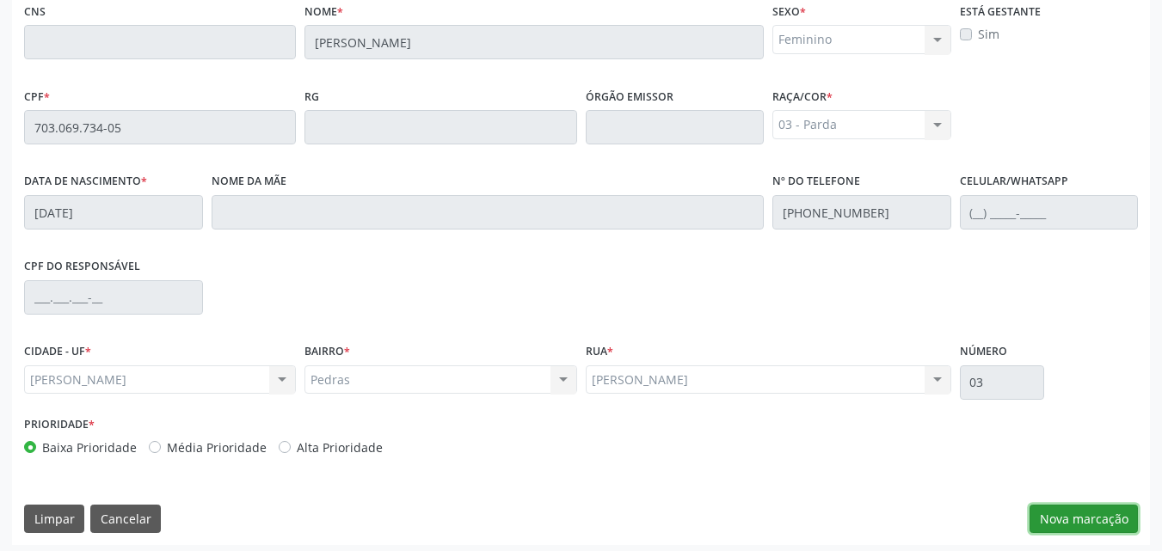
click at [1111, 515] on button "Nova marcação" at bounding box center [1083, 519] width 108 height 29
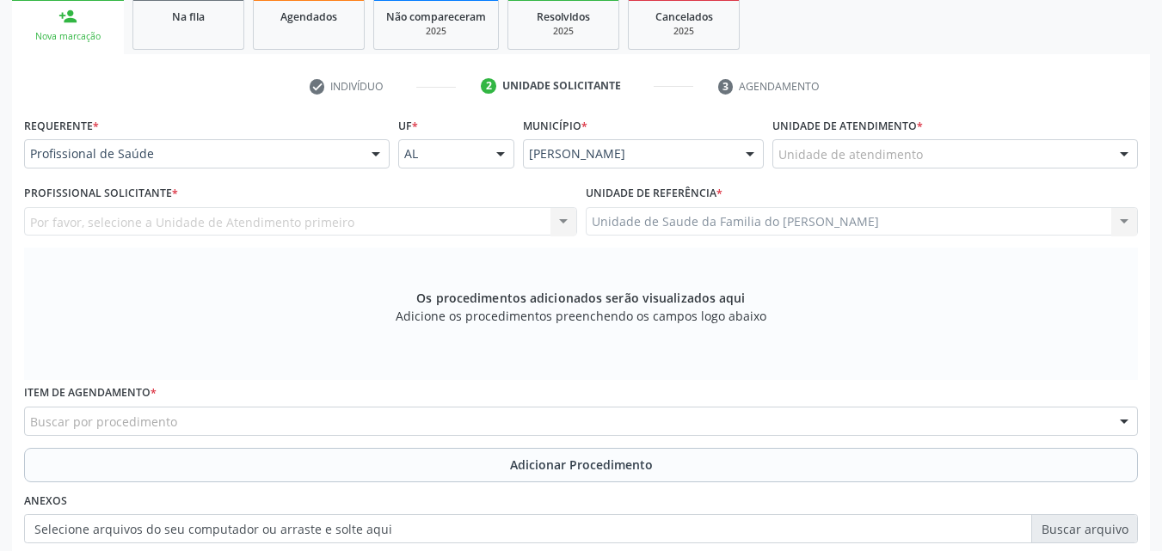
scroll to position [267, 0]
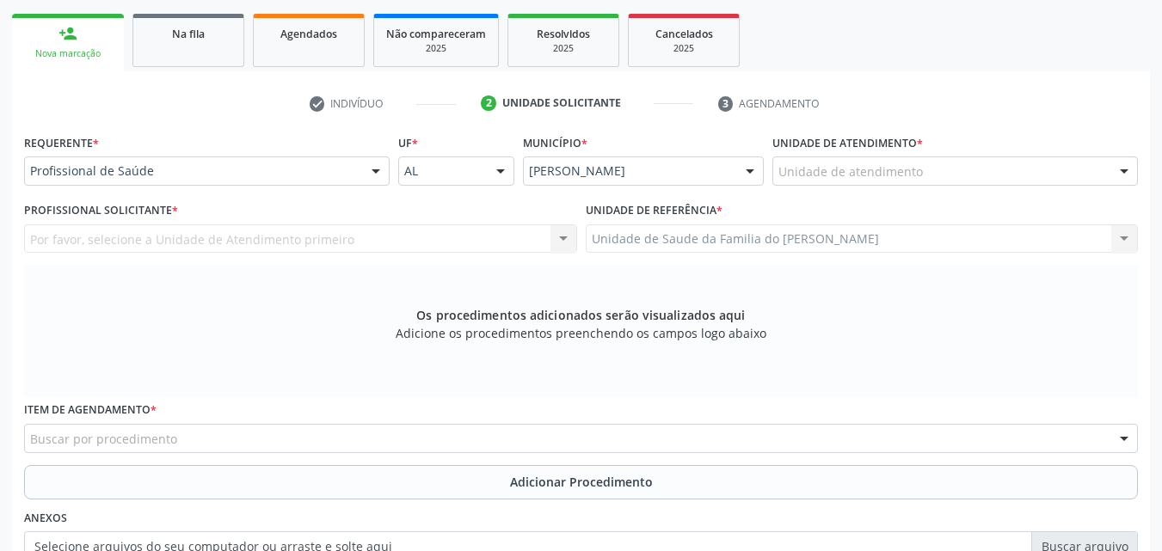
click at [972, 149] on div "Unidade de atendimento * Unidade de atendimento Aeronave Baron 58 Aeronave Cess…" at bounding box center [954, 157] width 365 height 55
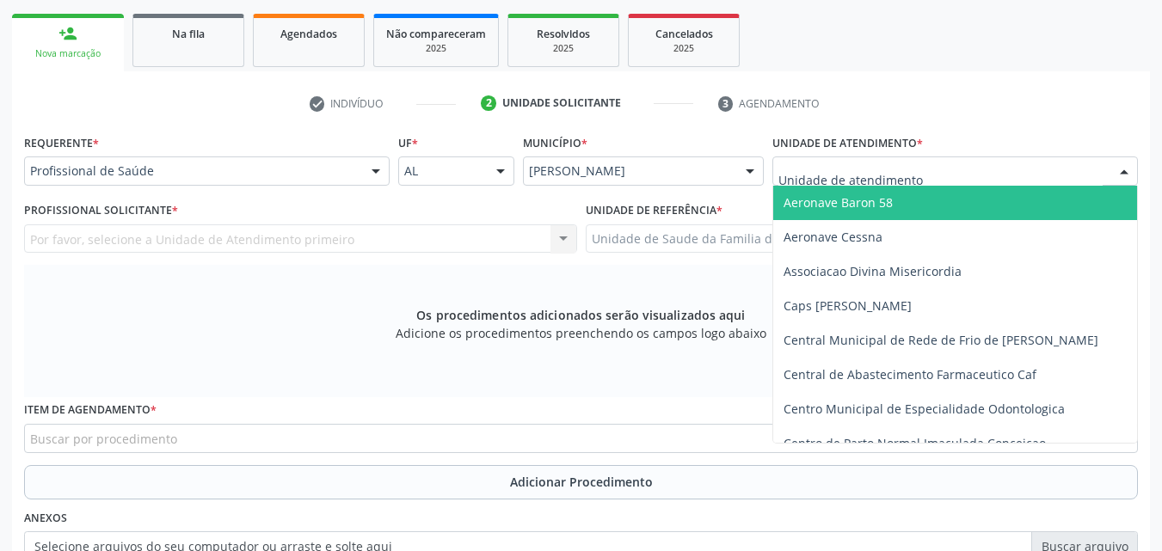
click at [974, 159] on div at bounding box center [954, 170] width 365 height 29
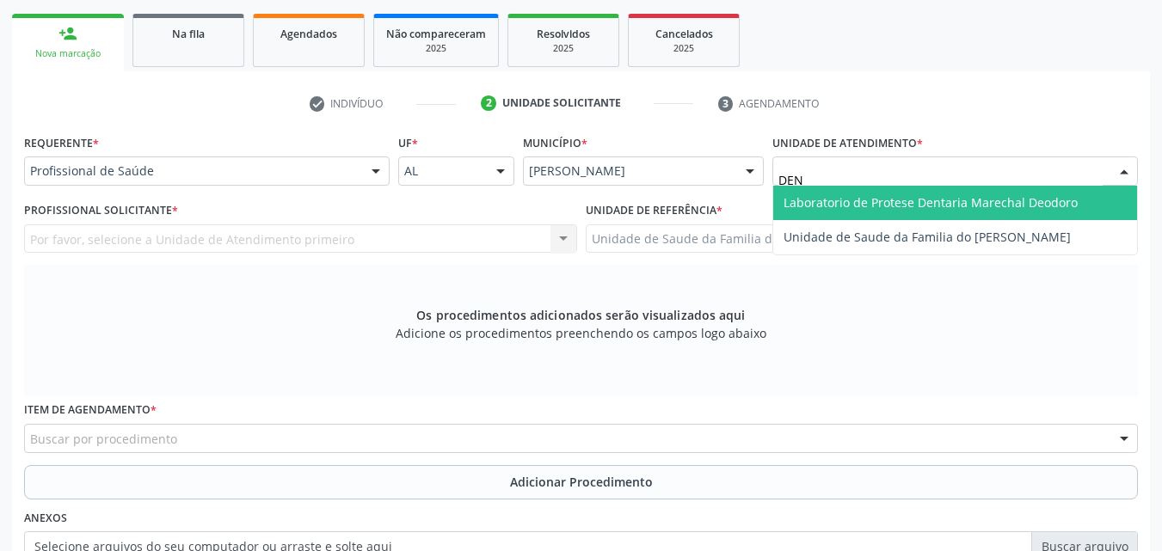
type input "DENI"
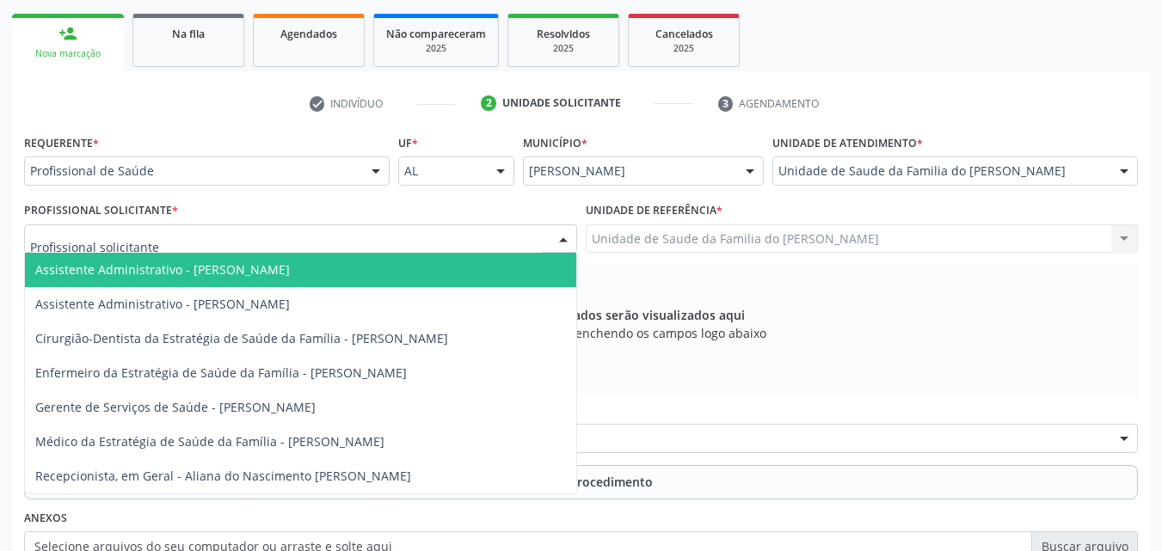
click at [331, 234] on div at bounding box center [300, 238] width 553 height 29
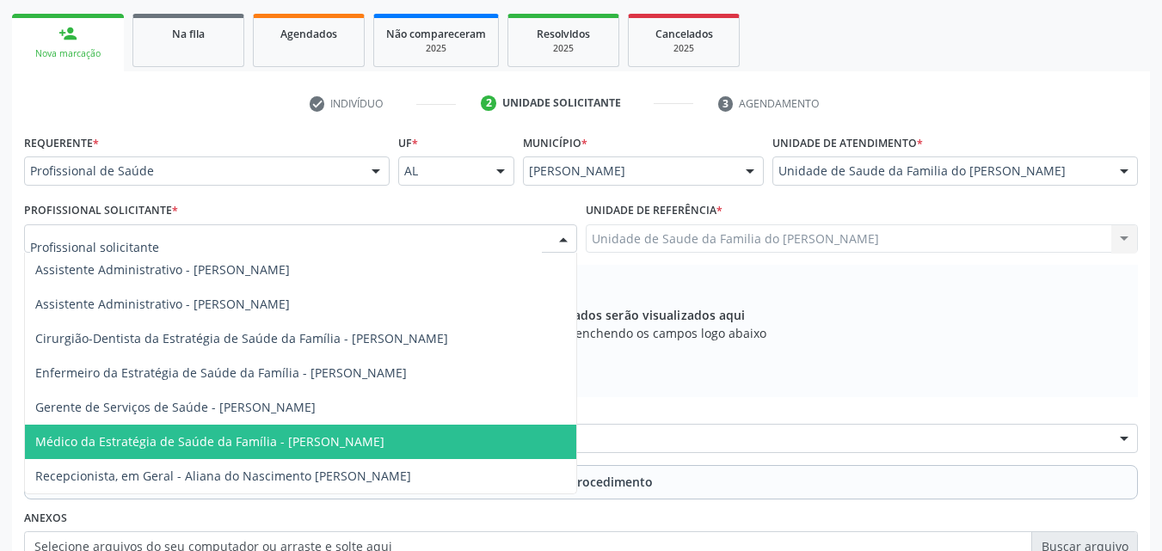
click at [302, 436] on span "Médico da Estratégia de Saúde da Família - [PERSON_NAME]" at bounding box center [209, 441] width 349 height 16
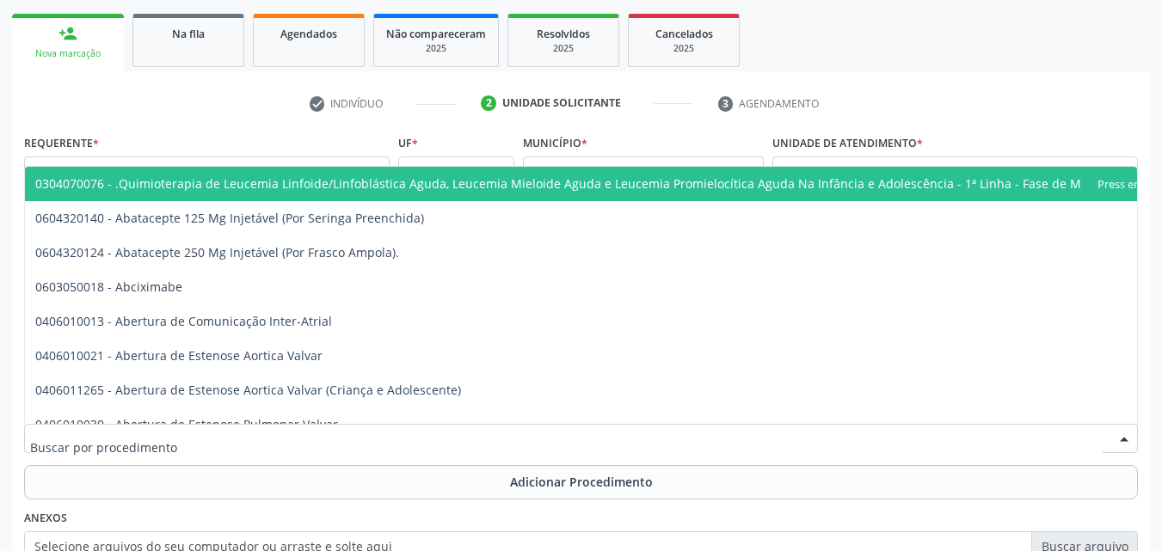
click at [302, 436] on div at bounding box center [580, 438] width 1113 height 29
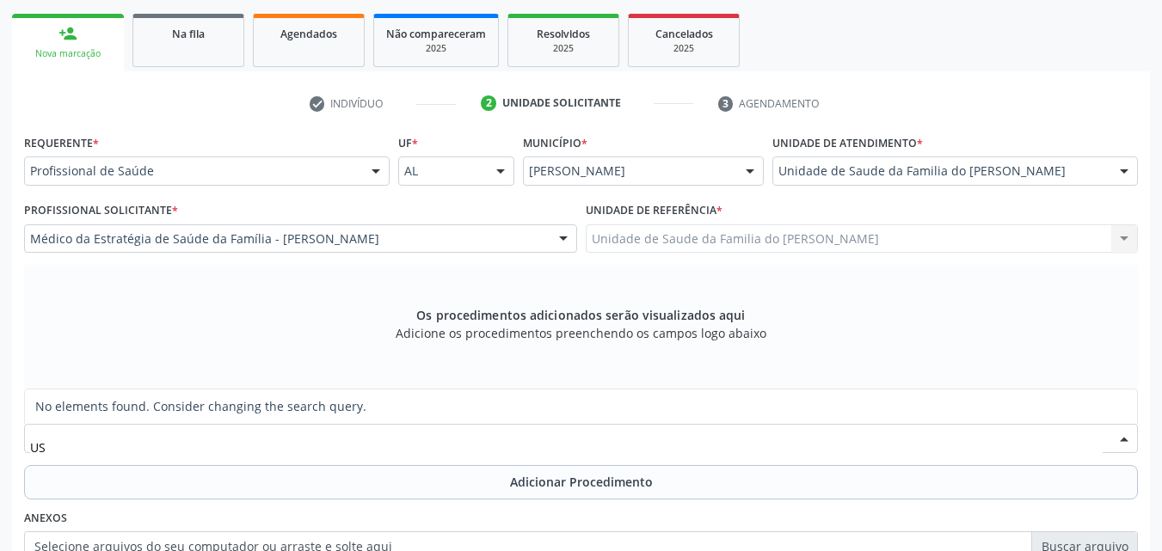
type input "U"
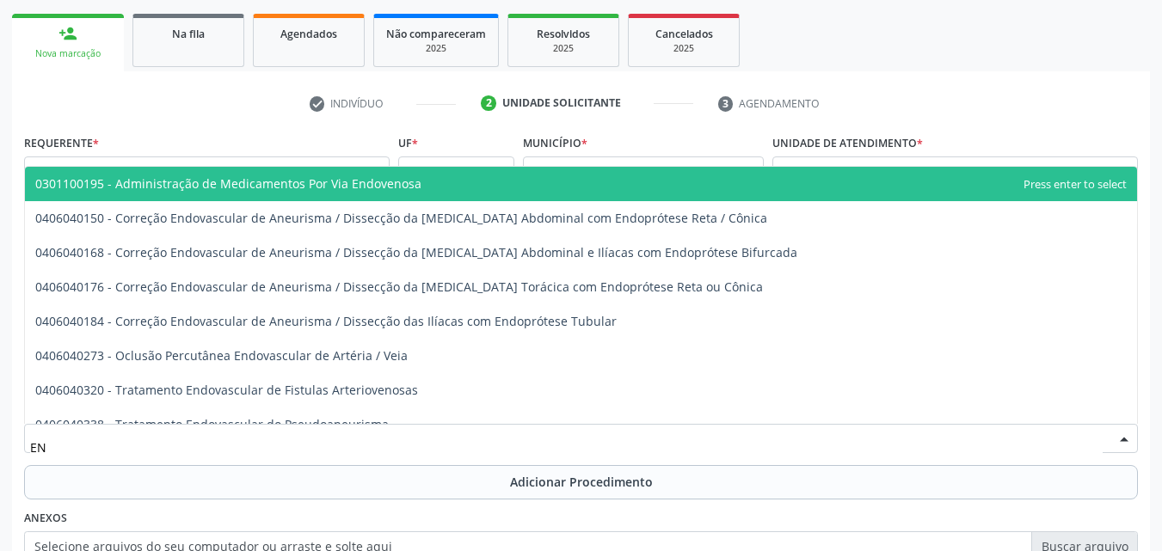
type input "E"
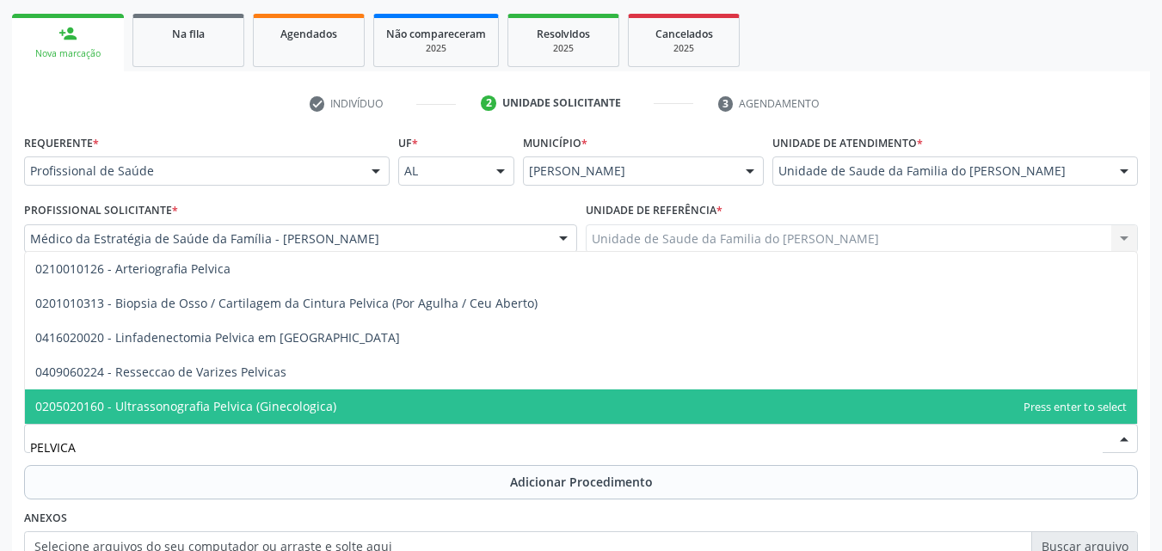
click at [316, 409] on span "0205020160 - Ultrassonografia Pelvica (Ginecologica)" at bounding box center [185, 406] width 301 height 16
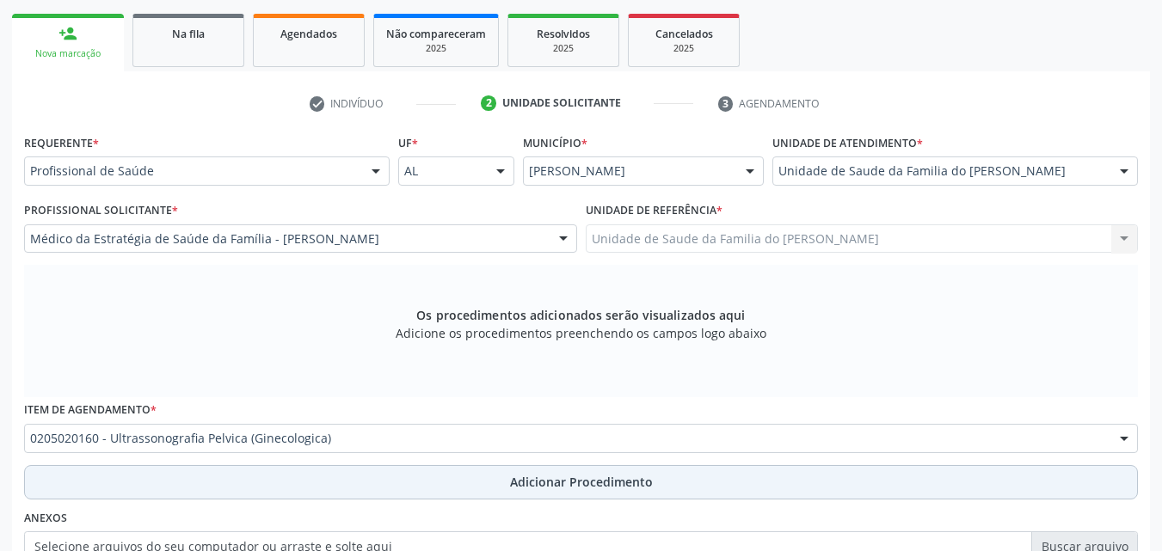
click at [307, 490] on button "Adicionar Procedimento" at bounding box center [580, 482] width 1113 height 34
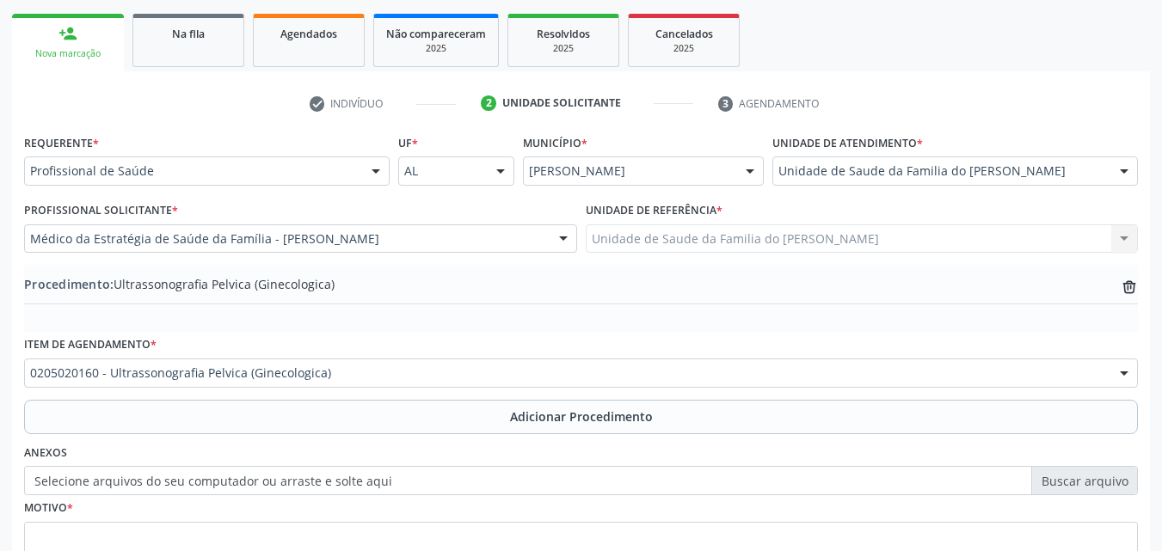
click at [339, 481] on label "Selecione arquivos do seu computador ou arraste e solte aqui" at bounding box center [580, 480] width 1113 height 29
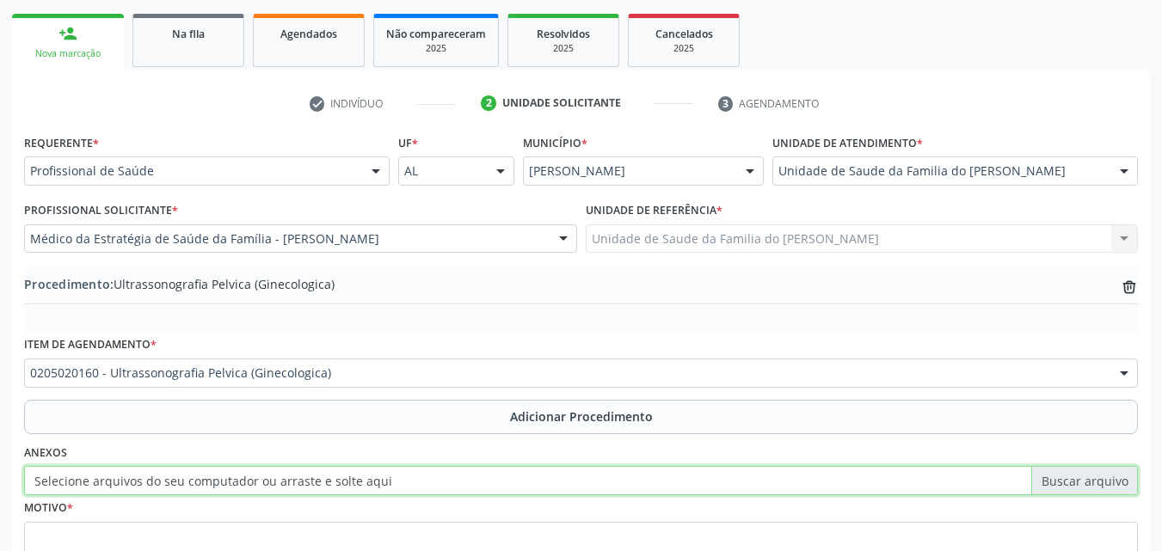
click at [339, 481] on input "Selecione arquivos do seu computador ou arraste e solte aqui" at bounding box center [580, 480] width 1113 height 29
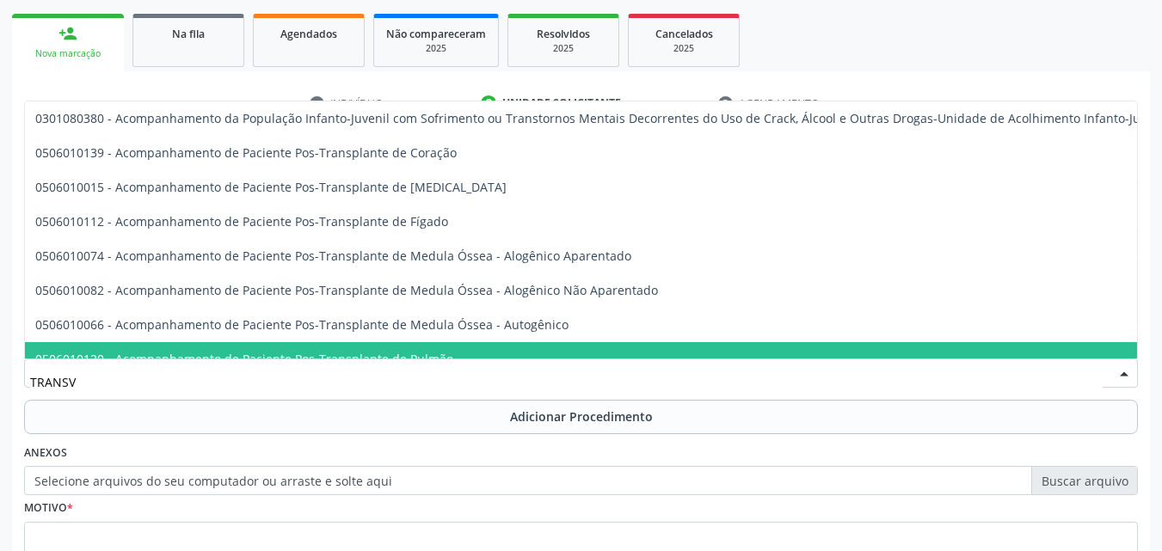
type input "TRANSVA"
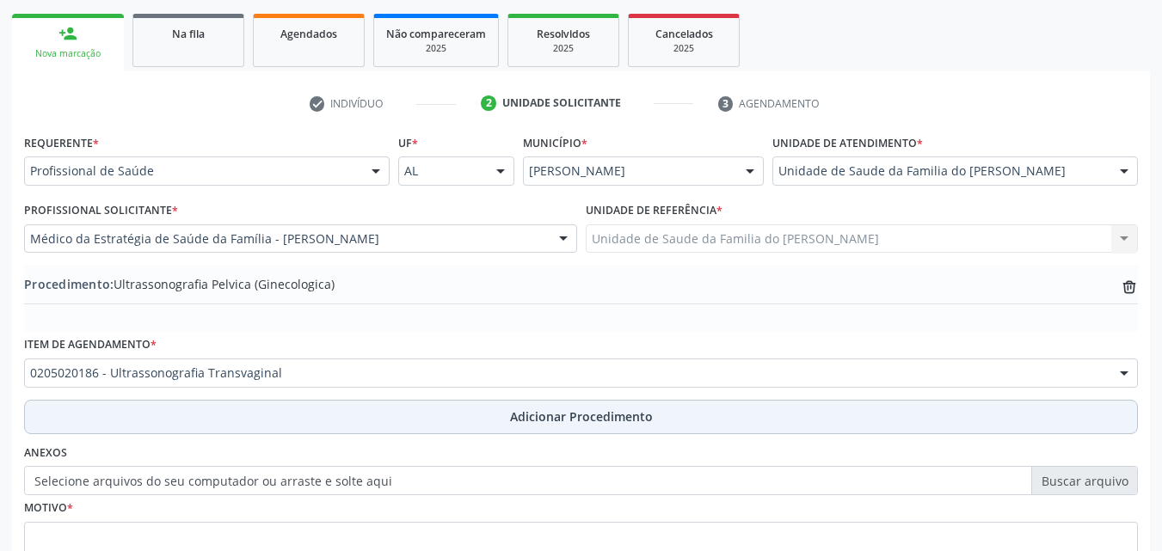
click at [335, 420] on button "Adicionar Procedimento" at bounding box center [580, 417] width 1113 height 34
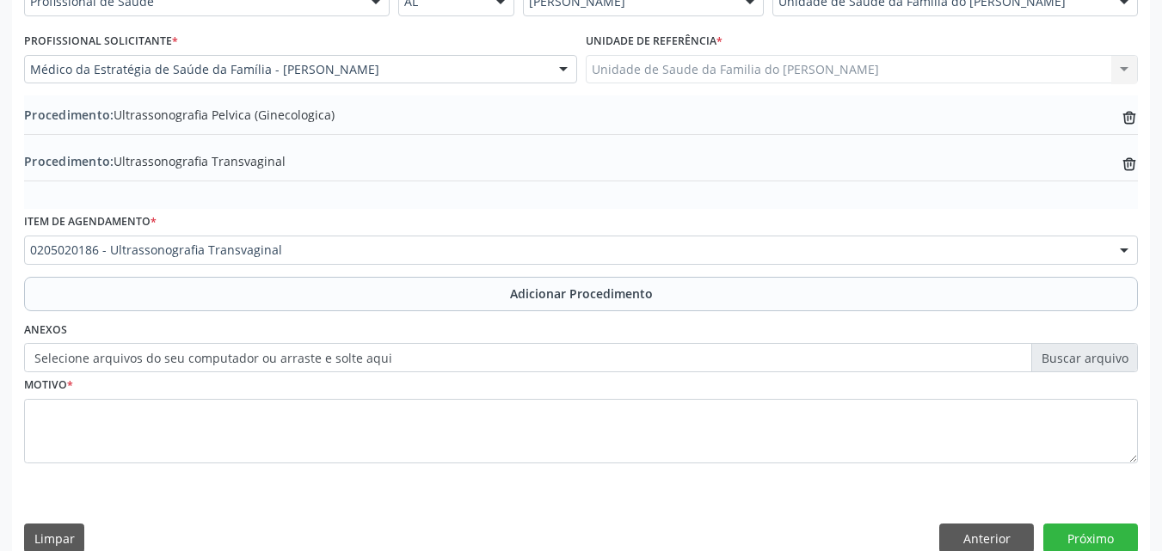
scroll to position [445, 0]
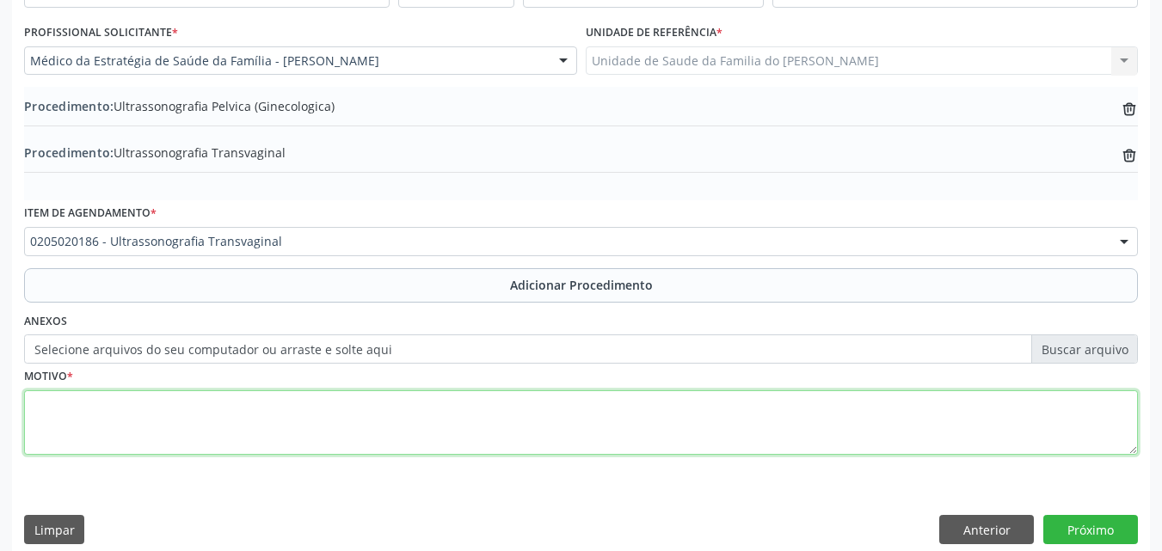
click at [854, 398] on textarea at bounding box center [580, 422] width 1113 height 65
type textarea "SANGRAMENTO"
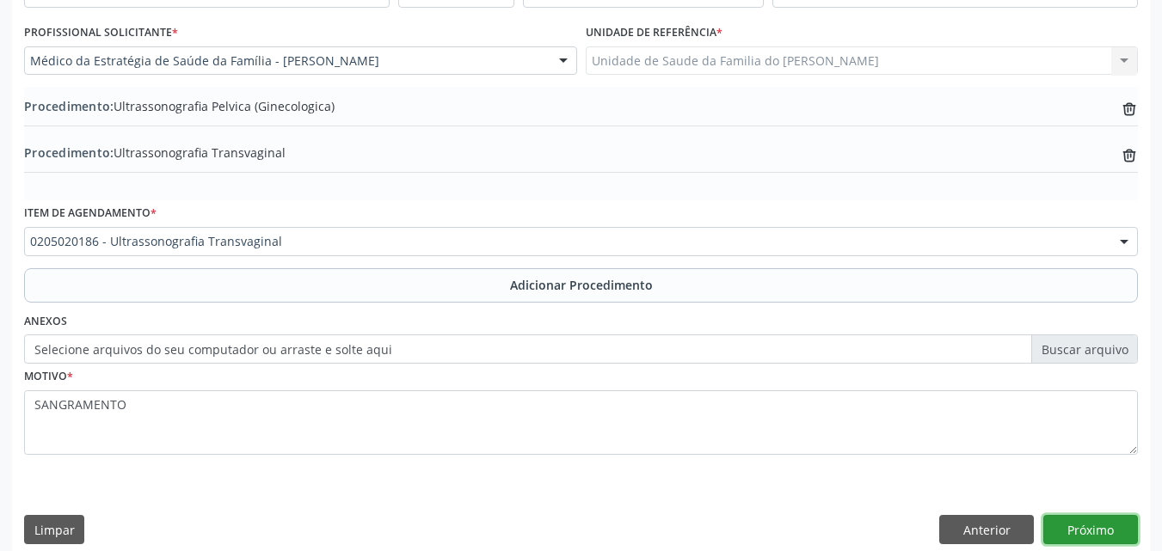
click at [1100, 522] on button "Próximo" at bounding box center [1090, 529] width 95 height 29
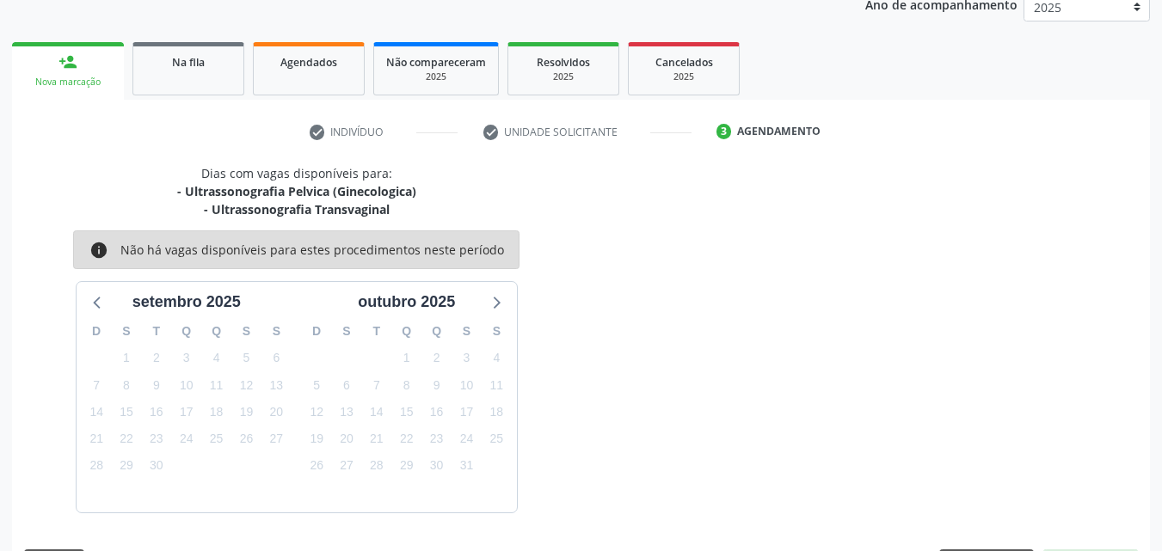
scroll to position [290, 0]
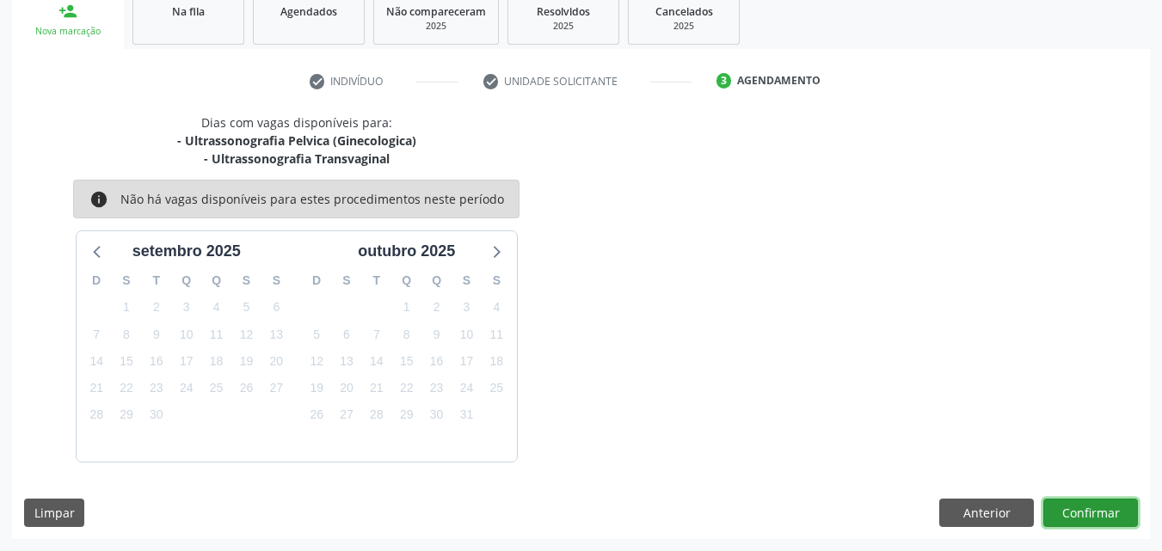
click at [1095, 519] on button "Confirmar" at bounding box center [1090, 513] width 95 height 29
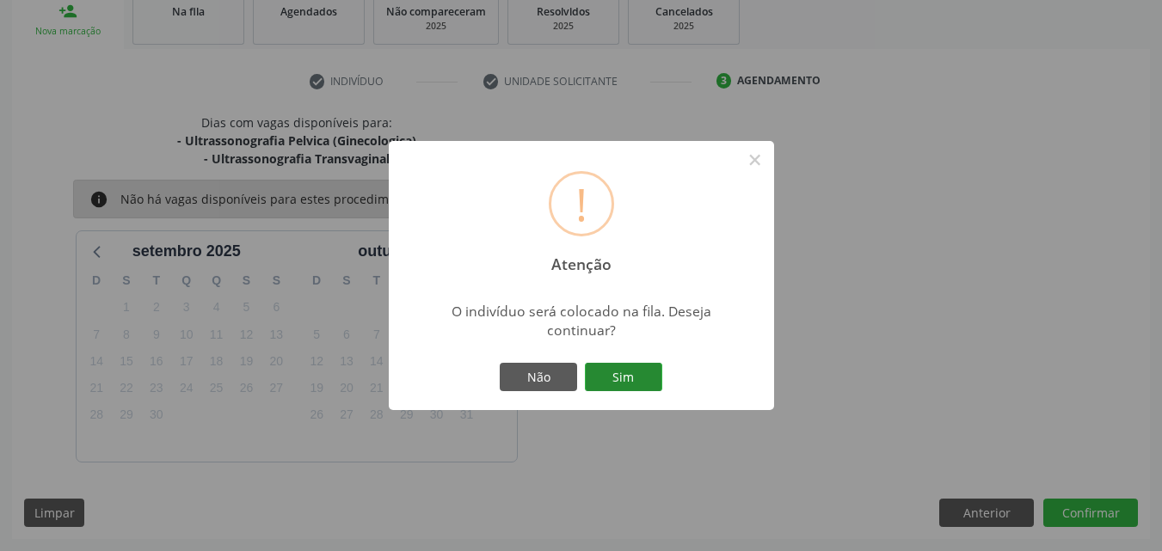
click at [625, 376] on button "Sim" at bounding box center [623, 377] width 77 height 29
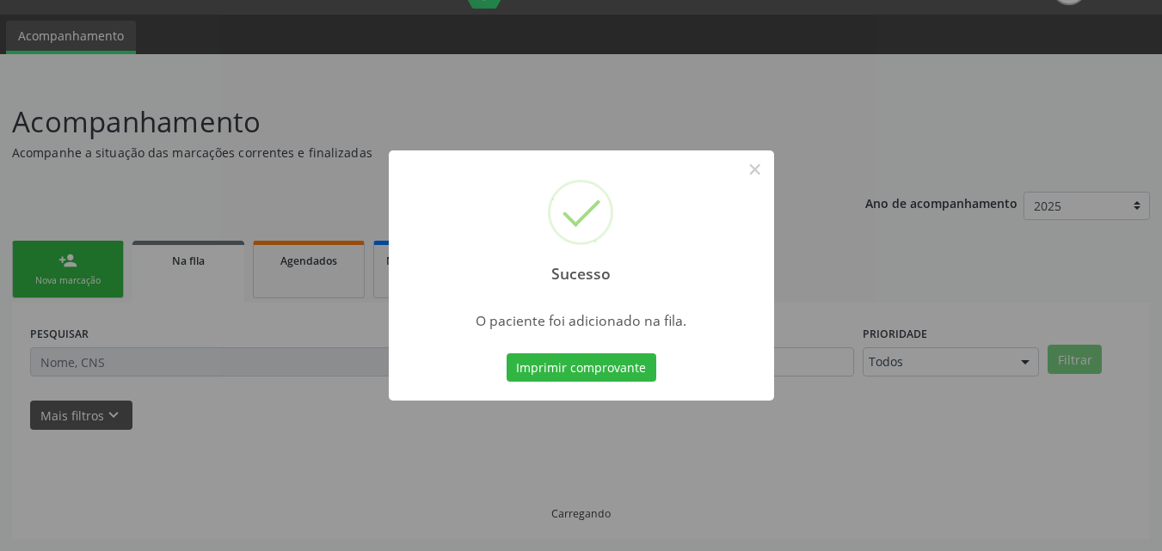
scroll to position [40, 0]
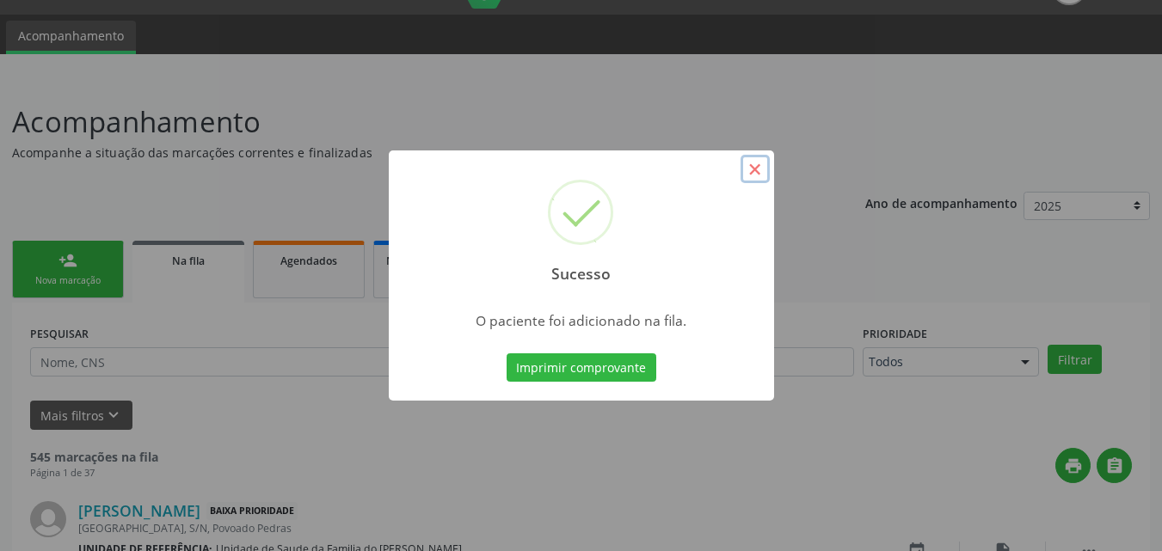
click at [760, 165] on button "×" at bounding box center [754, 169] width 29 height 29
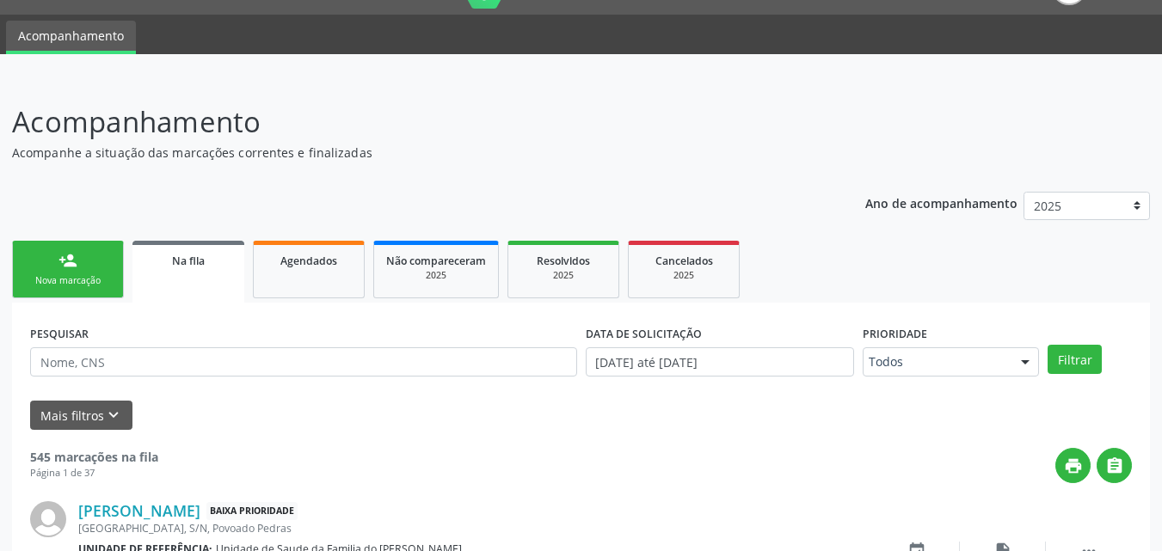
click at [93, 277] on div "Nova marcação" at bounding box center [68, 280] width 86 height 13
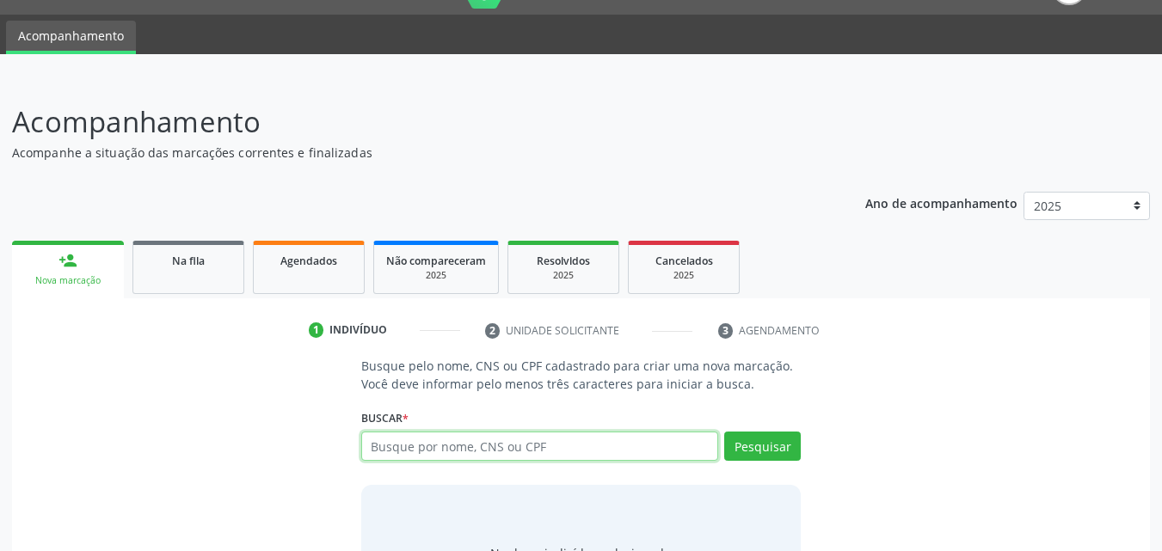
click at [367, 439] on input "text" at bounding box center [540, 446] width 358 height 29
type input "706508343200690"
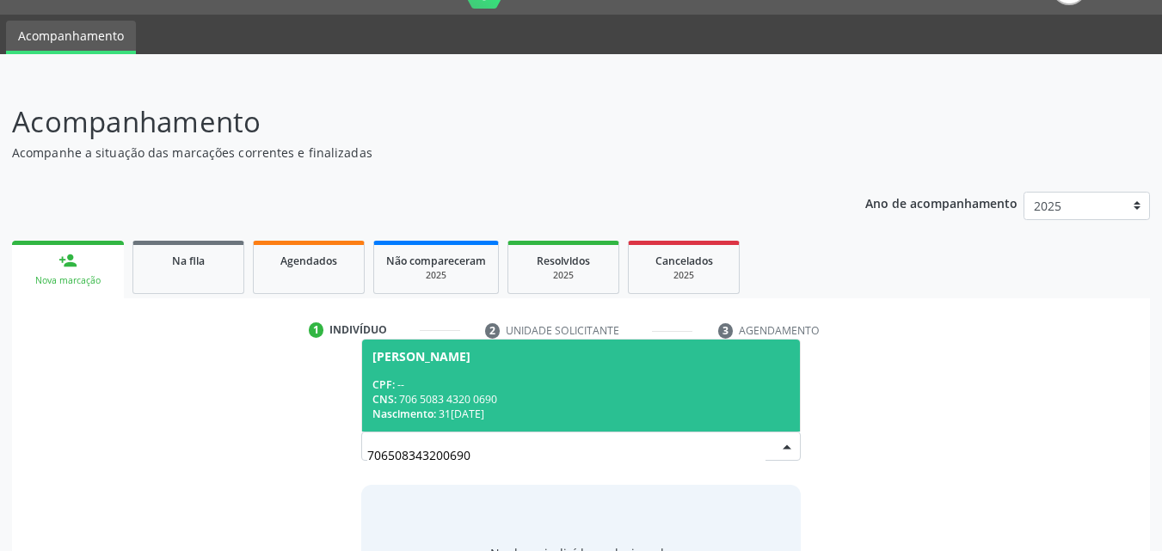
click at [499, 389] on div "CPF: --" at bounding box center [581, 384] width 418 height 15
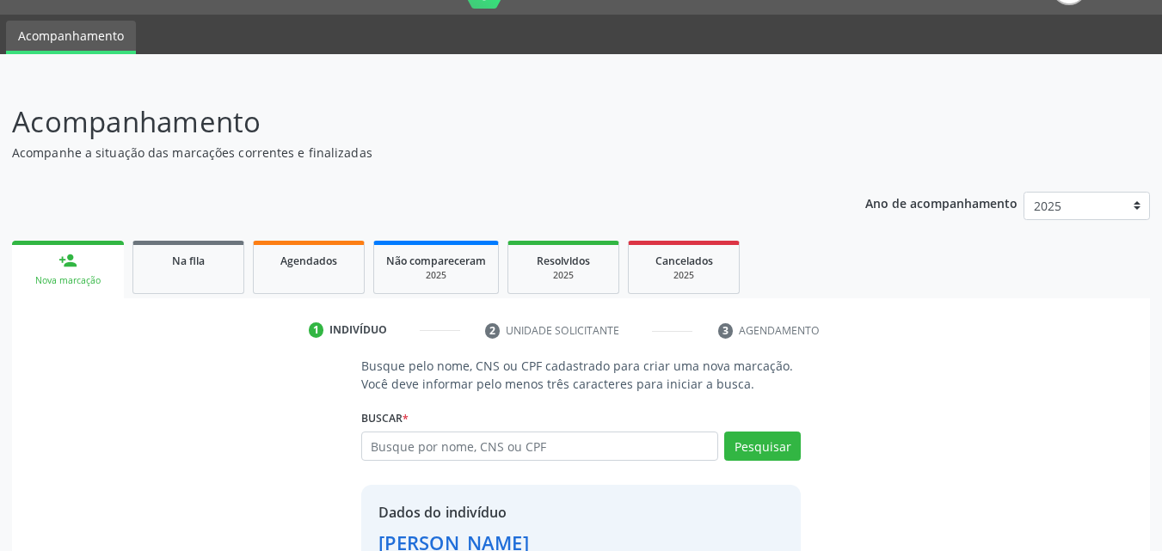
scroll to position [162, 0]
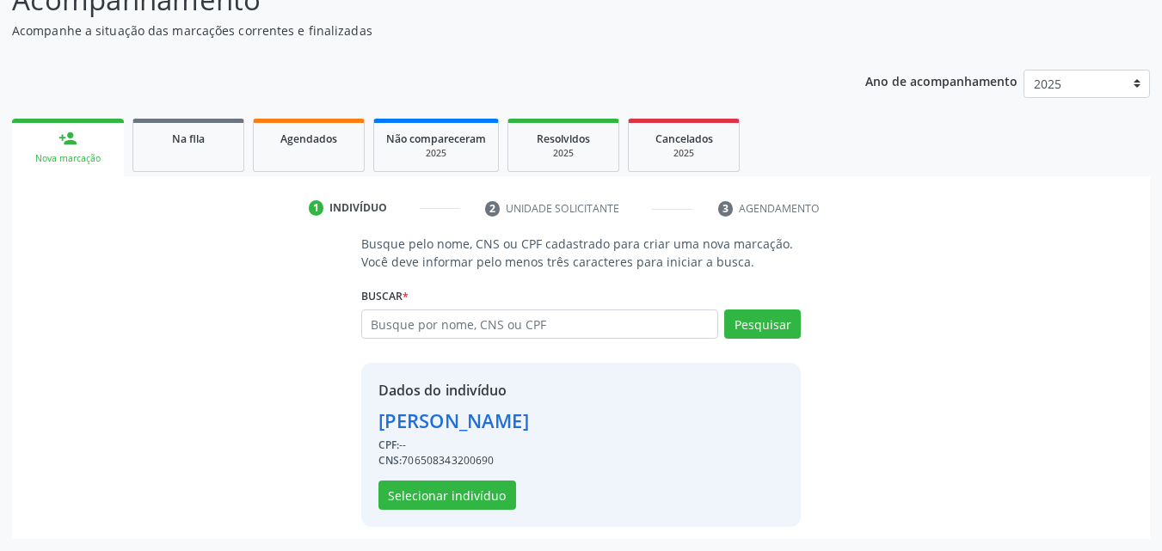
click at [472, 512] on div "Dados do indivíduo [PERSON_NAME] CPF: -- CNS: 706508343200690 Selecionar indiví…" at bounding box center [581, 445] width 440 height 164
click at [475, 503] on button "Selecionar indivíduo" at bounding box center [447, 495] width 138 height 29
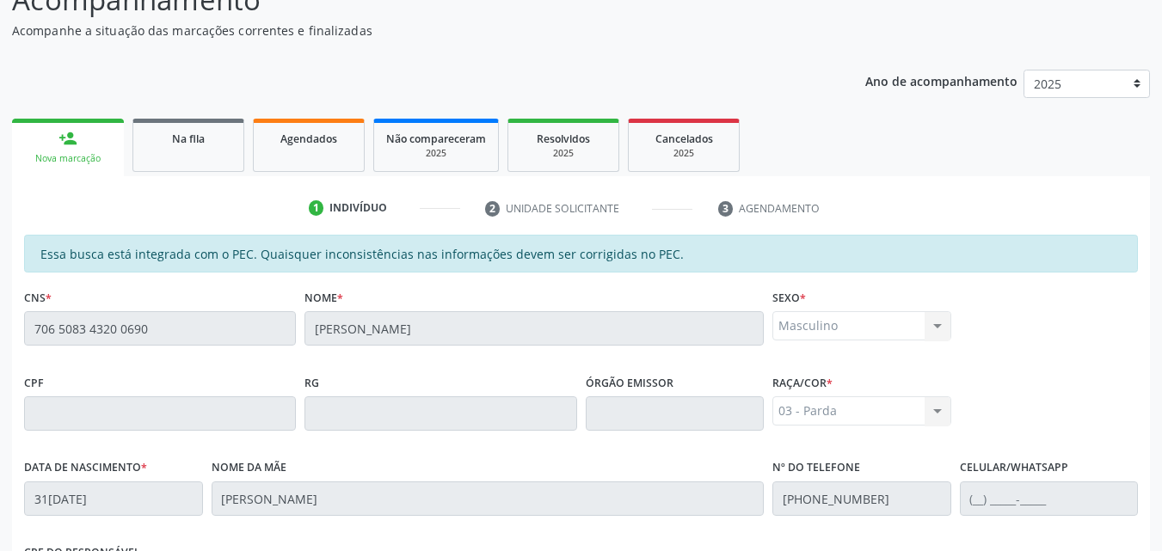
scroll to position [455, 0]
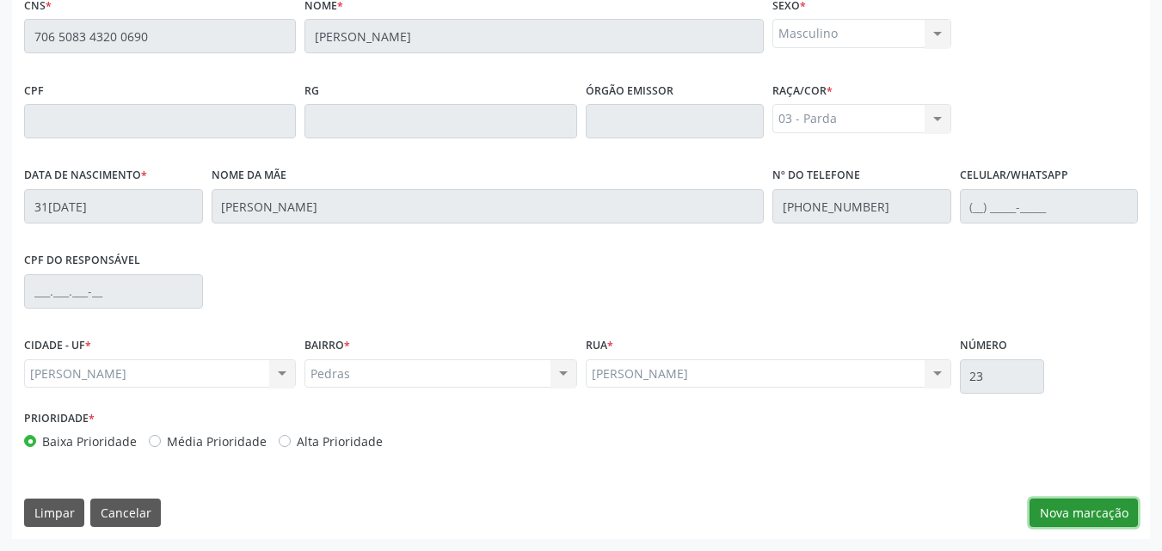
click at [1057, 502] on button "Nova marcação" at bounding box center [1083, 513] width 108 height 29
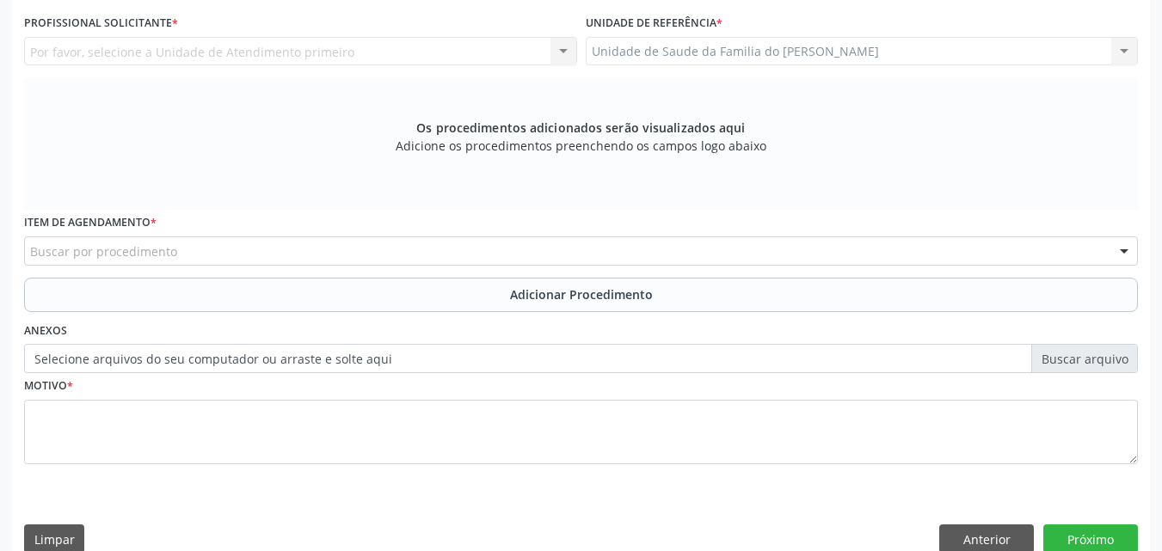
scroll to position [366, 0]
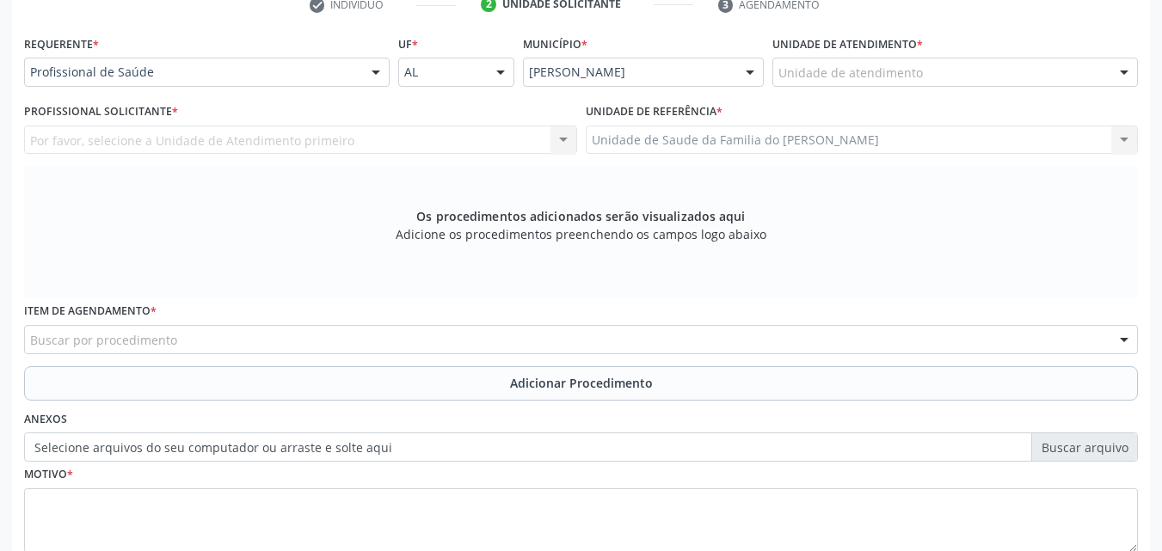
click at [1023, 75] on div "Unidade de atendimento" at bounding box center [954, 72] width 365 height 29
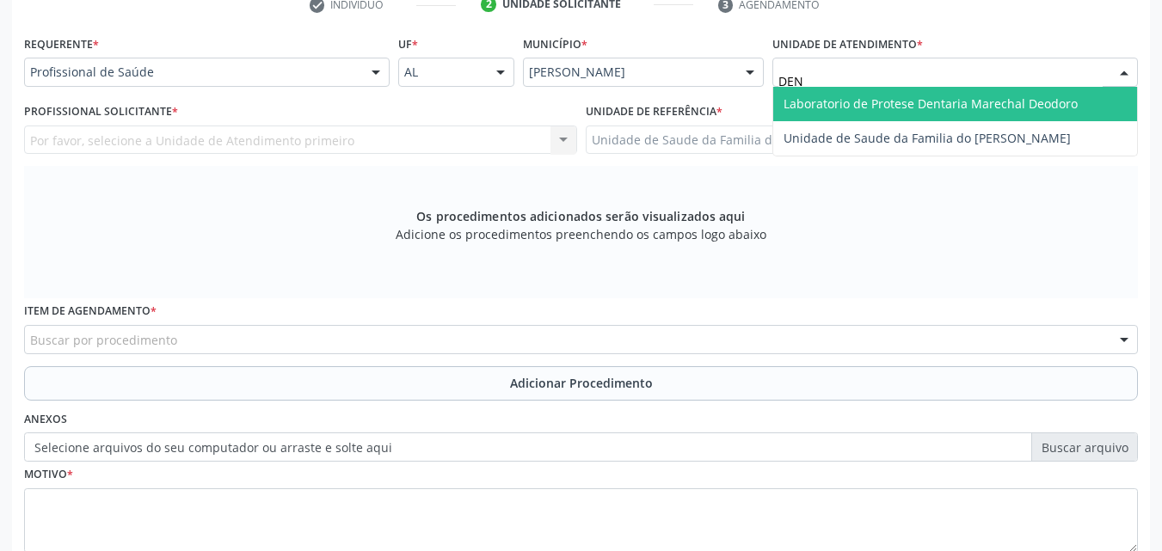
type input "DENI"
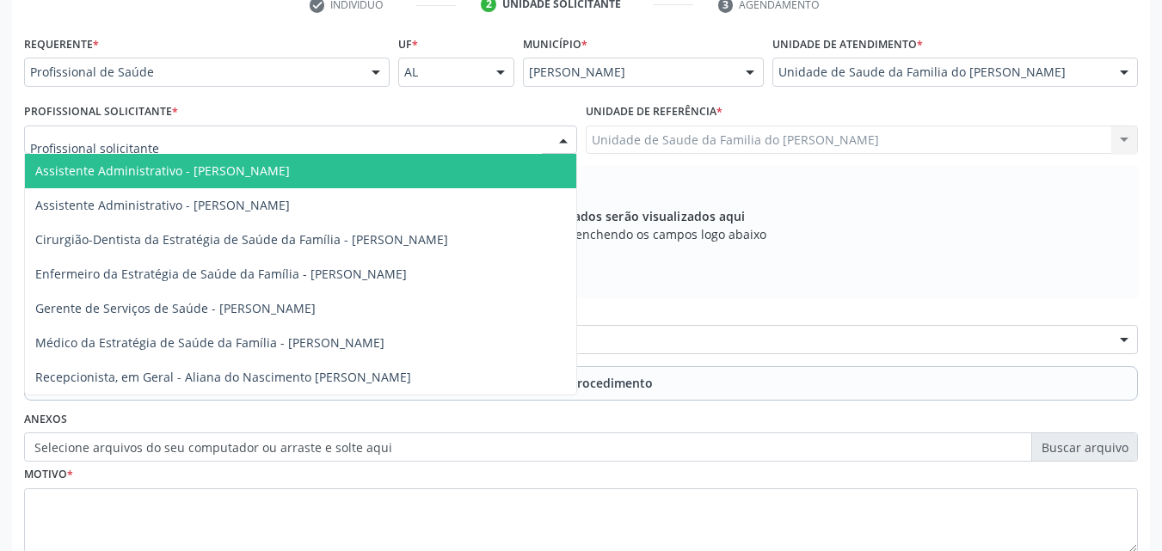
click at [521, 142] on div at bounding box center [300, 140] width 553 height 29
type input "TI"
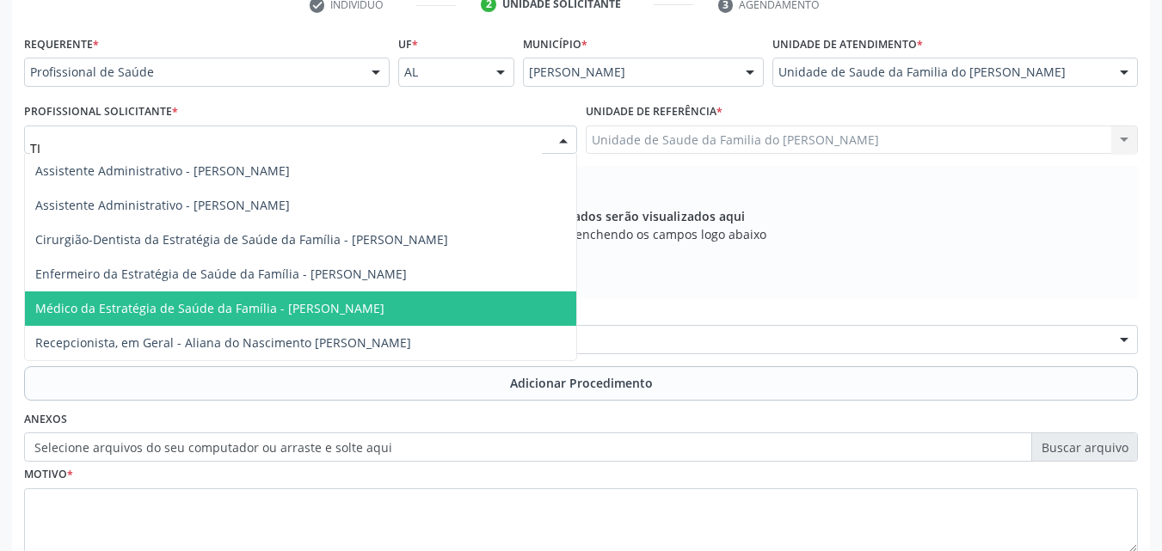
click at [524, 297] on span "Médico da Estratégia de Saúde da Família - [PERSON_NAME]" at bounding box center [300, 308] width 551 height 34
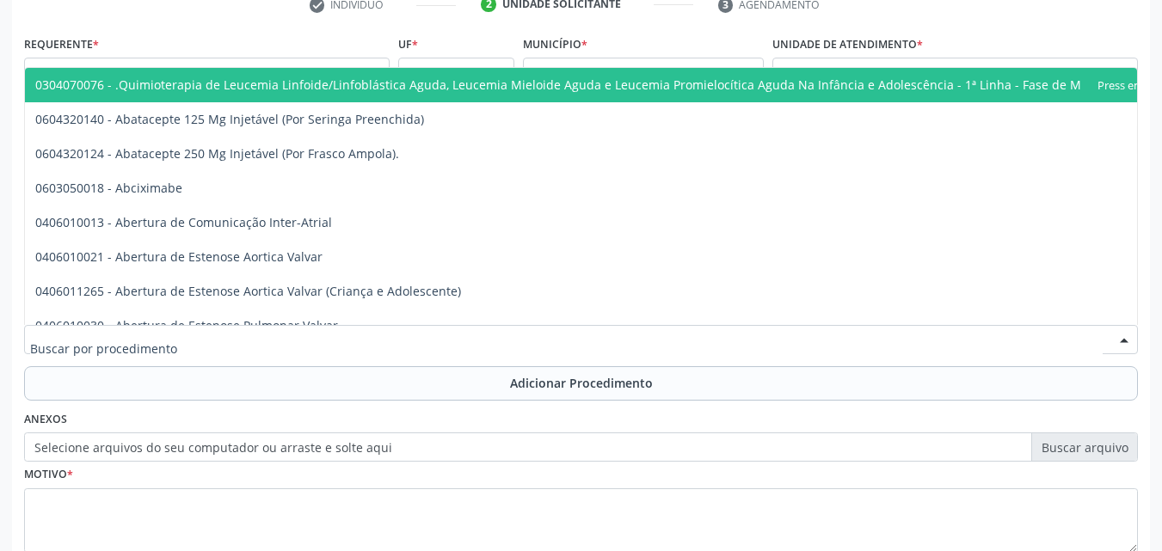
click at [521, 342] on div at bounding box center [580, 339] width 1113 height 29
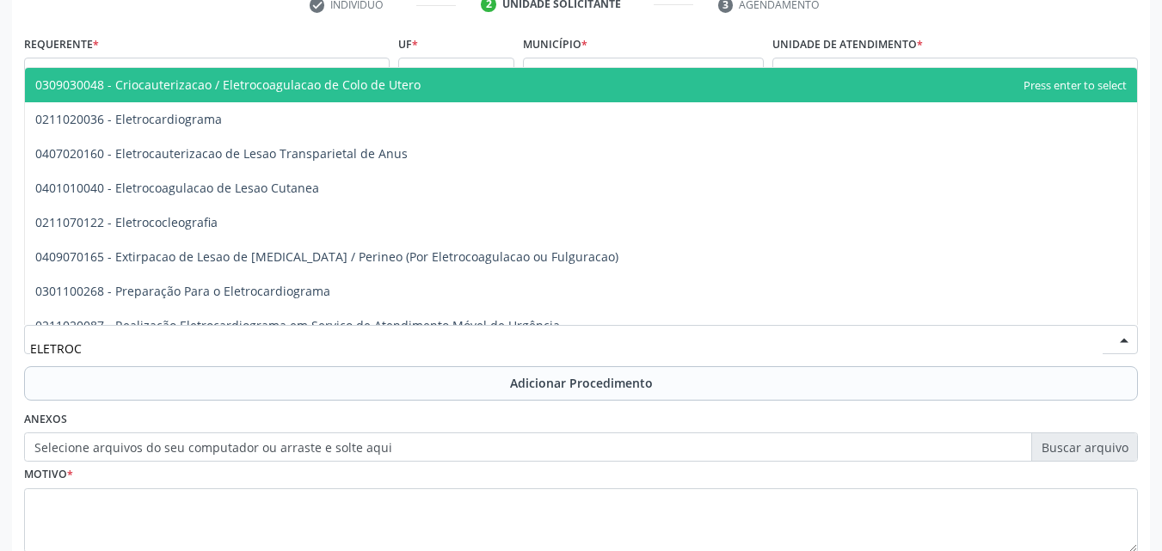
type input "ELETROCA"
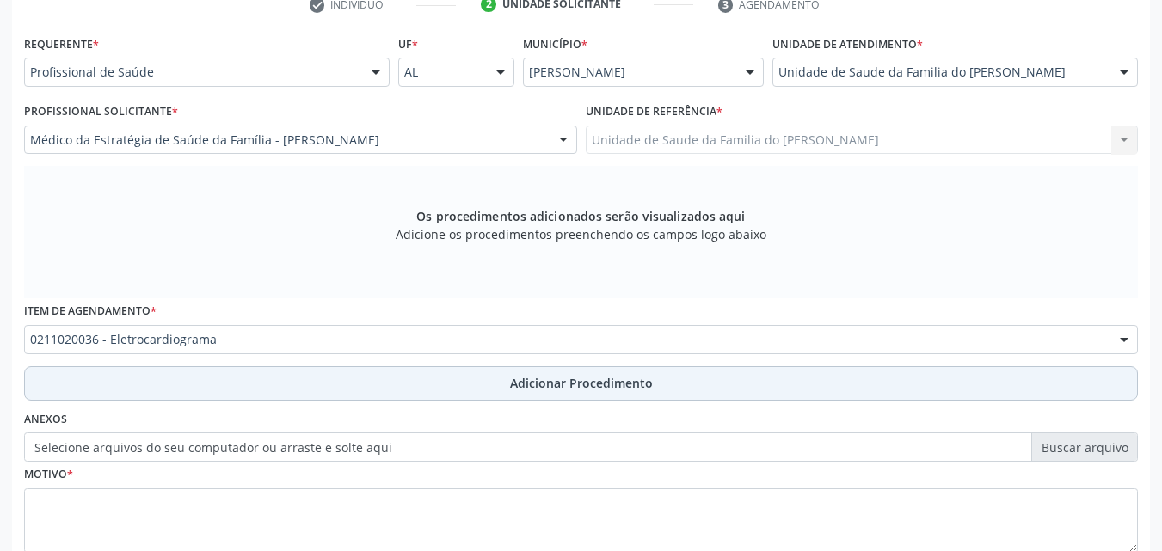
click at [521, 383] on span "Adicionar Procedimento" at bounding box center [581, 383] width 143 height 18
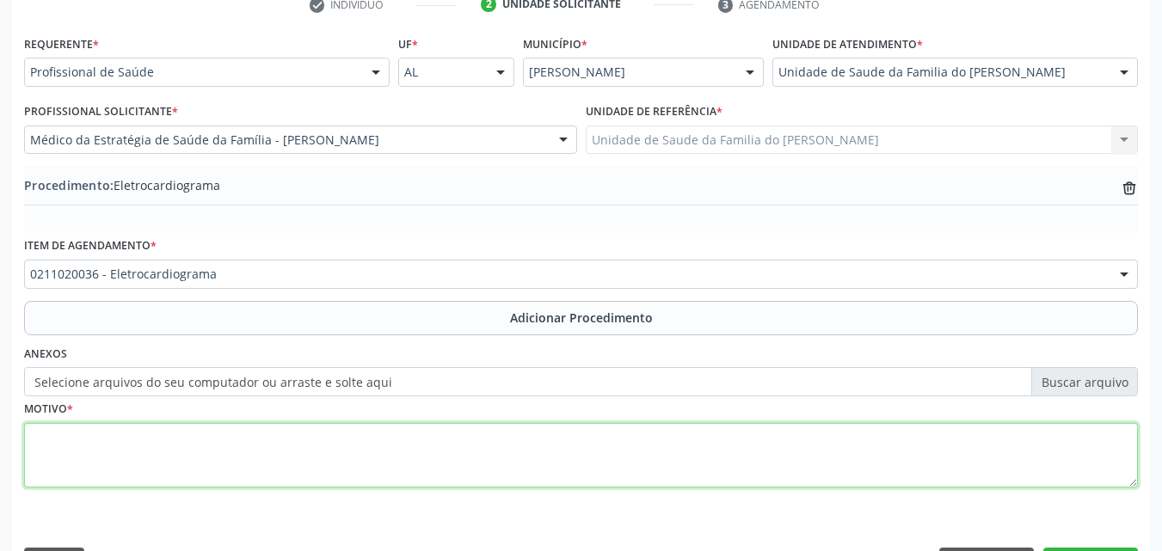
click at [484, 468] on textarea at bounding box center [580, 455] width 1113 height 65
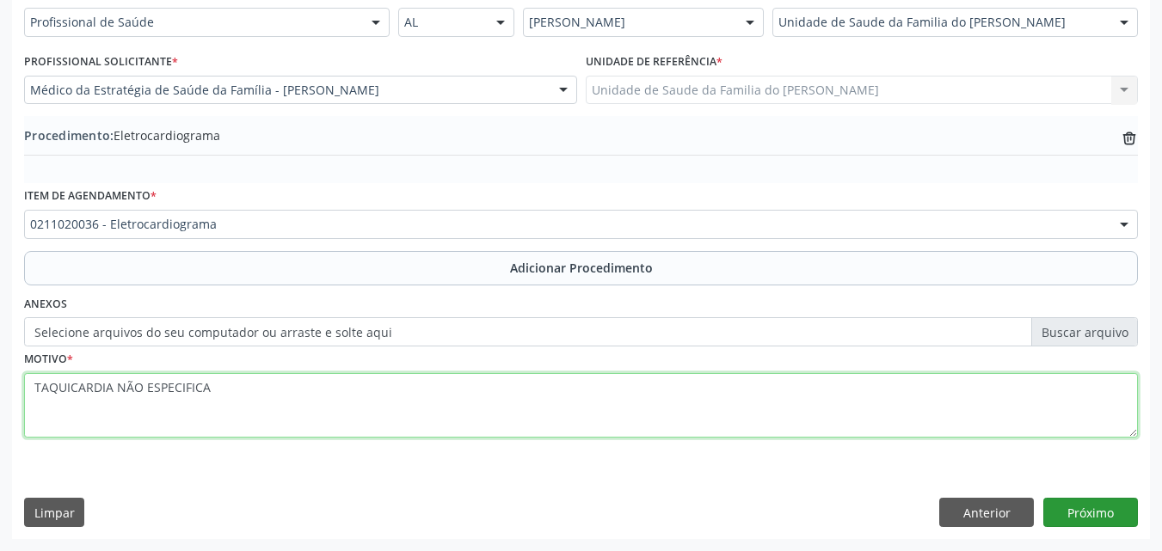
type textarea "TAQUICARDIA NÃO ESPECIFICA"
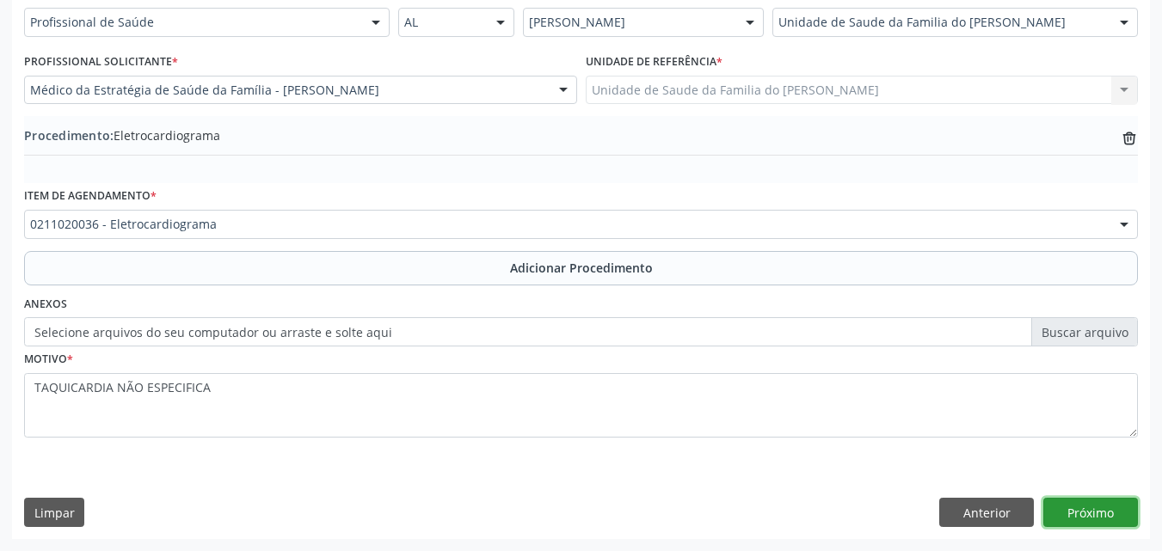
click at [1076, 509] on button "Próximo" at bounding box center [1090, 512] width 95 height 29
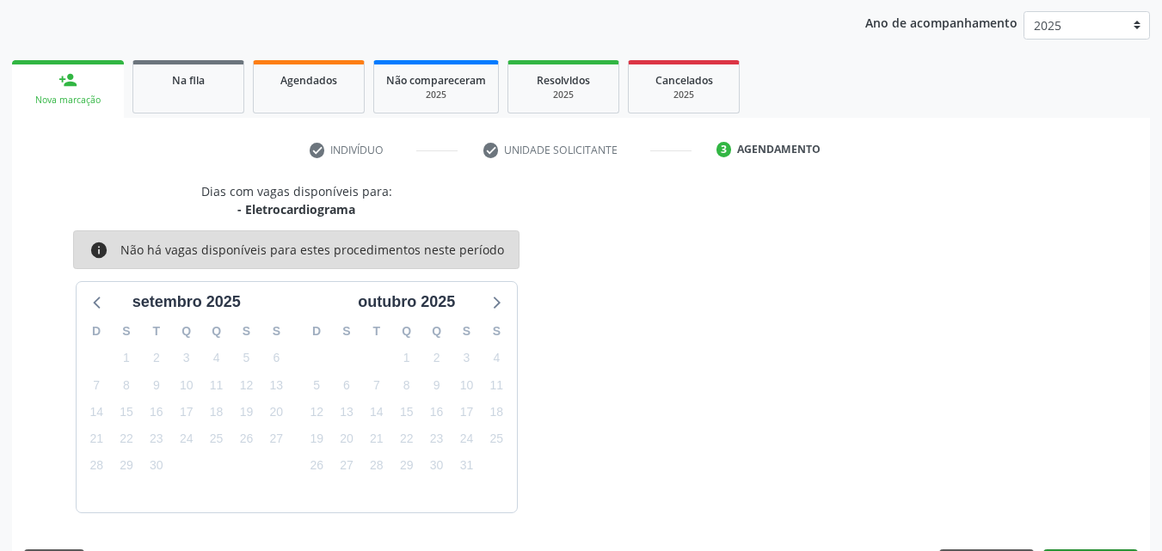
scroll to position [272, 0]
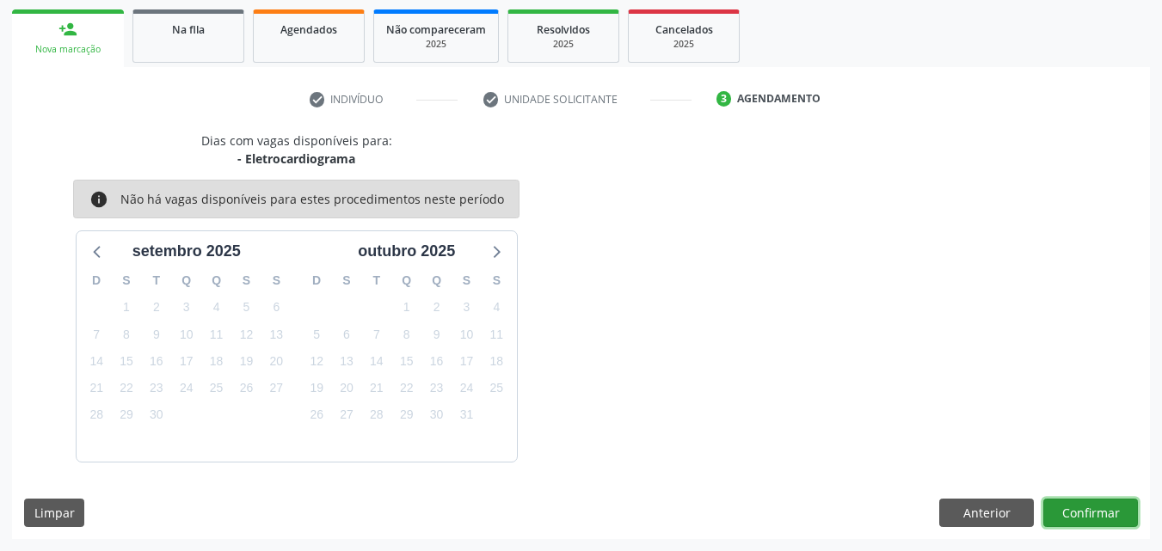
click at [1076, 512] on button "Confirmar" at bounding box center [1090, 513] width 95 height 29
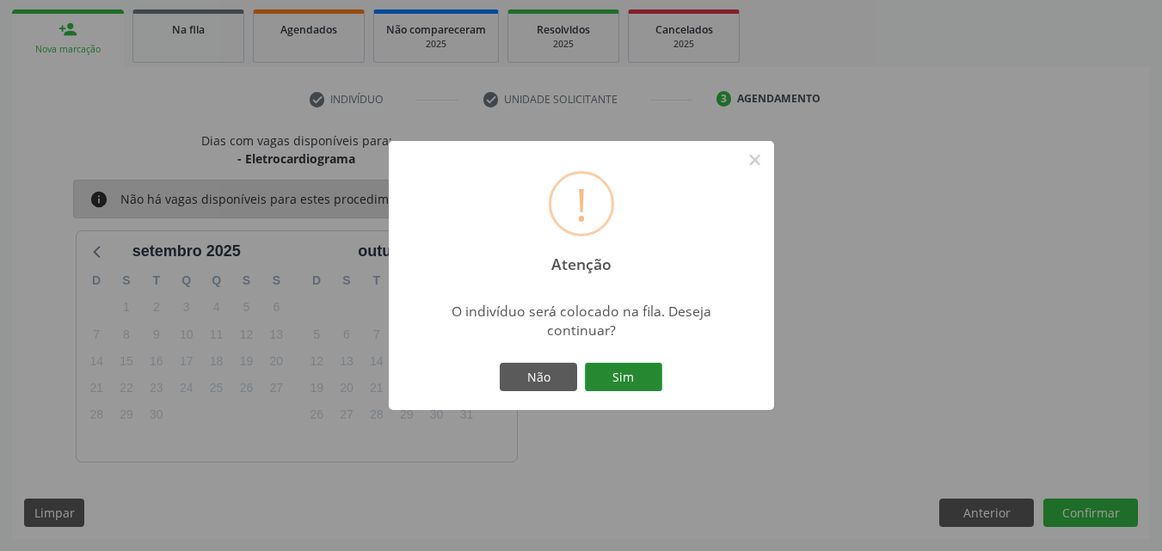
click at [613, 371] on button "Sim" at bounding box center [623, 377] width 77 height 29
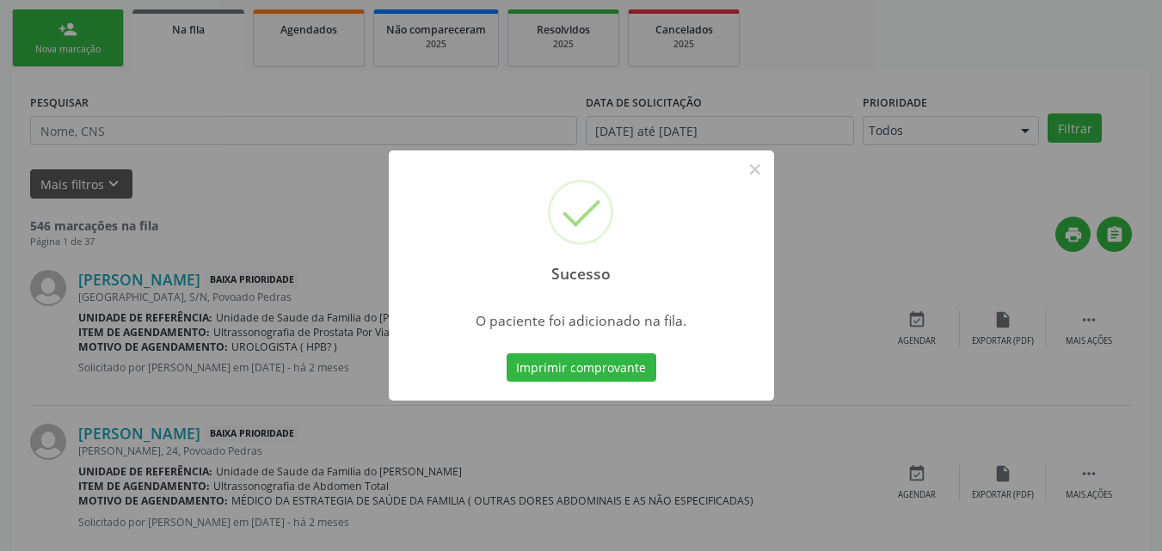
scroll to position [40, 0]
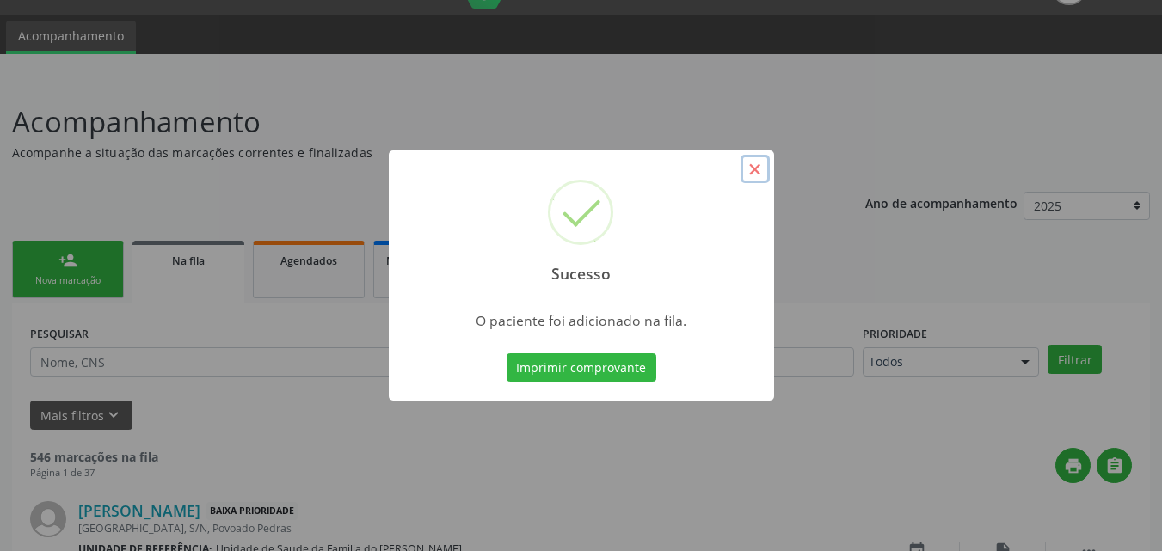
click at [752, 169] on button "×" at bounding box center [754, 169] width 29 height 29
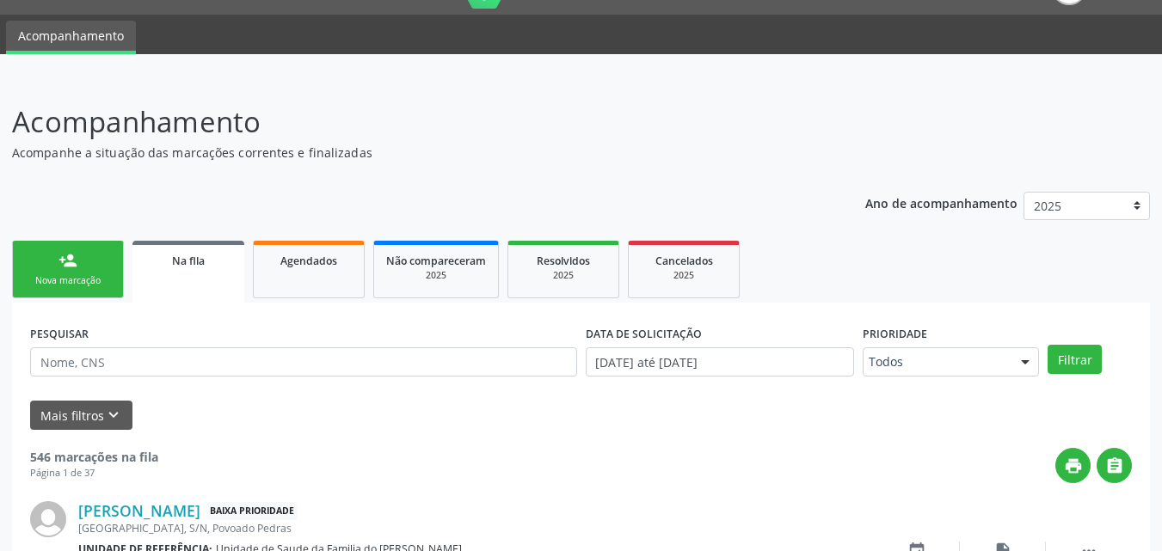
click at [69, 275] on div "Nova marcação" at bounding box center [68, 280] width 86 height 13
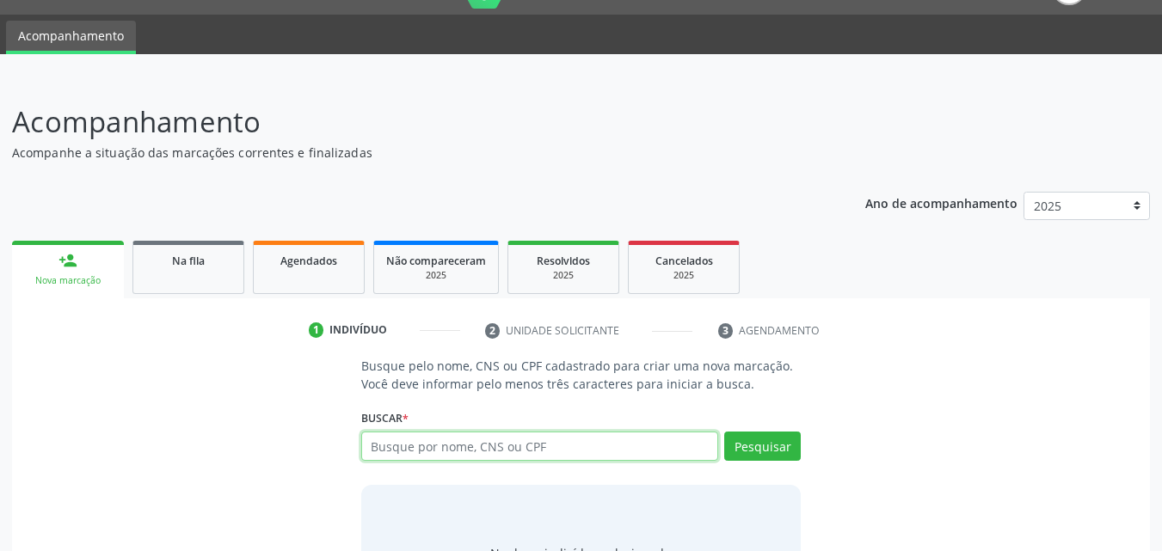
click at [434, 448] on input "text" at bounding box center [540, 446] width 358 height 29
type input "706508343200690"
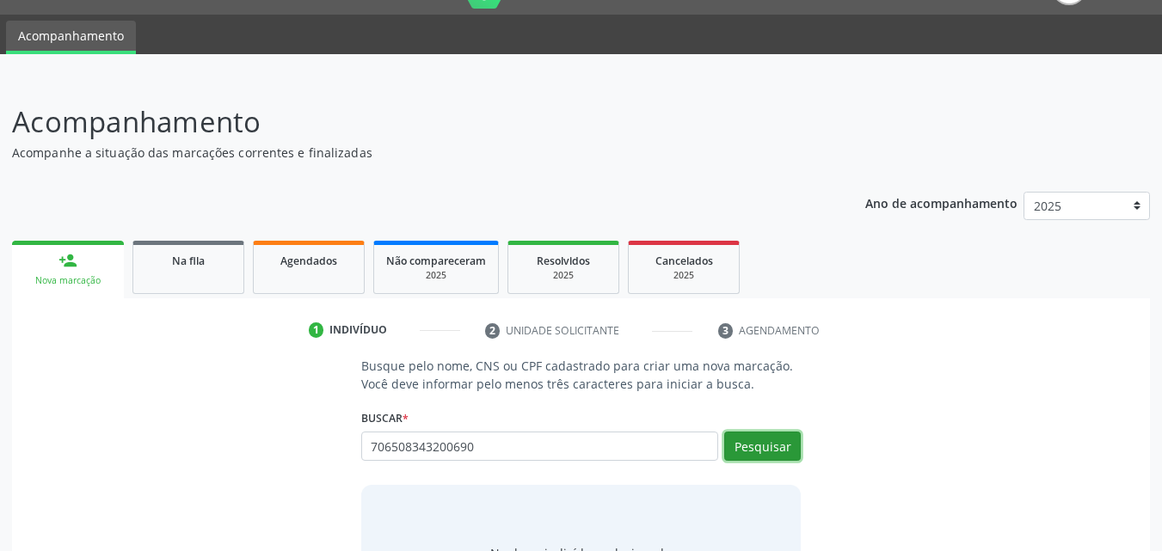
click at [776, 438] on button "Pesquisar" at bounding box center [762, 446] width 77 height 29
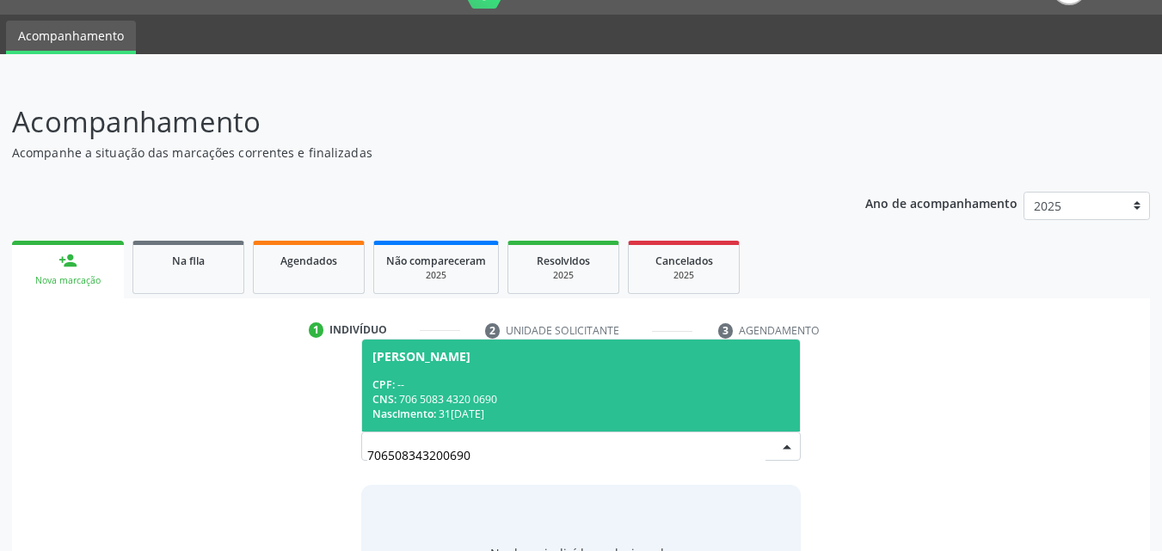
scroll to position [136, 0]
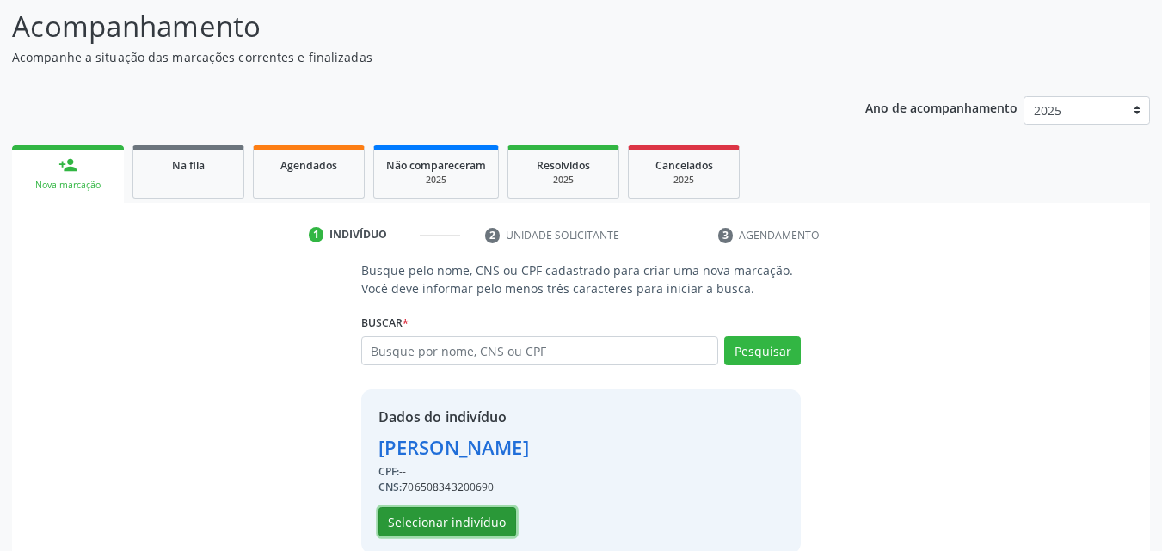
click at [418, 522] on button "Selecionar indivíduo" at bounding box center [447, 521] width 138 height 29
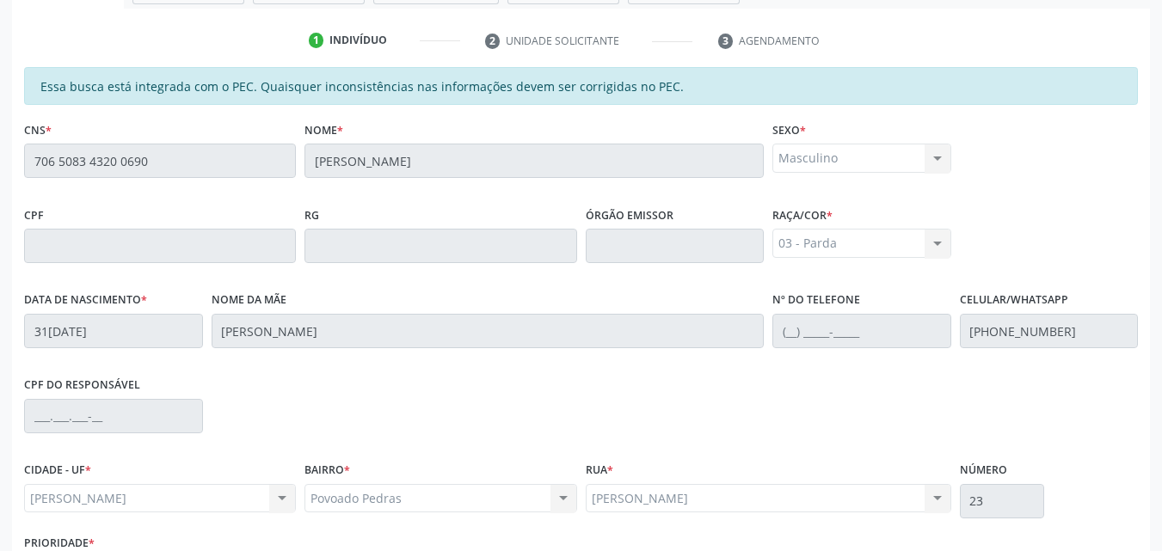
scroll to position [455, 0]
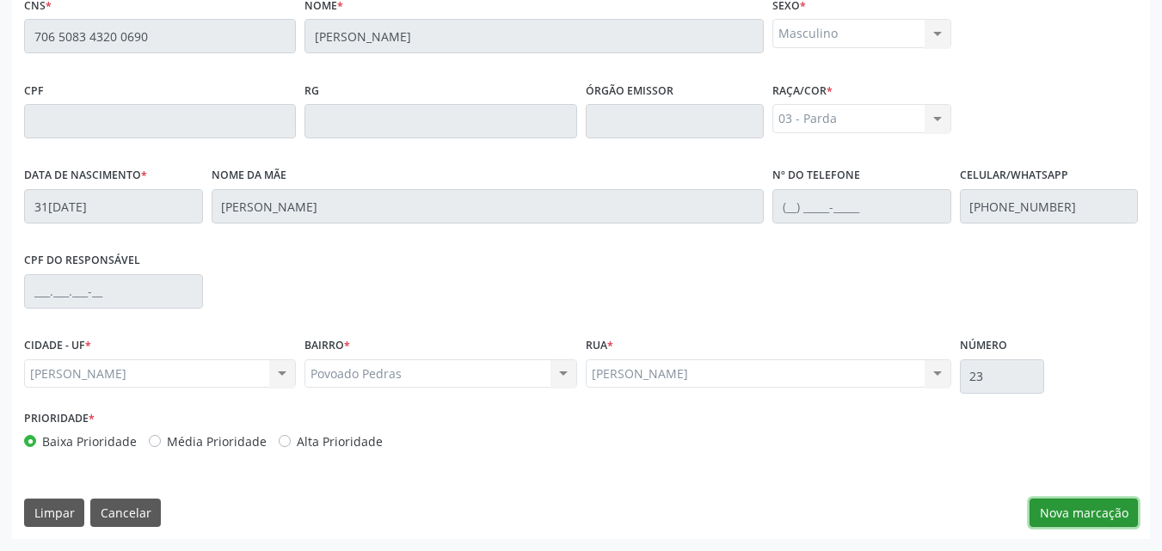
click at [1098, 503] on button "Nova marcação" at bounding box center [1083, 513] width 108 height 29
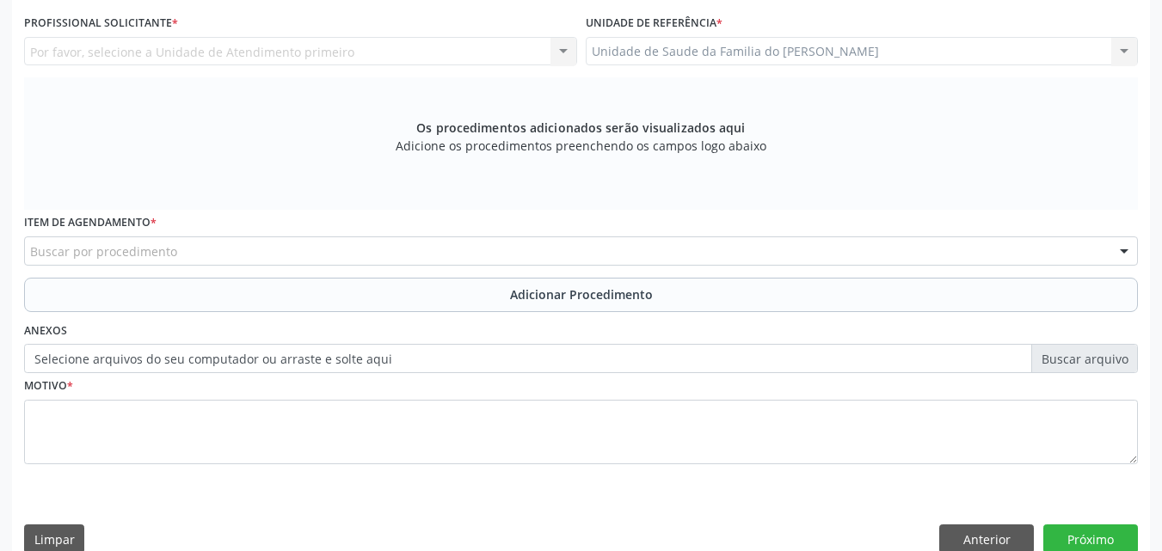
scroll to position [320, 0]
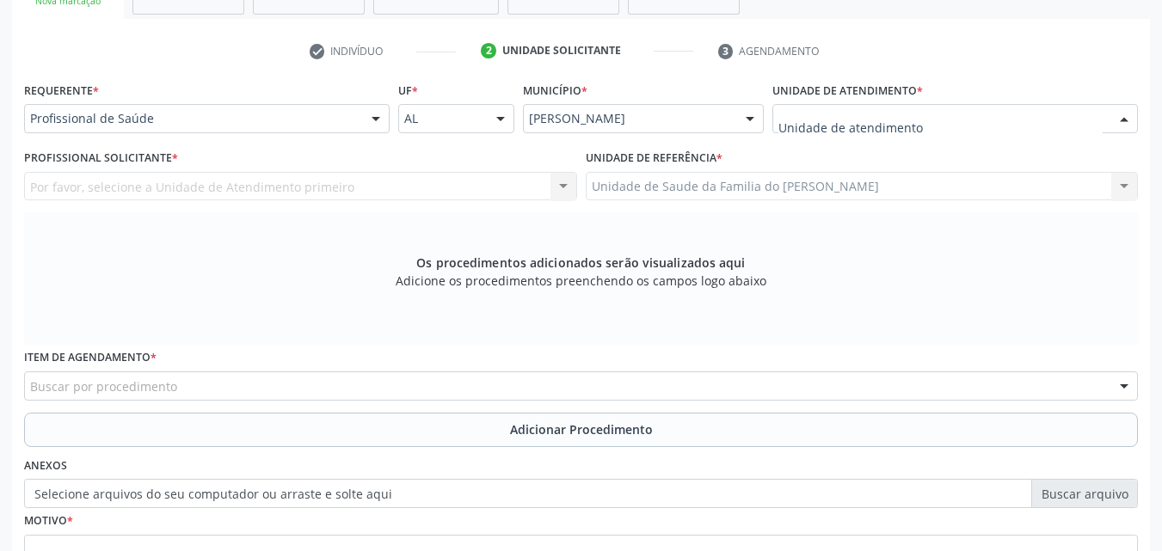
click at [978, 117] on div at bounding box center [954, 118] width 365 height 29
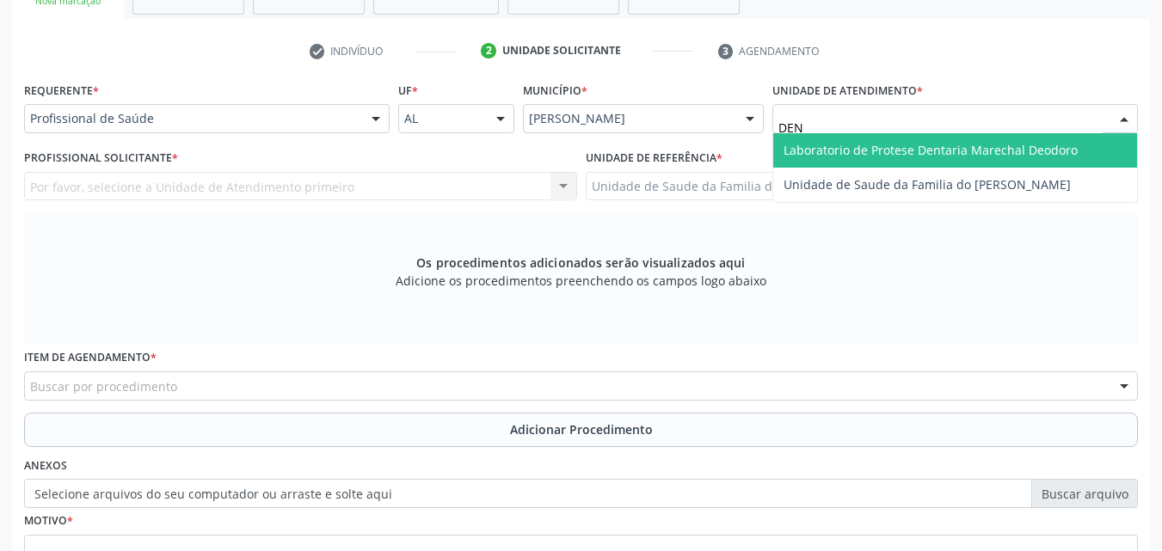
type input "DENI"
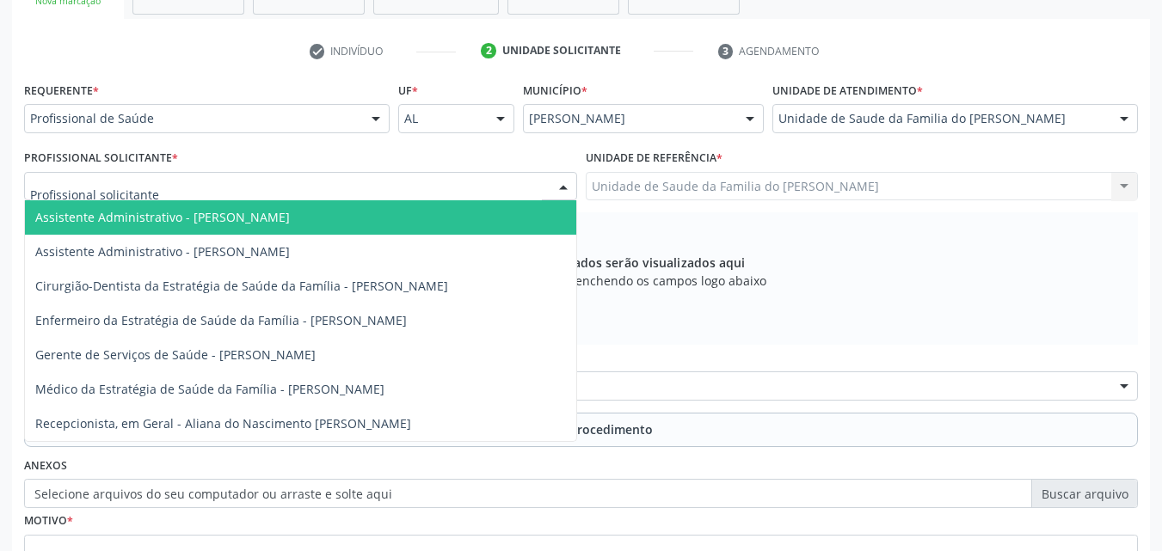
click at [507, 177] on div at bounding box center [300, 186] width 553 height 29
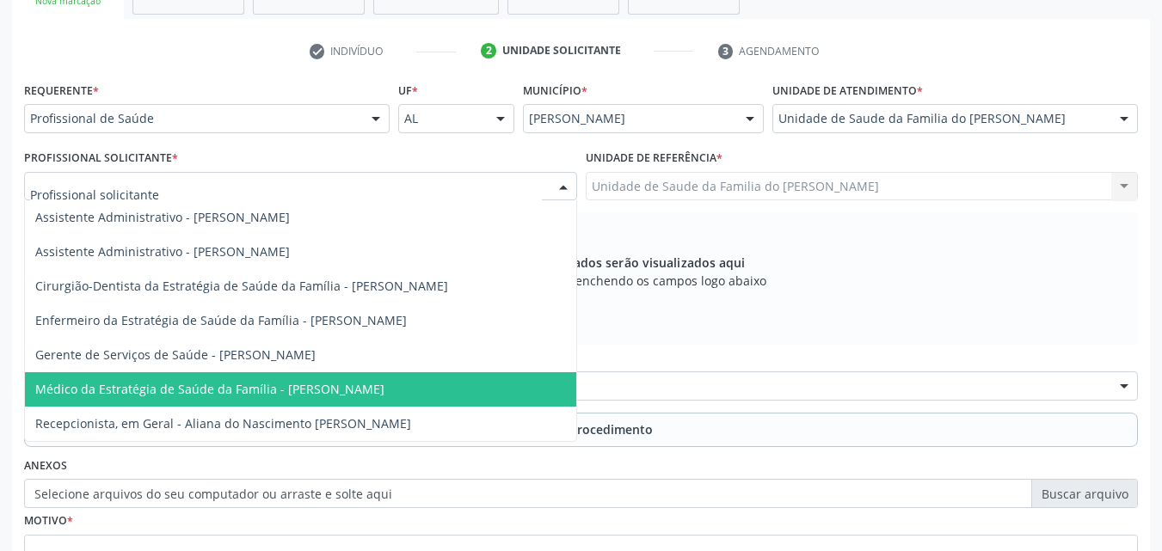
click at [408, 384] on span "Médico da Estratégia de Saúde da Família - [PERSON_NAME]" at bounding box center [300, 389] width 551 height 34
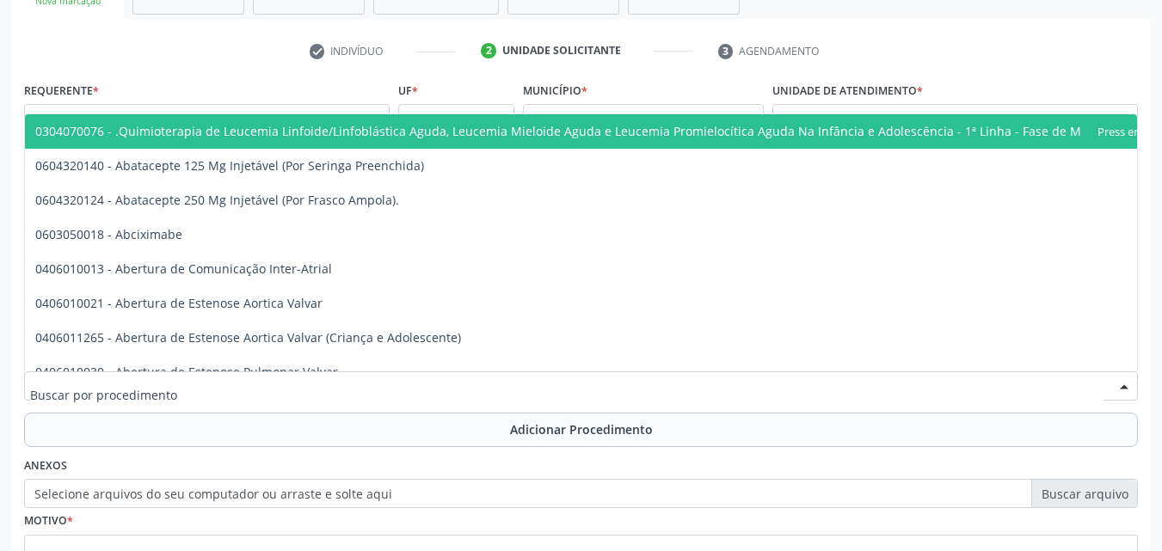
click at [408, 384] on div at bounding box center [580, 385] width 1113 height 29
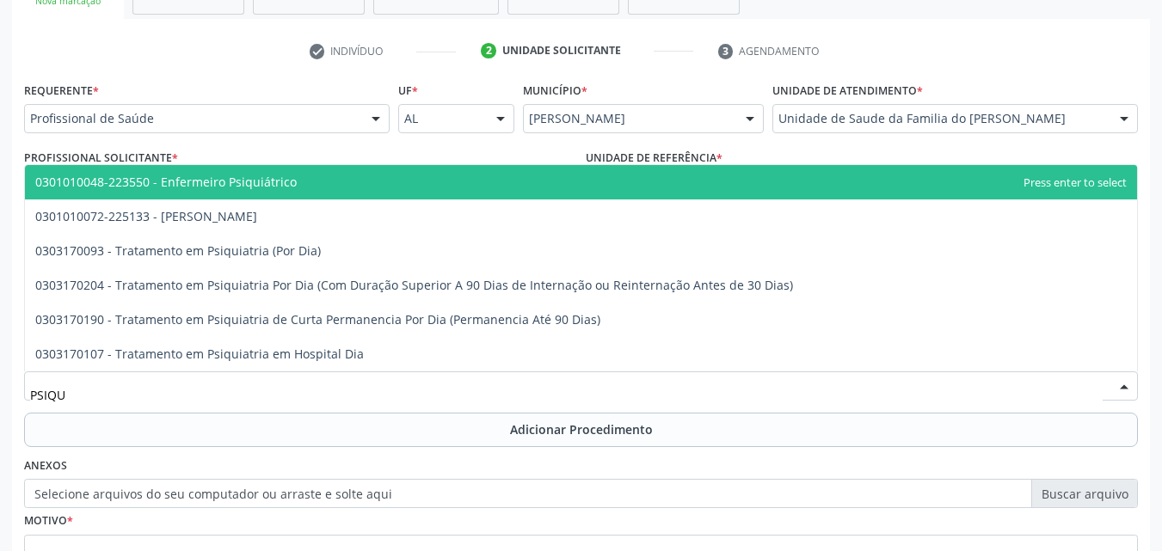
type input "PSIQUI"
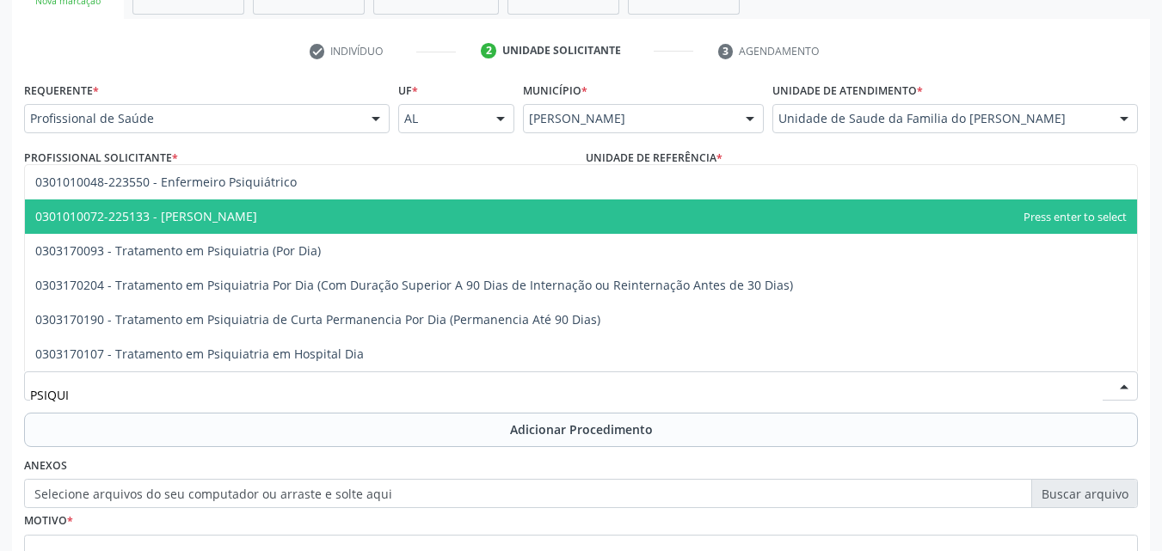
click at [274, 232] on span "0301010072-225133 - [PERSON_NAME]" at bounding box center [581, 216] width 1112 height 34
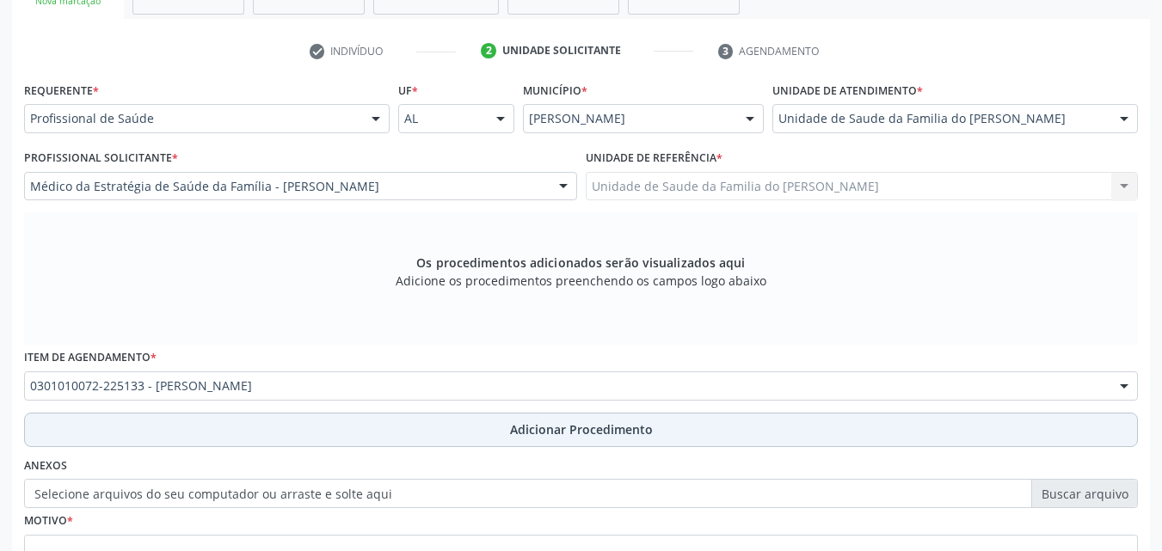
click at [286, 430] on button "Adicionar Procedimento" at bounding box center [580, 430] width 1113 height 34
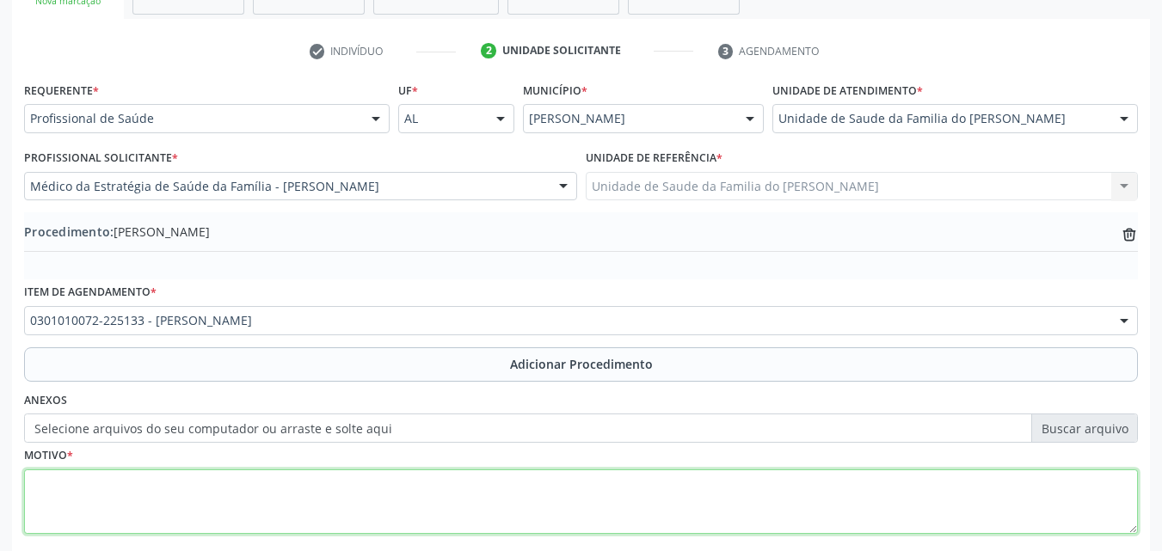
click at [263, 511] on textarea at bounding box center [580, 501] width 1113 height 65
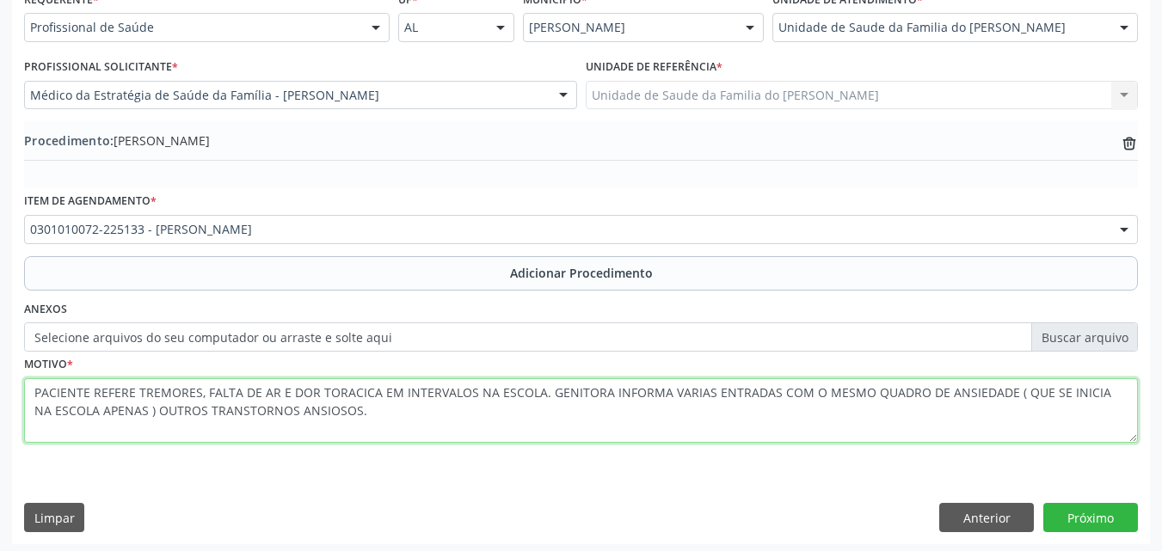
scroll to position [416, 0]
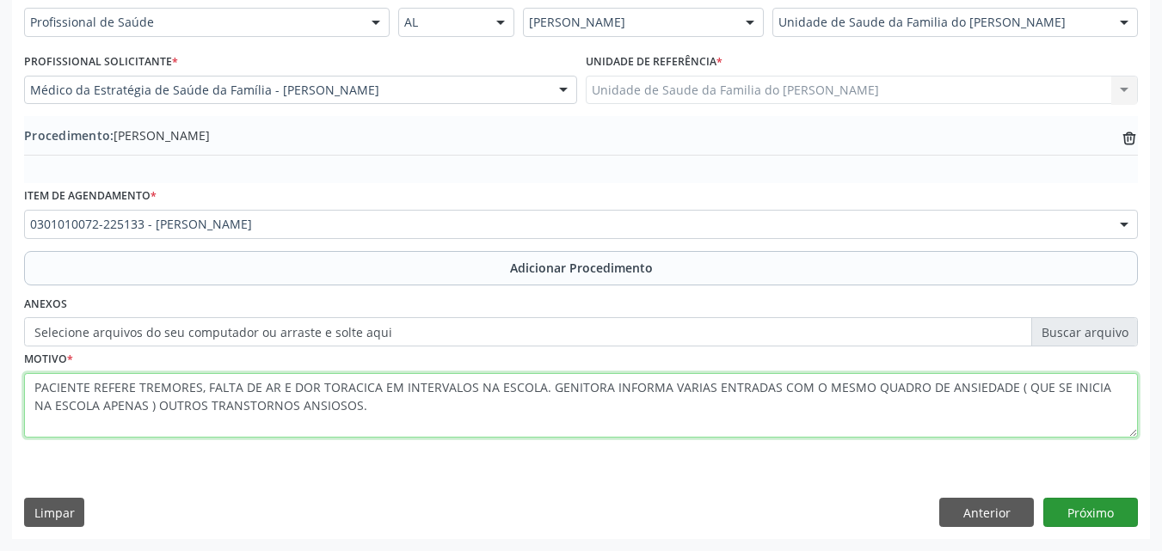
type textarea "PACIENTE REFERE TREMORES, FALTA DE AR E DOR TORACICA EM INTERVALOS NA ESCOLA. G…"
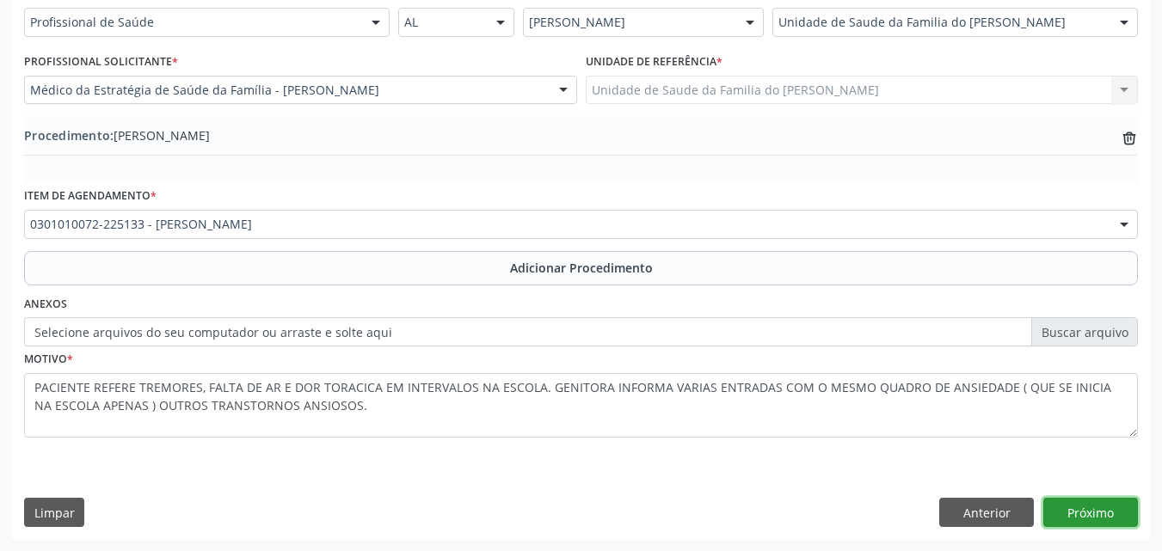
click at [1045, 508] on button "Próximo" at bounding box center [1090, 512] width 95 height 29
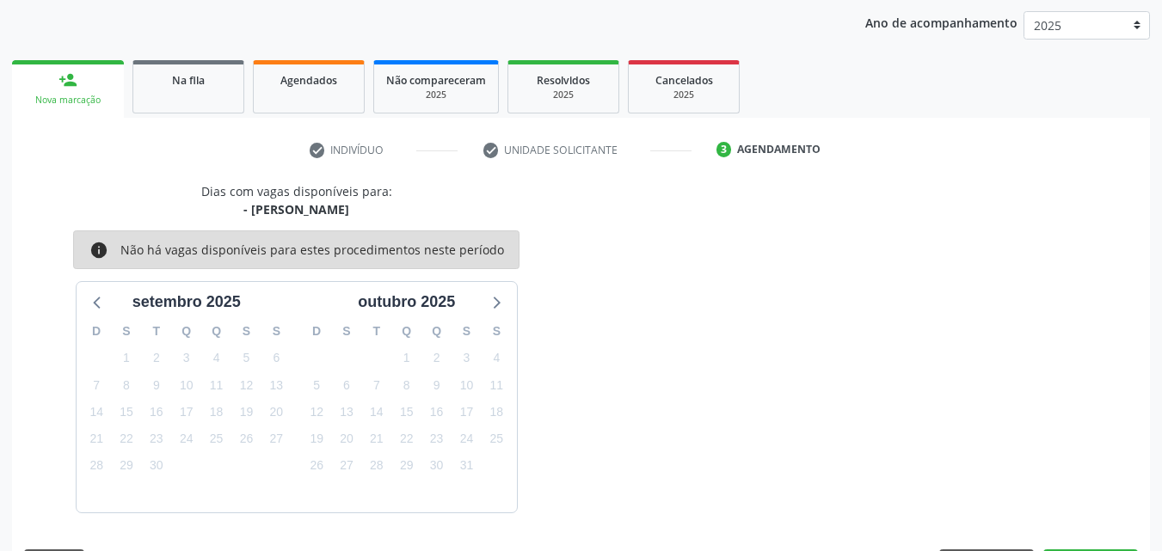
scroll to position [272, 0]
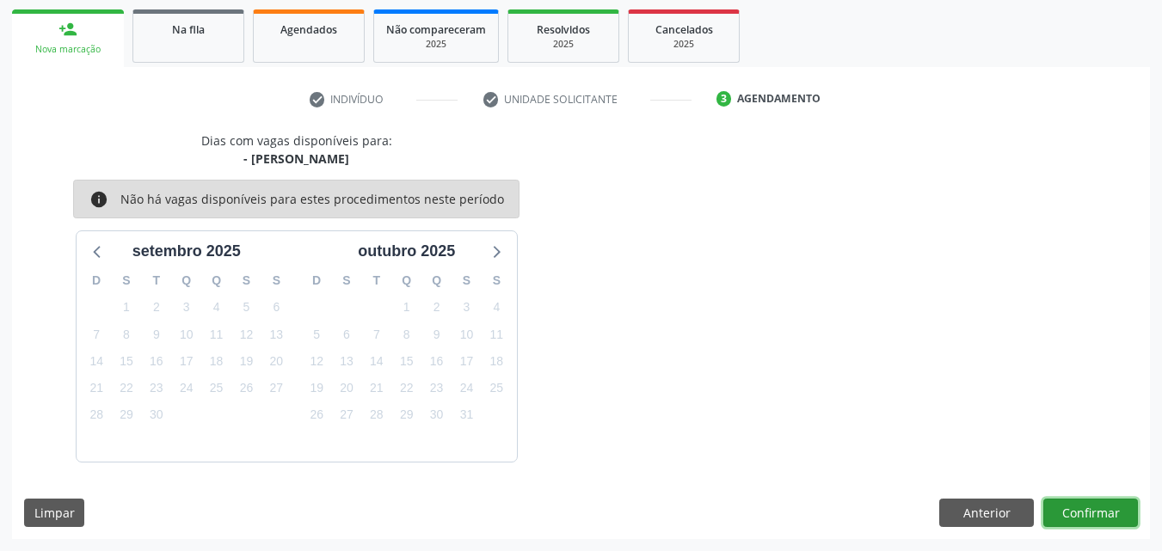
click at [1071, 507] on button "Confirmar" at bounding box center [1090, 513] width 95 height 29
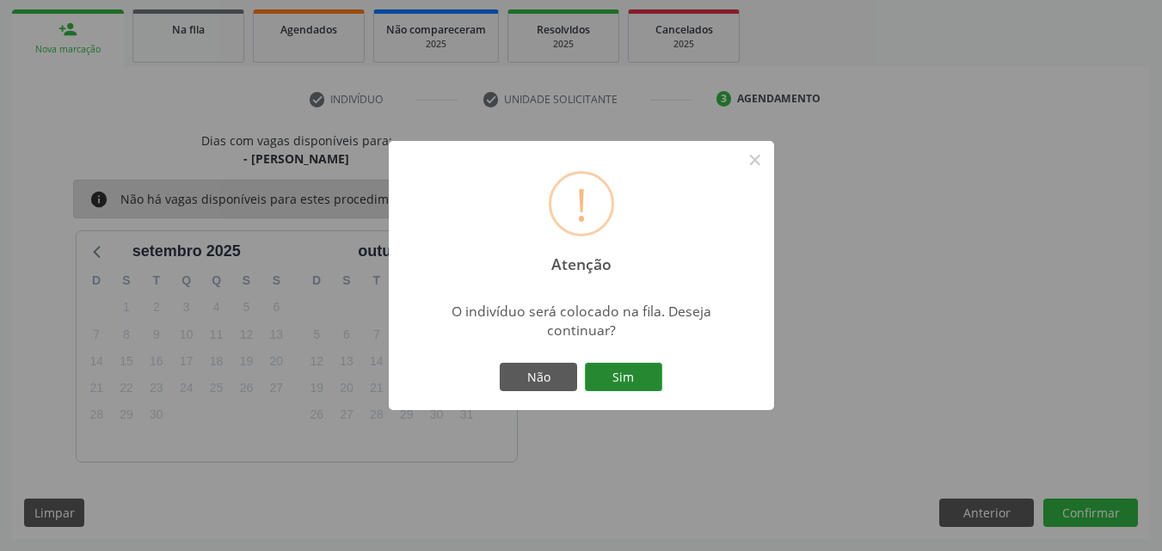
click at [642, 379] on button "Sim" at bounding box center [623, 377] width 77 height 29
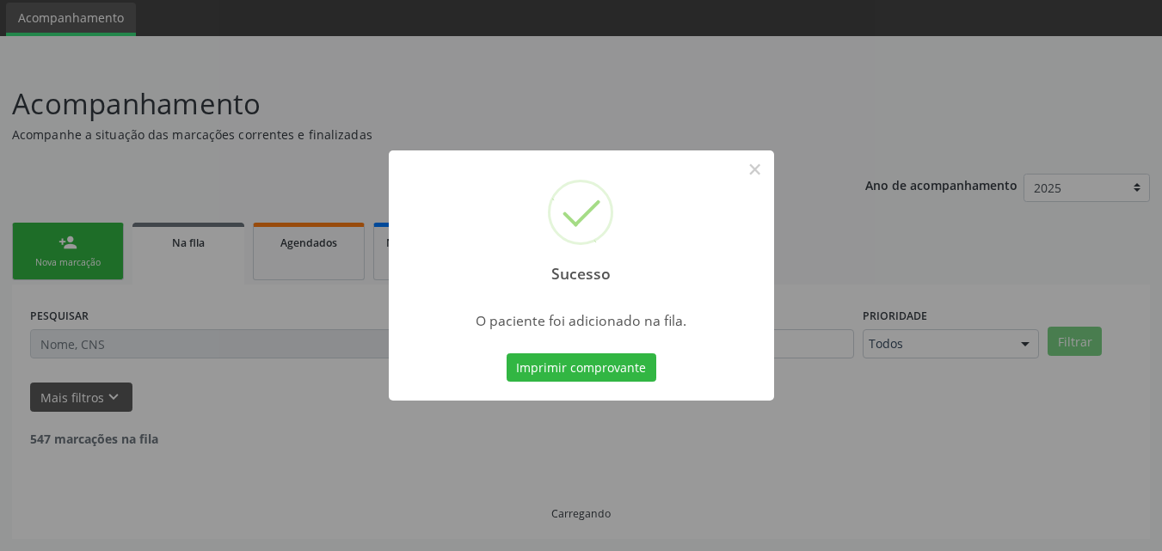
scroll to position [40, 0]
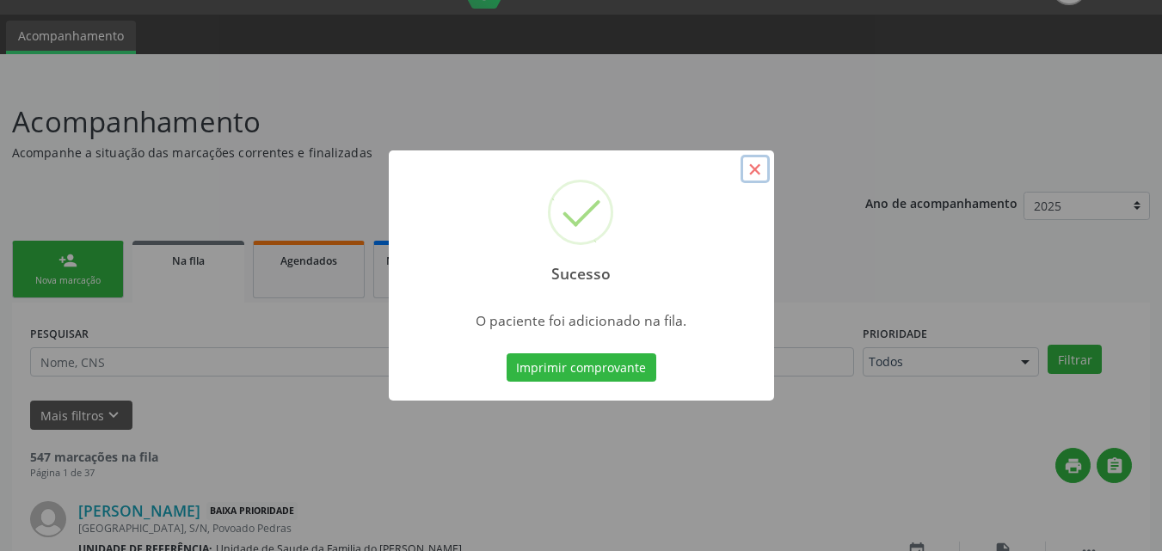
click at [755, 162] on button "×" at bounding box center [754, 169] width 29 height 29
